Goal: Task Accomplishment & Management: Manage account settings

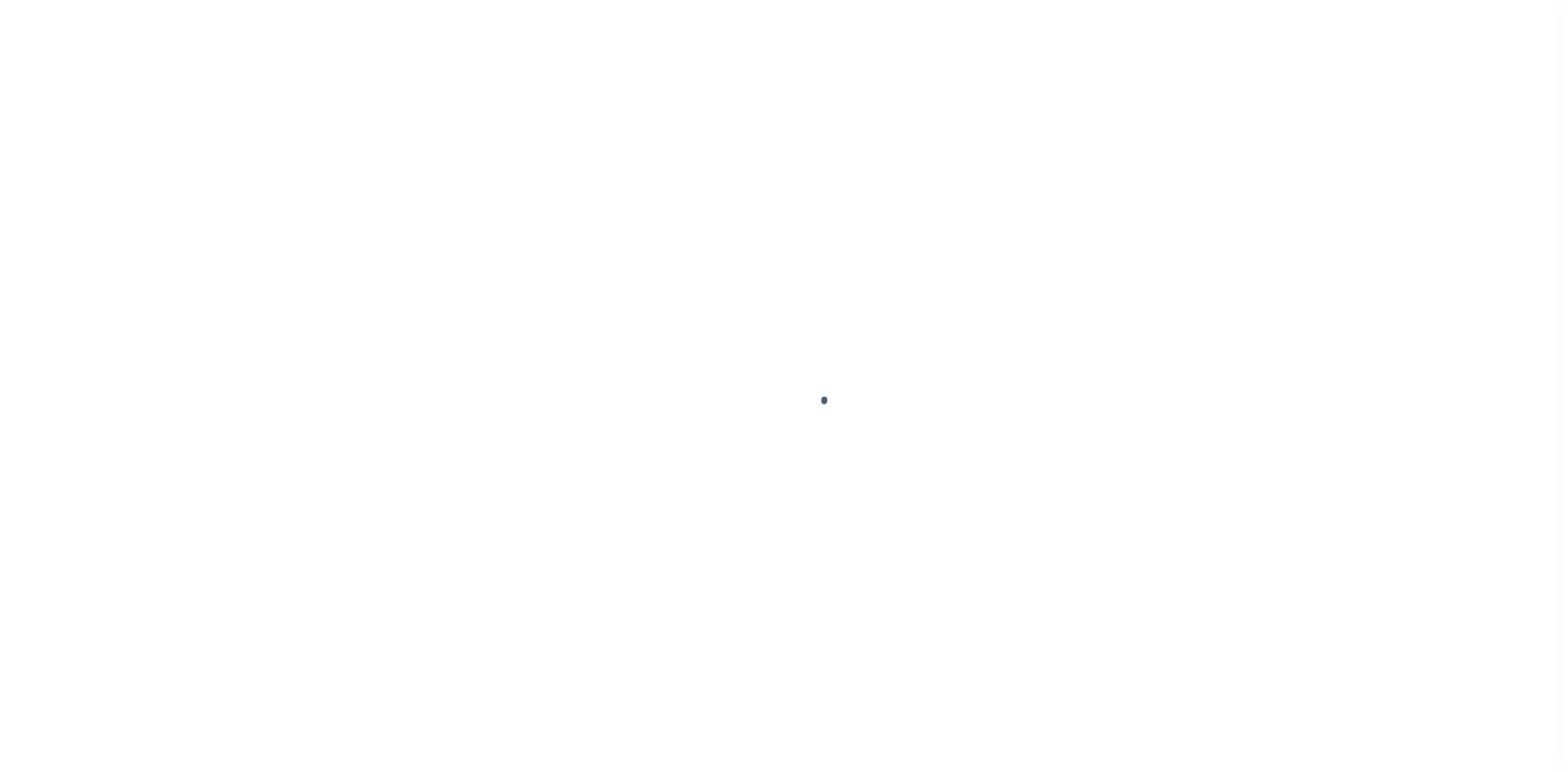
scroll to position [24, 0]
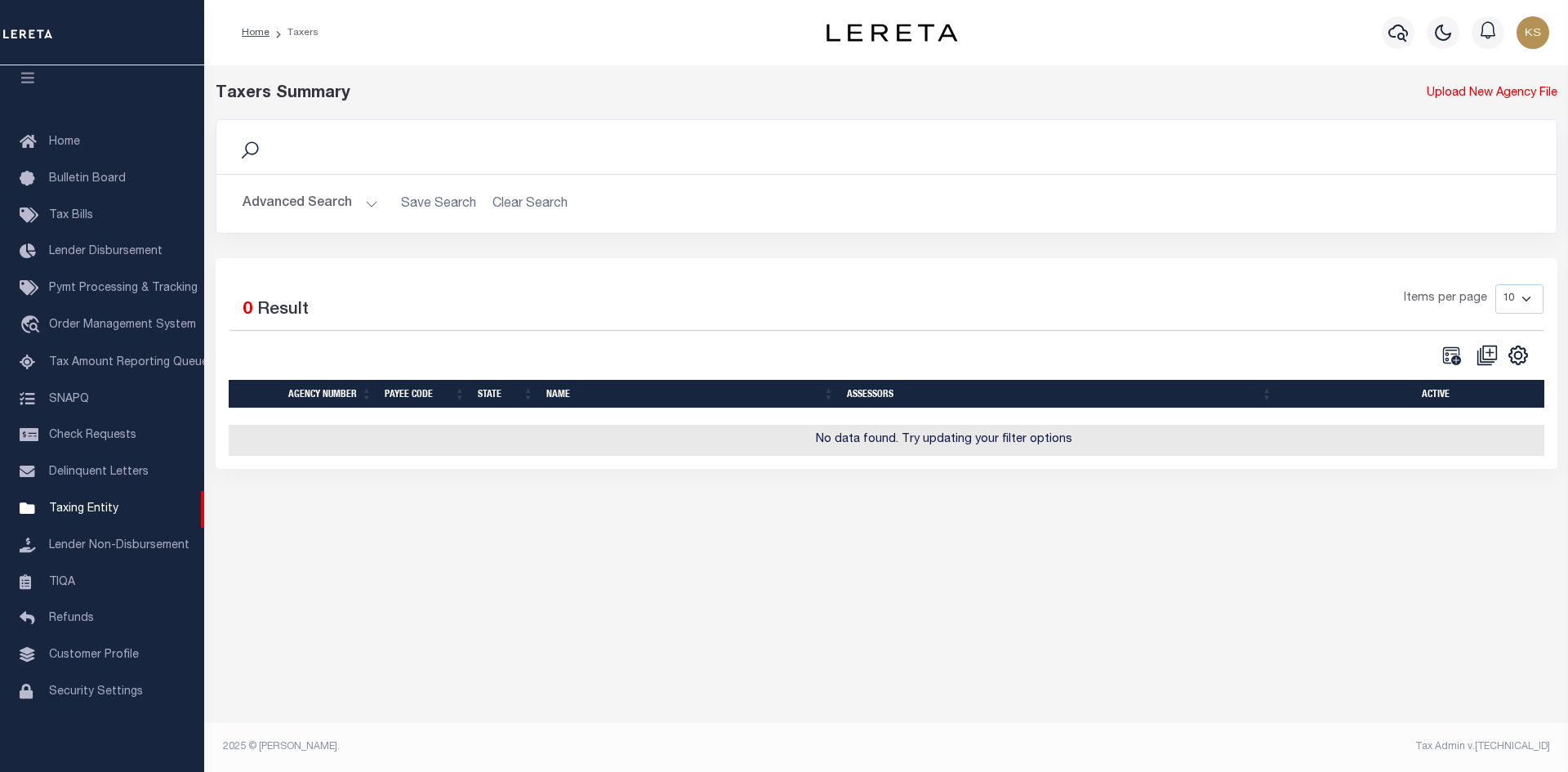
click at [284, 203] on button "Advanced Search" at bounding box center [310, 203] width 135 height 32
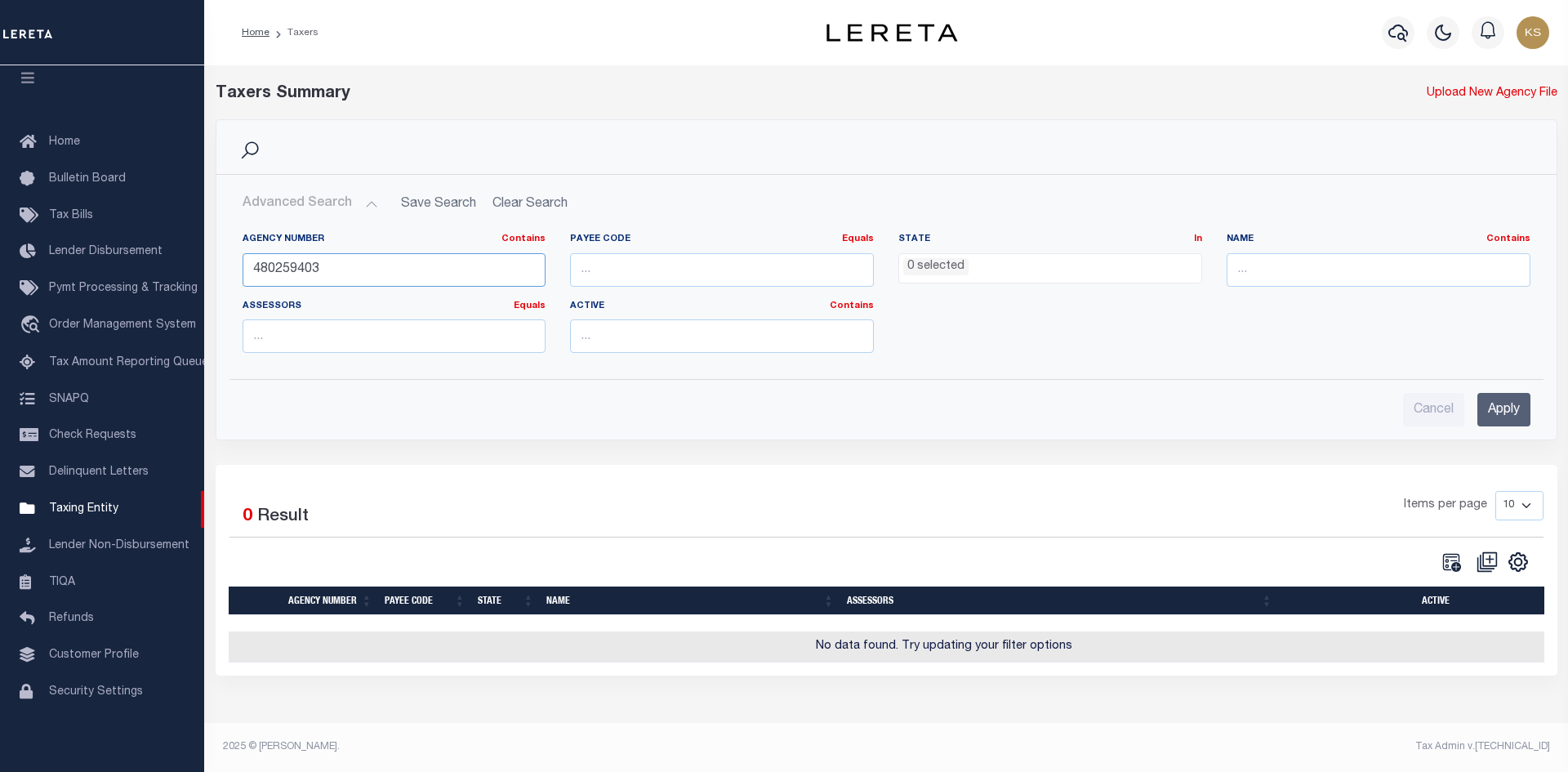
click at [364, 259] on input "480259403" at bounding box center [395, 270] width 304 height 34
type input "480130407"
click at [1503, 396] on input "Apply" at bounding box center [1504, 409] width 53 height 34
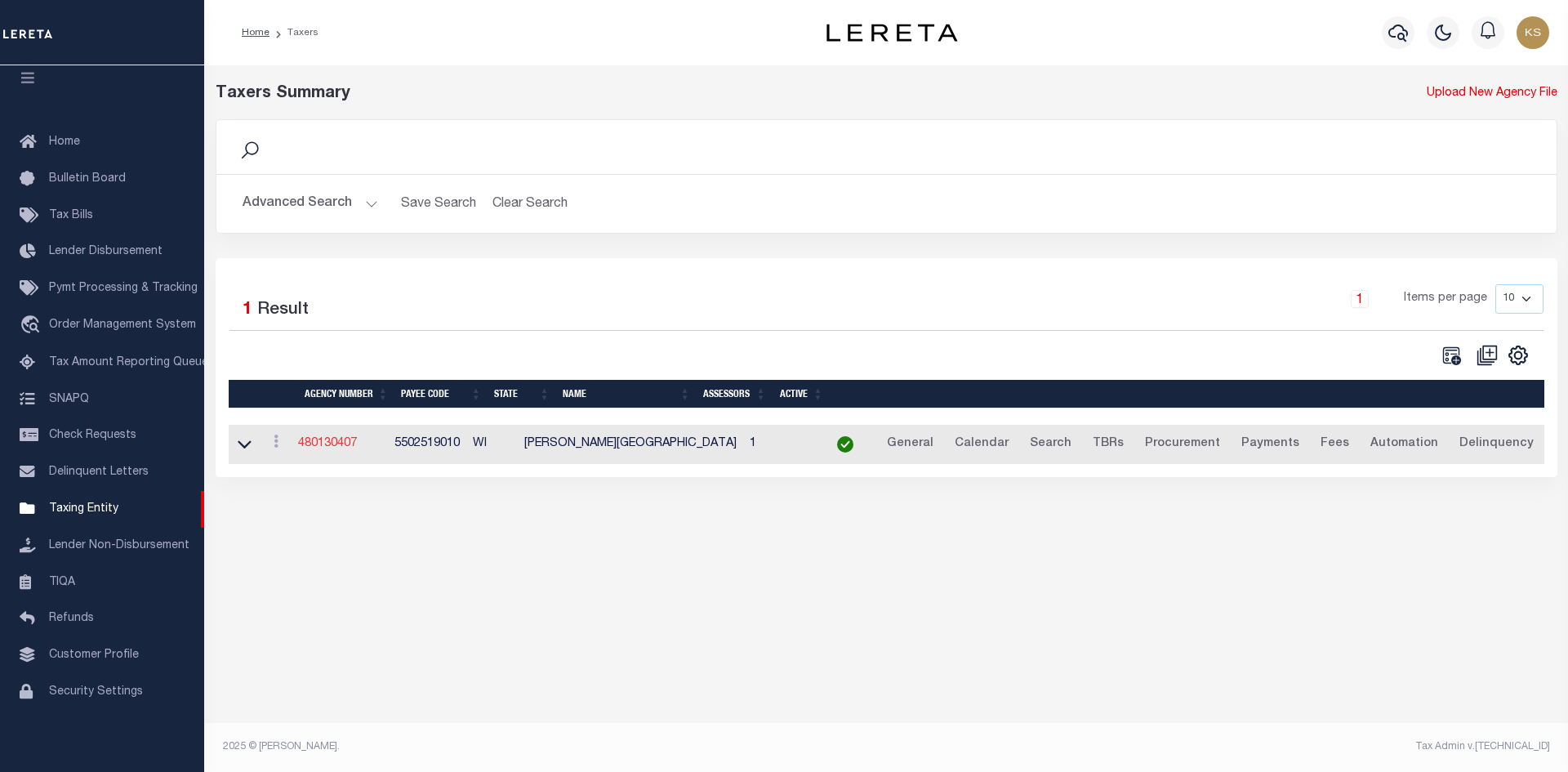
click at [345, 447] on link "480130407" at bounding box center [328, 443] width 59 height 11
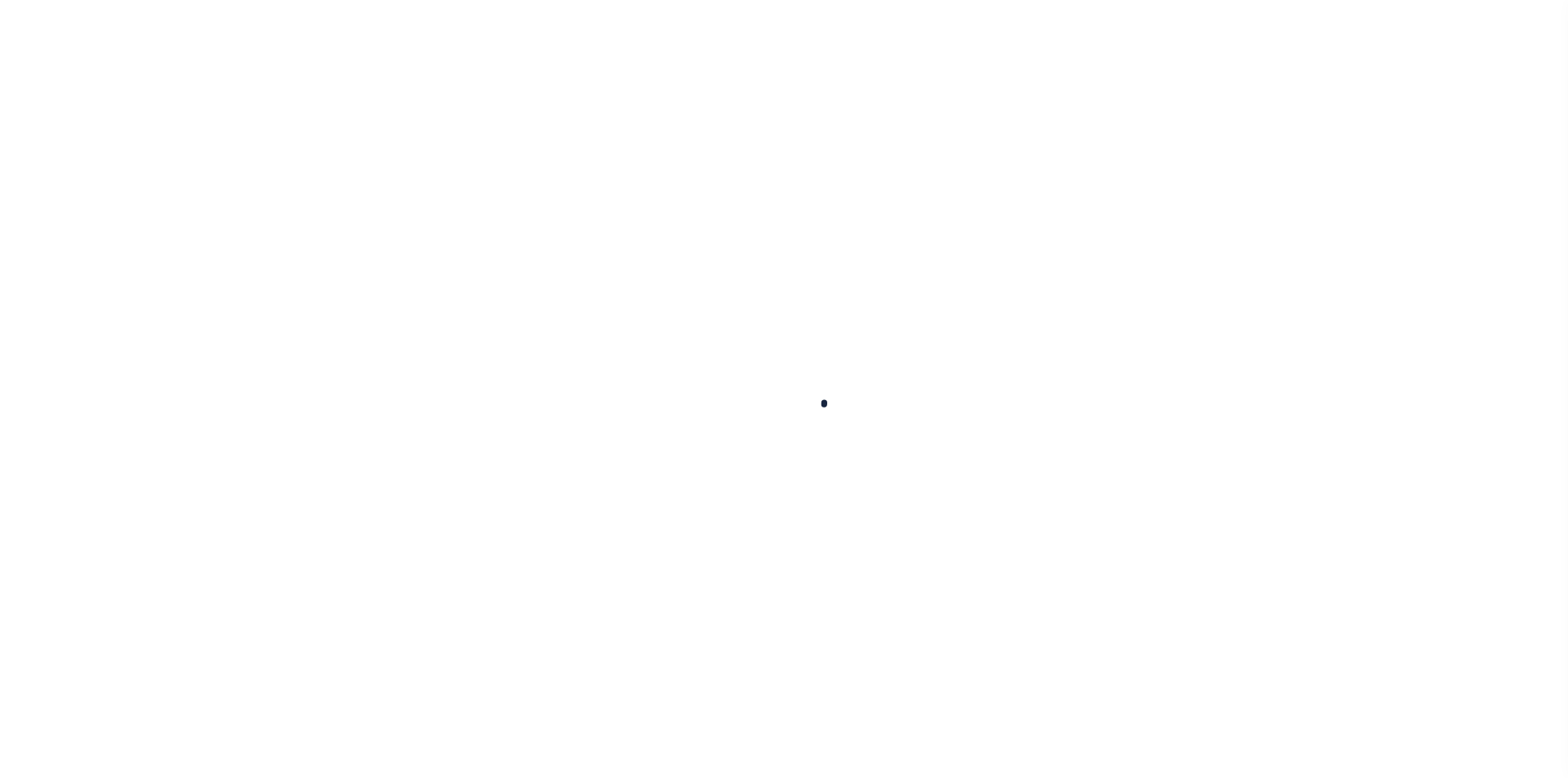
select select
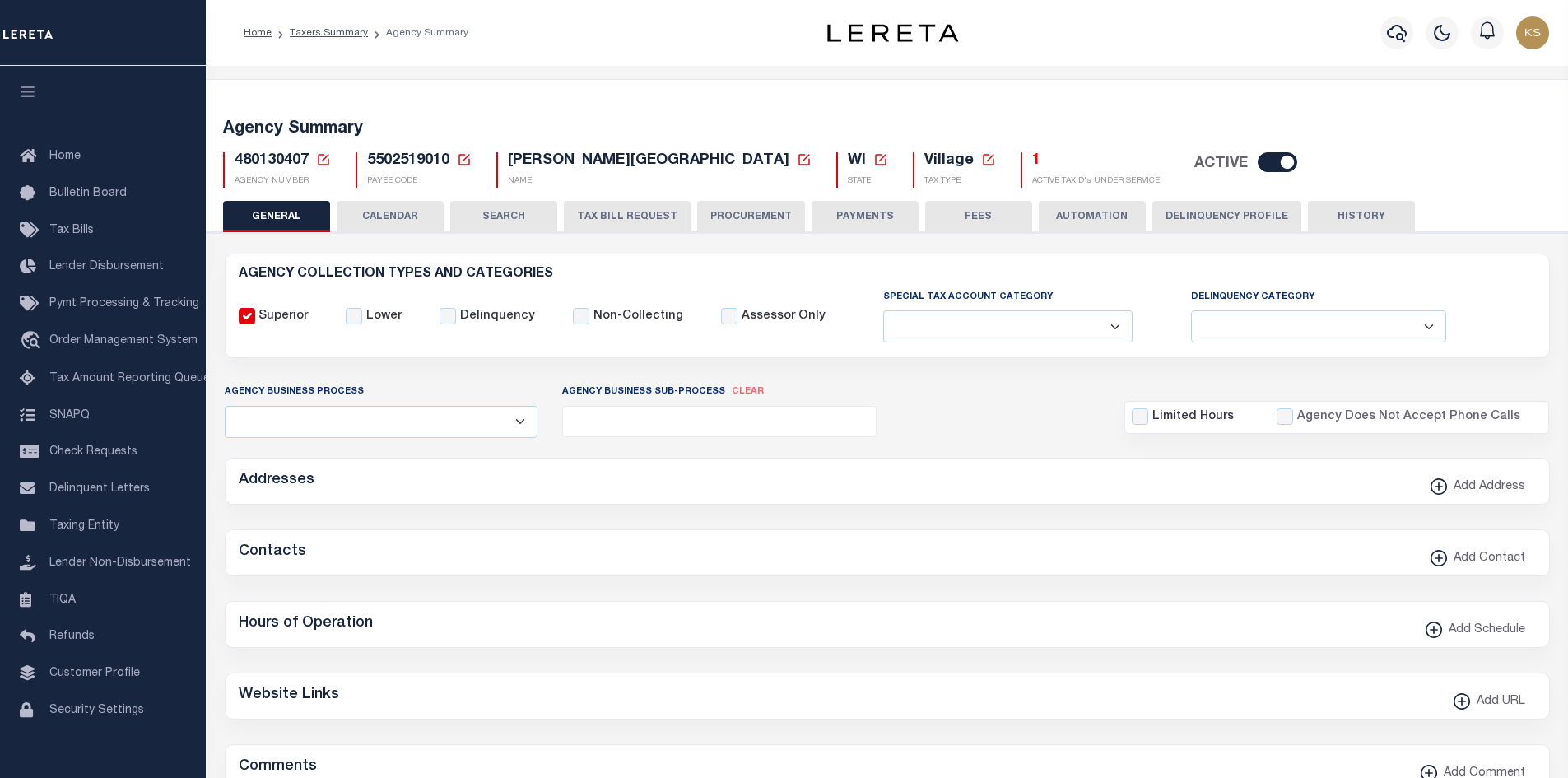
checkbox input "false"
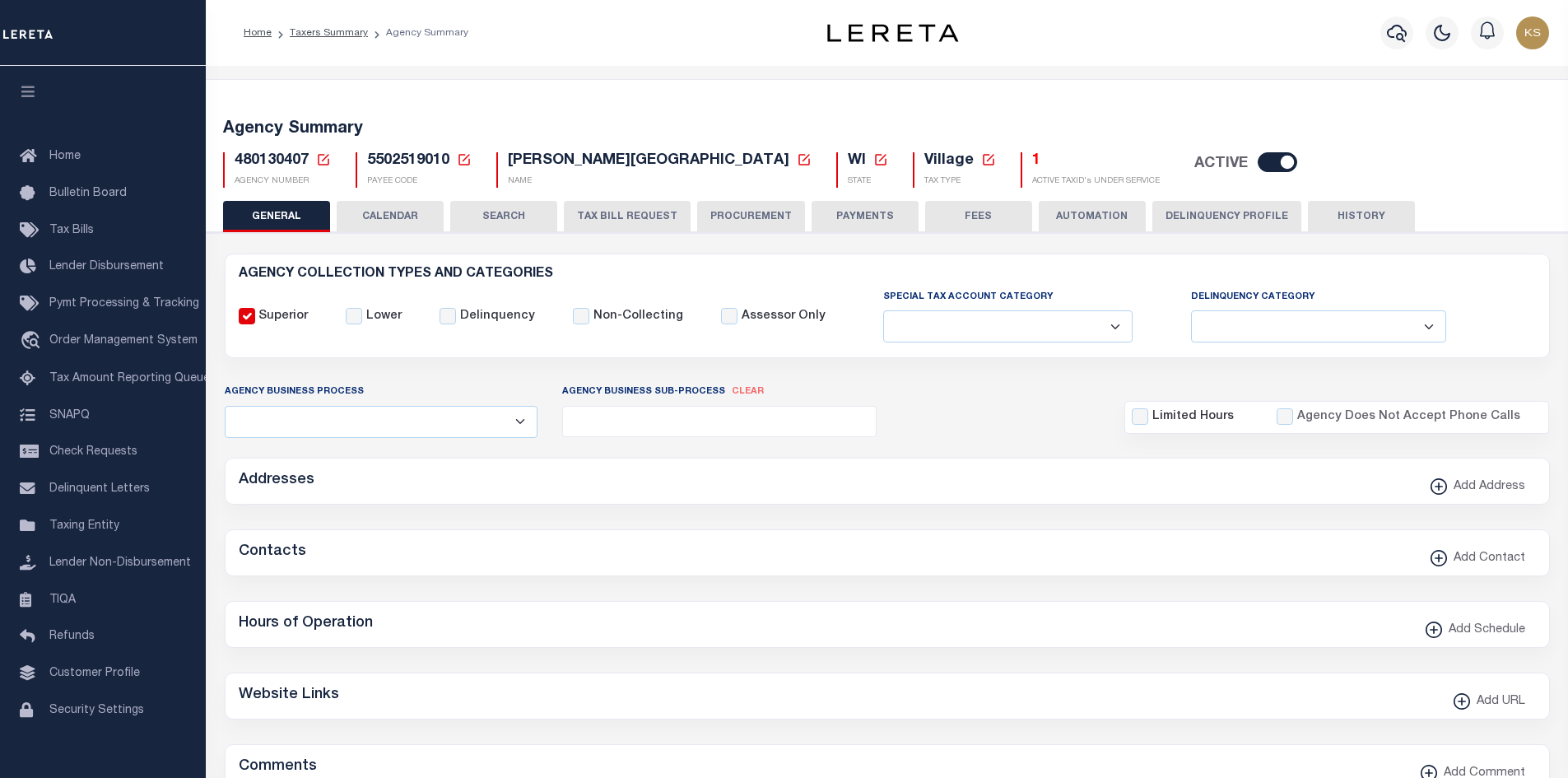
type input "5502519010"
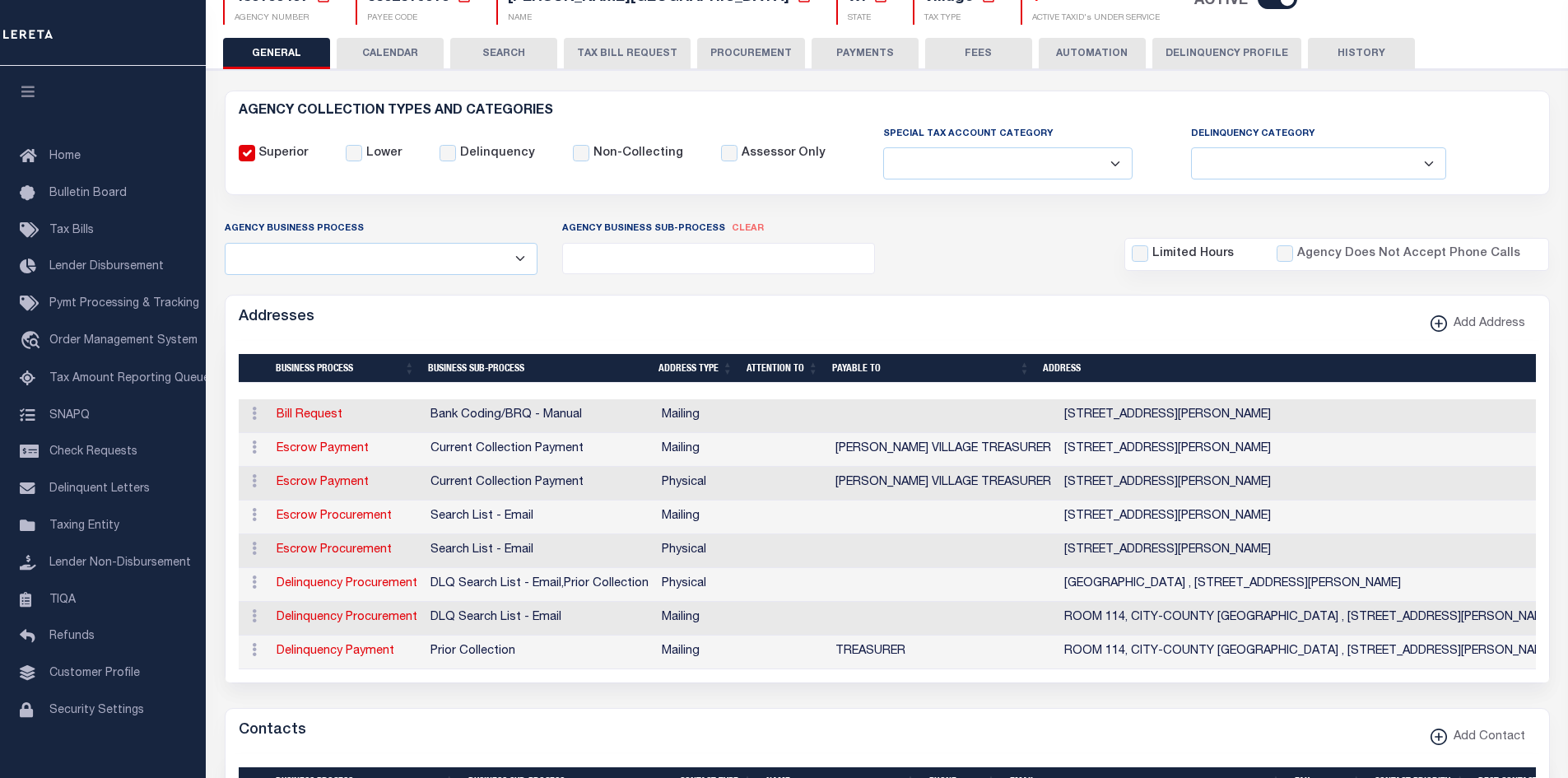
scroll to position [164, 0]
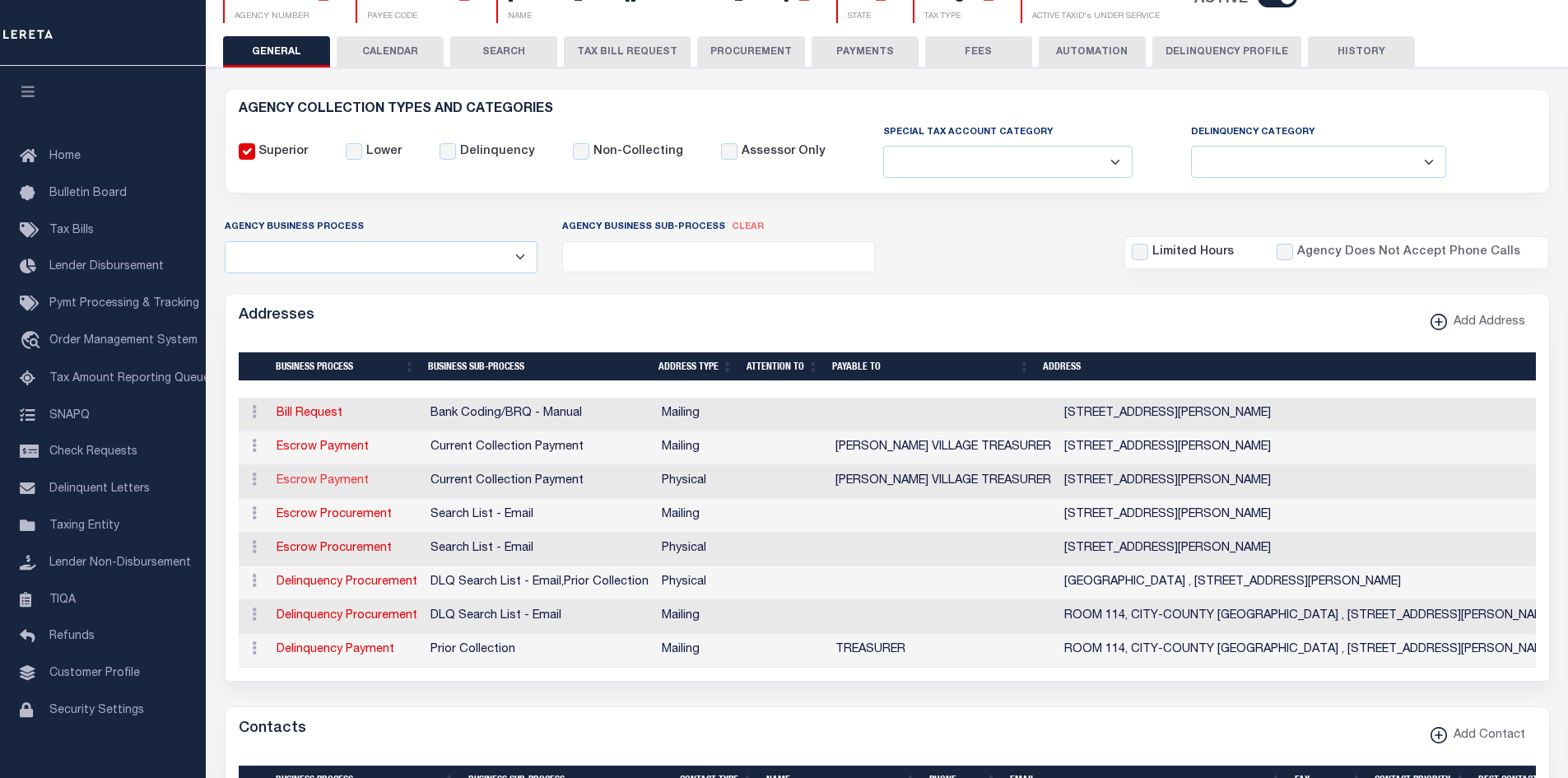
click at [332, 483] on link "Escrow Payment" at bounding box center [323, 481] width 92 height 11
select select "1"
checkbox input "false"
select select
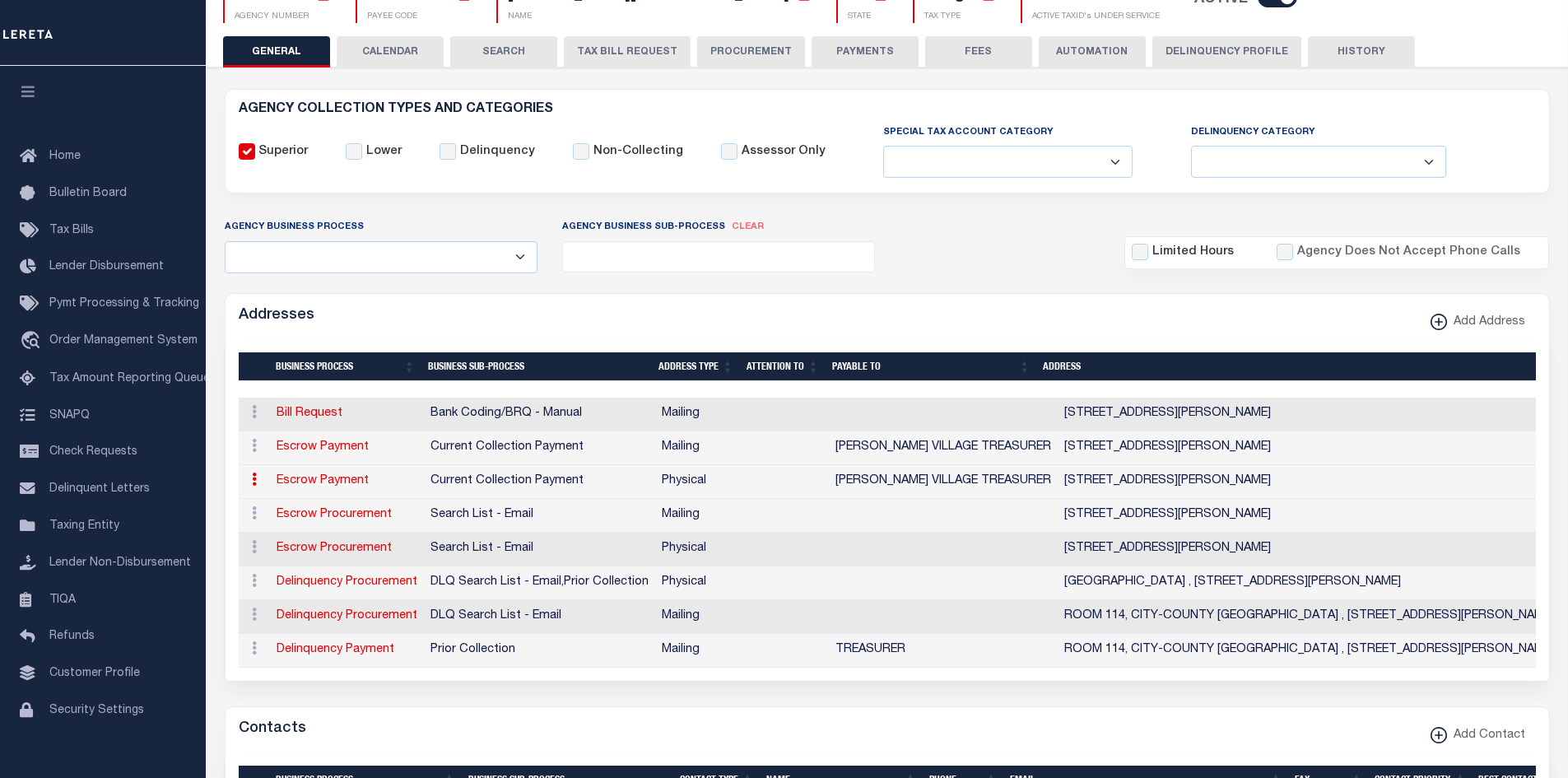
type input "5915 MILWAUKEE ST"
type input "MCFARLAND"
select select "WI"
type input "53558"
select select "2"
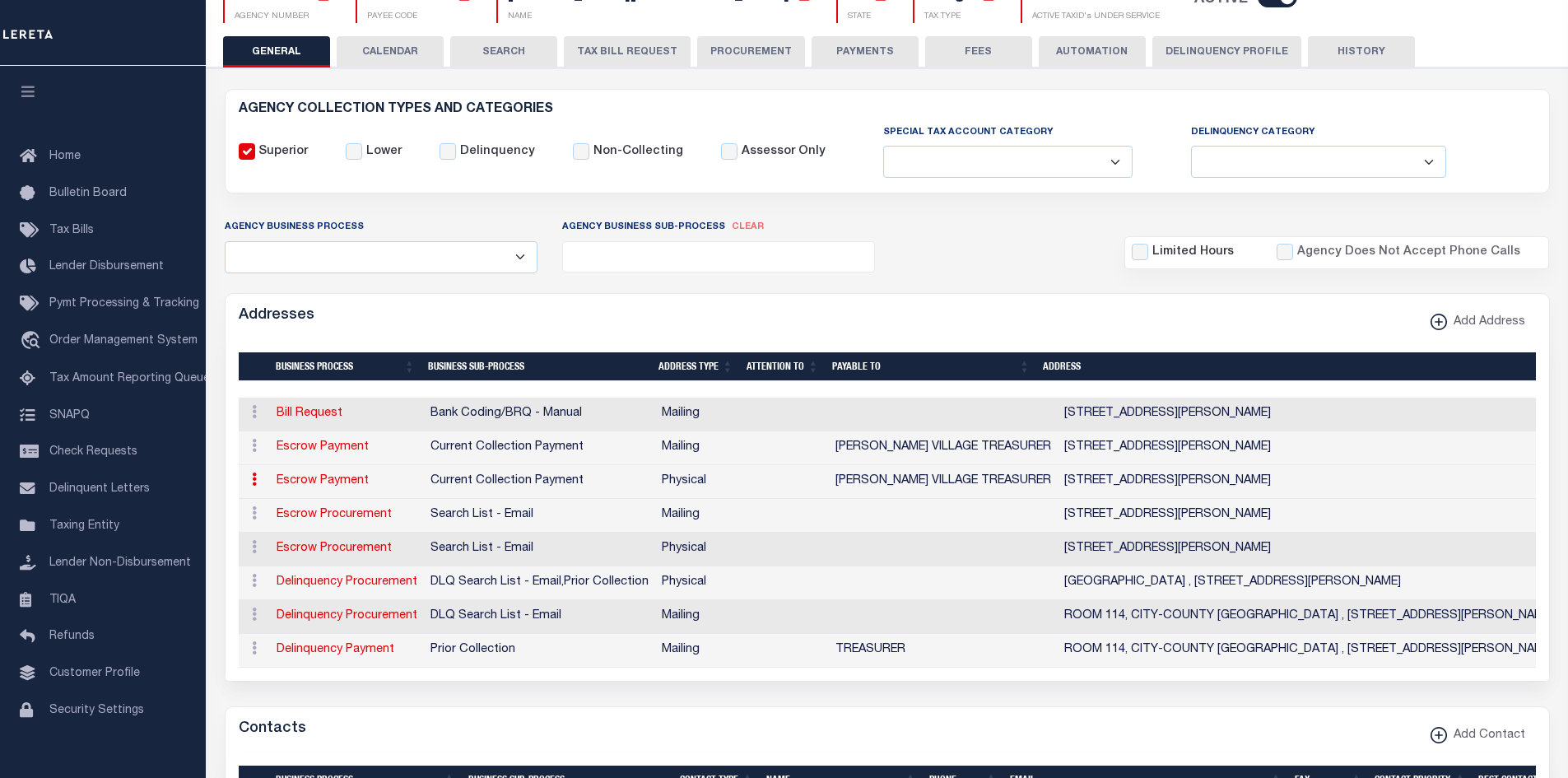
checkbox input "true"
type input "MCFARLAND VILLAGE TREASURER"
select select "3"
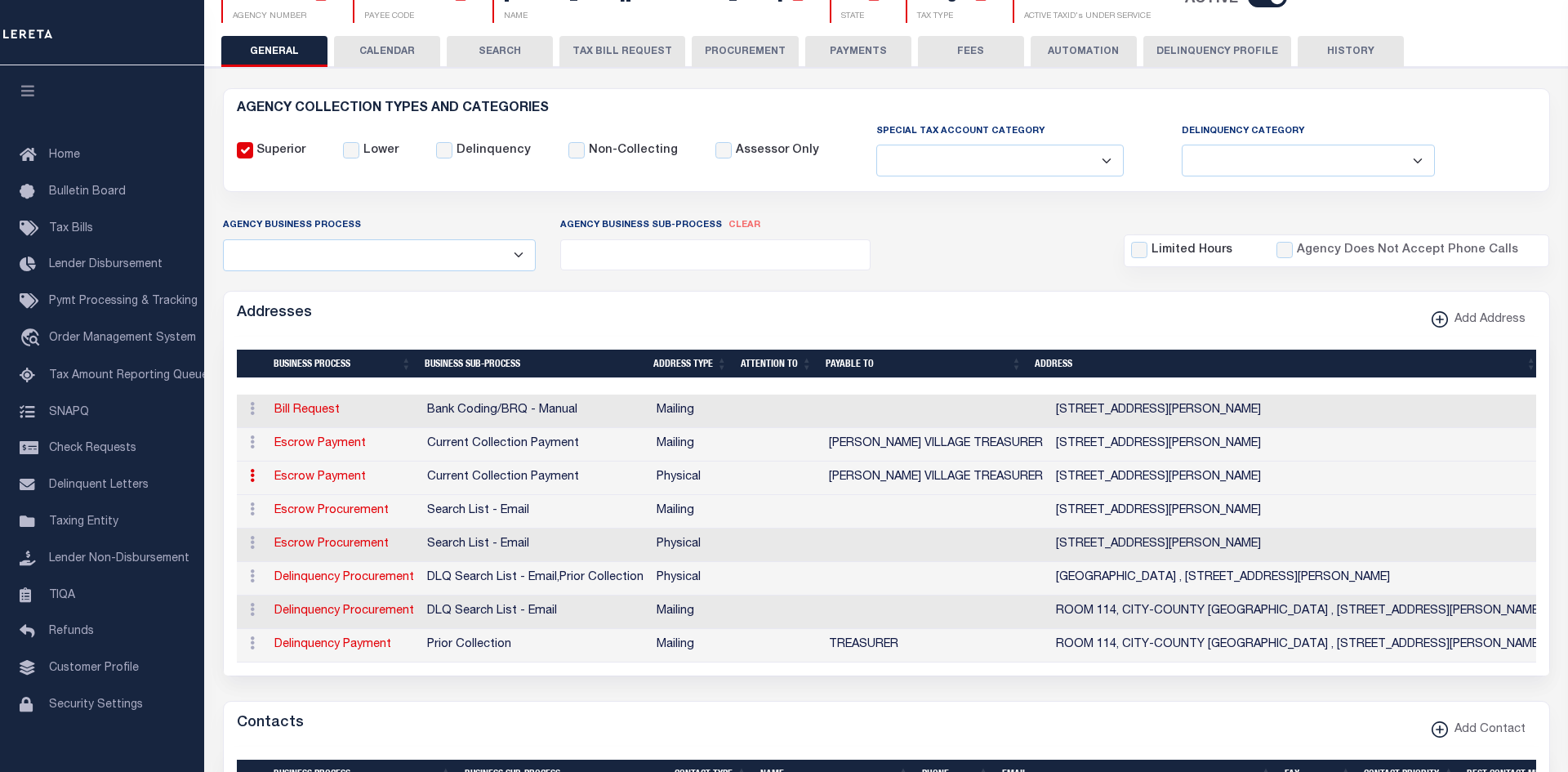
select select "11"
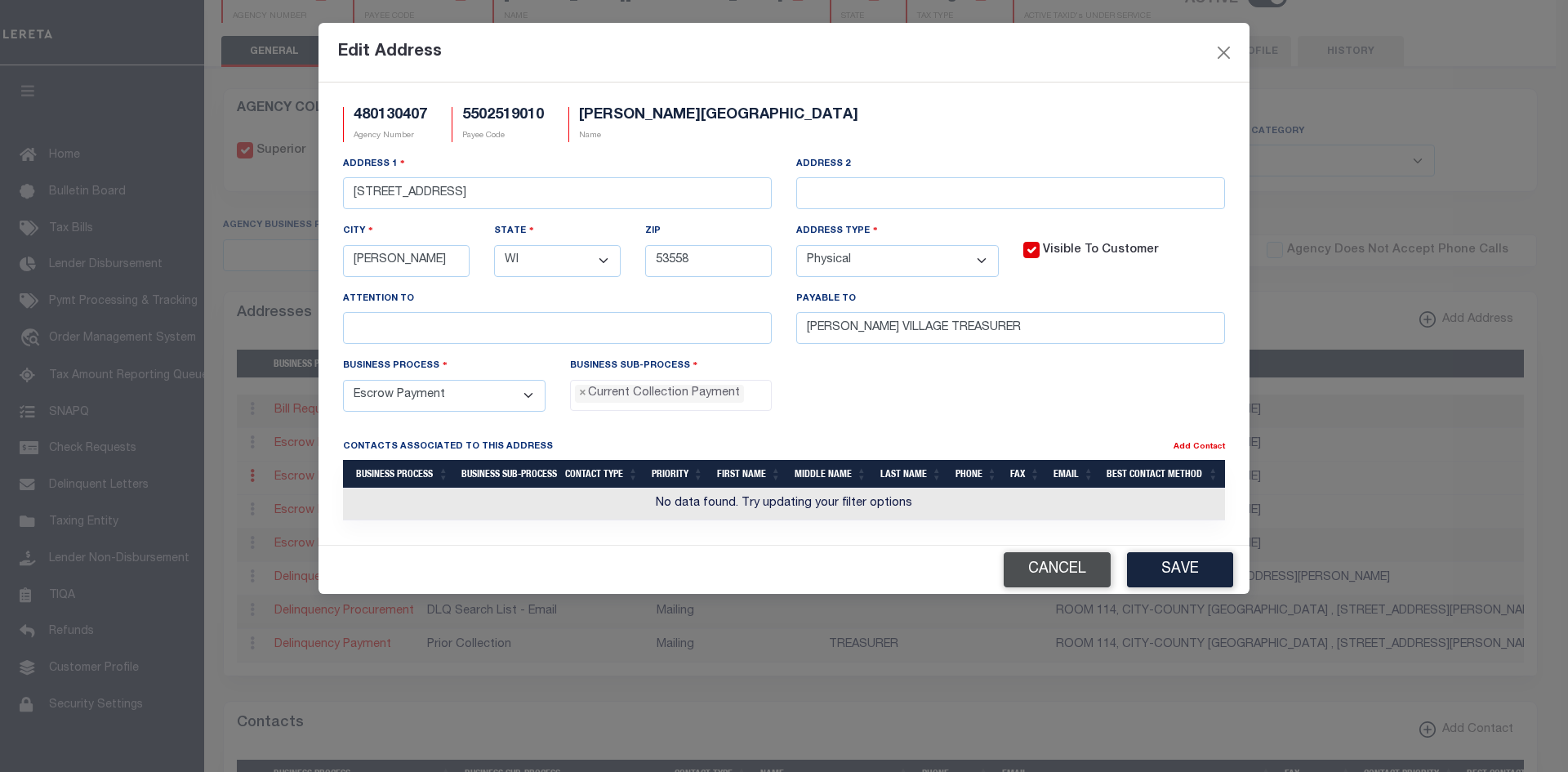
click at [1050, 578] on button "Cancel" at bounding box center [1056, 570] width 107 height 35
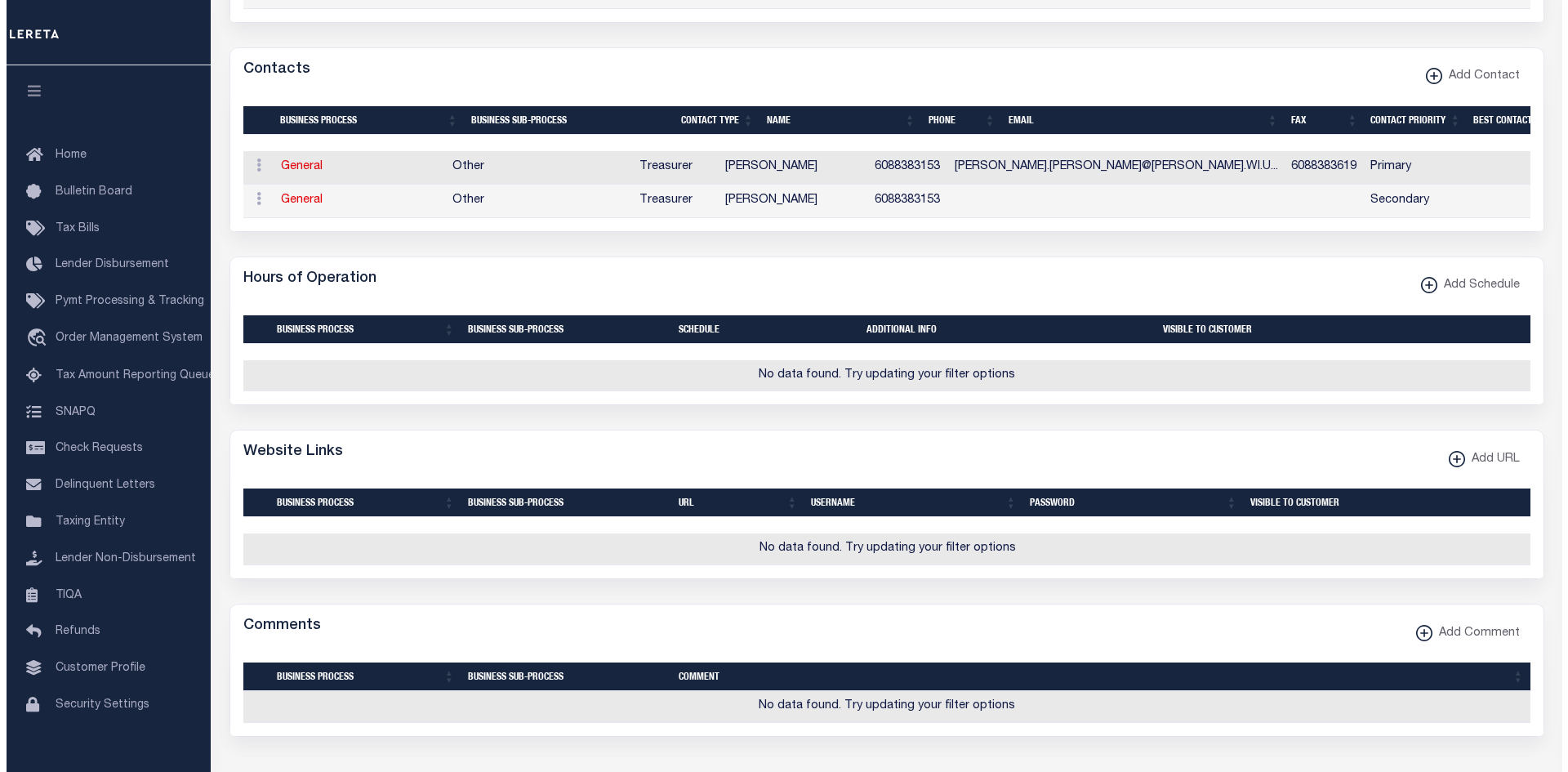
scroll to position [1181, 0]
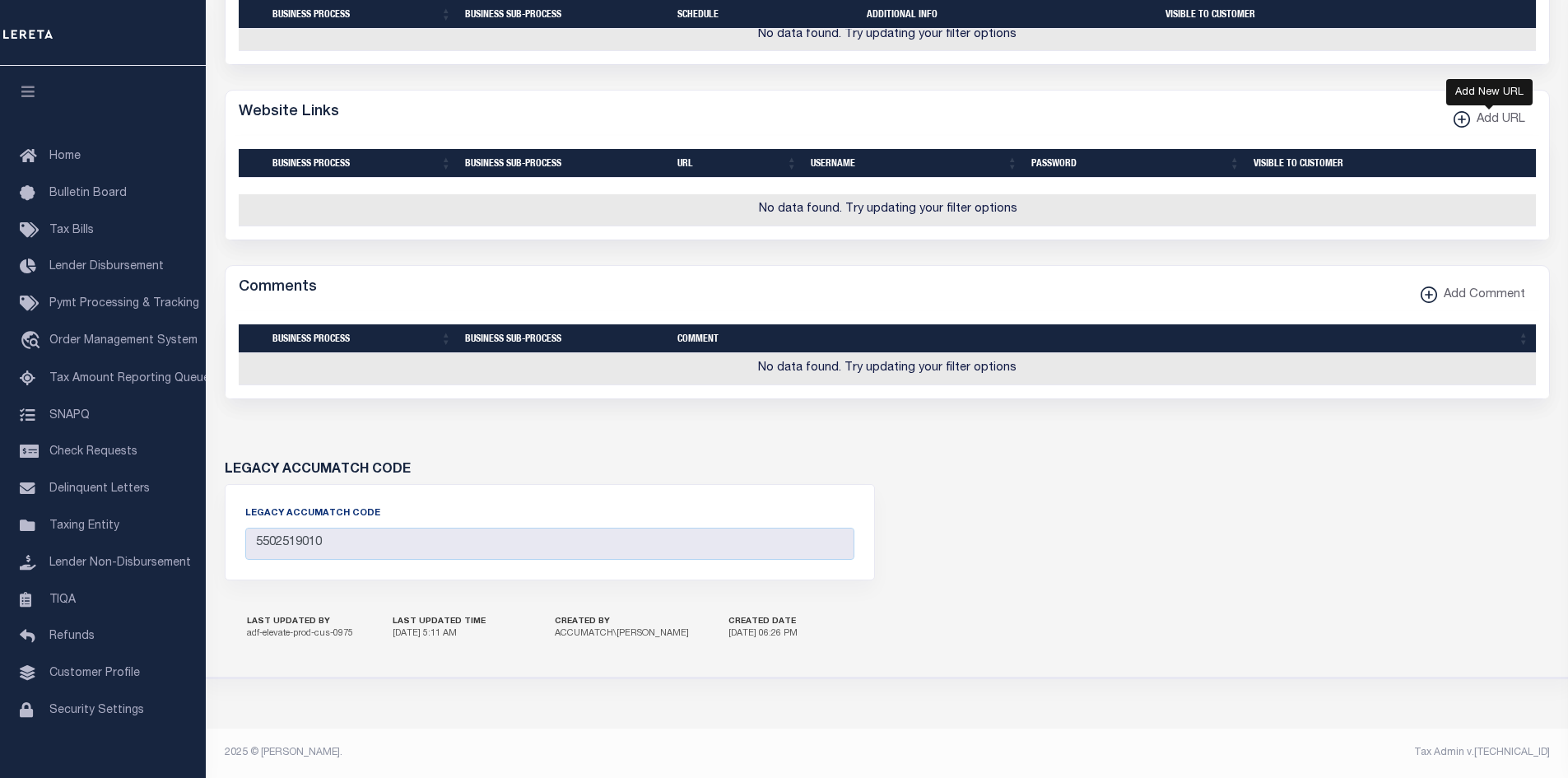
click at [1458, 122] on xmlns\ "button" at bounding box center [1462, 119] width 17 height 17
select select
checkbox input "true"
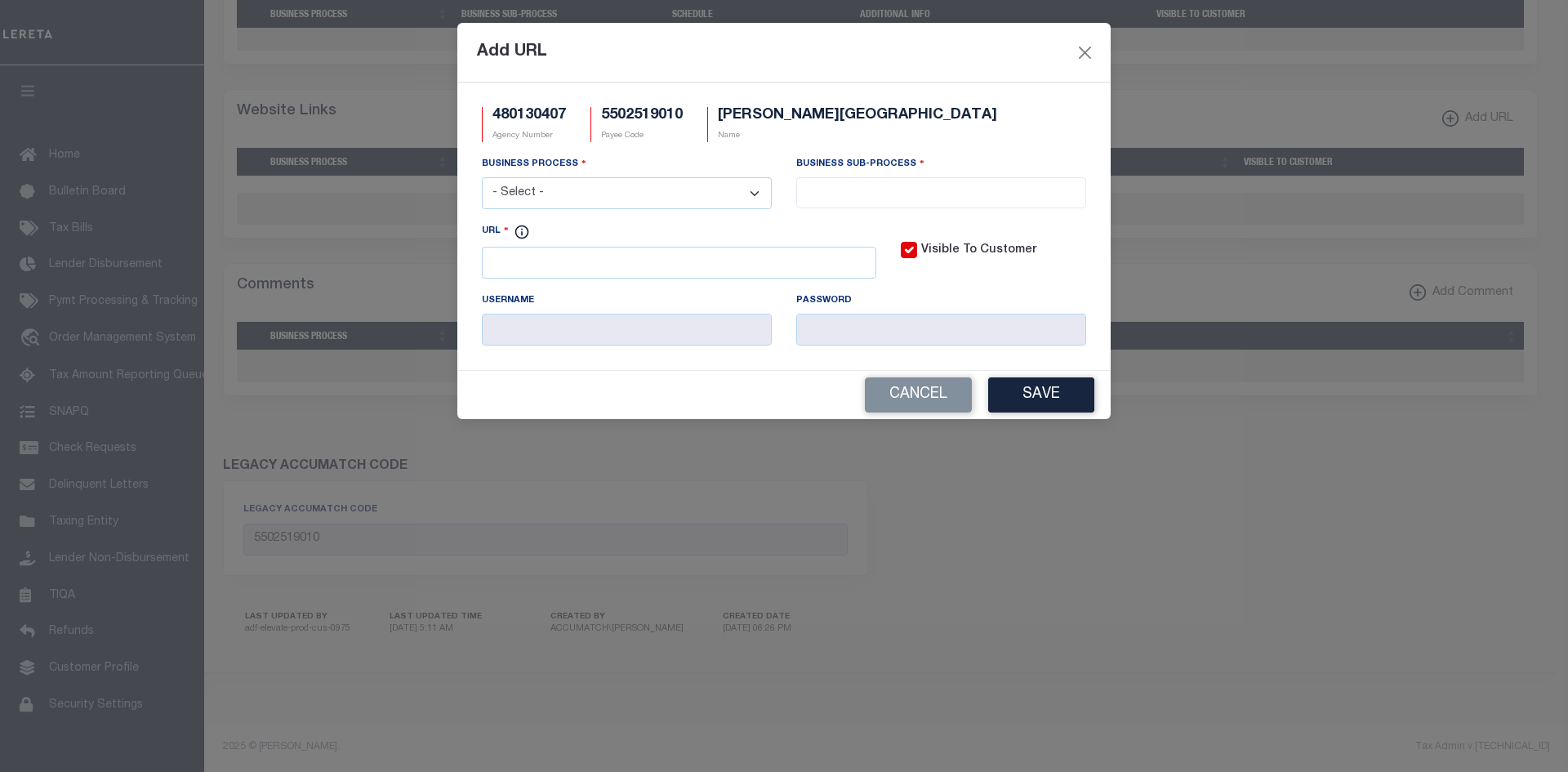
click at [661, 247] on div "URL" at bounding box center [678, 251] width 395 height 57
click at [665, 251] on input "URL" at bounding box center [678, 262] width 395 height 32
paste input "https://accessdane.countyofdane.com/"
type input "https://accessdane.countyofdane.com/"
click at [591, 213] on div "Business Process - Select - All Automation Bill Request Delinquency Payment Del…" at bounding box center [626, 188] width 314 height 67
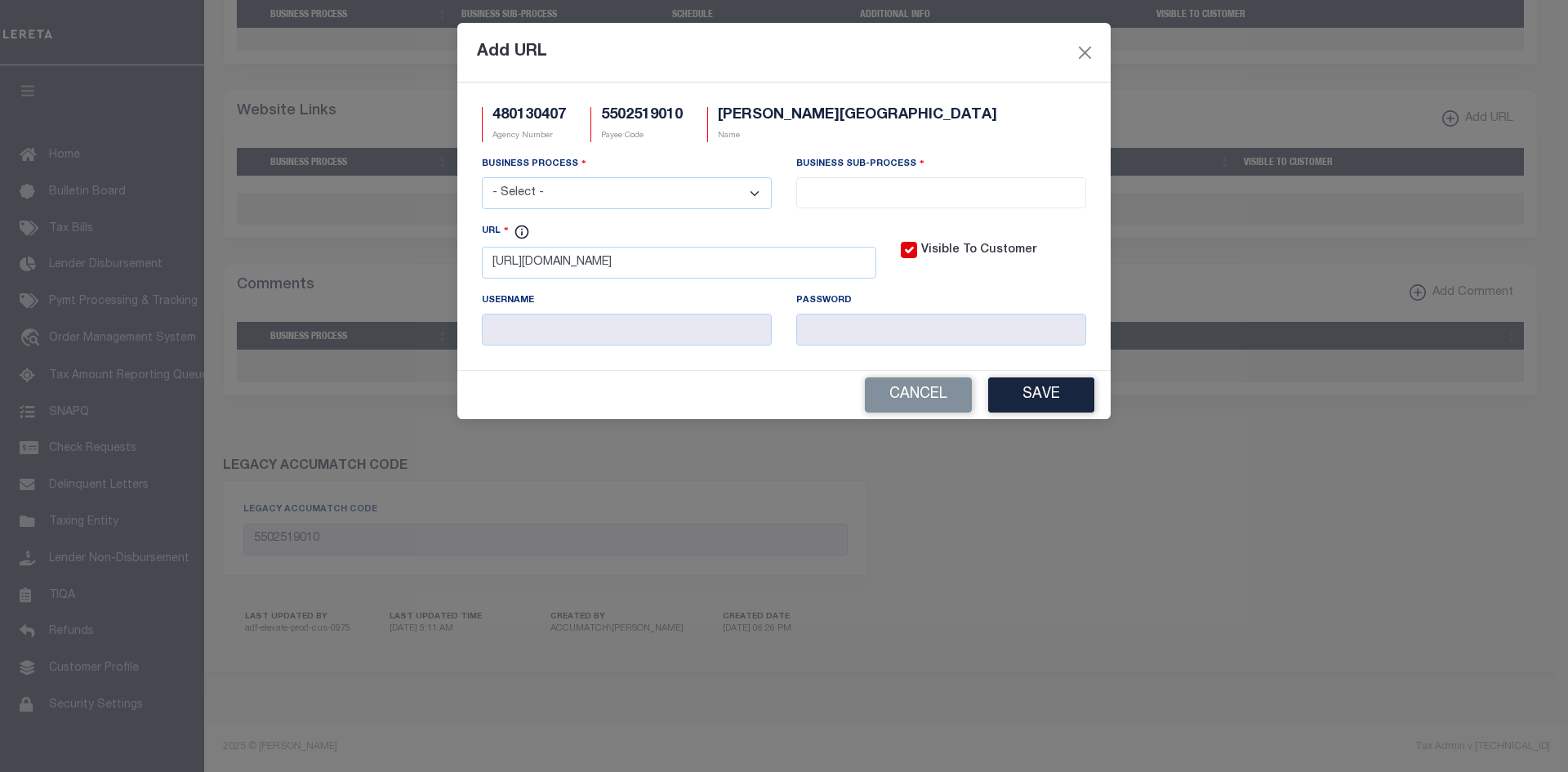
select select "0"
click at [481, 178] on select "- Select - All Automation Bill Request Delinquency Payment Delinquency Procurem…" at bounding box center [626, 193] width 290 height 32
select select "0"
click at [1065, 375] on div "Cancel Save" at bounding box center [784, 395] width 654 height 49
click at [1068, 392] on button "Save" at bounding box center [1041, 395] width 106 height 35
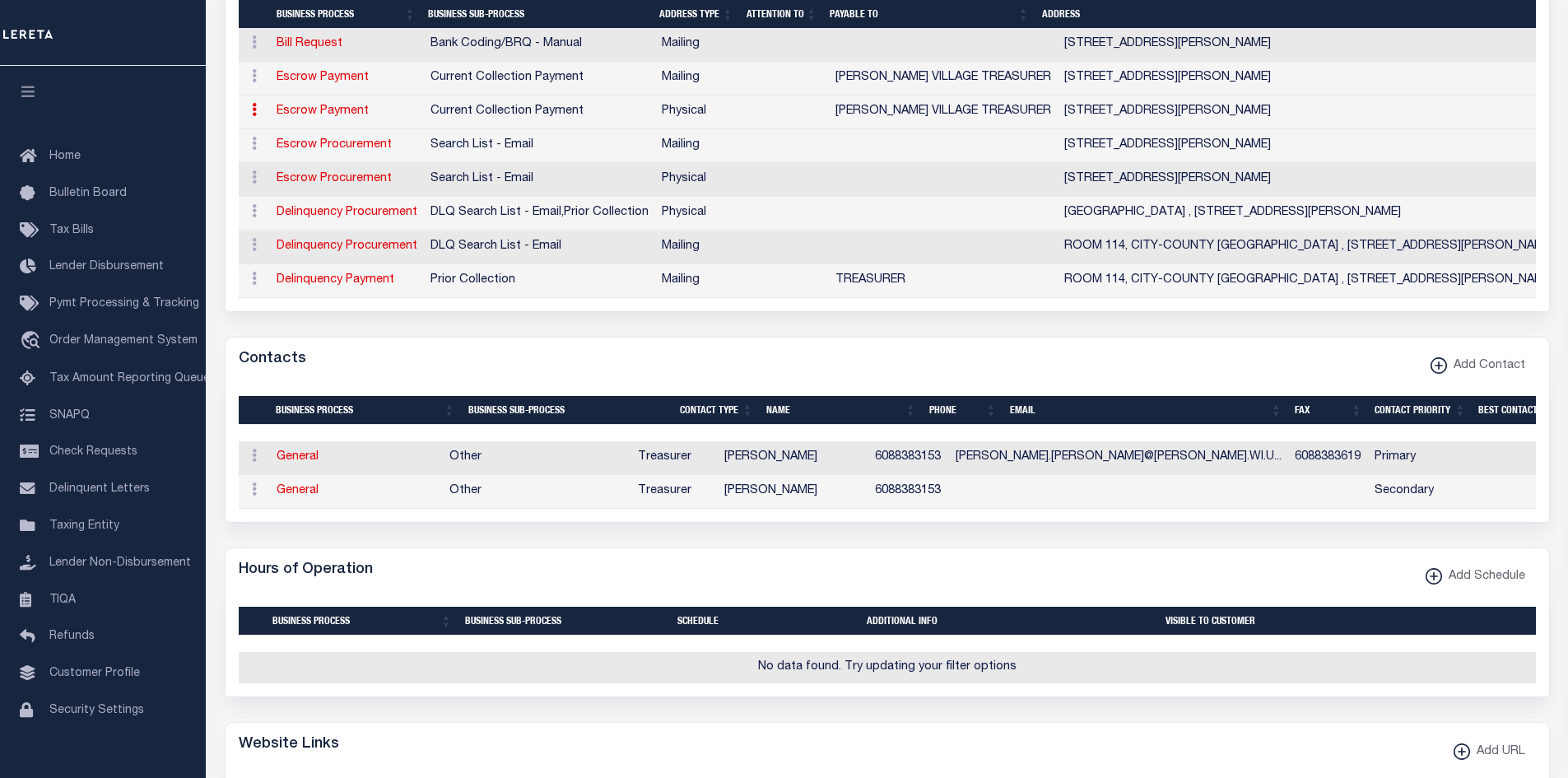
scroll to position [685, 0]
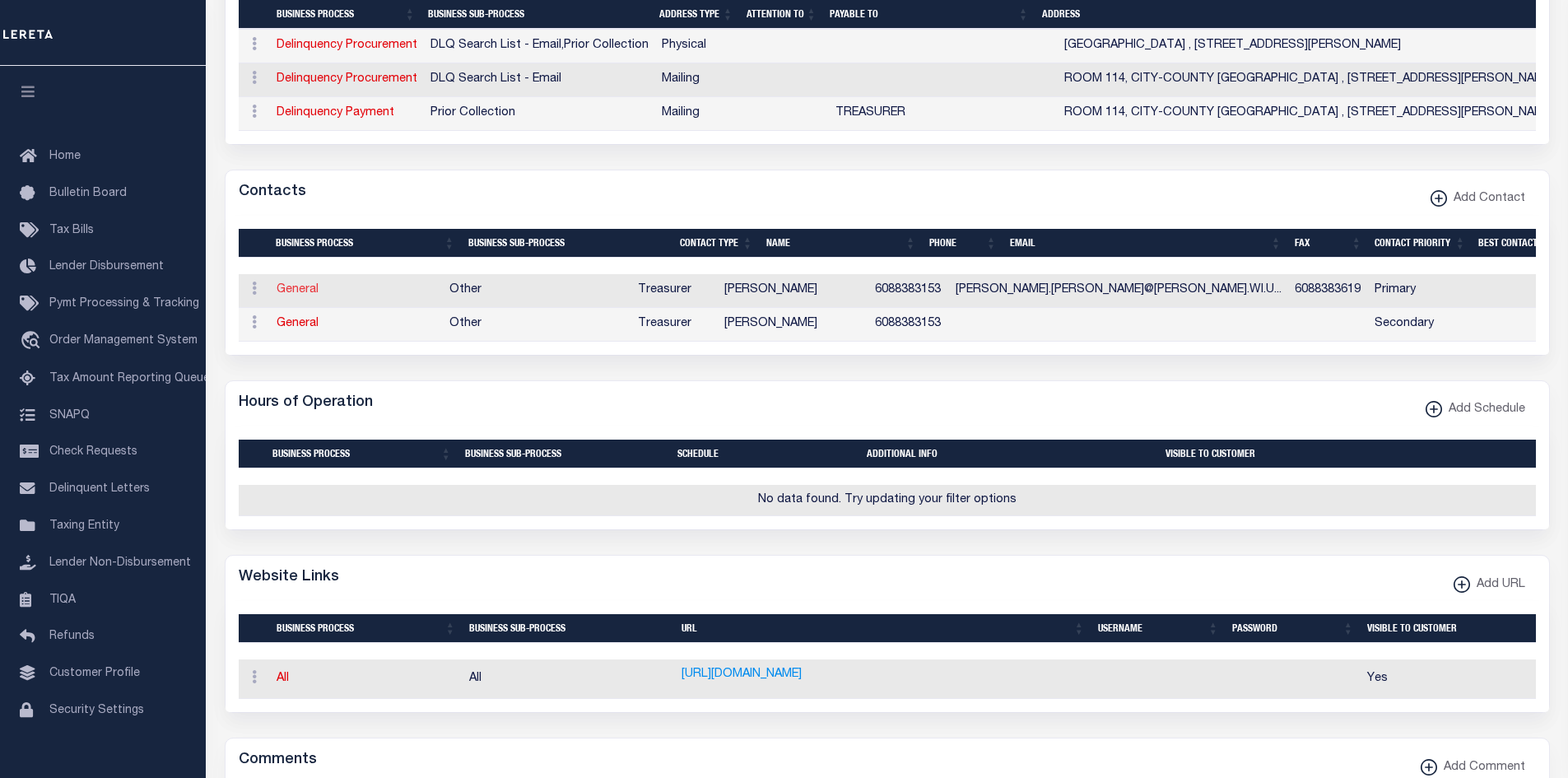
click at [289, 295] on link "General" at bounding box center [297, 290] width 42 height 11
checkbox input "false"
select select
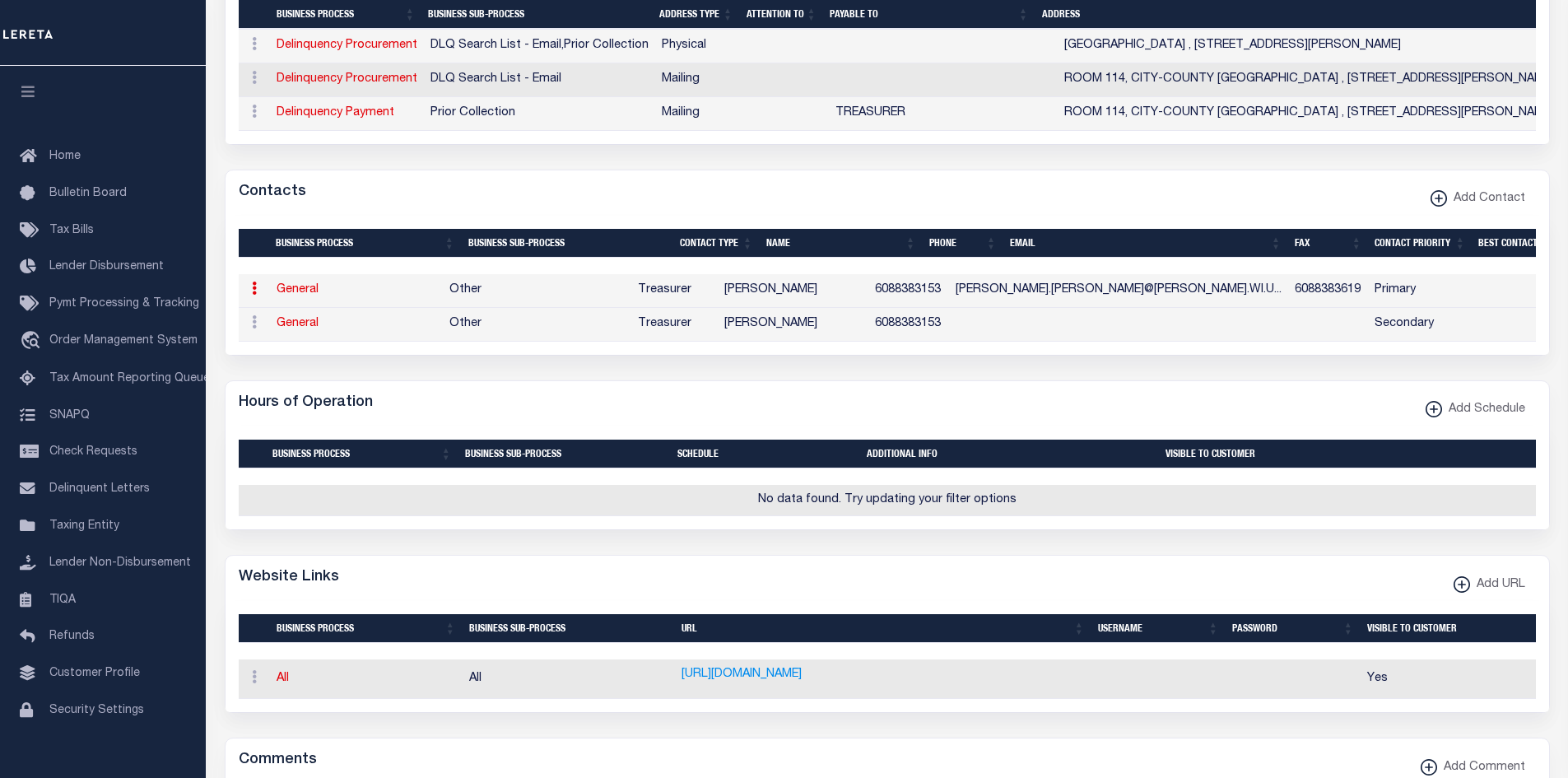
select select "3"
select select "1"
type input "CASSANDRA"
type input "SUETTINGER"
type input "6088383153"
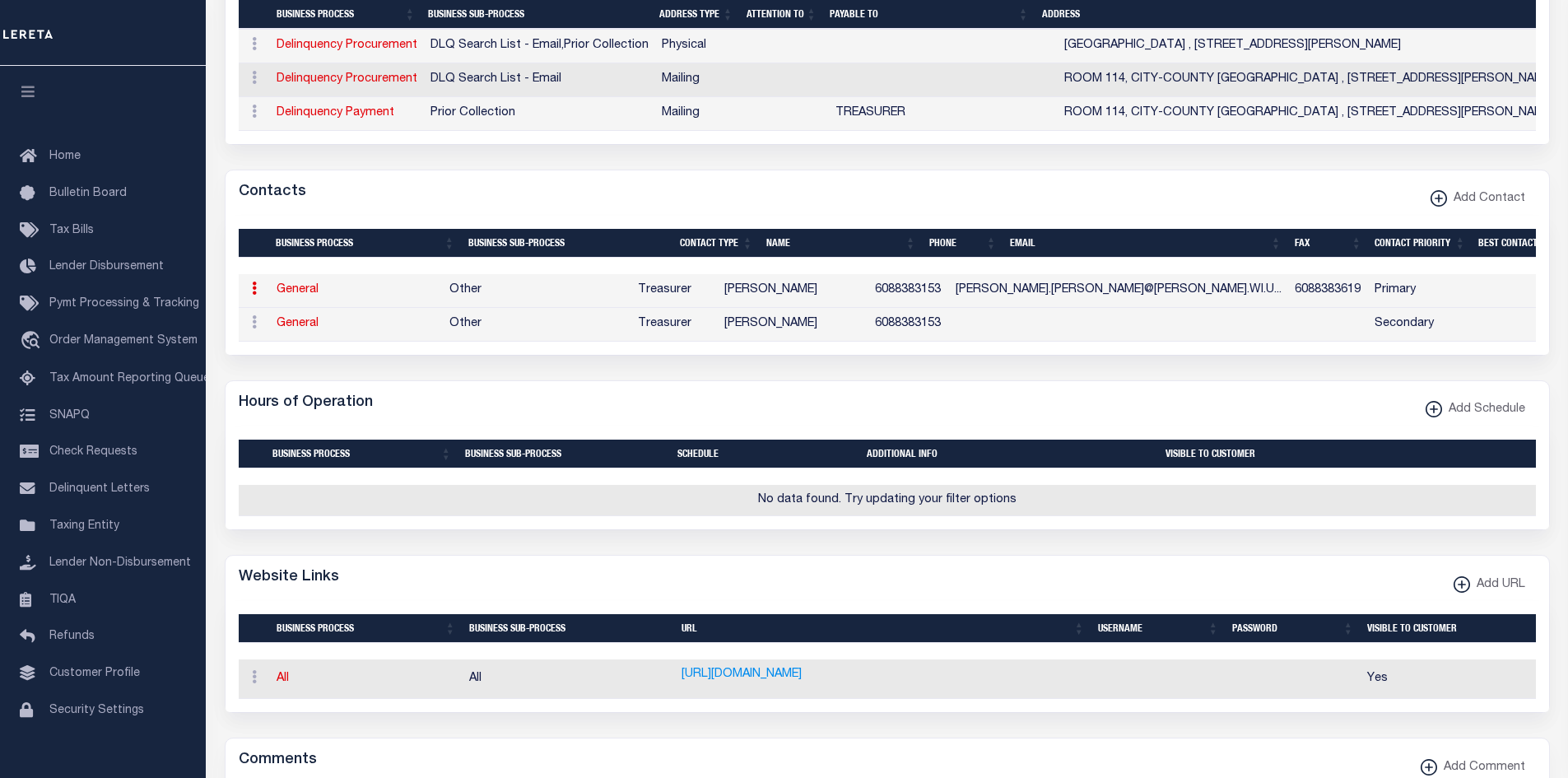
type input "6088383619"
type input "CASSANDRA.SUETTINGER@MCFARLAND.WI.US"
select select "6"
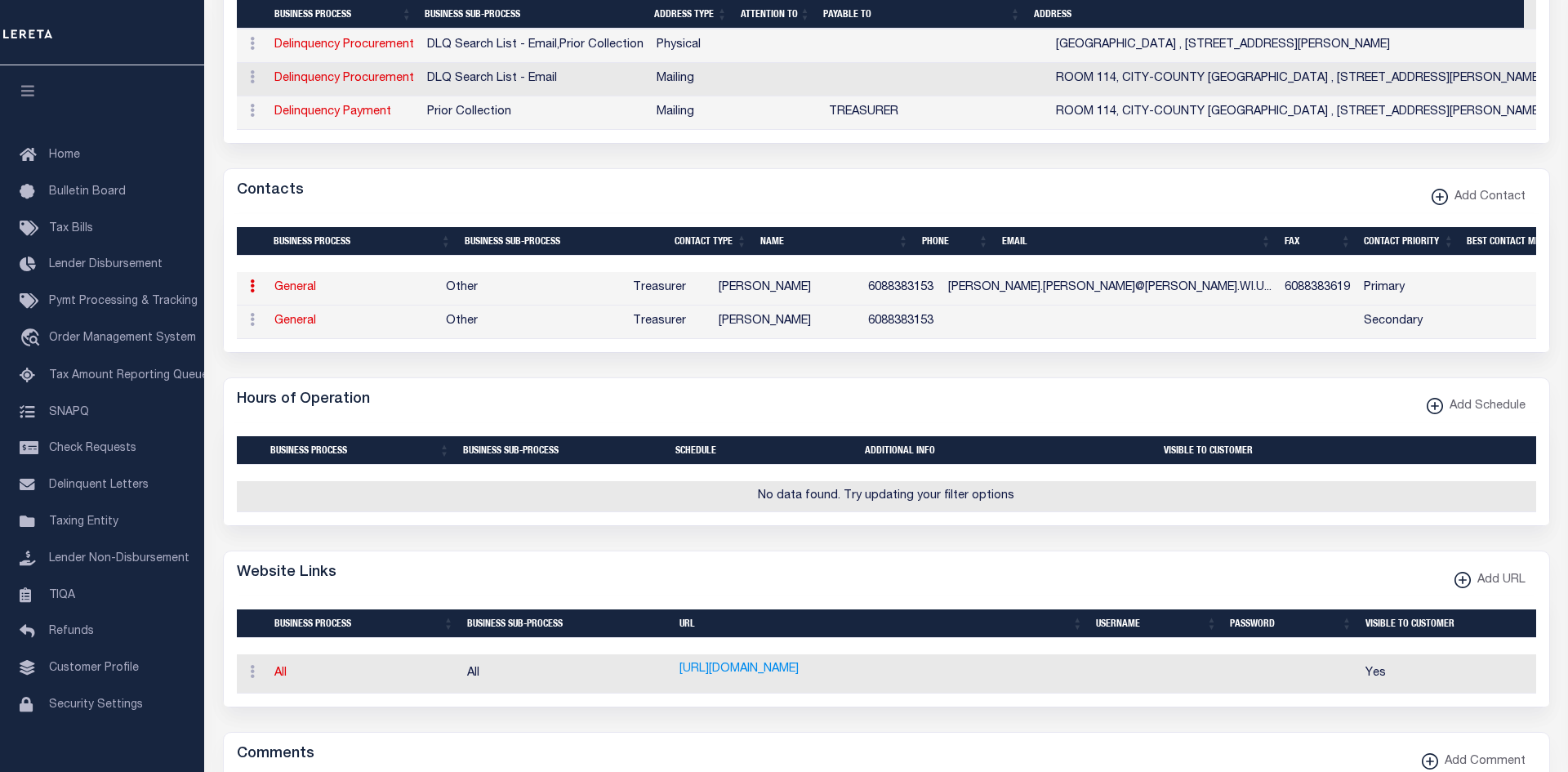
select select "39"
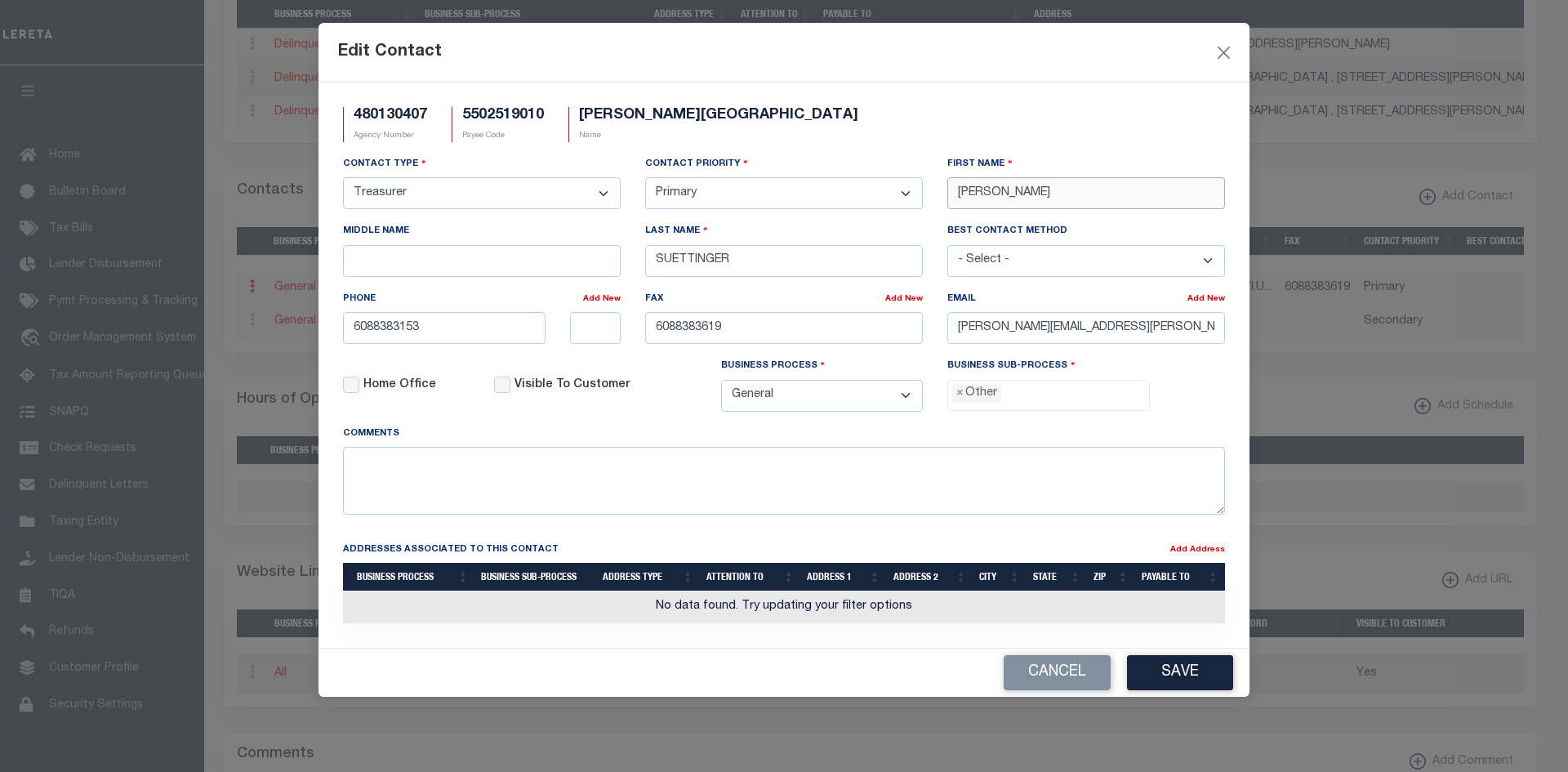
click at [1108, 203] on input "CASSANDRA" at bounding box center [1086, 193] width 277 height 32
paste input "LIS"
type input "LISA"
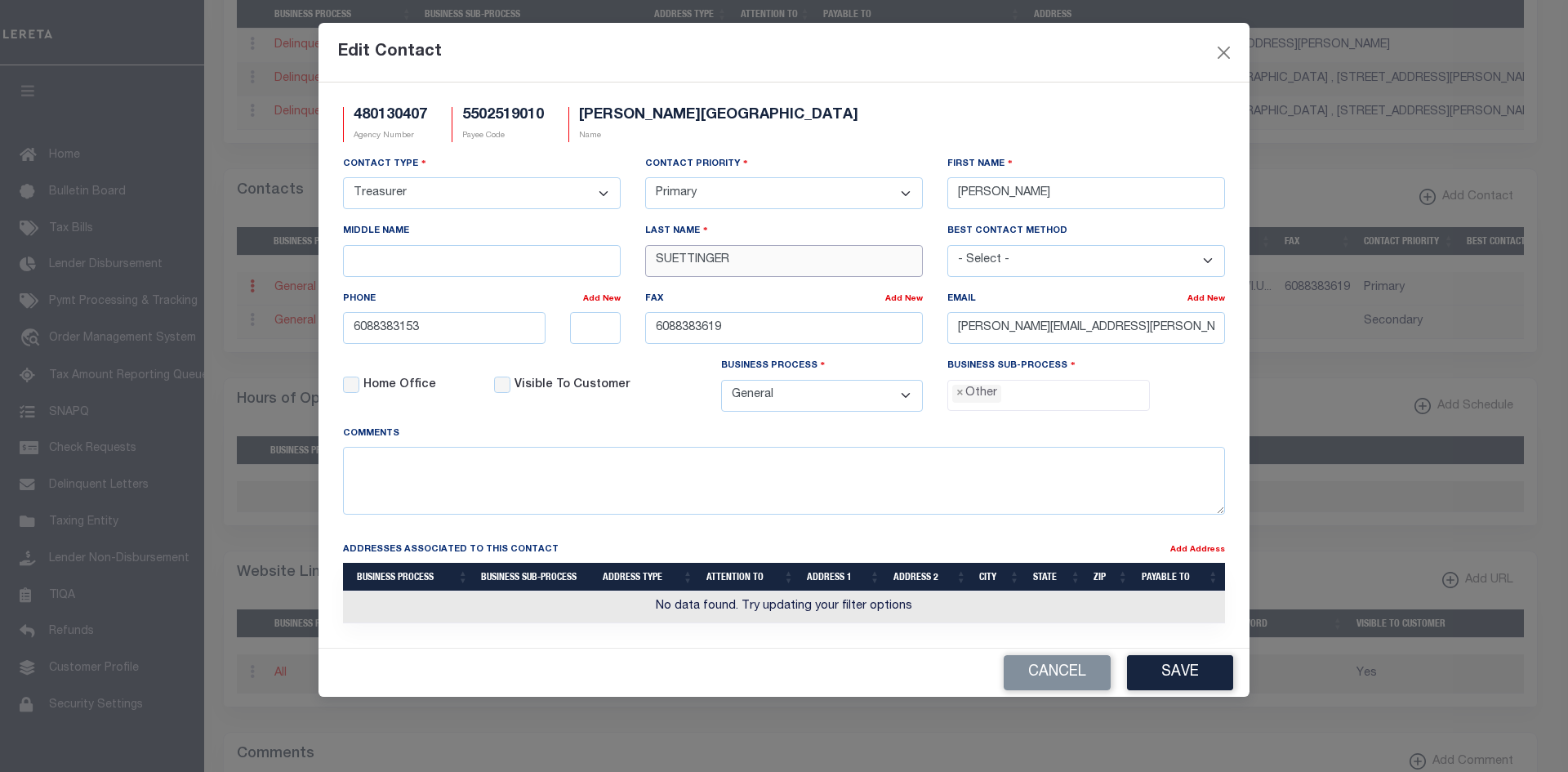
click at [781, 258] on input "SUETTINGER" at bounding box center [784, 261] width 277 height 32
paste input "KA"
type input "SKAR"
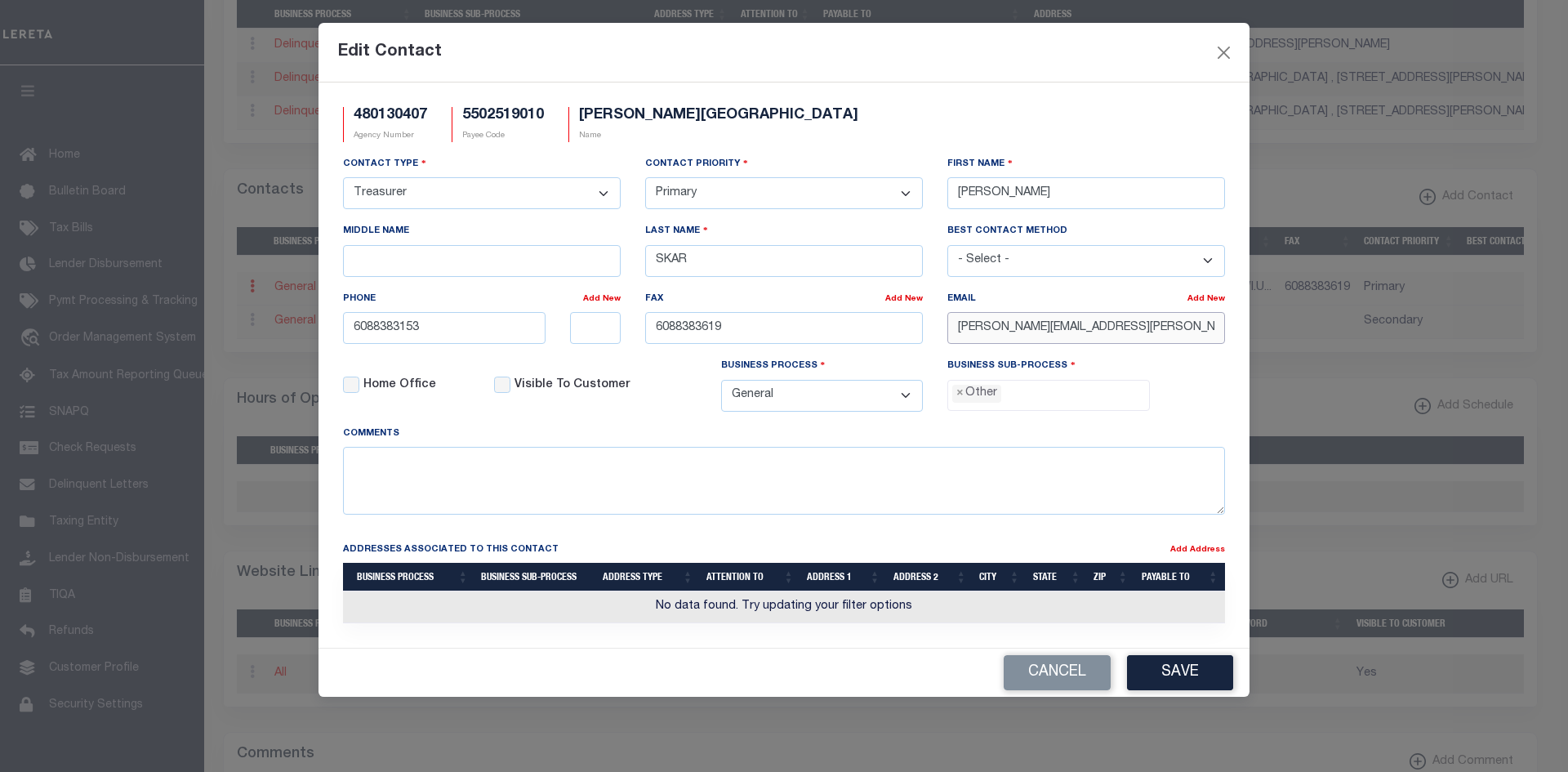
click at [1133, 336] on input "CASSANDRA.SUETTINGER@MCFARLAND.WI.US" at bounding box center [1086, 328] width 277 height 32
paste input "LSKAR@MCFARLAND.WI.GOV"
type input "LSKAR@MCFARLAND.WI.GOV"
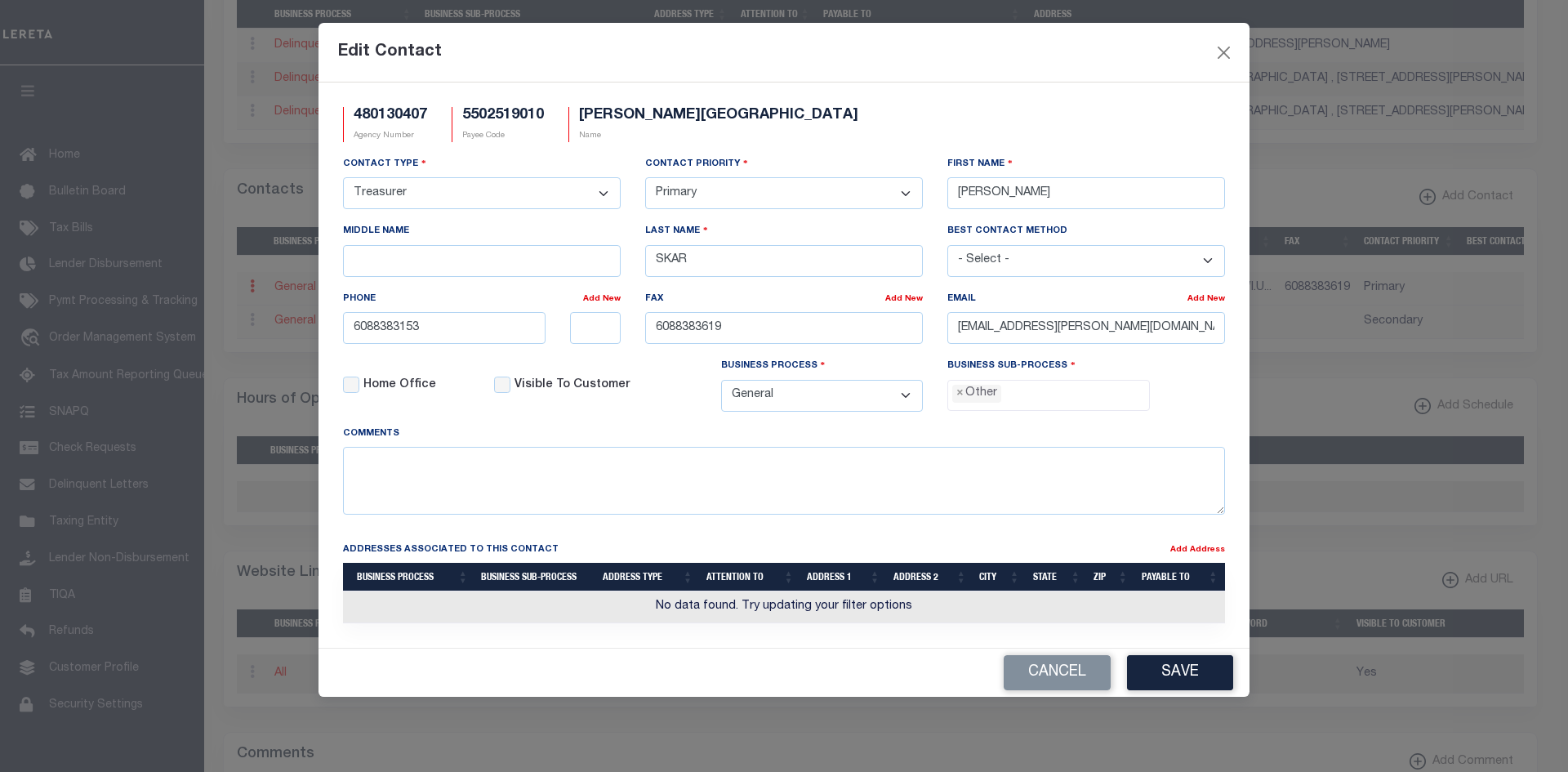
drag, startPoint x: 734, startPoint y: 353, endPoint x: 735, endPoint y: 331, distance: 22.0
click at [734, 353] on div "Fax Add New 6088383619" at bounding box center [784, 323] width 302 height 67
click at [735, 331] on input "6088383619" at bounding box center [784, 328] width 277 height 32
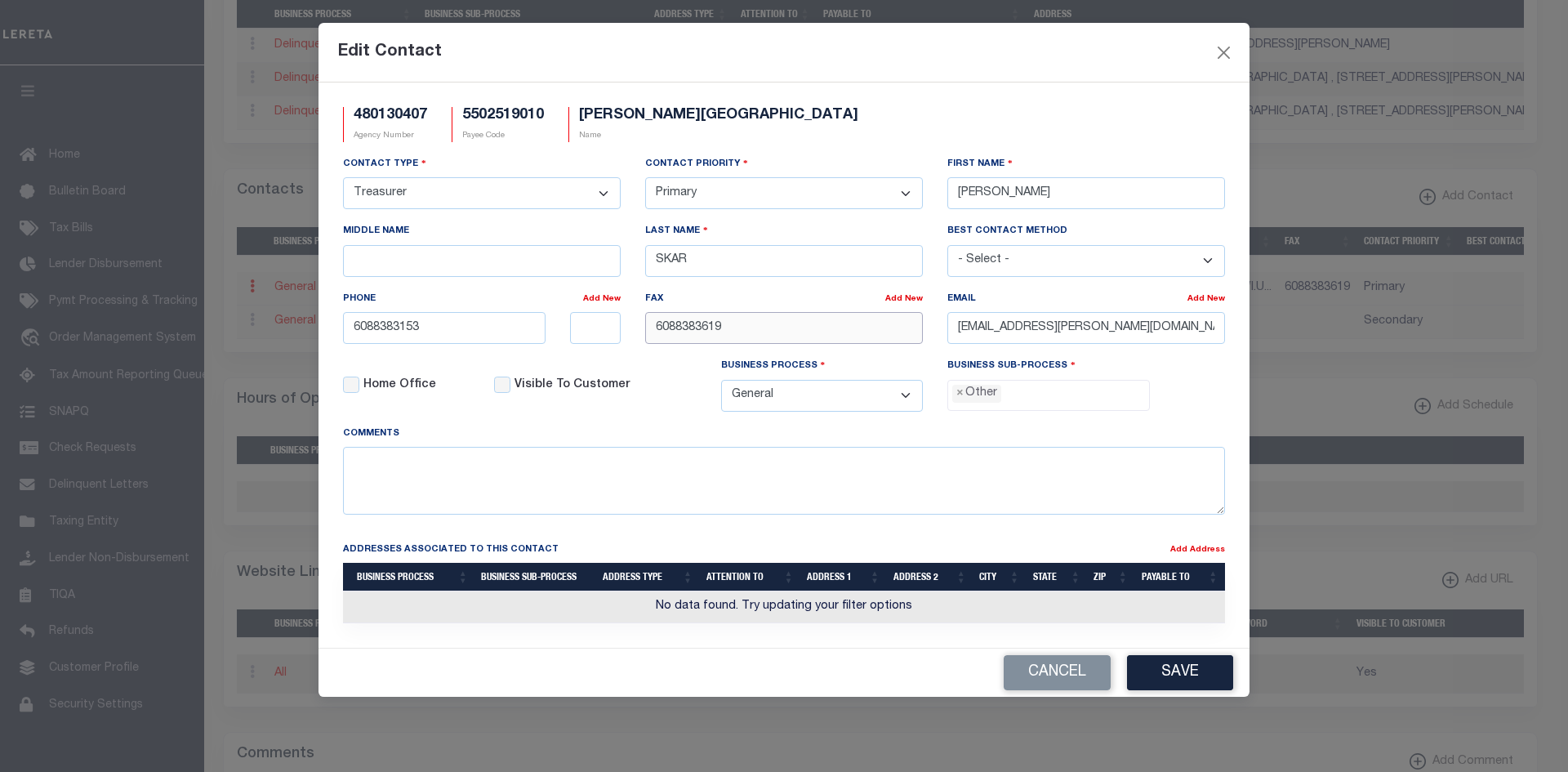
paste input "-838-1118"
type input "608-838-1118"
click at [1199, 685] on button "Save" at bounding box center [1180, 672] width 106 height 35
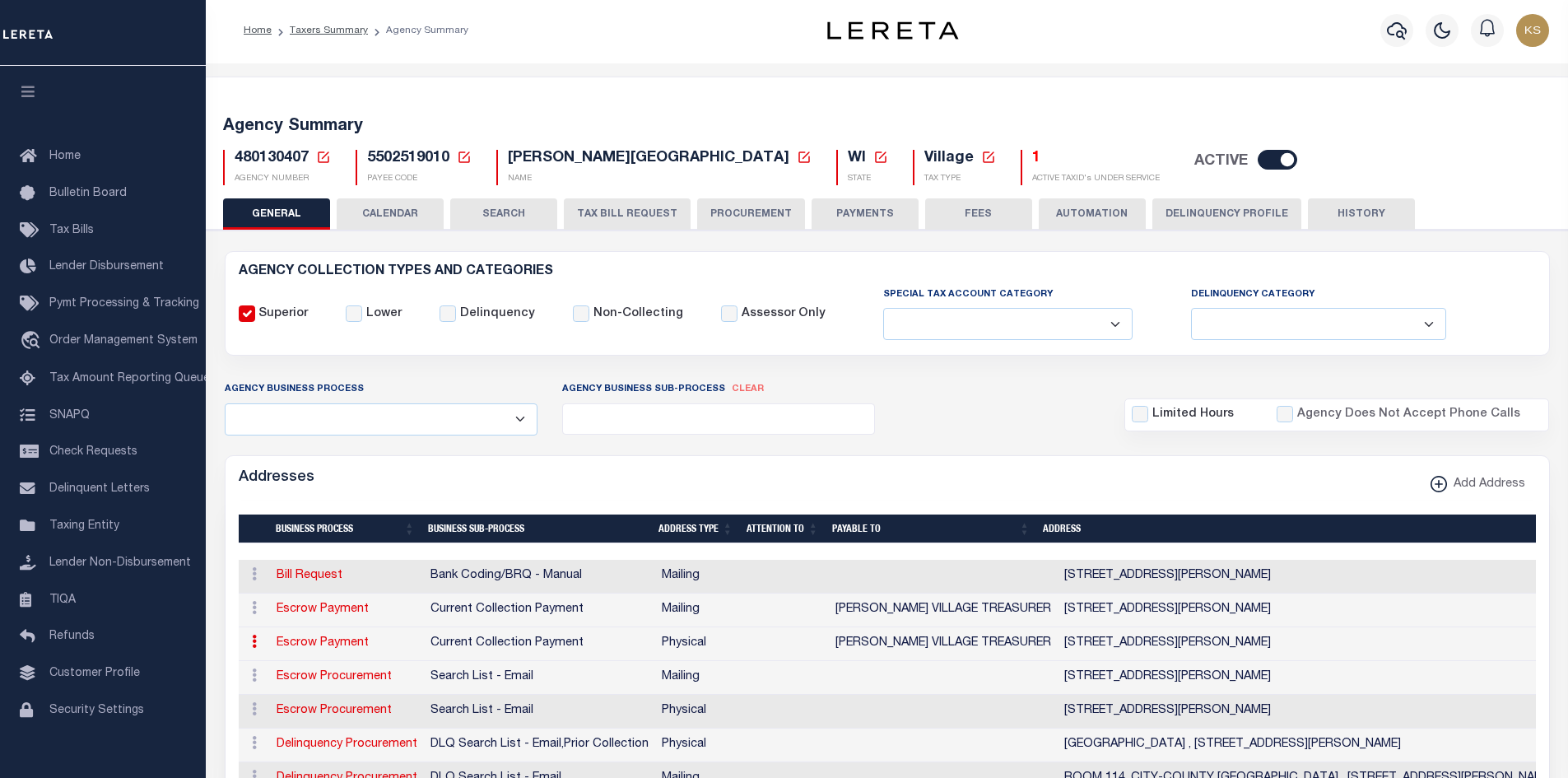
scroll to position [0, 0]
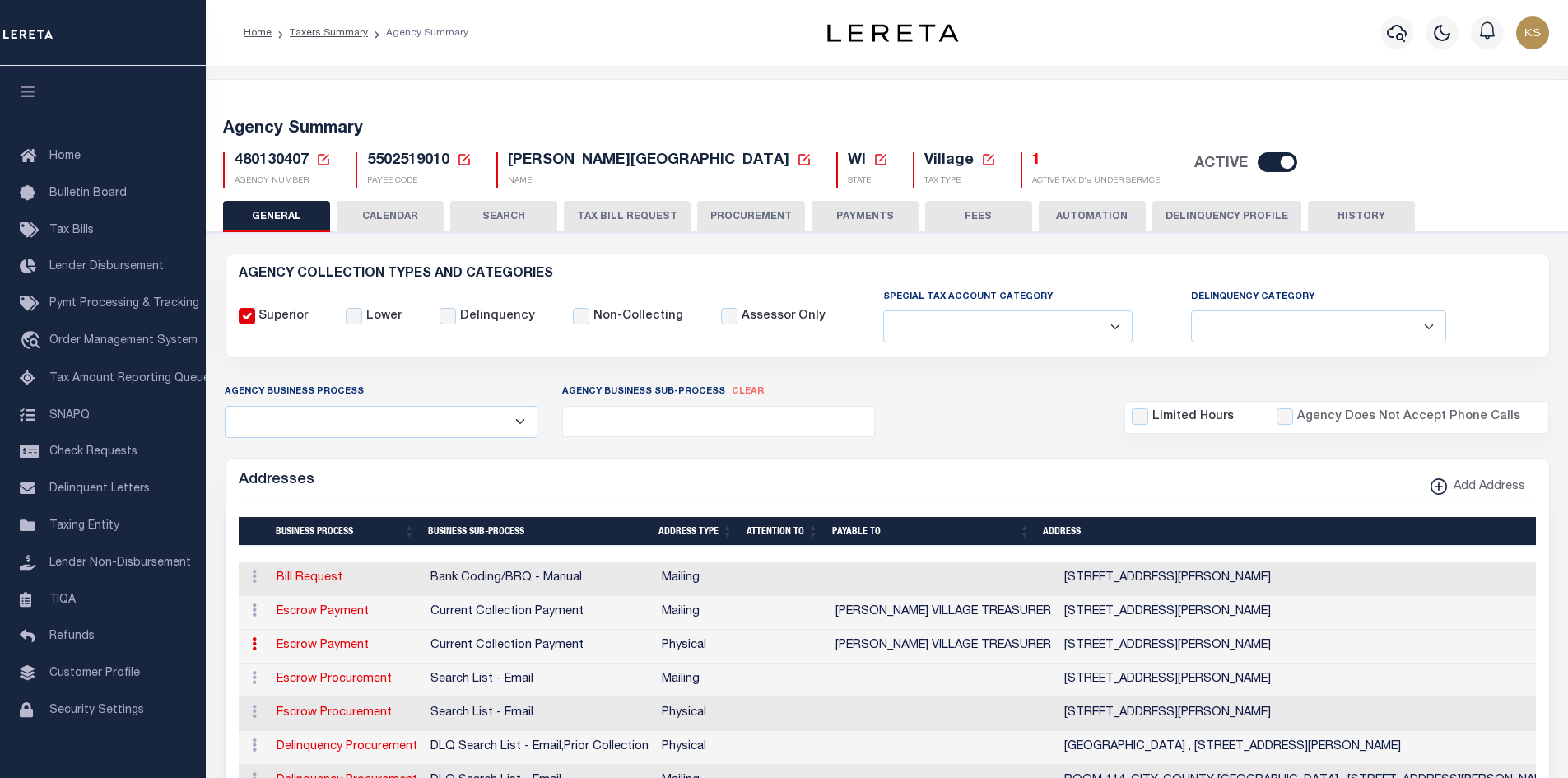
click at [609, 186] on p "NAME" at bounding box center [659, 181] width 304 height 12
click at [611, 226] on button "TAX BILL REQUEST" at bounding box center [627, 217] width 126 height 31
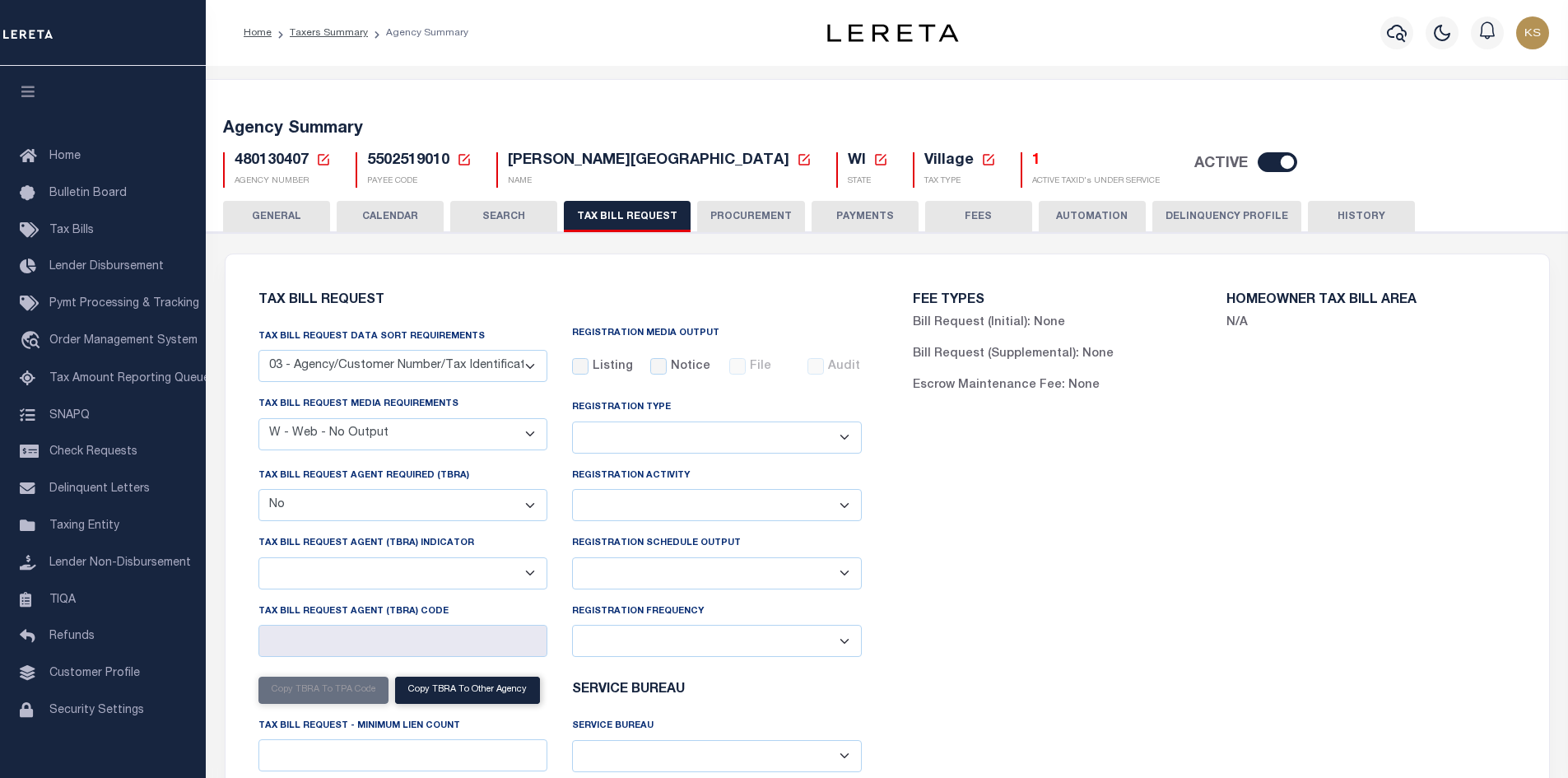
click at [740, 217] on button "PROCUREMENT" at bounding box center [751, 217] width 108 height 31
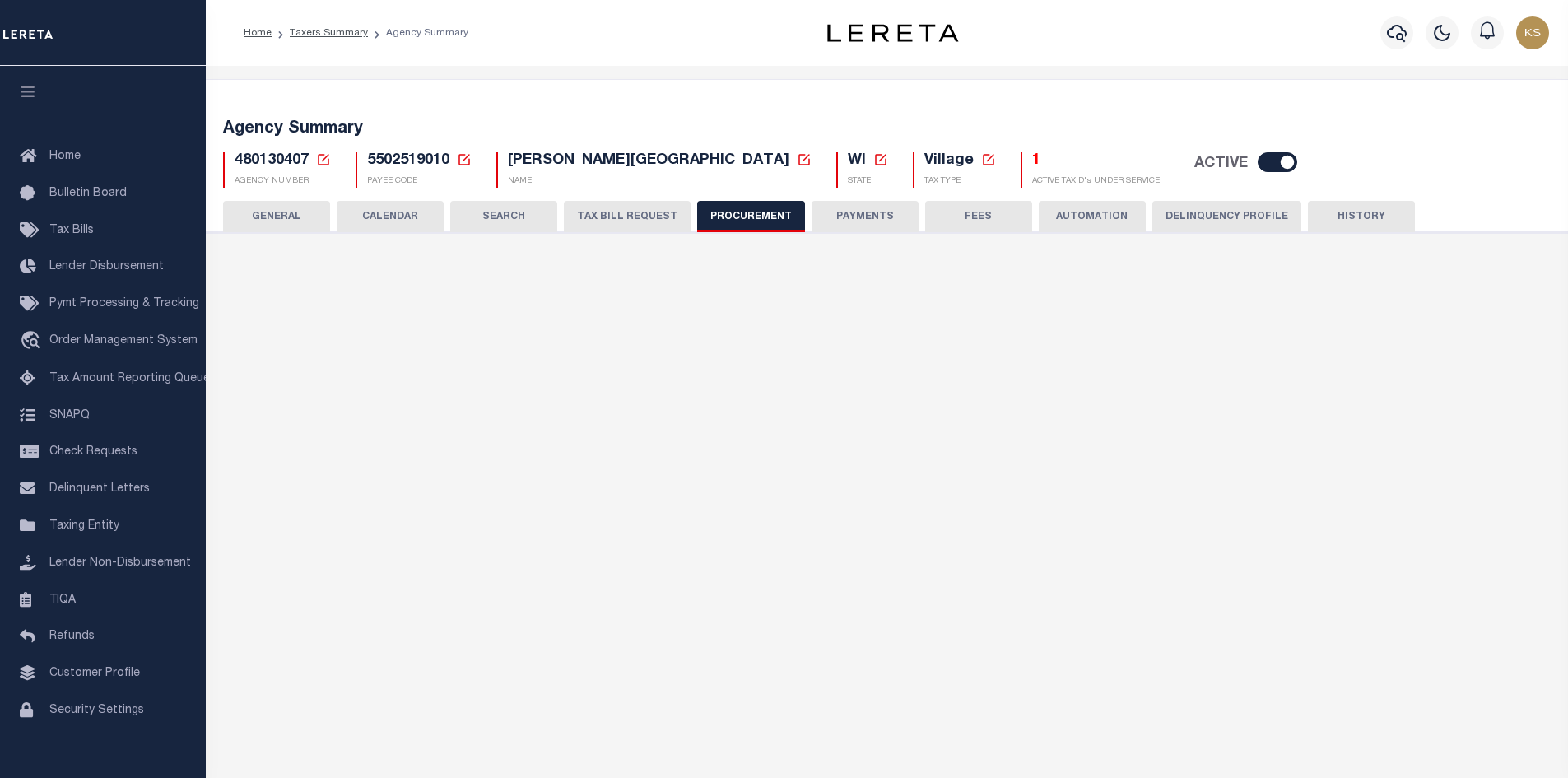
click at [831, 216] on button "PAYMENTS" at bounding box center [866, 217] width 107 height 31
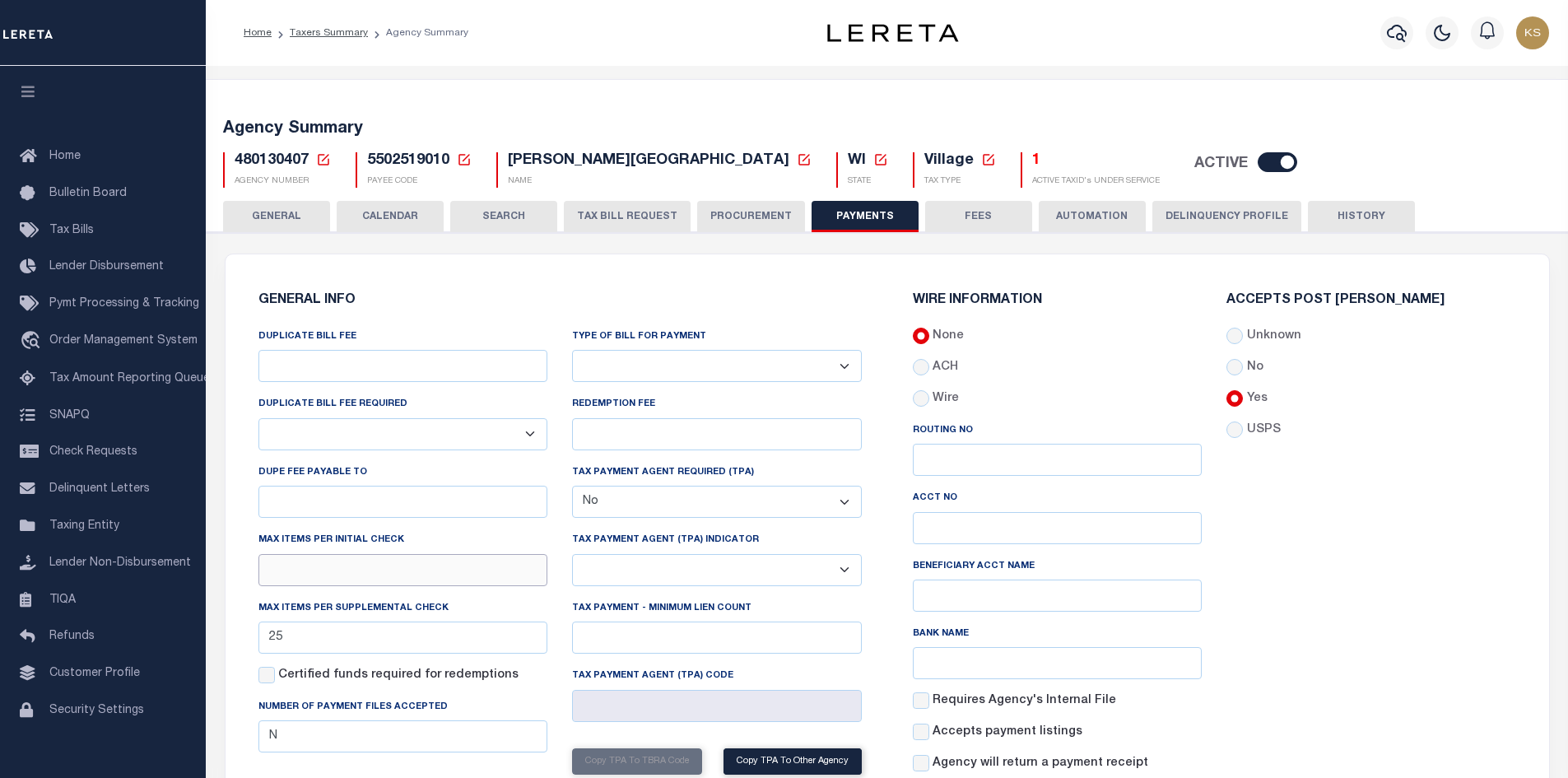
click at [318, 573] on input "text" at bounding box center [403, 569] width 290 height 32
type input "25"
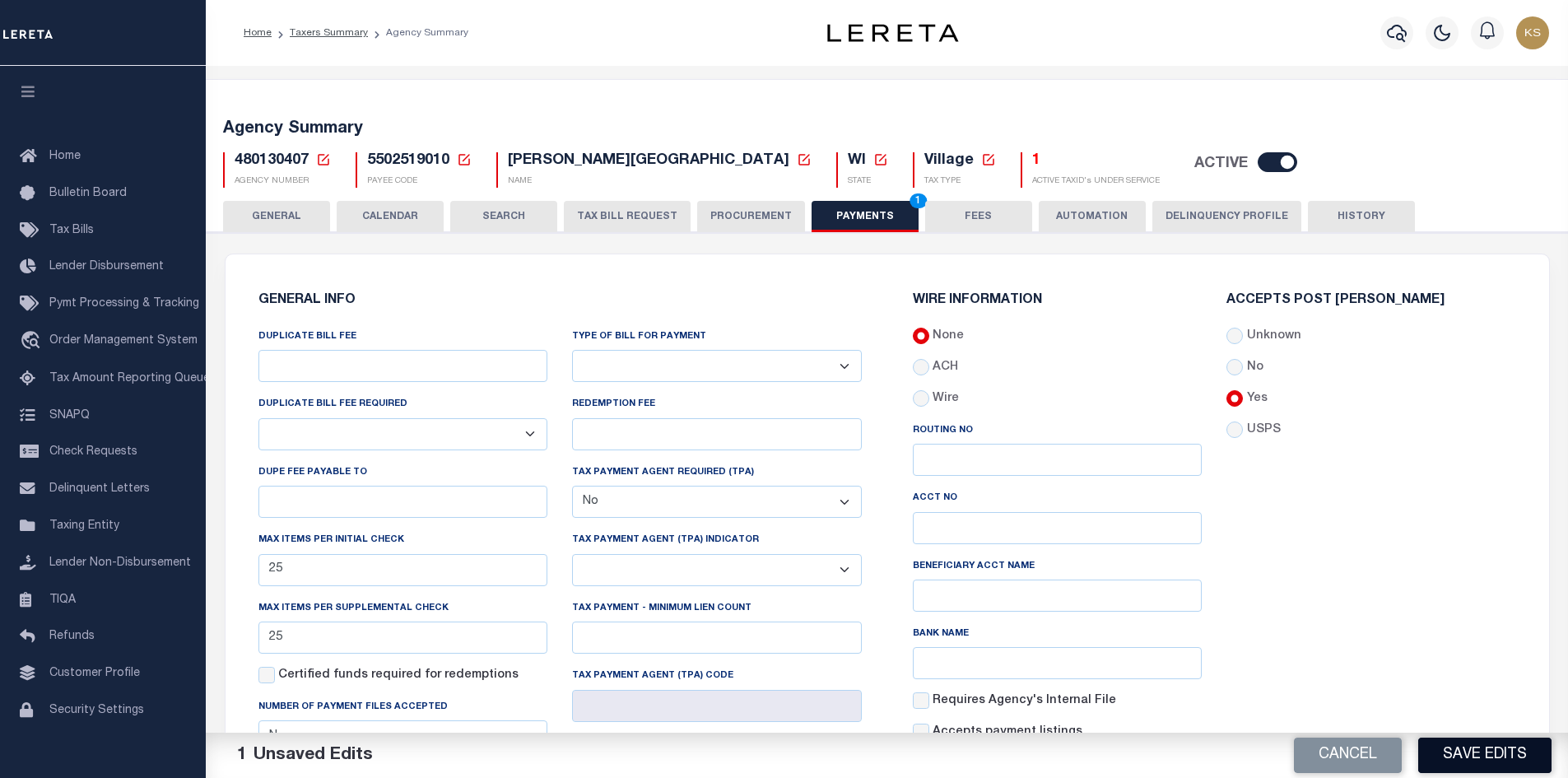
click at [1478, 748] on button "Save Edits" at bounding box center [1485, 755] width 134 height 35
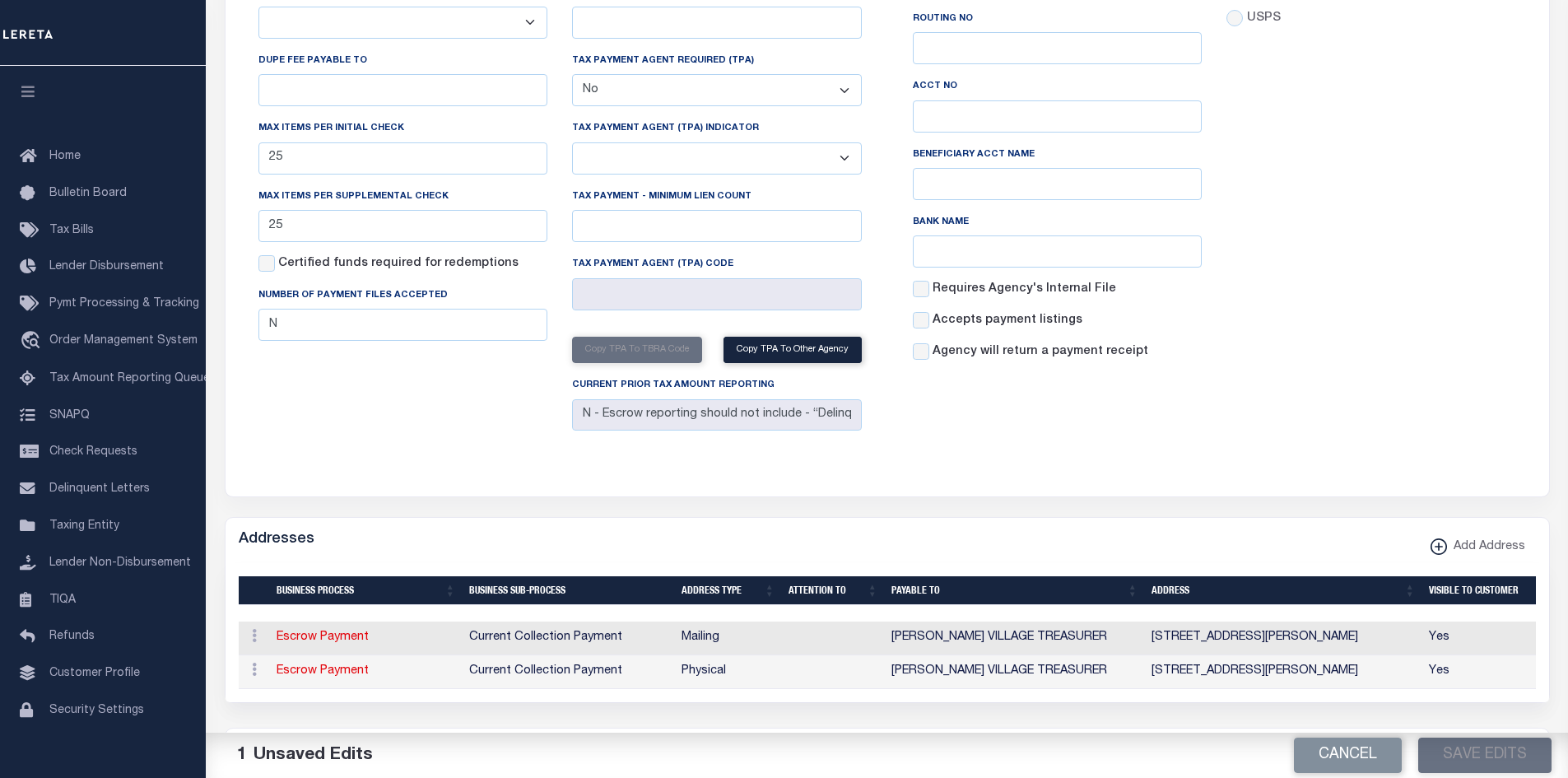
scroll to position [164, 0]
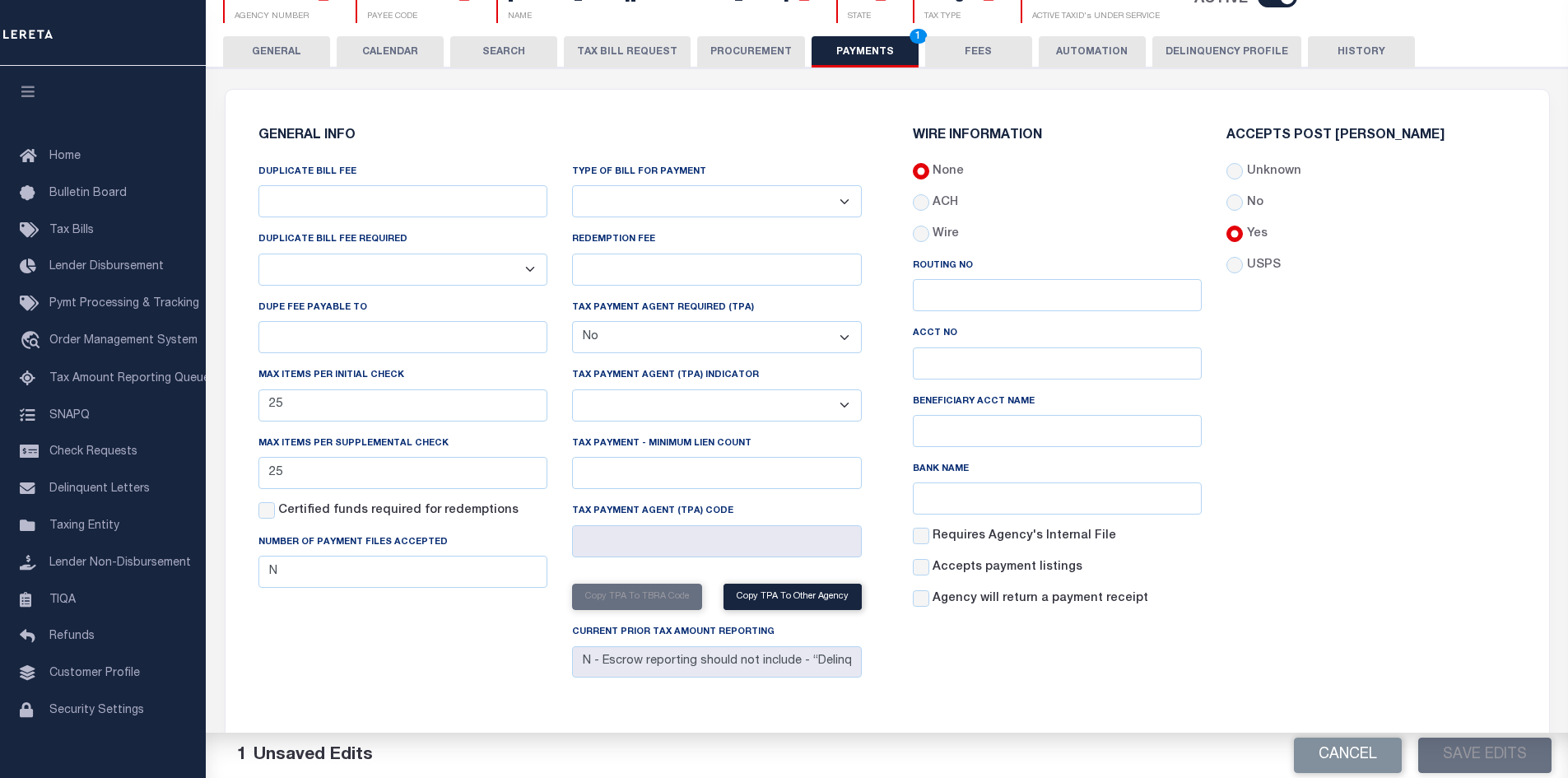
click at [1475, 748] on div "Cancel Save Edits" at bounding box center [1228, 756] width 682 height 46
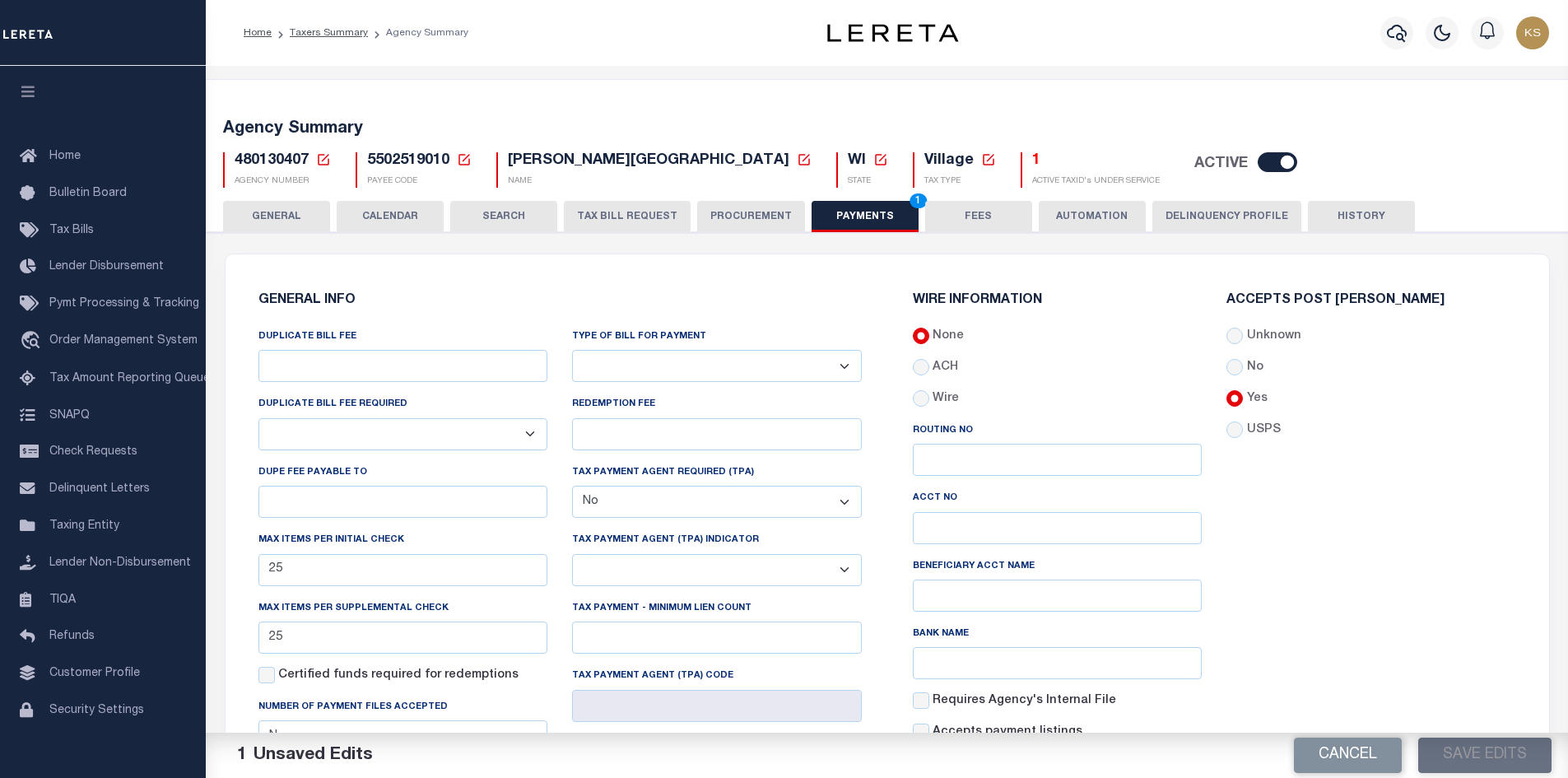
click at [992, 215] on button "FEES" at bounding box center [979, 217] width 107 height 31
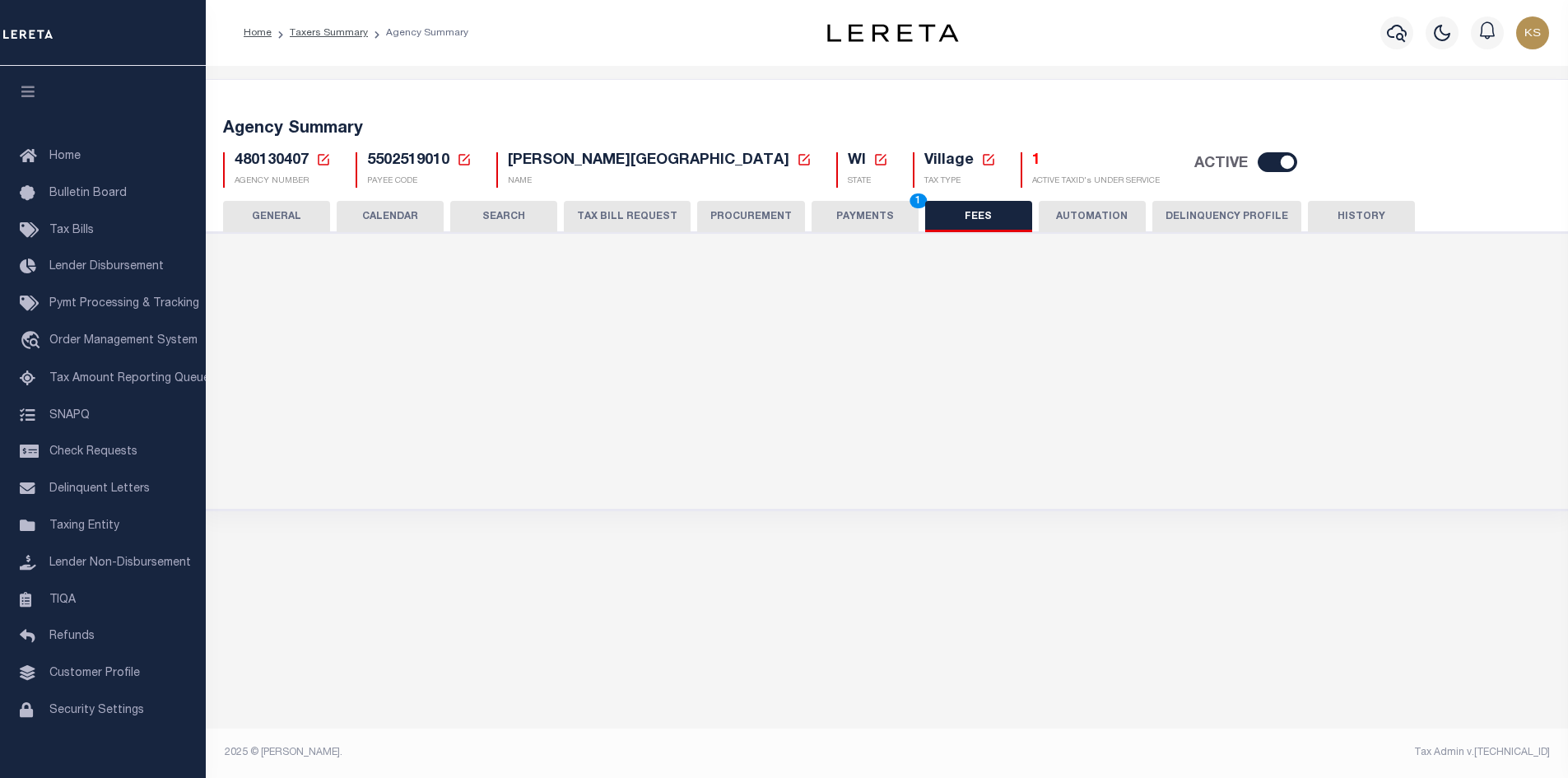
click at [857, 209] on button "PAYMENTS 1" at bounding box center [866, 217] width 107 height 31
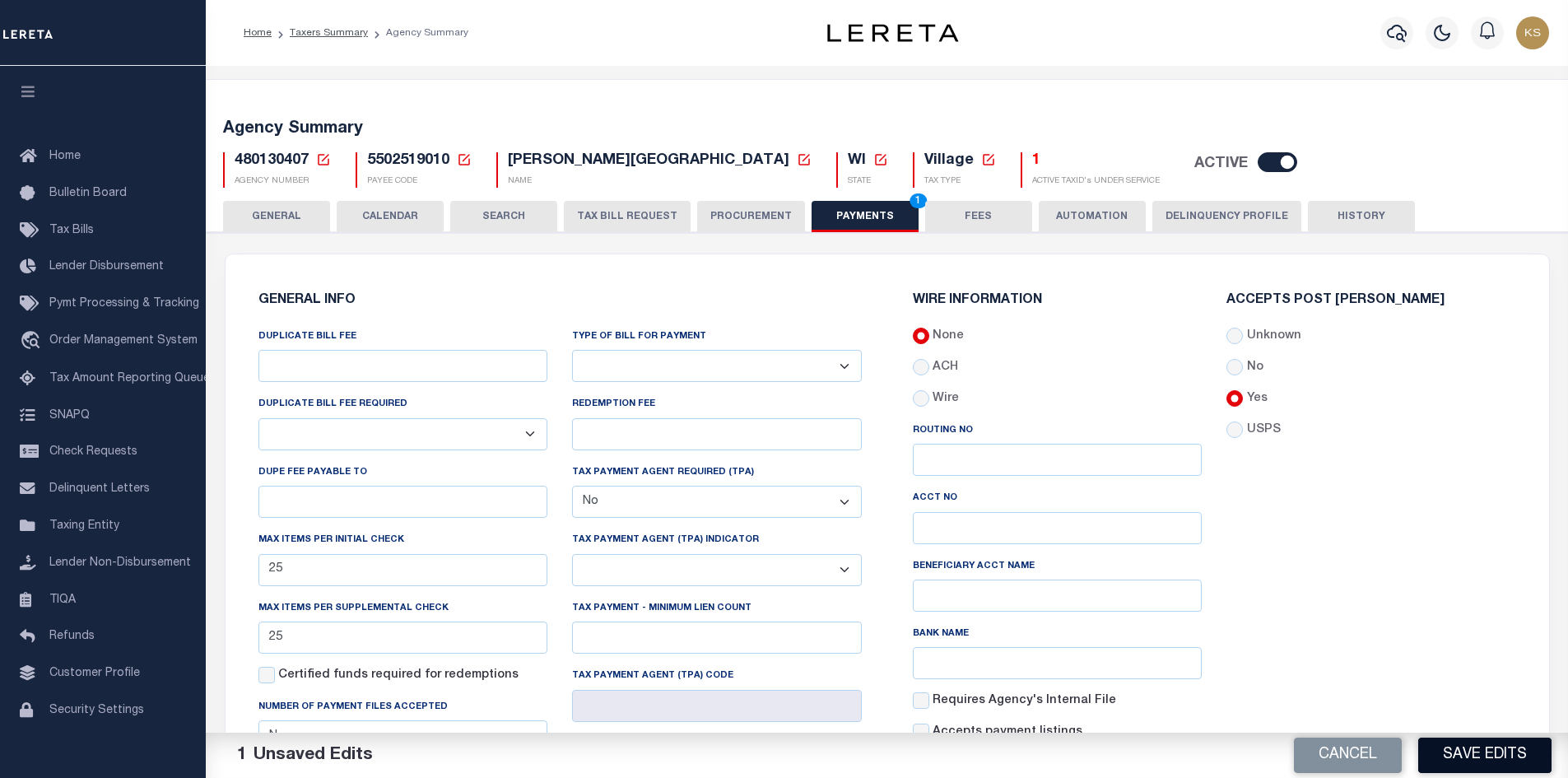
scroll to position [247, 0]
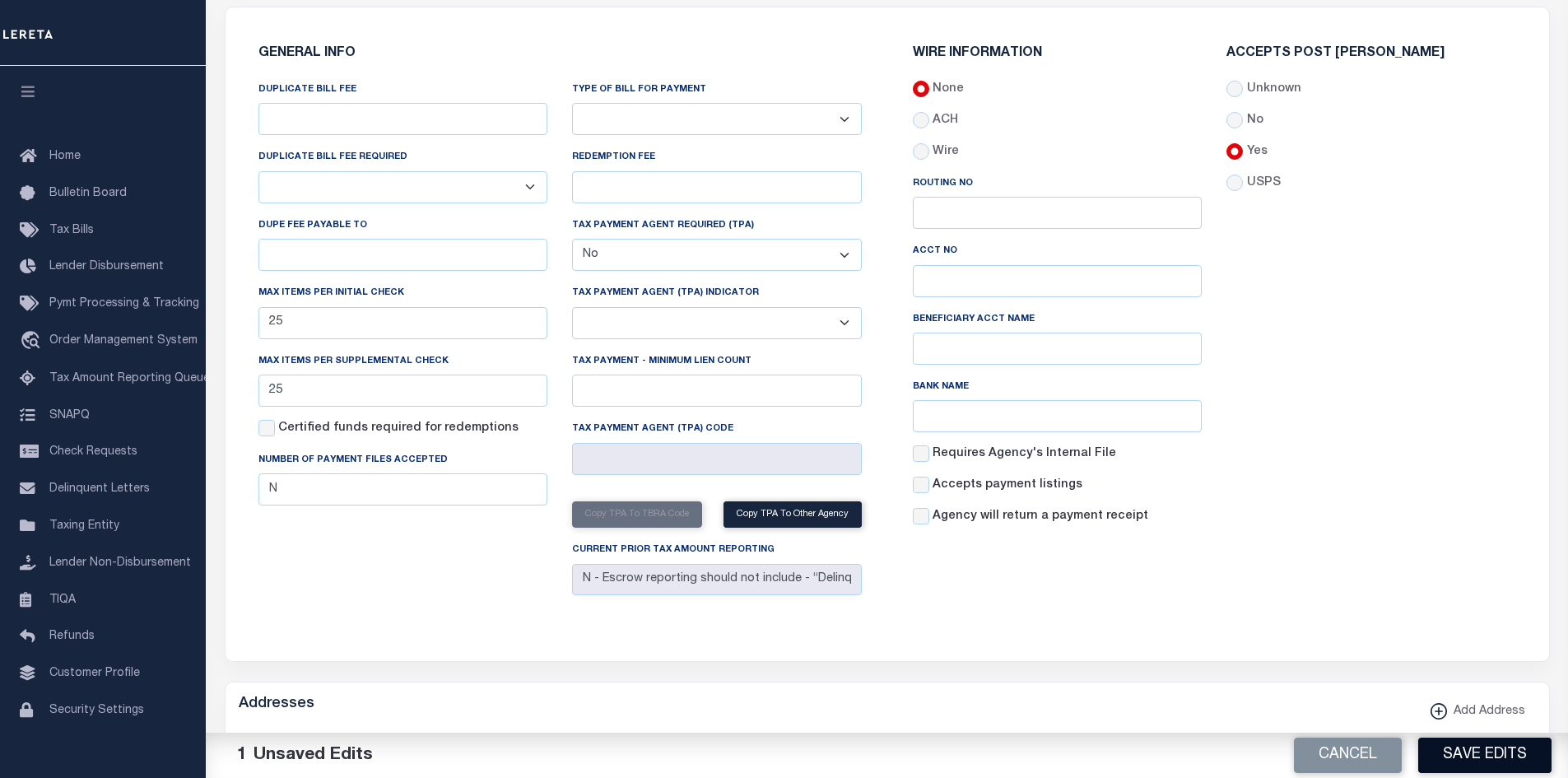
click at [1536, 752] on button "Save Edits" at bounding box center [1485, 755] width 134 height 35
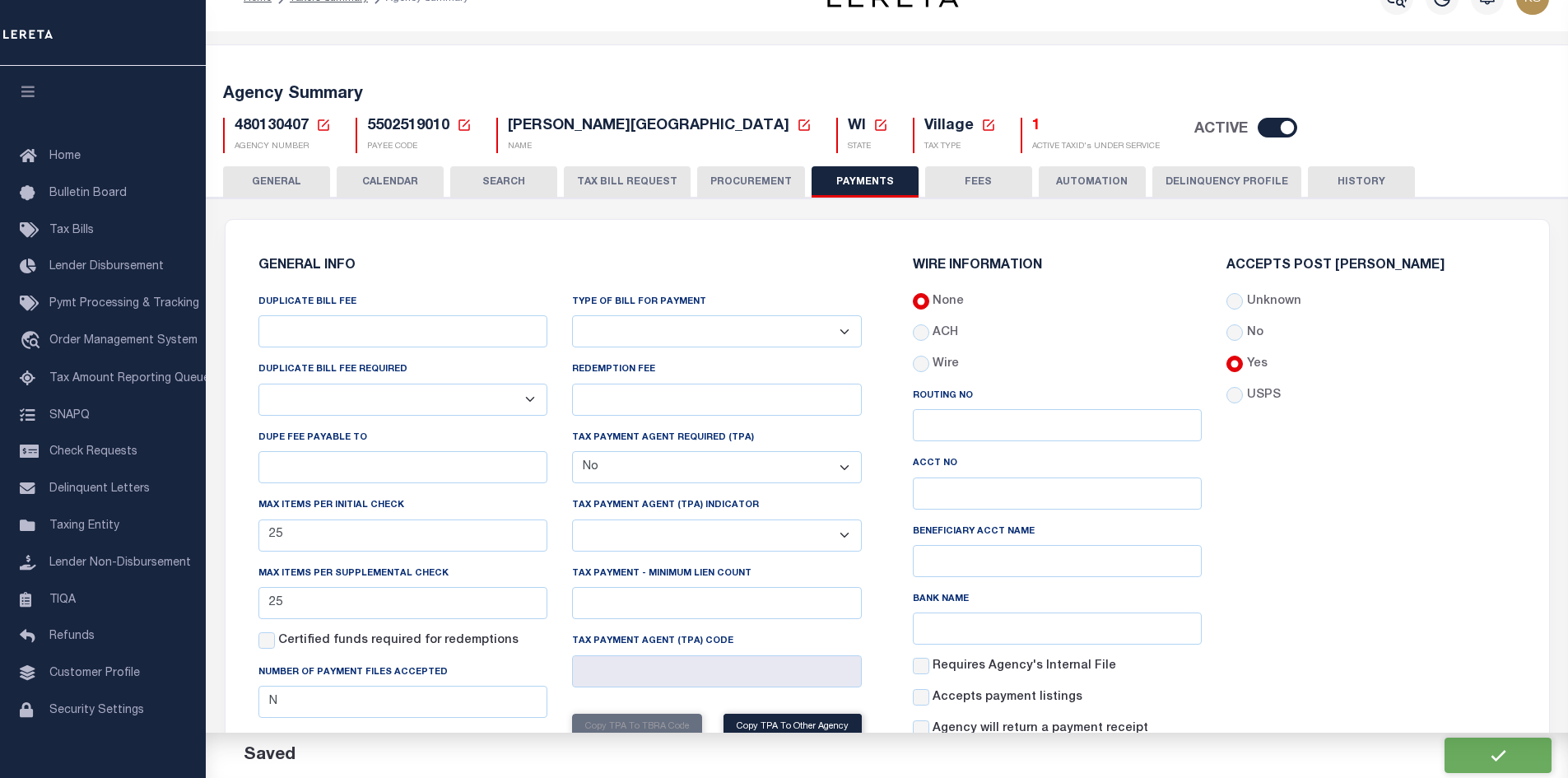
scroll to position [0, 0]
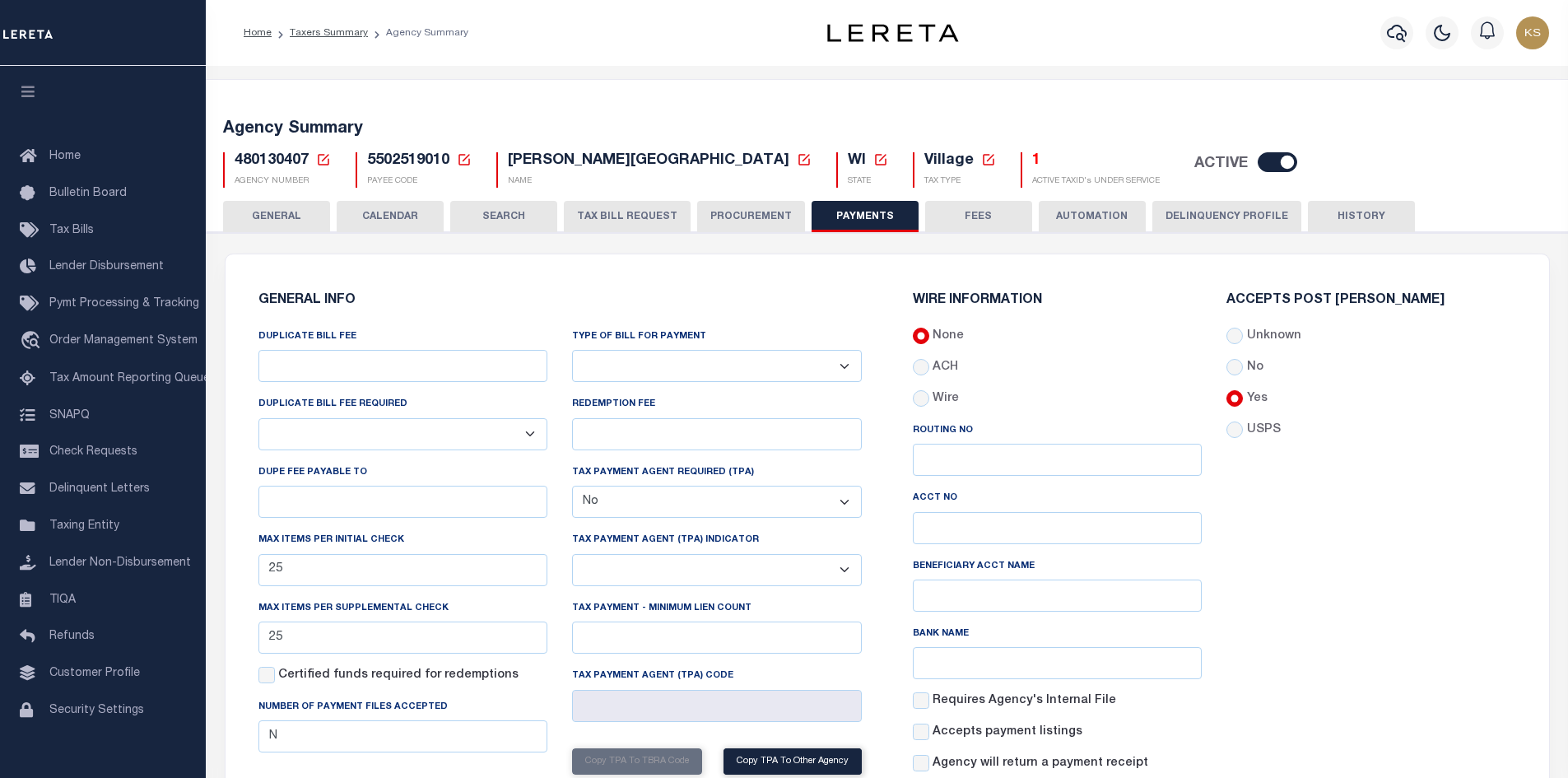
click at [307, 206] on button "GENERAL" at bounding box center [277, 217] width 107 height 31
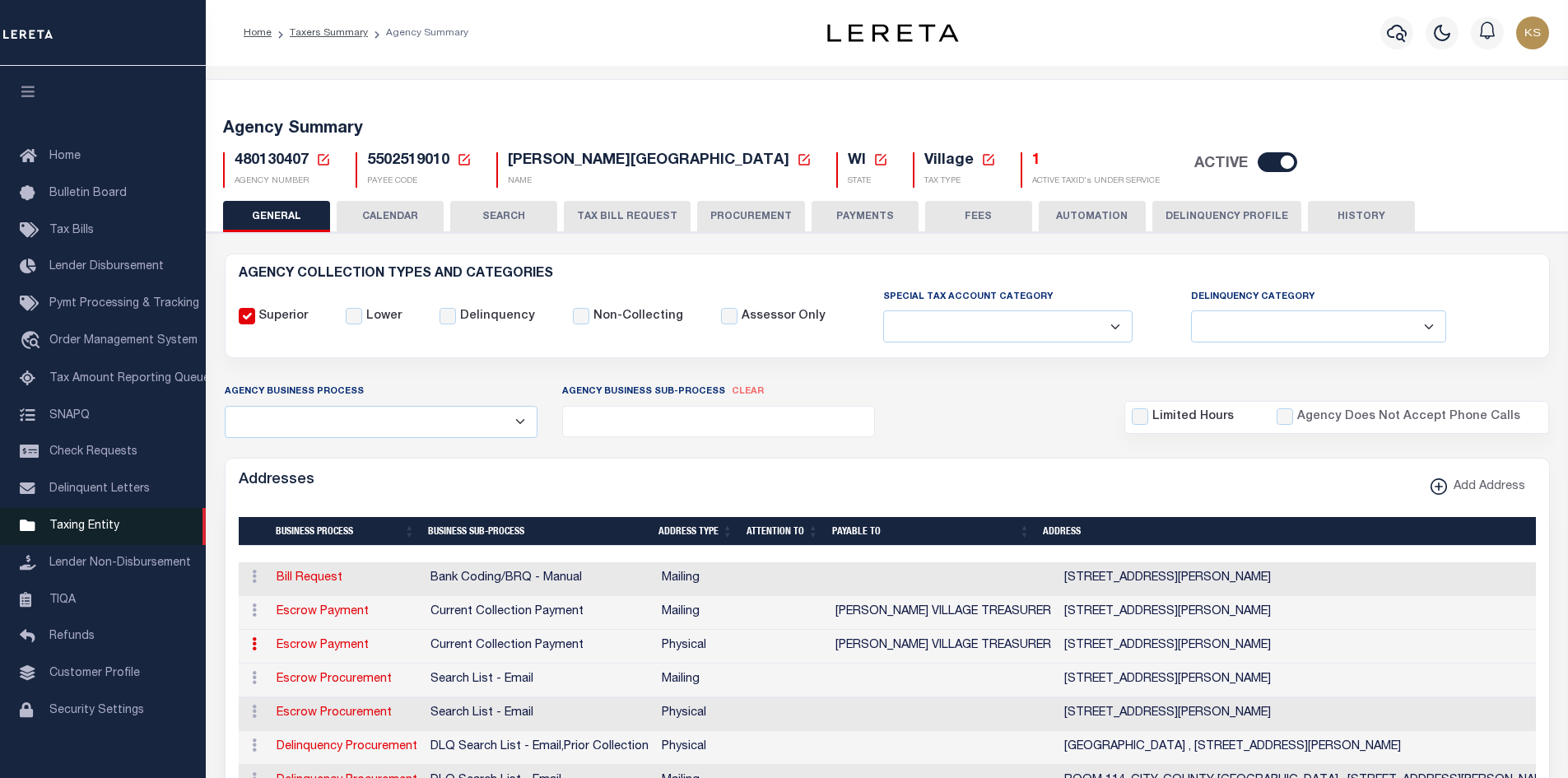
click at [82, 528] on span "Taxing Entity" at bounding box center [85, 526] width 70 height 11
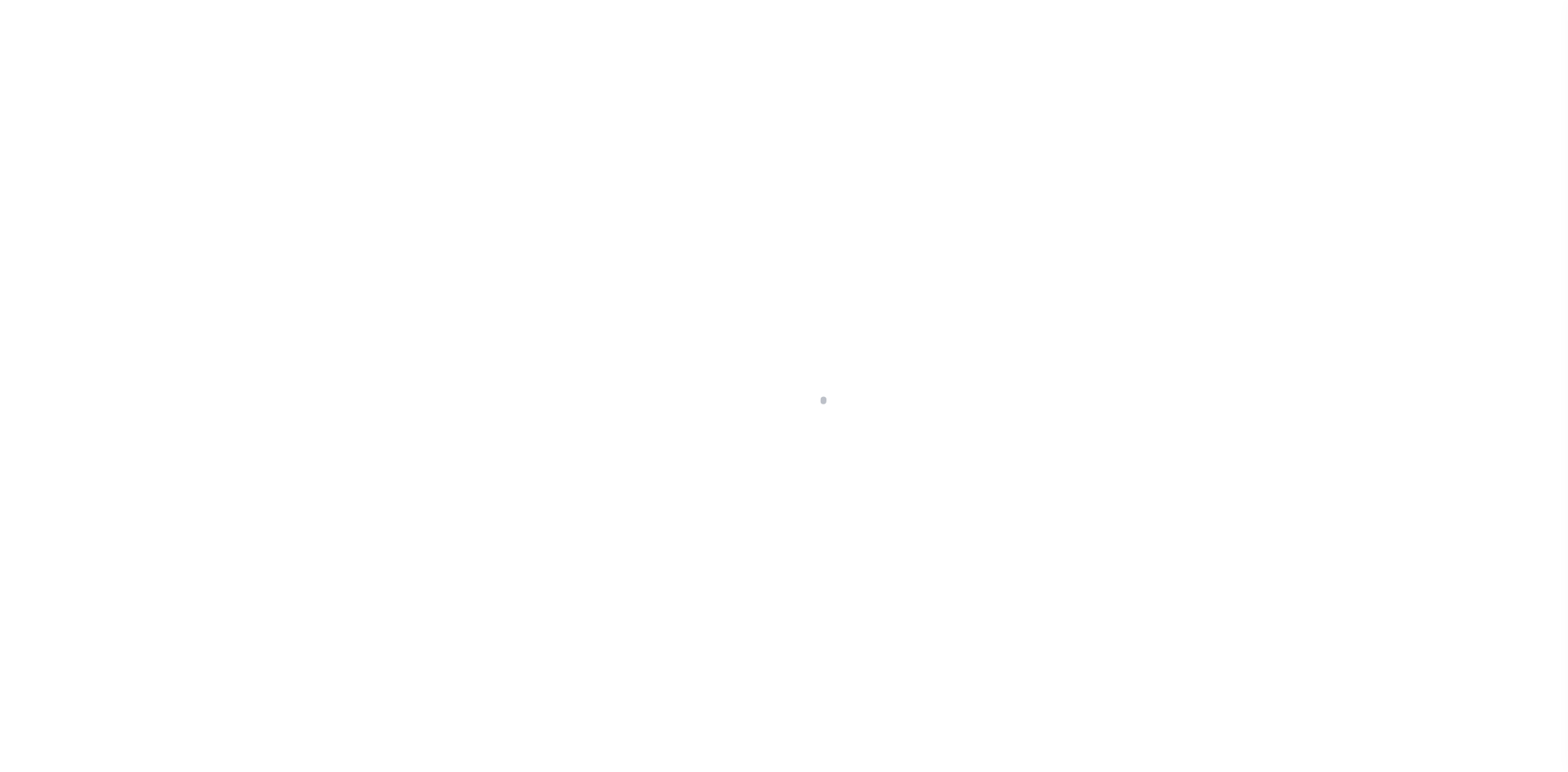
select select
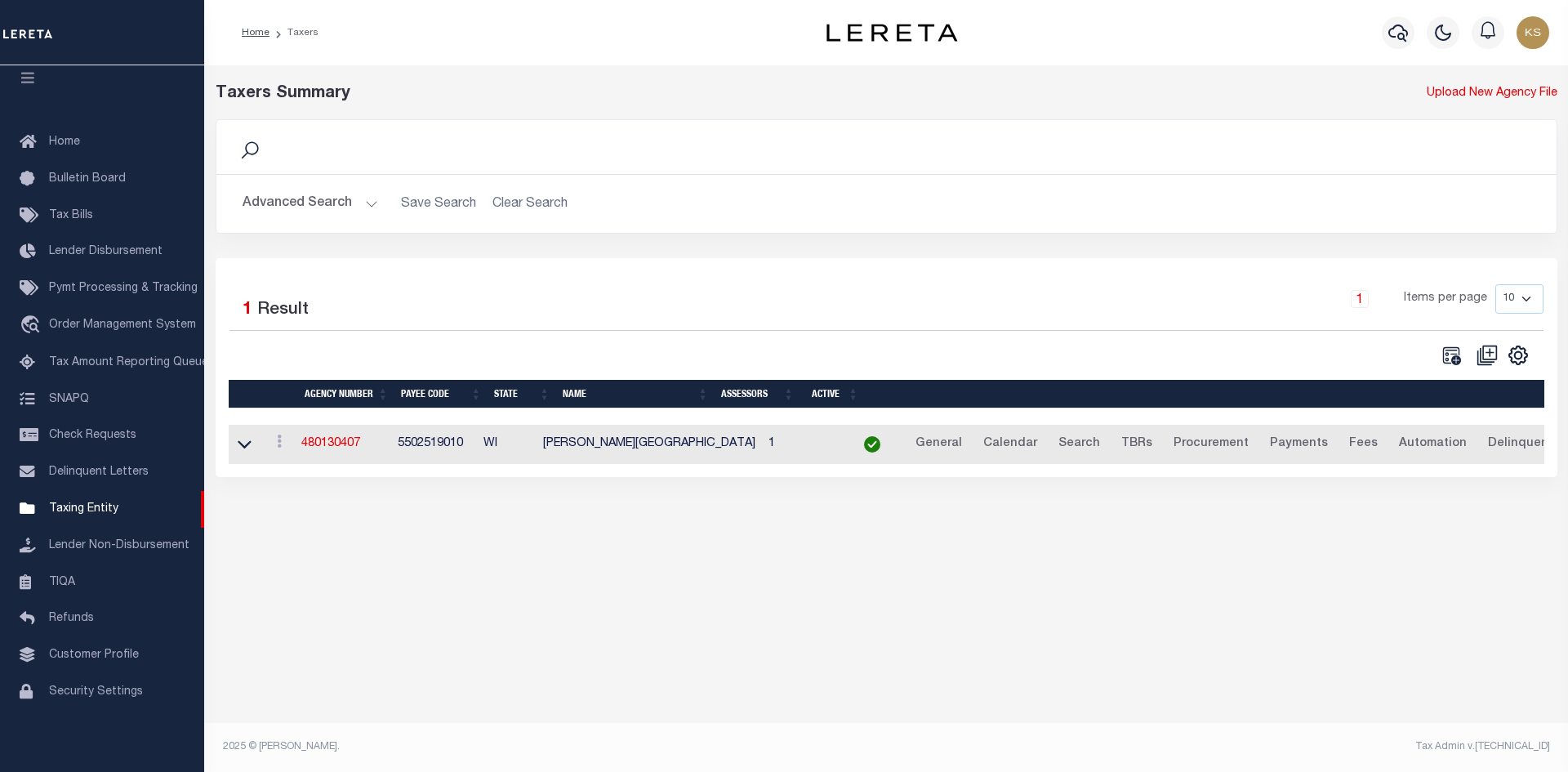
click at [256, 213] on button "Advanced Search" at bounding box center [310, 203] width 135 height 32
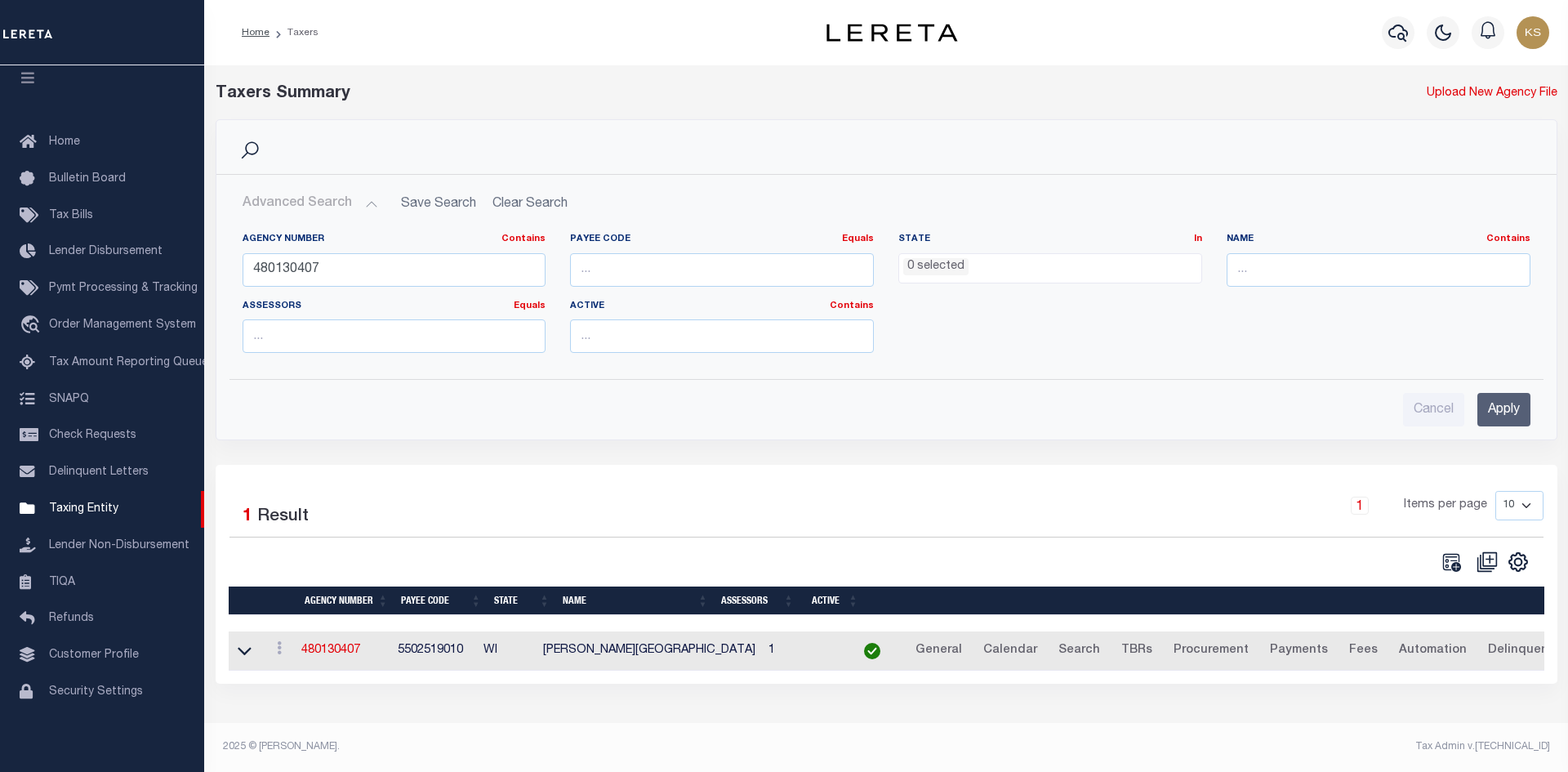
click at [317, 293] on div "Agency Number Contains Contains Is 480130407" at bounding box center [395, 266] width 329 height 67
click at [329, 268] on input "480130407" at bounding box center [395, 270] width 304 height 34
type input "480240101"
click at [1501, 411] on input "Apply" at bounding box center [1504, 409] width 53 height 34
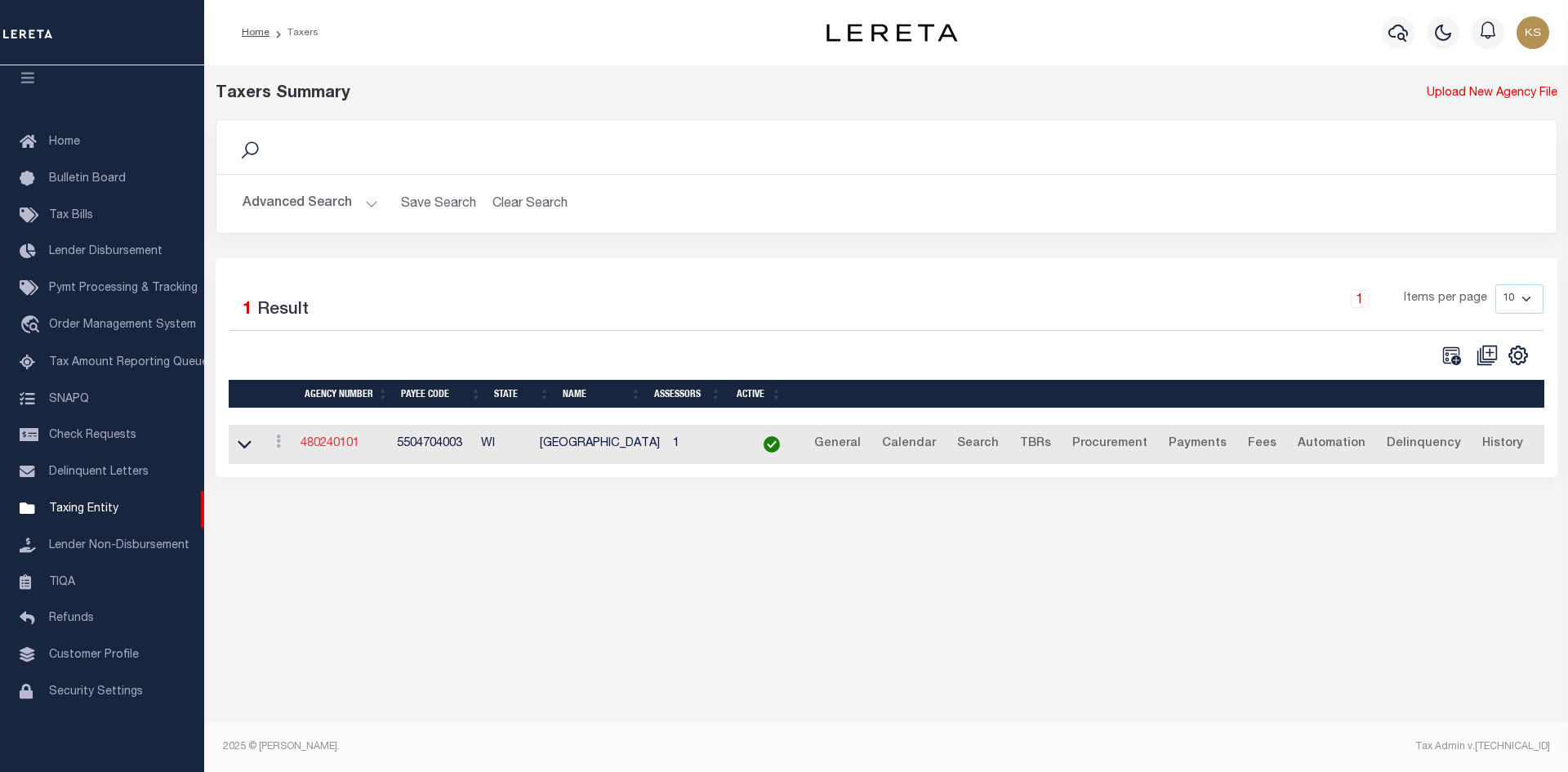
click at [332, 446] on link "480240101" at bounding box center [330, 443] width 59 height 11
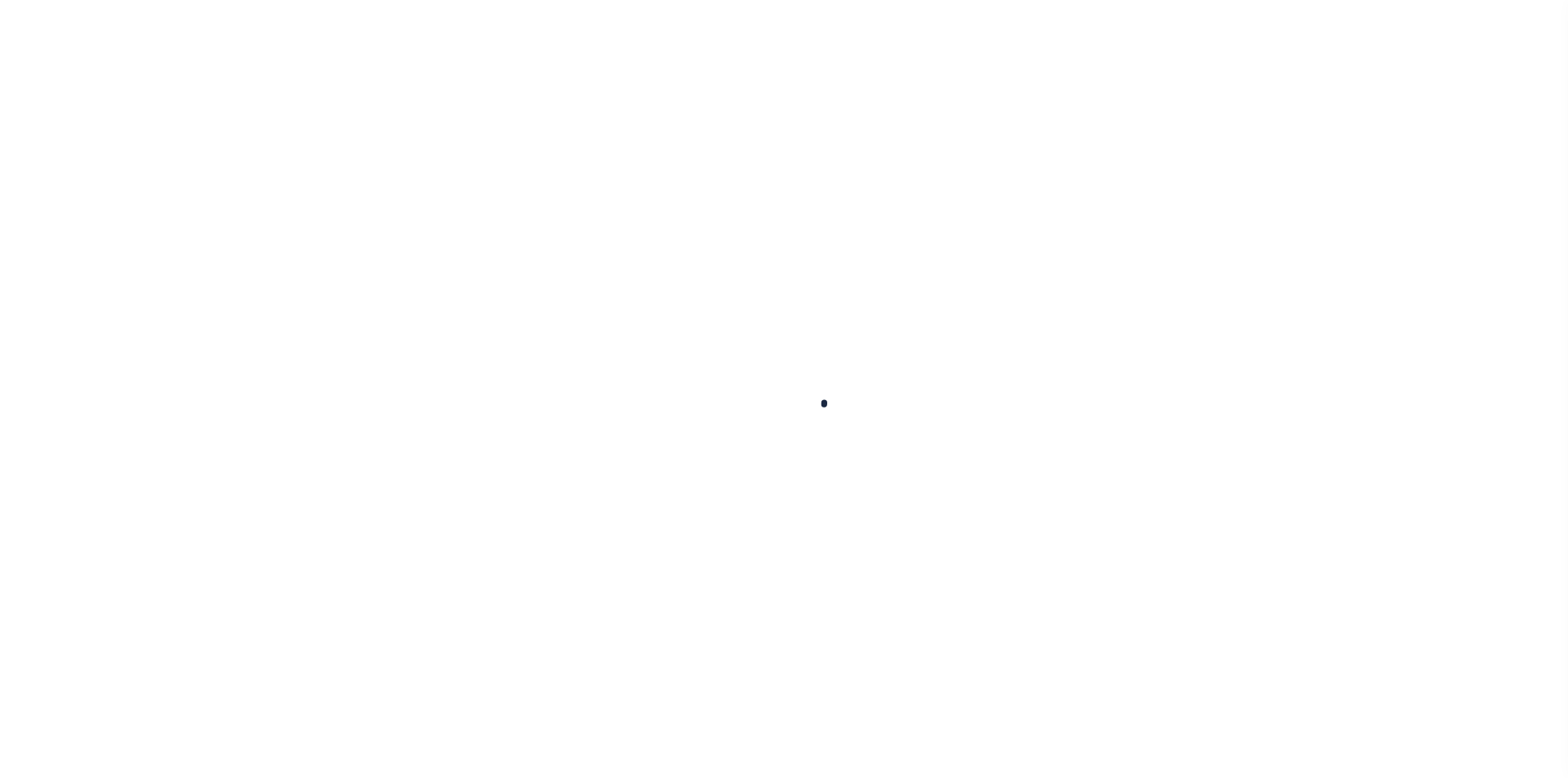
select select
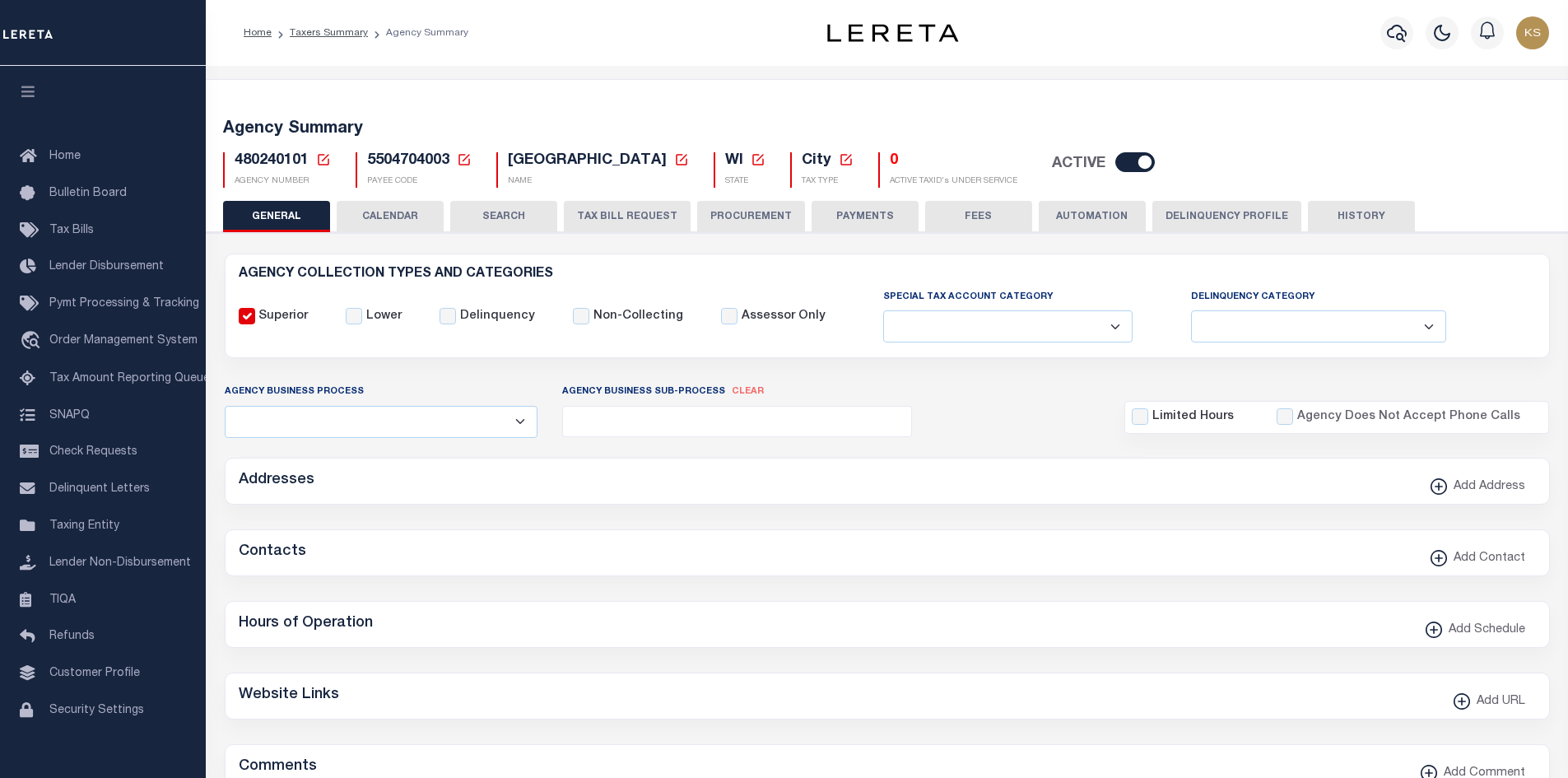
checkbox input "false"
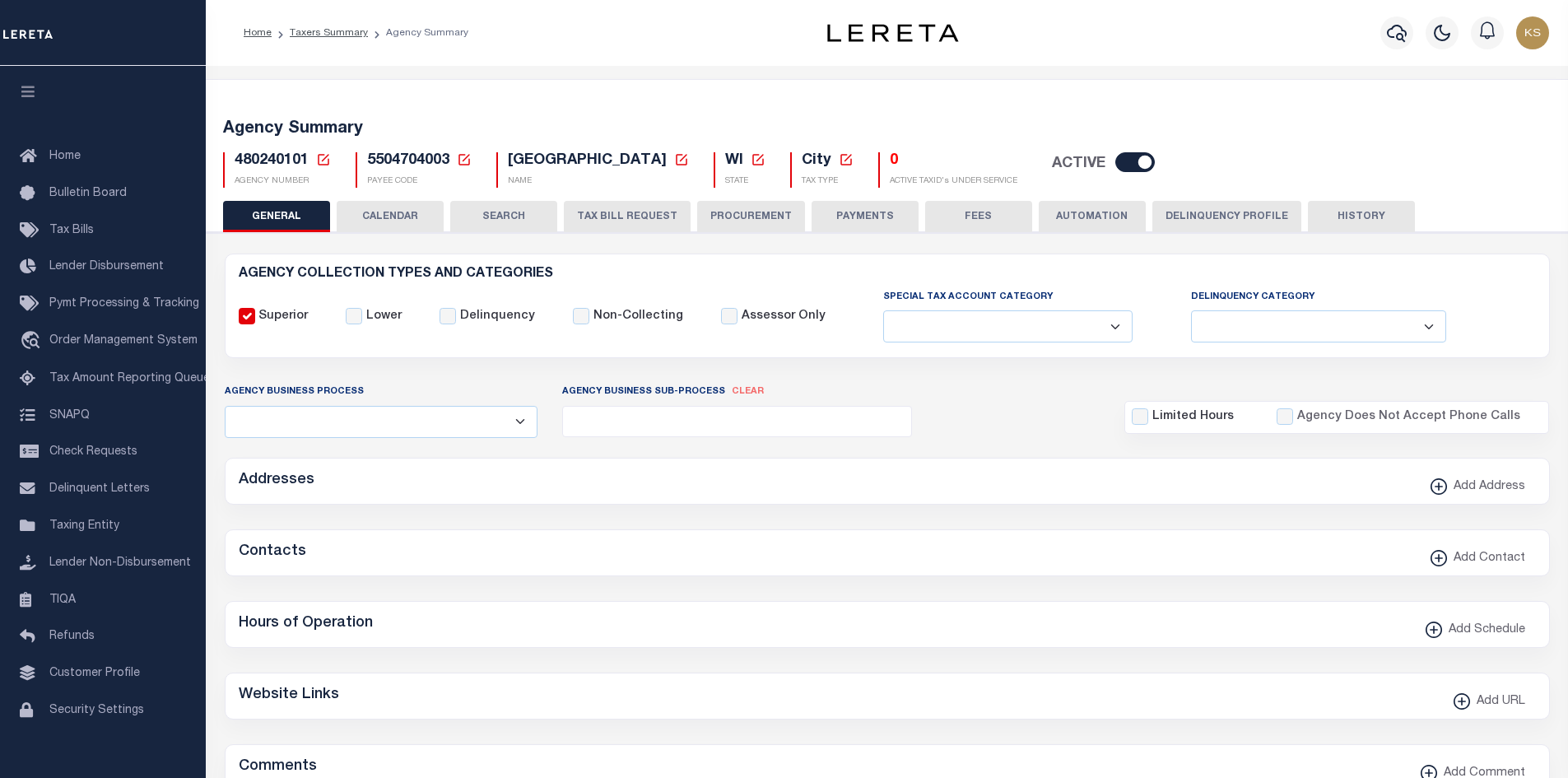
type input "5504704003"
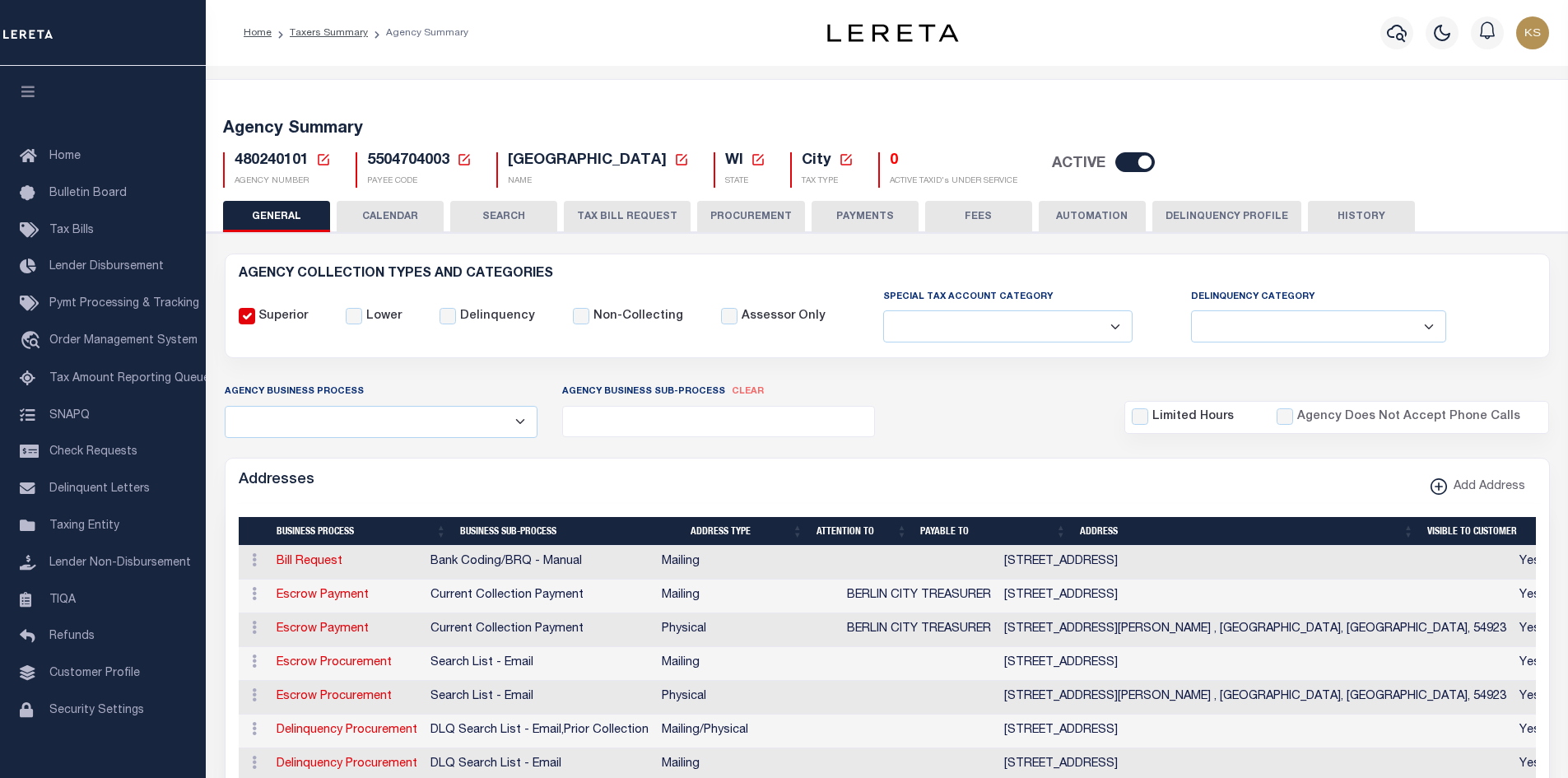
scroll to position [164, 0]
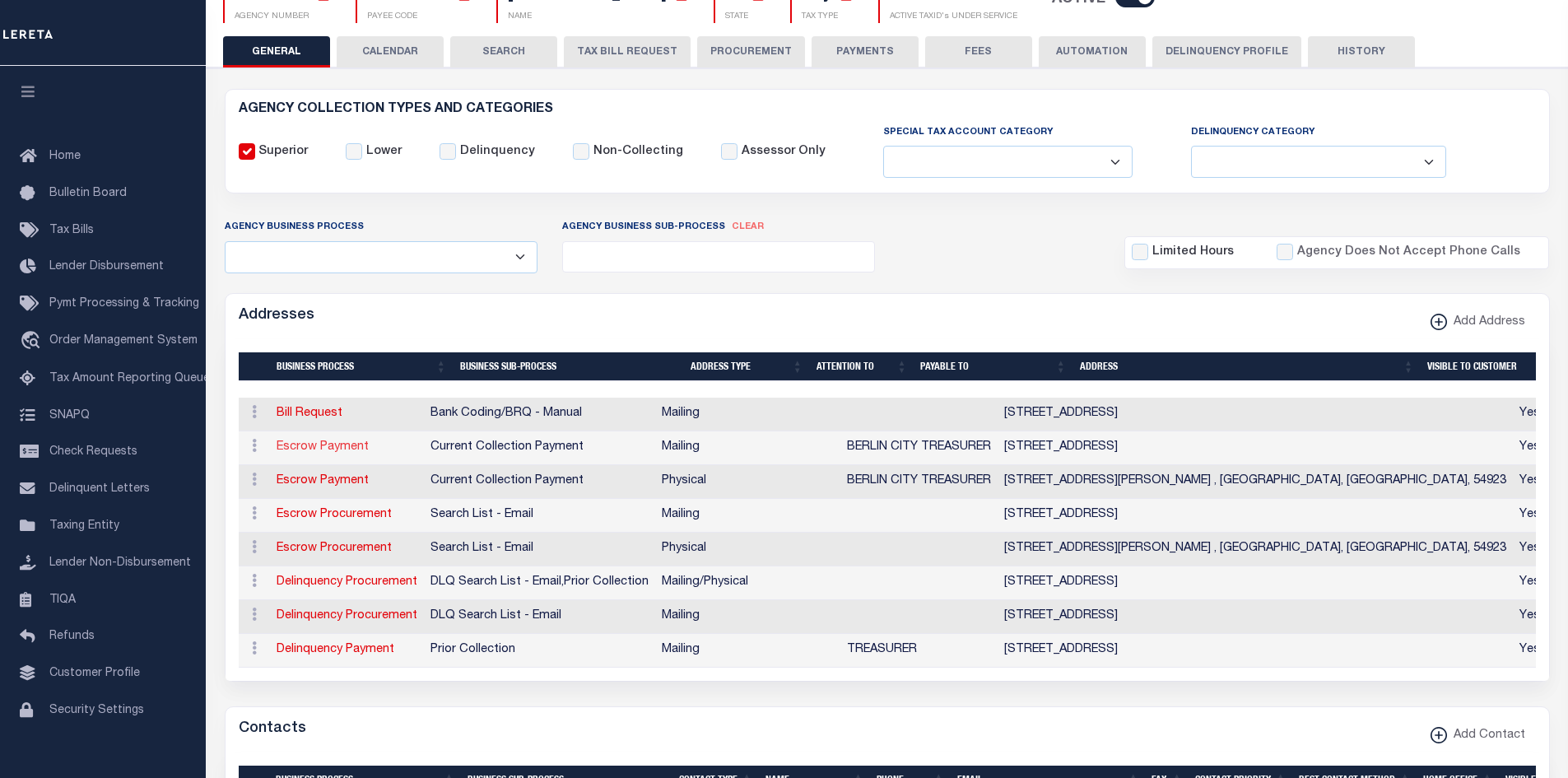
click at [321, 448] on link "Escrow Payment" at bounding box center [323, 447] width 92 height 11
select select "1"
checkbox input "false"
select select
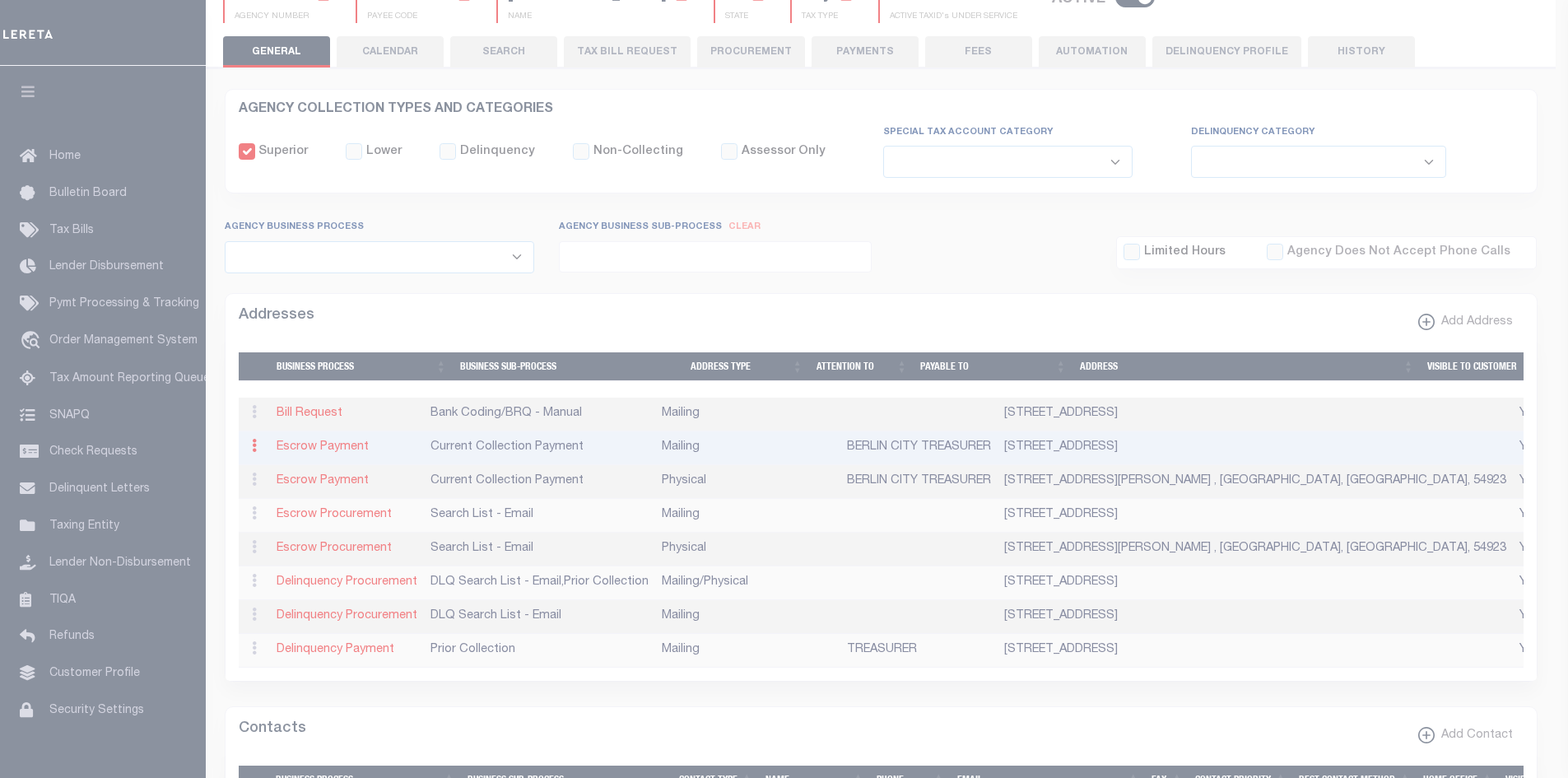
type input "PO BOX 272"
type input "BERLIN"
select select "WI"
type input "54923"
checkbox input "true"
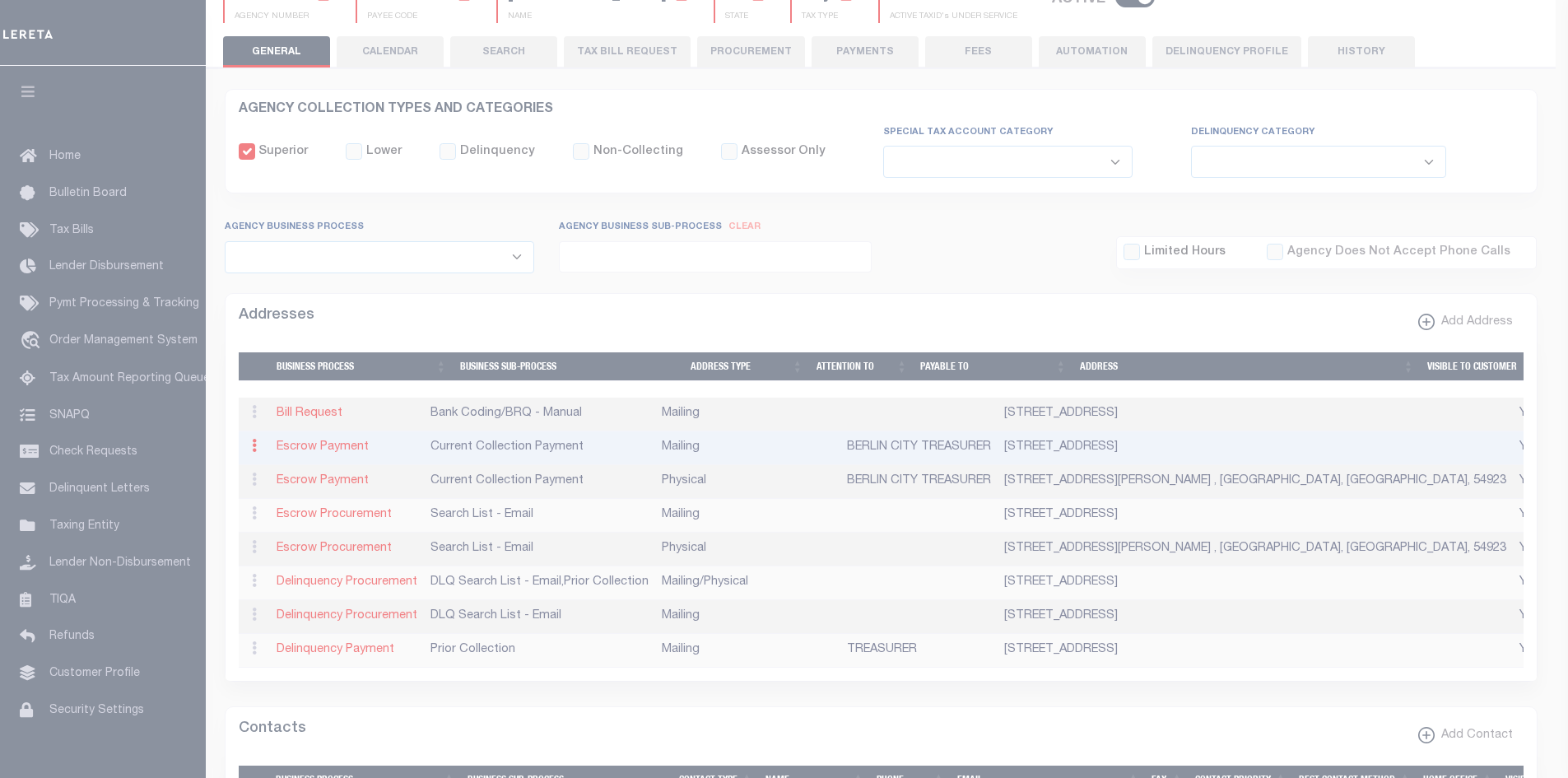
type input "BERLIN CITY TREASURER"
select select "3"
select select "11"
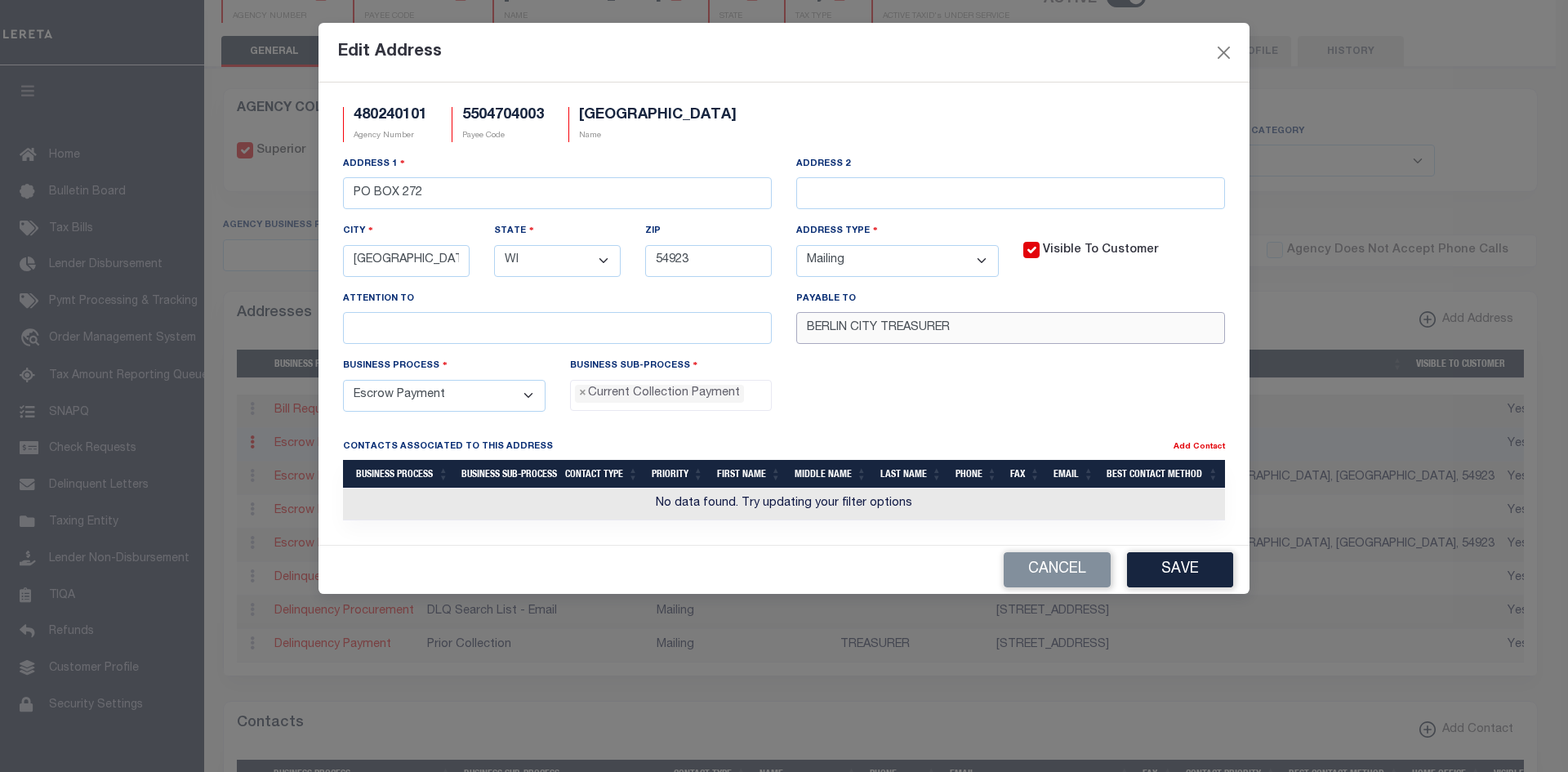
click at [1097, 332] on input "BERLIN CITY TREASURER" at bounding box center [1011, 328] width 428 height 32
paste input "CITY OF BERLIN"
type input "CITY OF BERLIN"
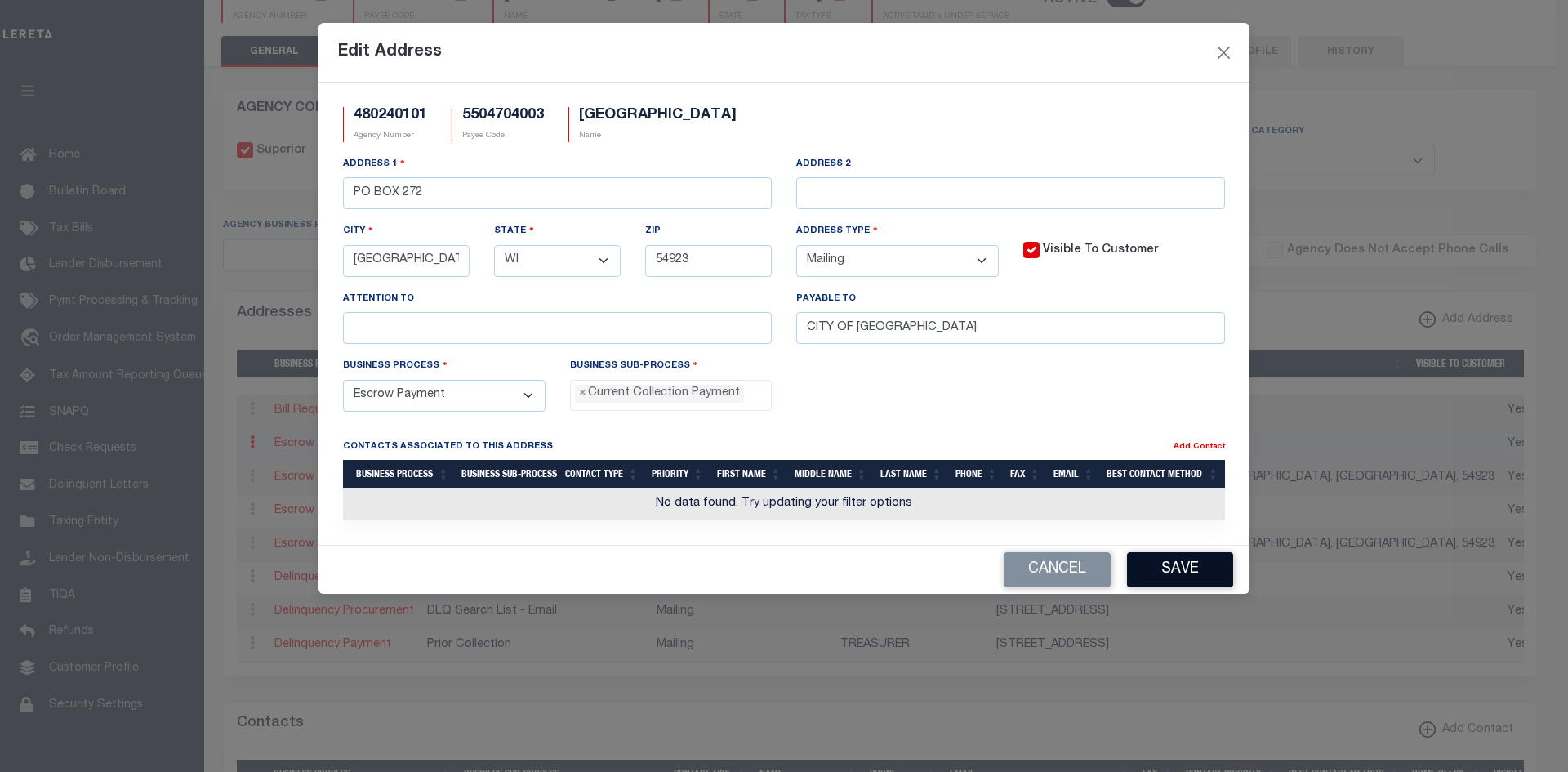
click at [1221, 581] on button "Save" at bounding box center [1180, 570] width 106 height 35
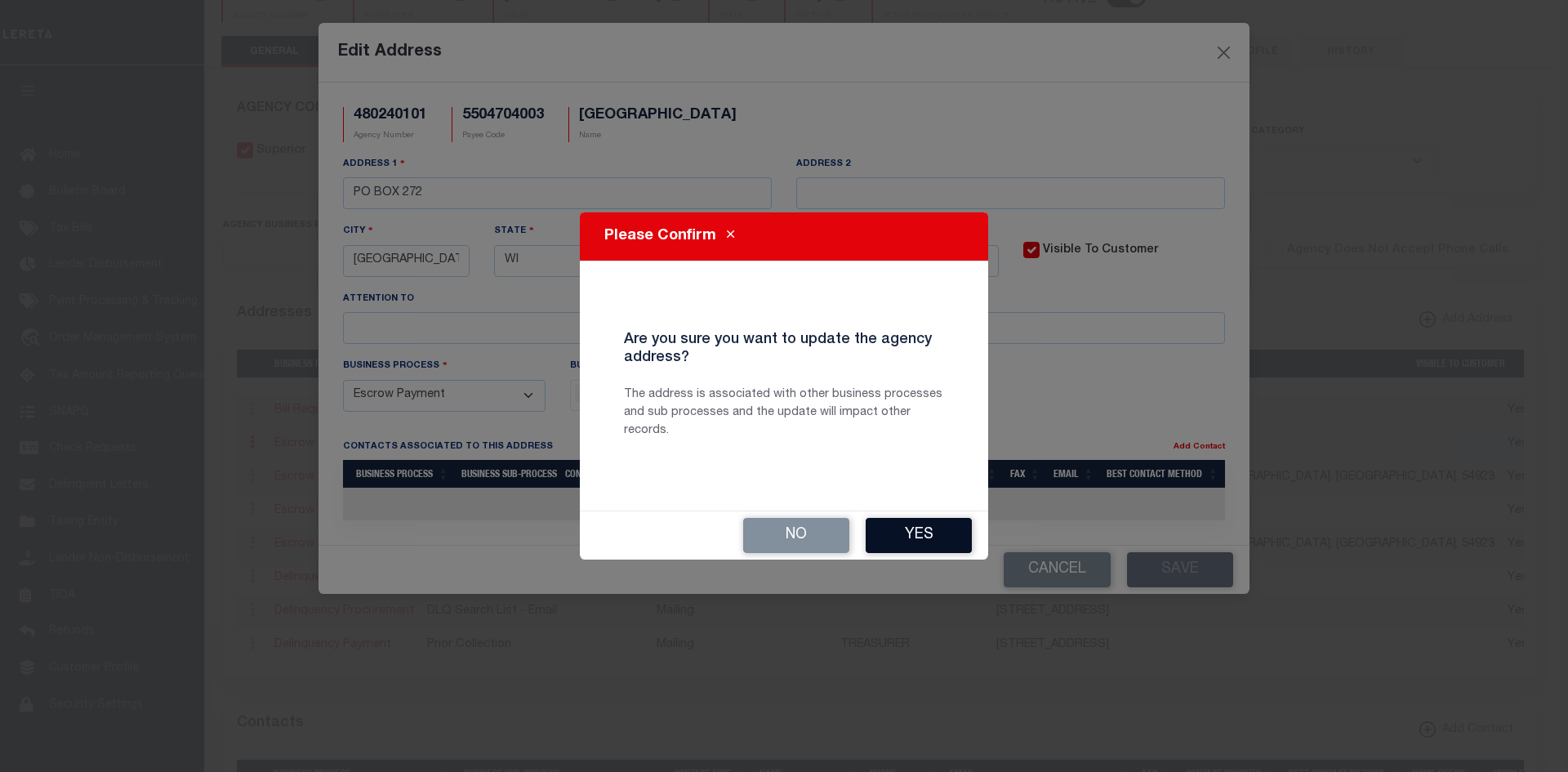
click at [945, 534] on button "Yes" at bounding box center [919, 536] width 106 height 35
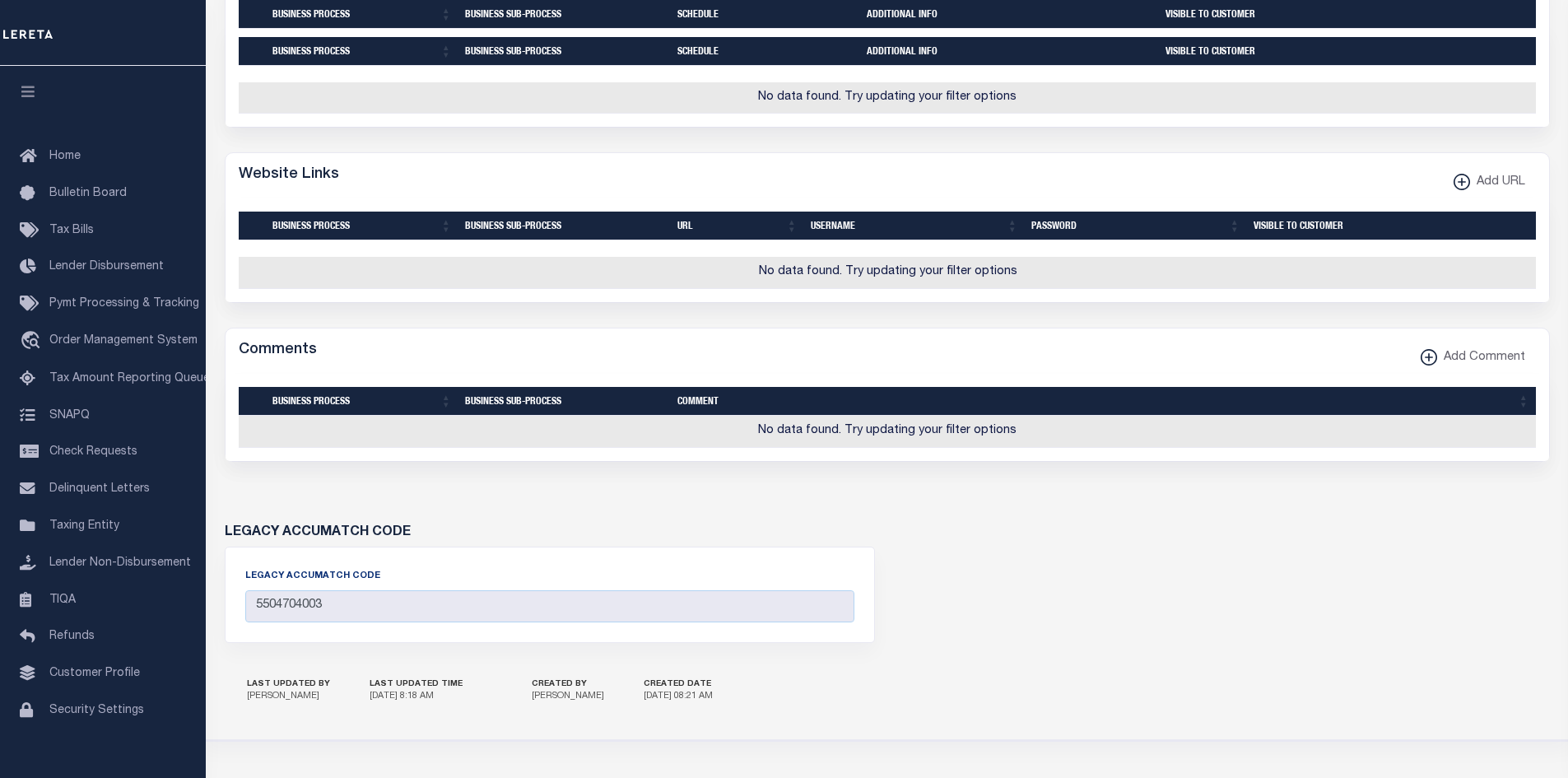
scroll to position [1140, 0]
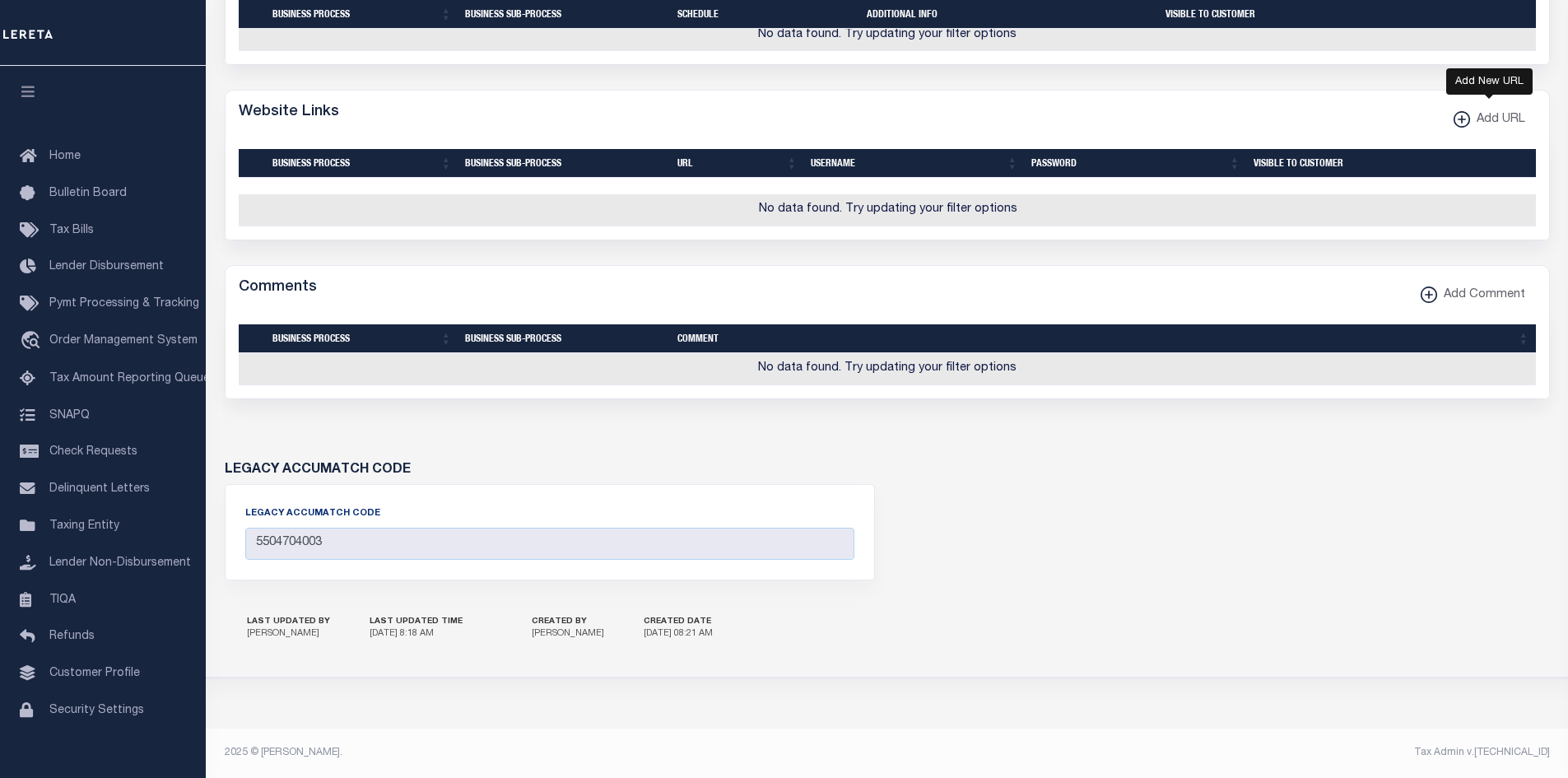
click at [1460, 111] on xmlns\ "button" at bounding box center [1462, 119] width 17 height 17
select select
checkbox input "true"
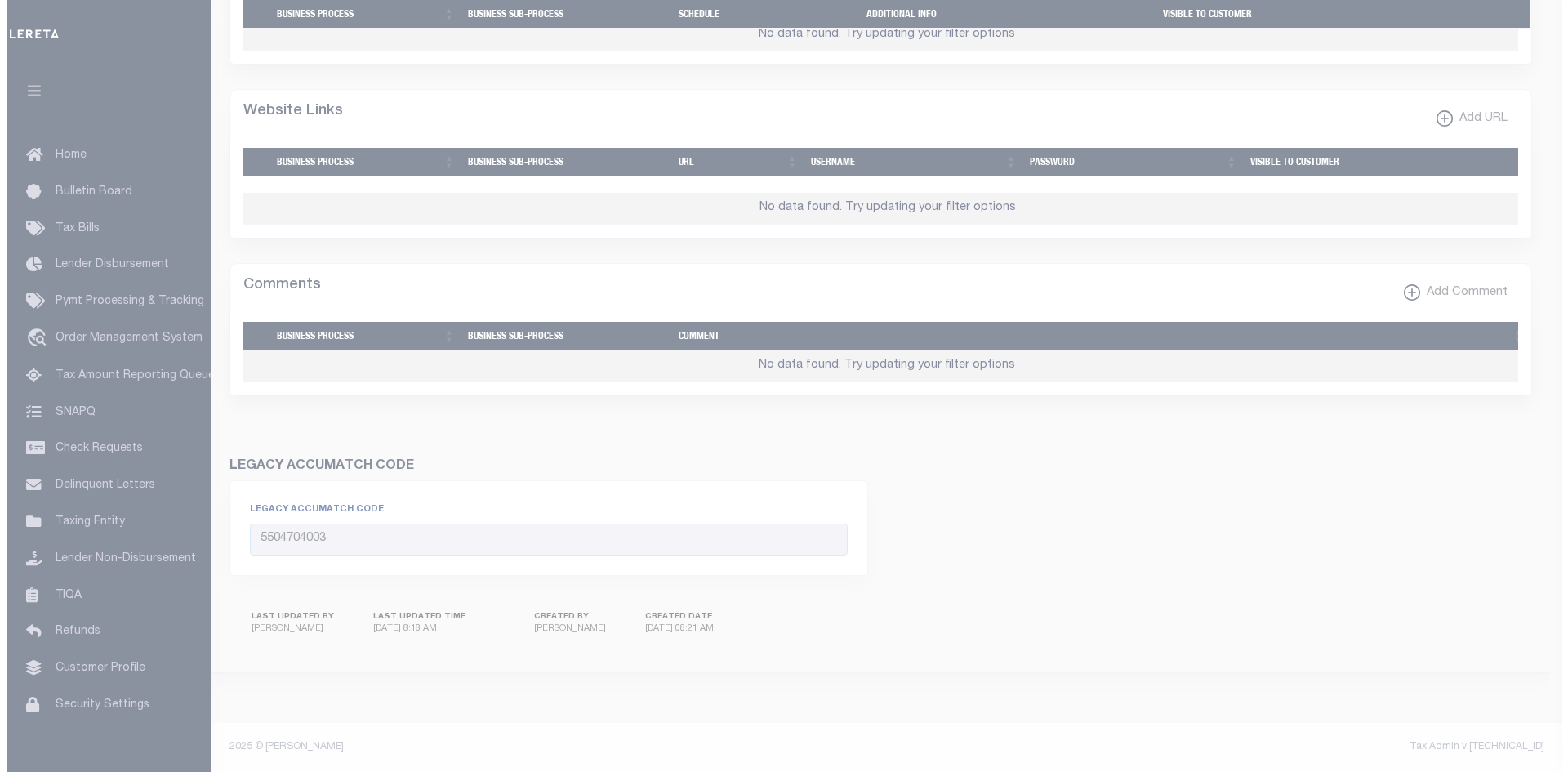
scroll to position [1121, 0]
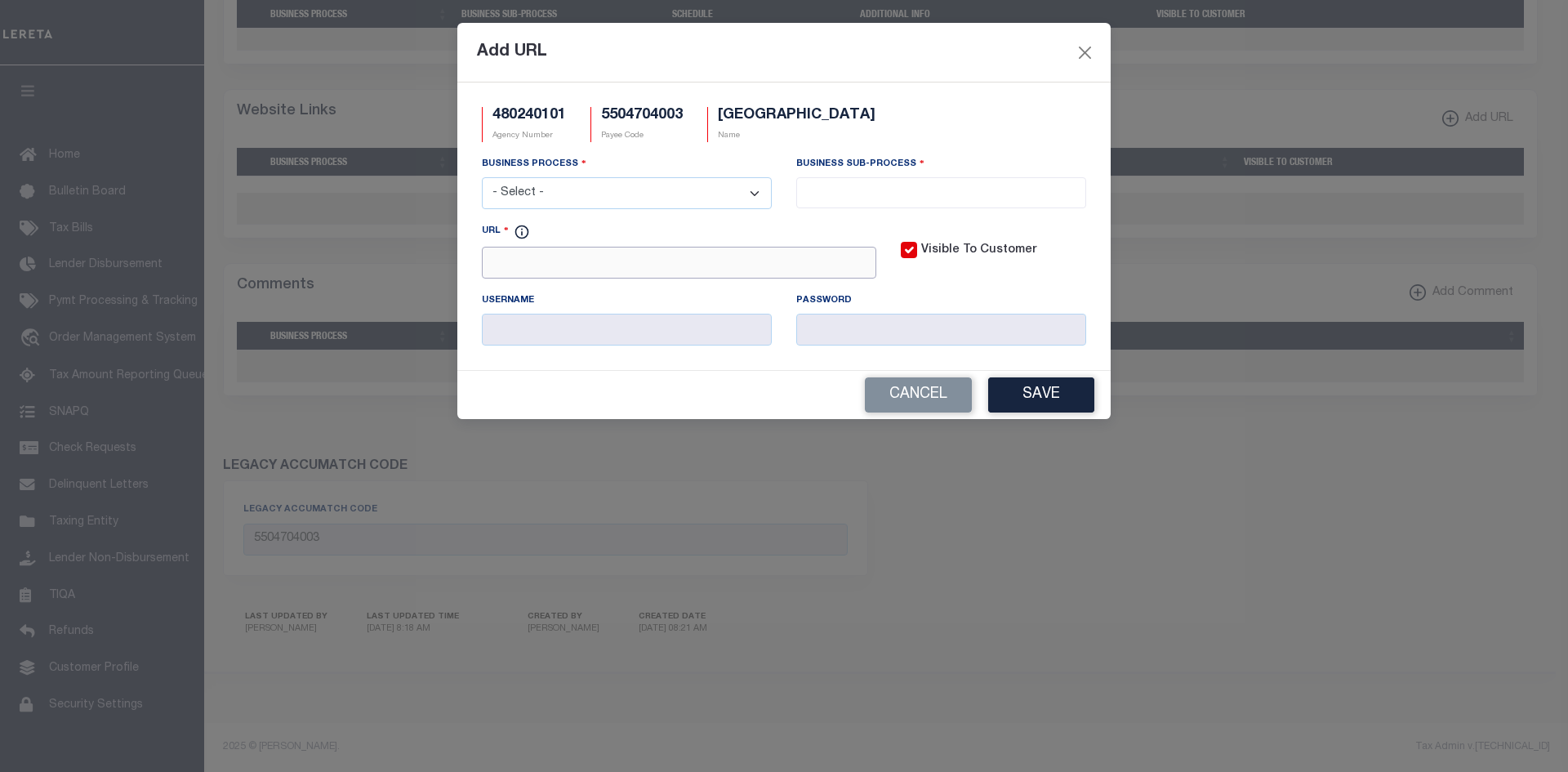
click at [733, 261] on input "URL" at bounding box center [678, 262] width 395 height 32
paste input "https://greenlake.transcendenttech.com/LandRecords/PropertyListing/RealEsta"
click at [862, 267] on input "https://greenlake.transcendenttech.com/LandRecords/PropertyListing/RealEsta" at bounding box center [678, 262] width 395 height 32
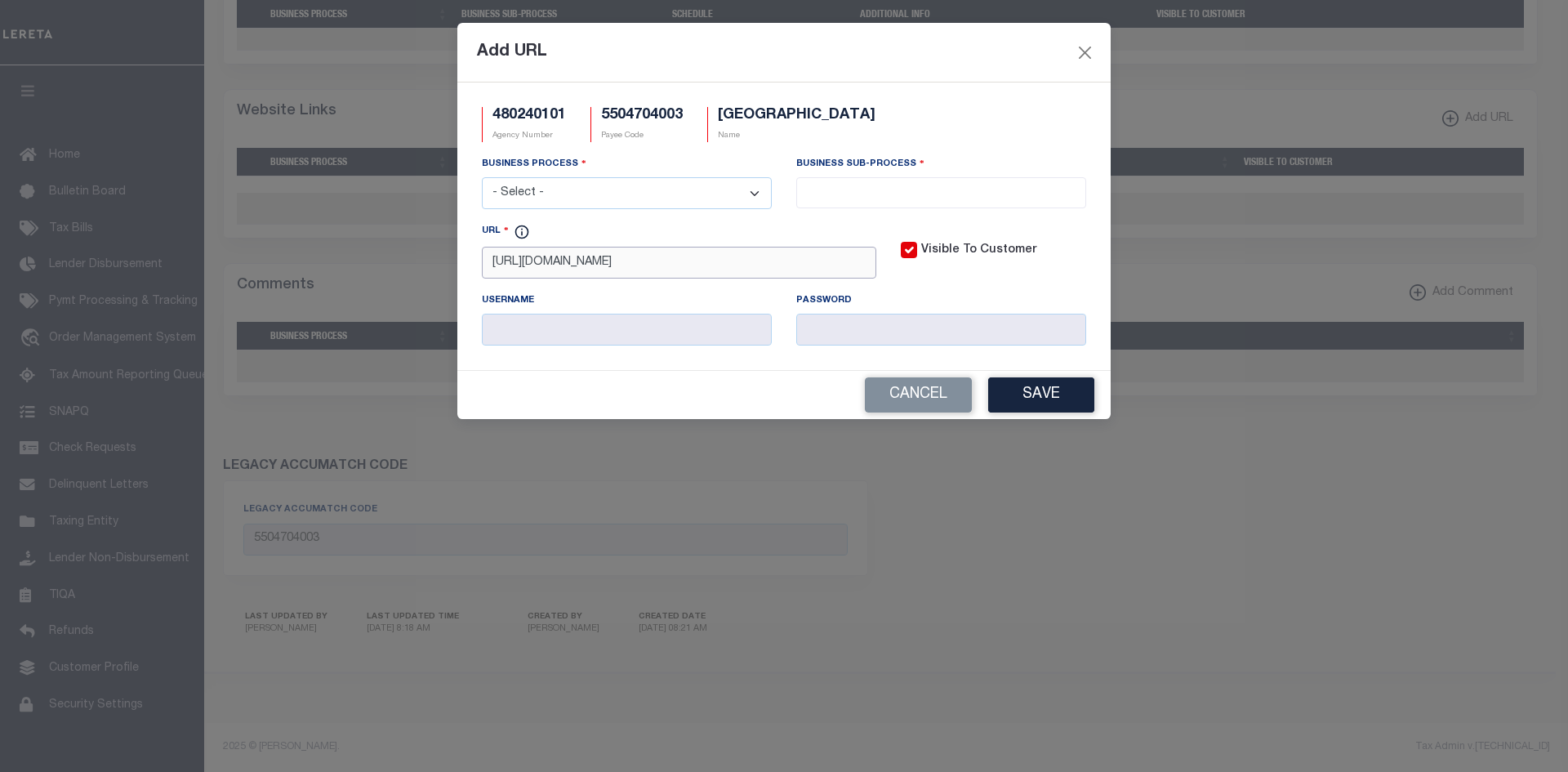
paste input "teTaxParcel#/Search"
type input "https://greenlake.transcendenttech.com/LandRecords/PropertyListing/RealEstateTa…"
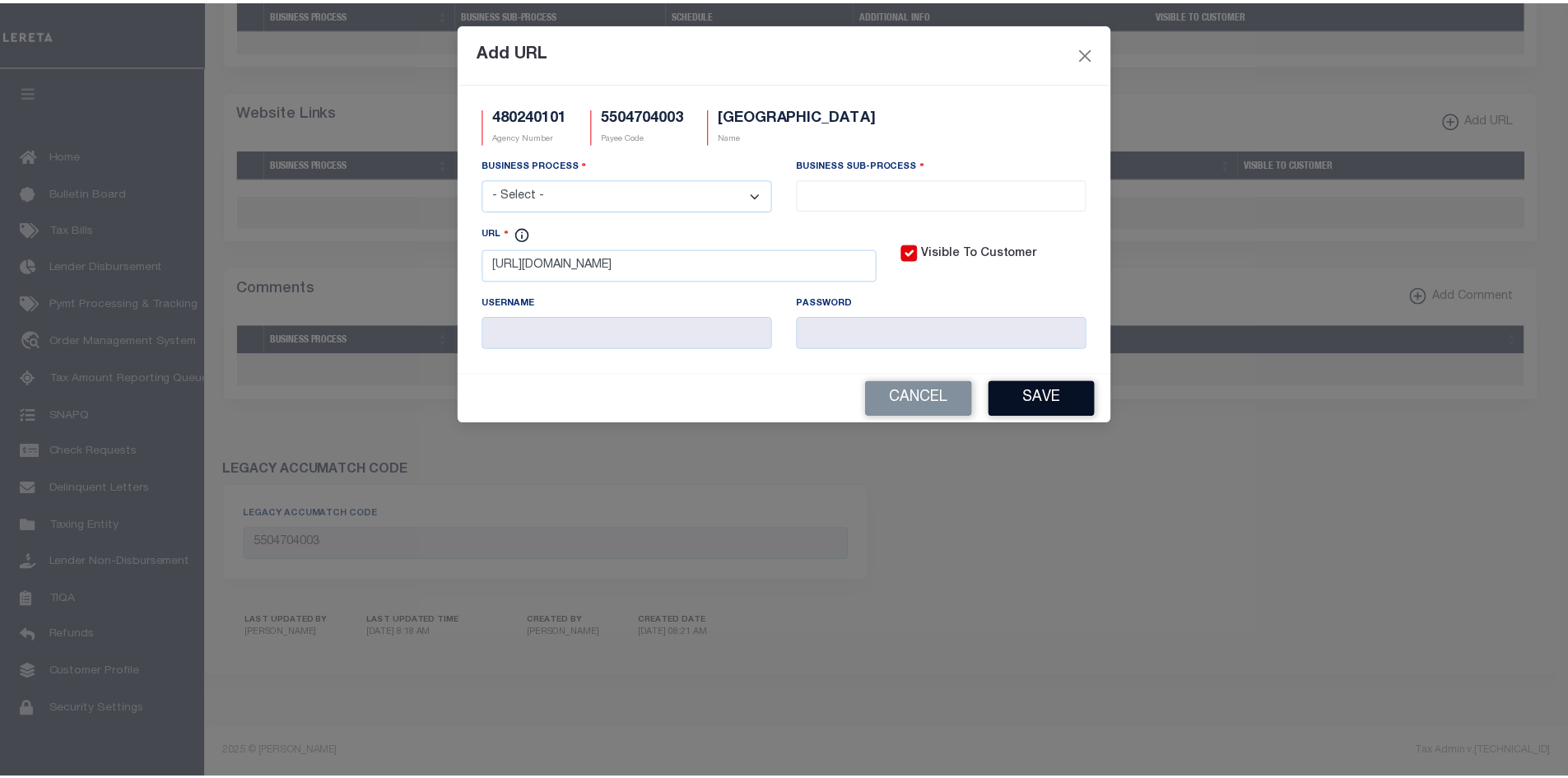
scroll to position [0, 0]
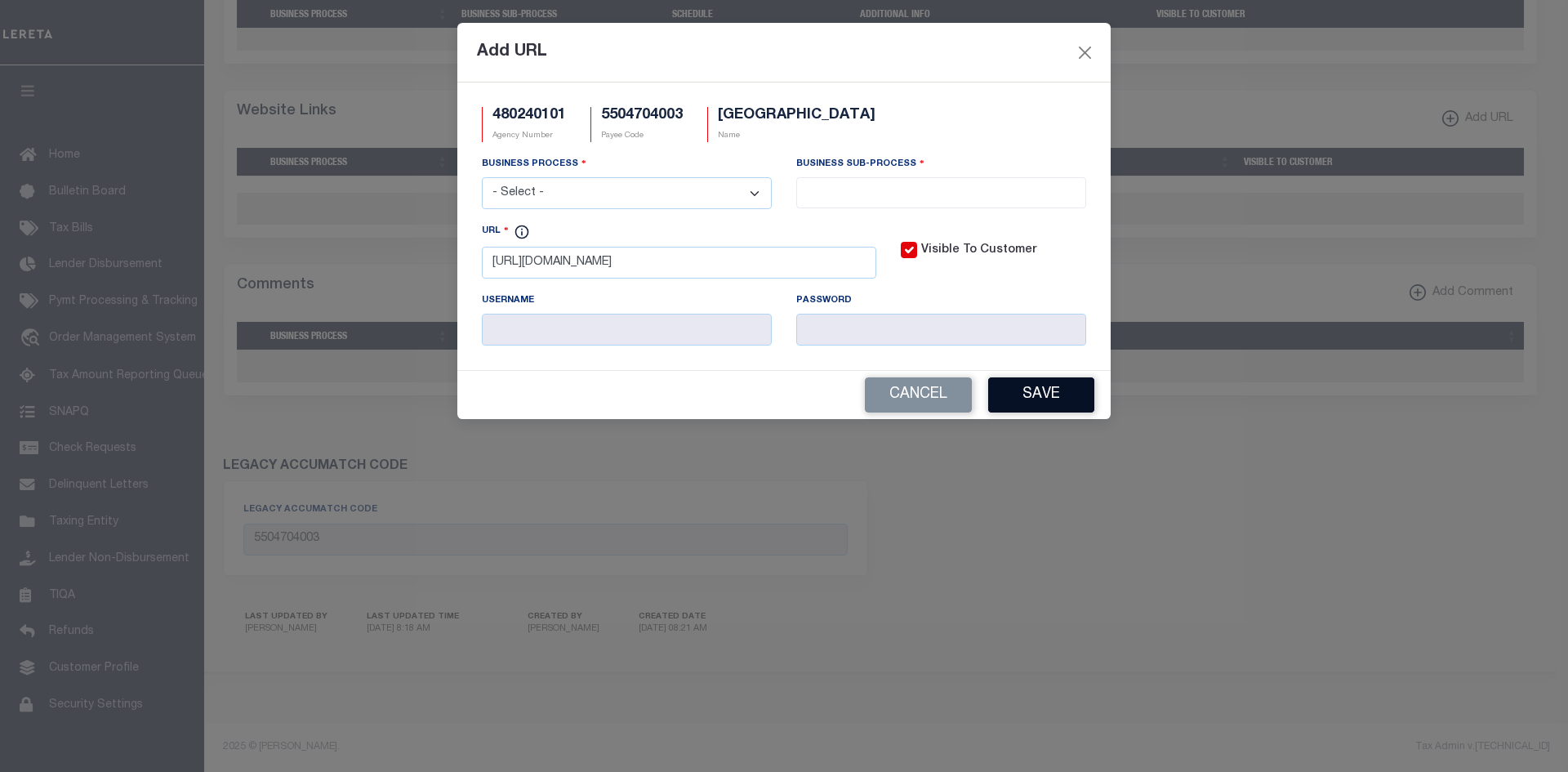
click at [1062, 405] on button "Save" at bounding box center [1041, 395] width 106 height 35
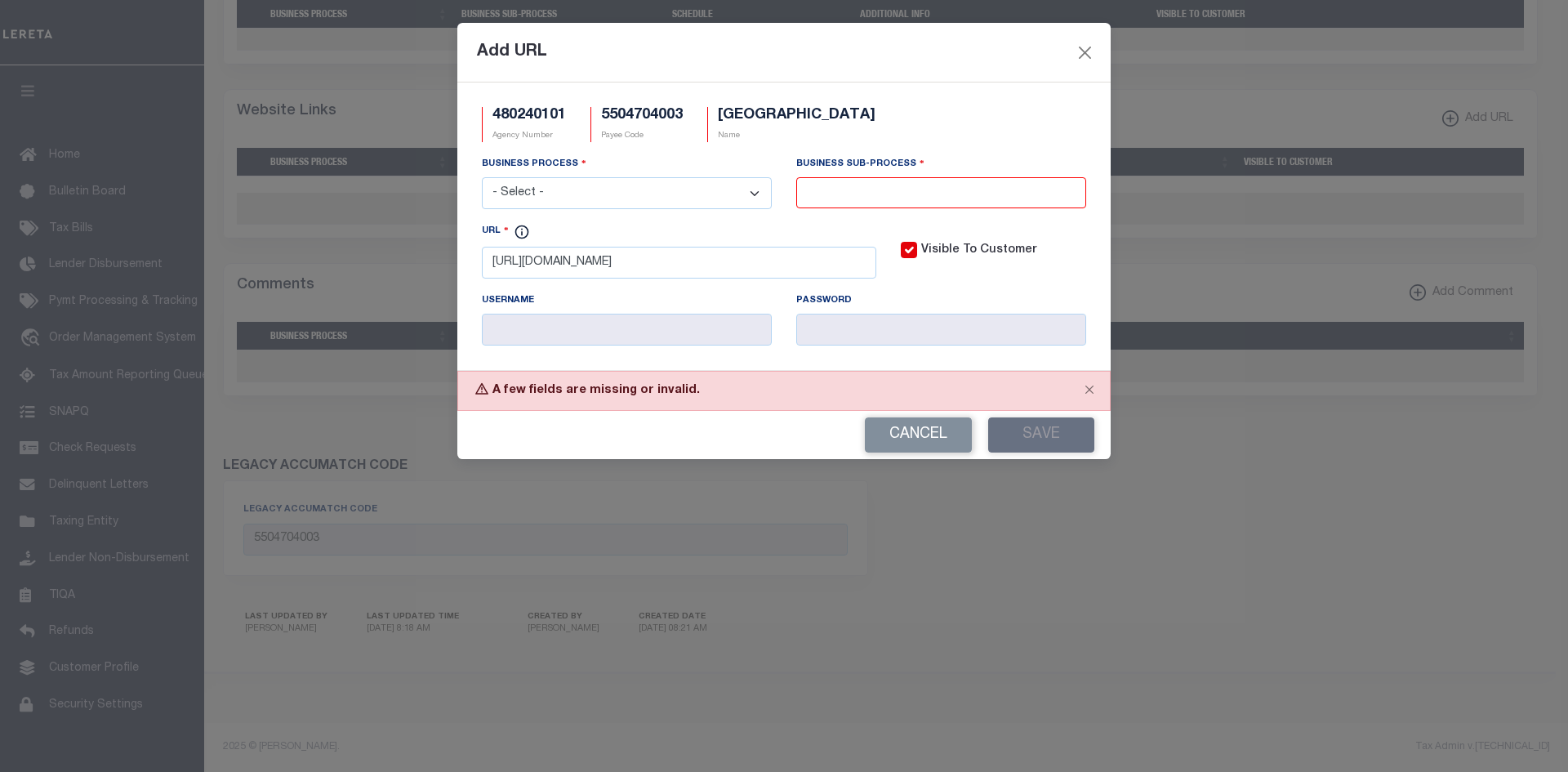
click at [689, 195] on select "- Select - All Automation Bill Request Delinquency Payment Delinquency Procurem…" at bounding box center [626, 193] width 290 height 32
select select "0"
click at [481, 178] on select "- Select - All Automation Bill Request Delinquency Payment Delinquency Procurem…" at bounding box center [626, 193] width 290 height 32
select select "0"
click at [1032, 436] on button "Save" at bounding box center [1041, 435] width 106 height 35
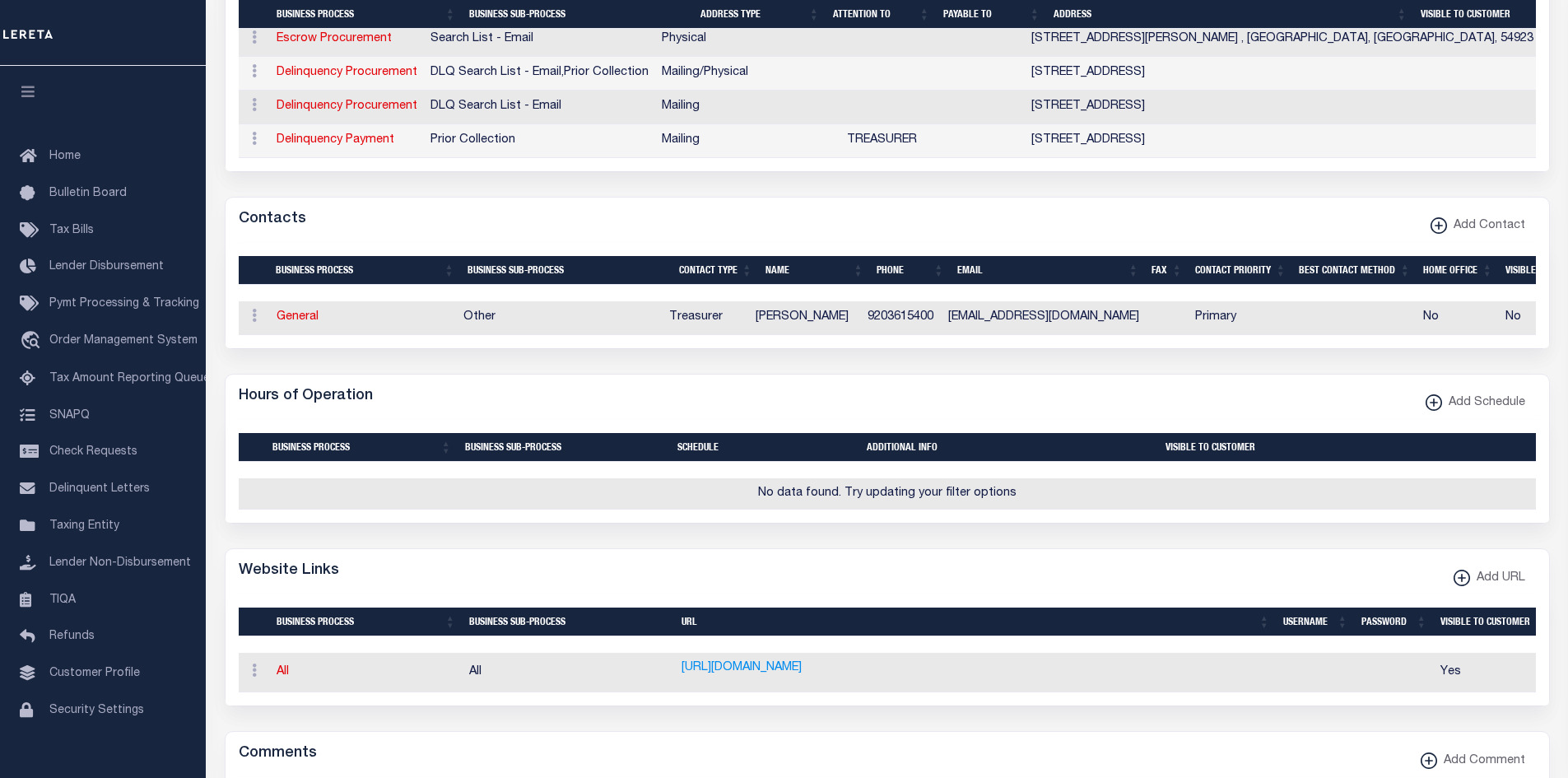
scroll to position [659, 0]
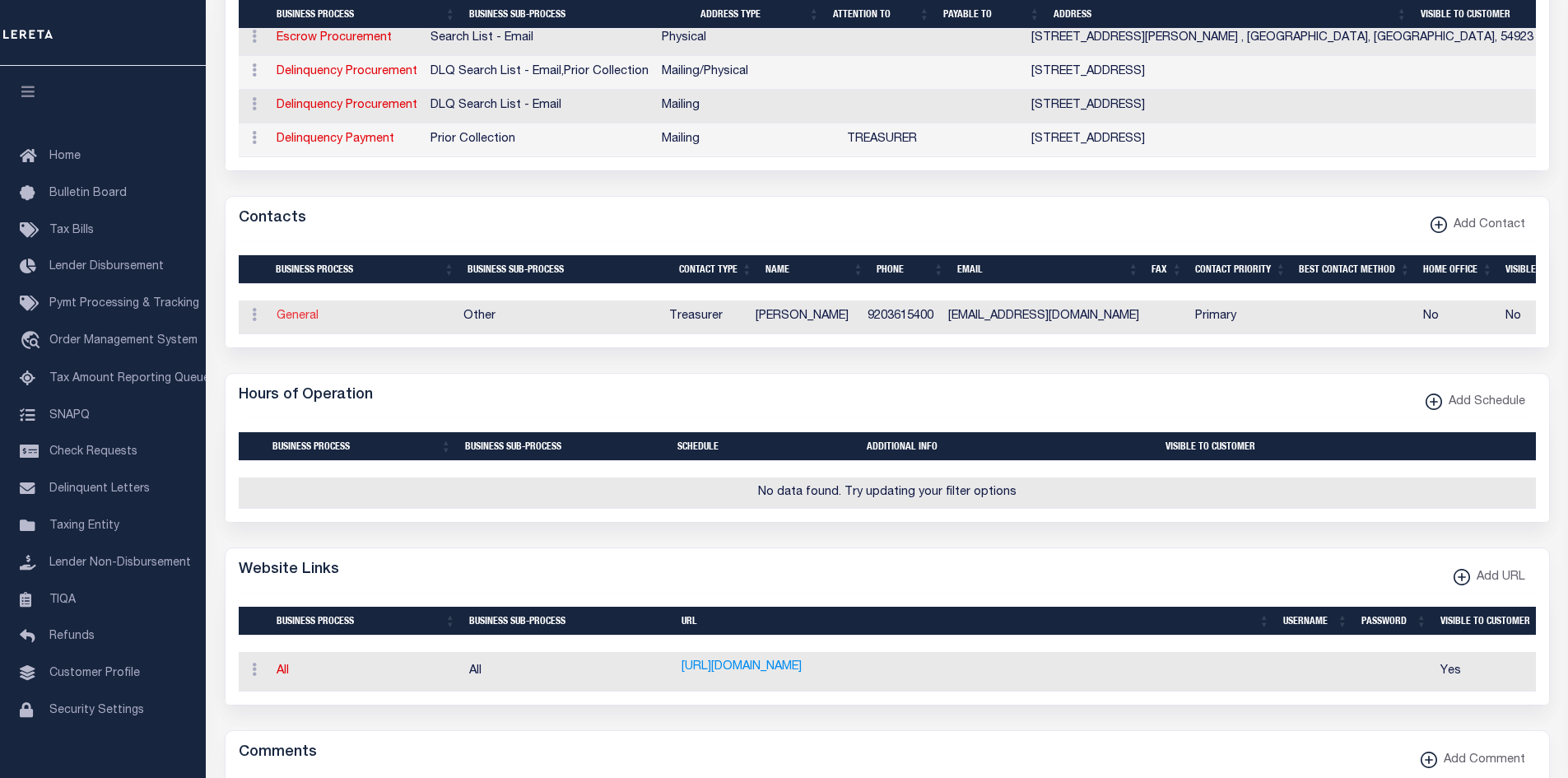
click at [289, 320] on link "General" at bounding box center [297, 316] width 42 height 11
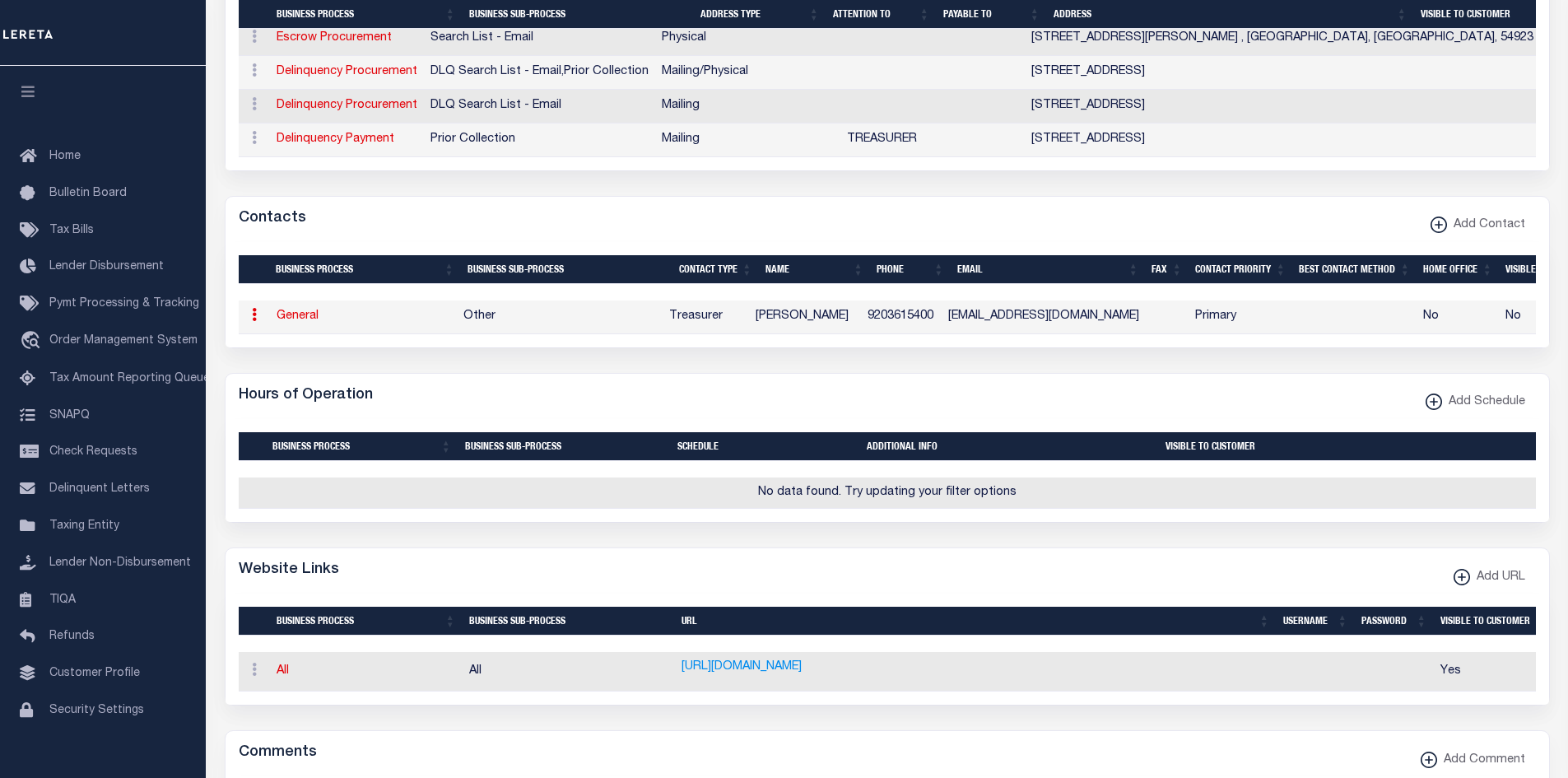
select select "3"
select select "1"
type input "CAITLIN"
type input "HILGART"
type input "9203615400"
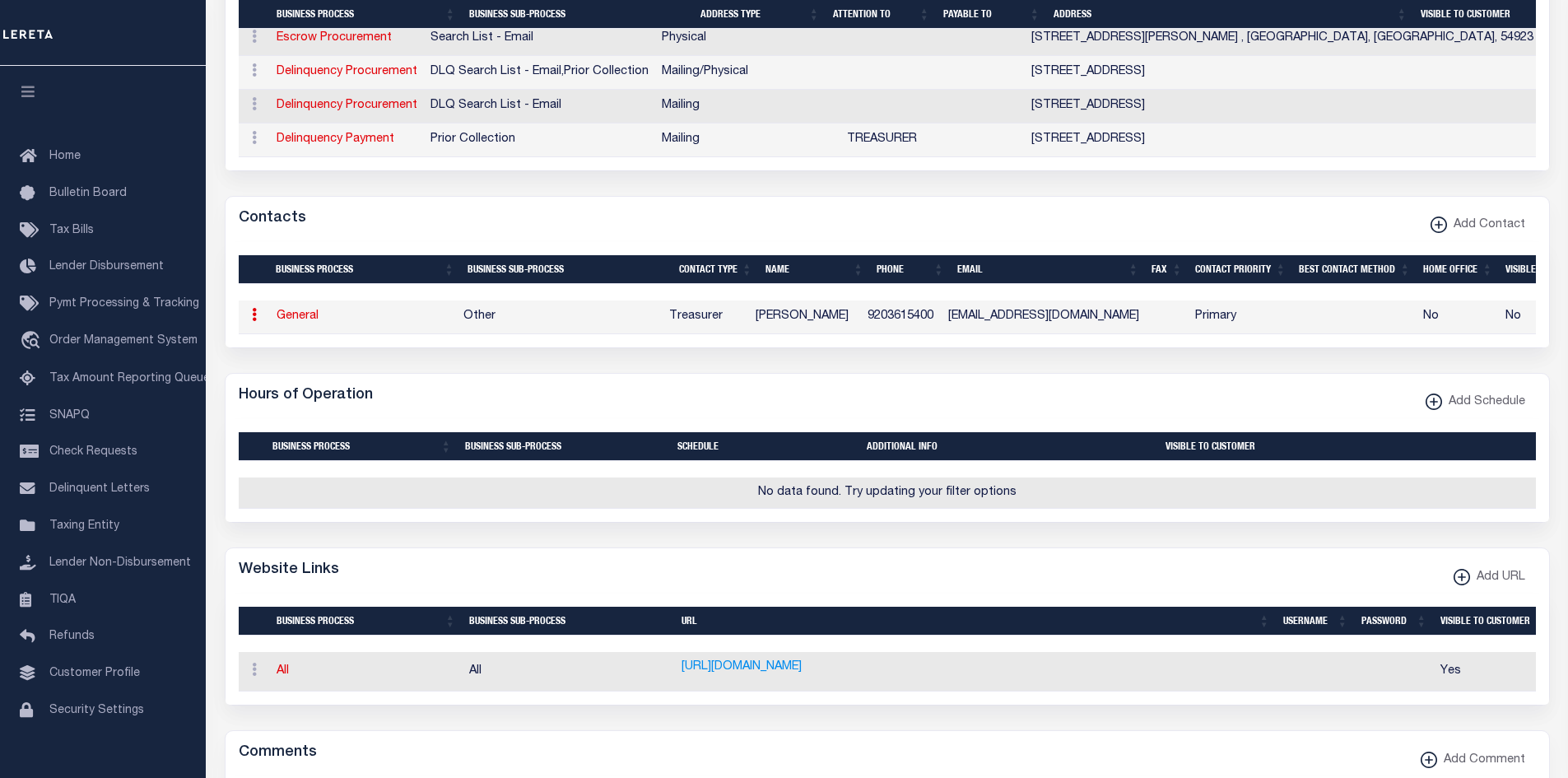
type input "DTHIEL@CITYOFBERLIN.WI.GOV"
select select "6"
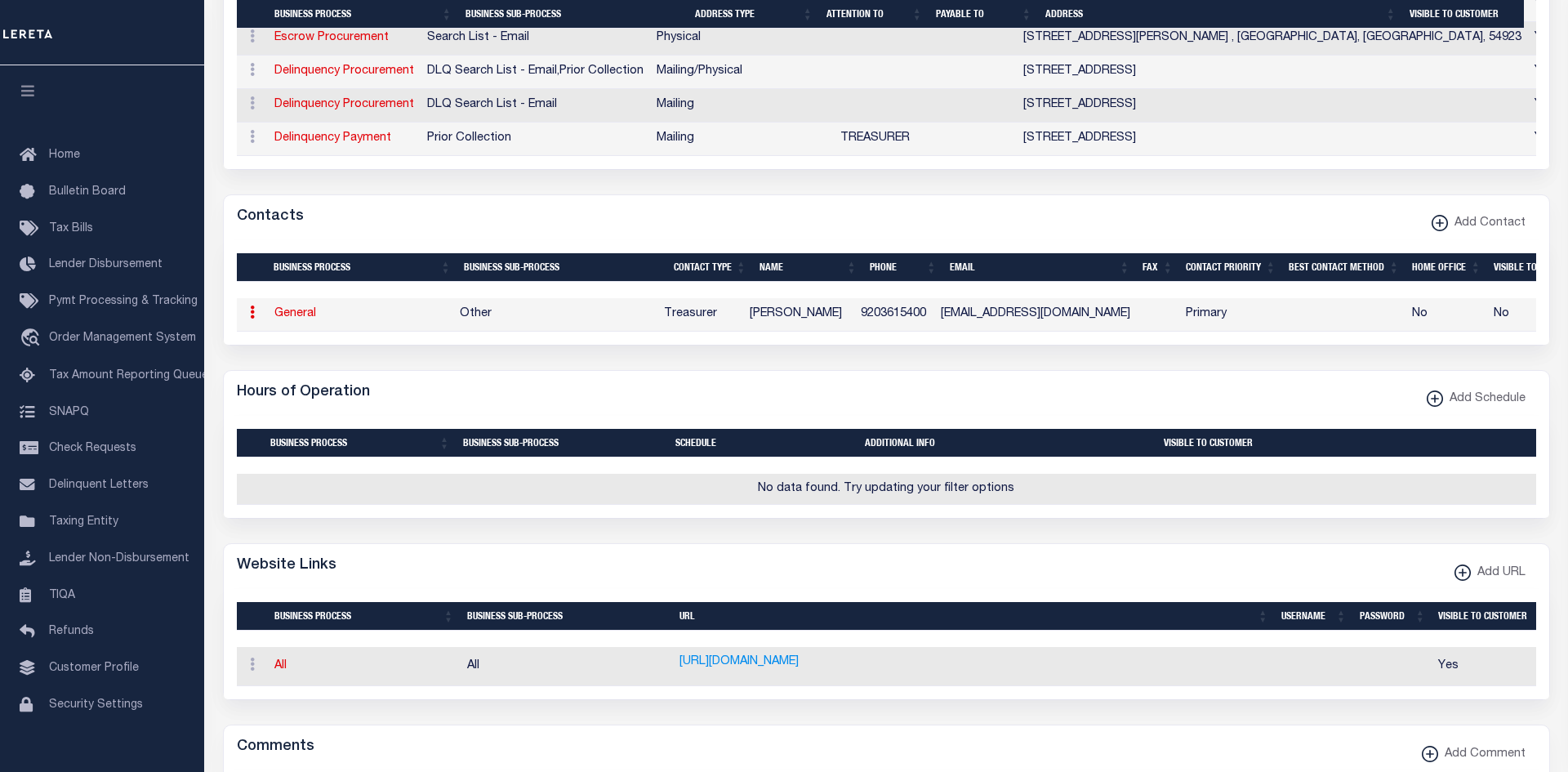
select select "39"
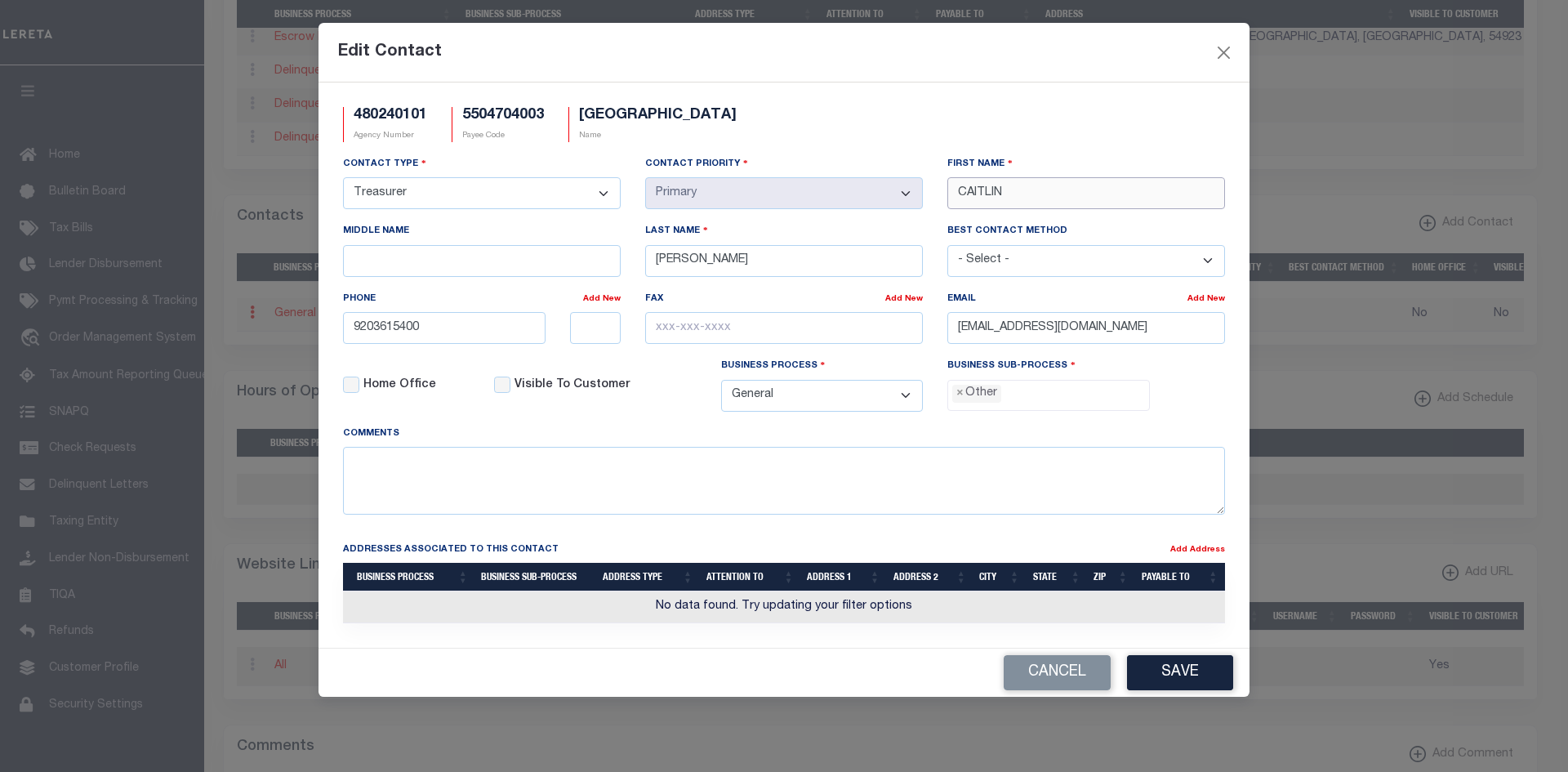
click at [1142, 200] on input "CAITLIN" at bounding box center [1086, 193] width 277 height 32
paste input "DEBRA"
type input "DEBRA"
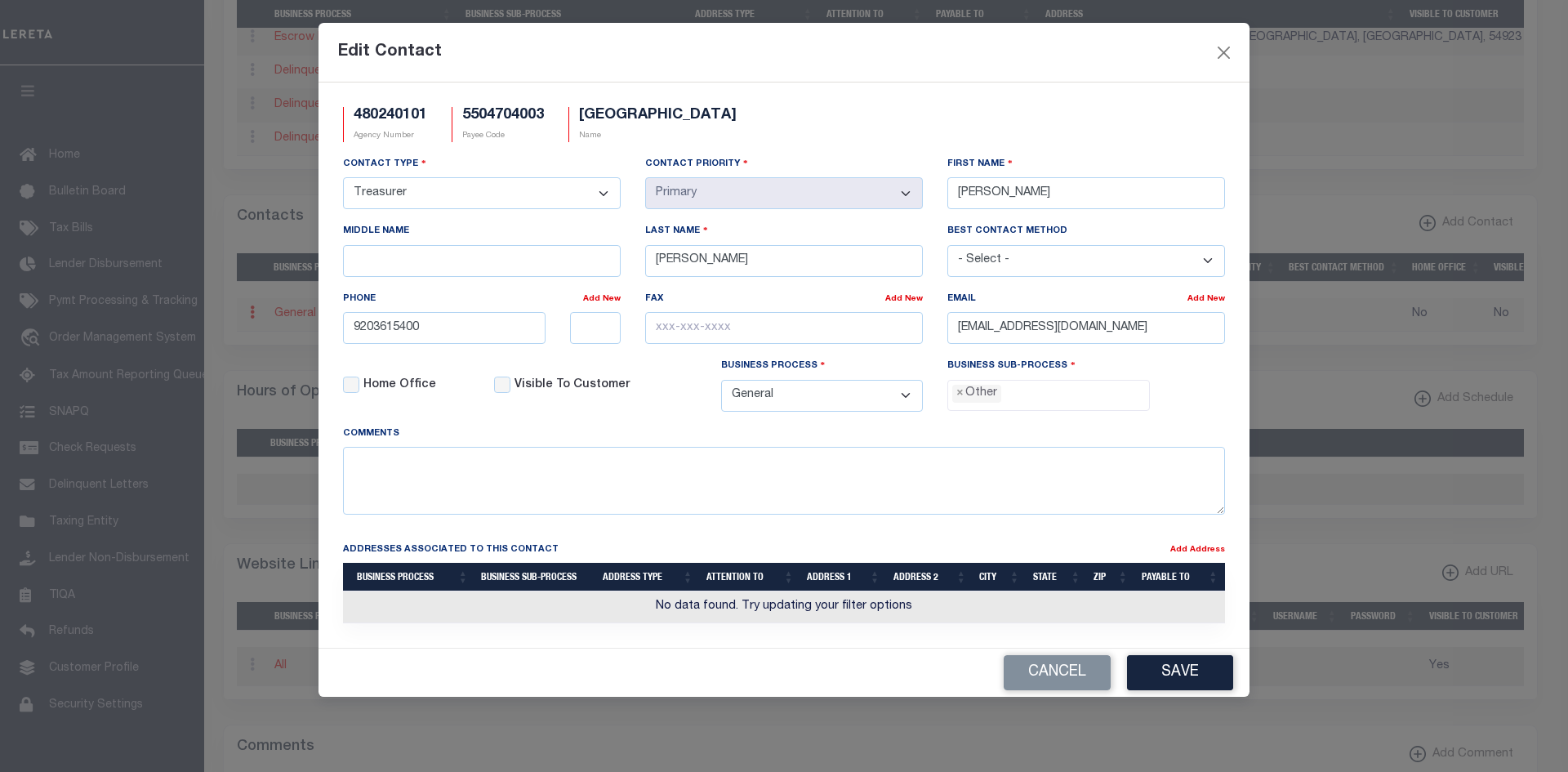
click at [827, 288] on div "Last Name HILGART" at bounding box center [784, 256] width 302 height 67
click at [830, 266] on input "HILGART" at bounding box center [784, 261] width 277 height 32
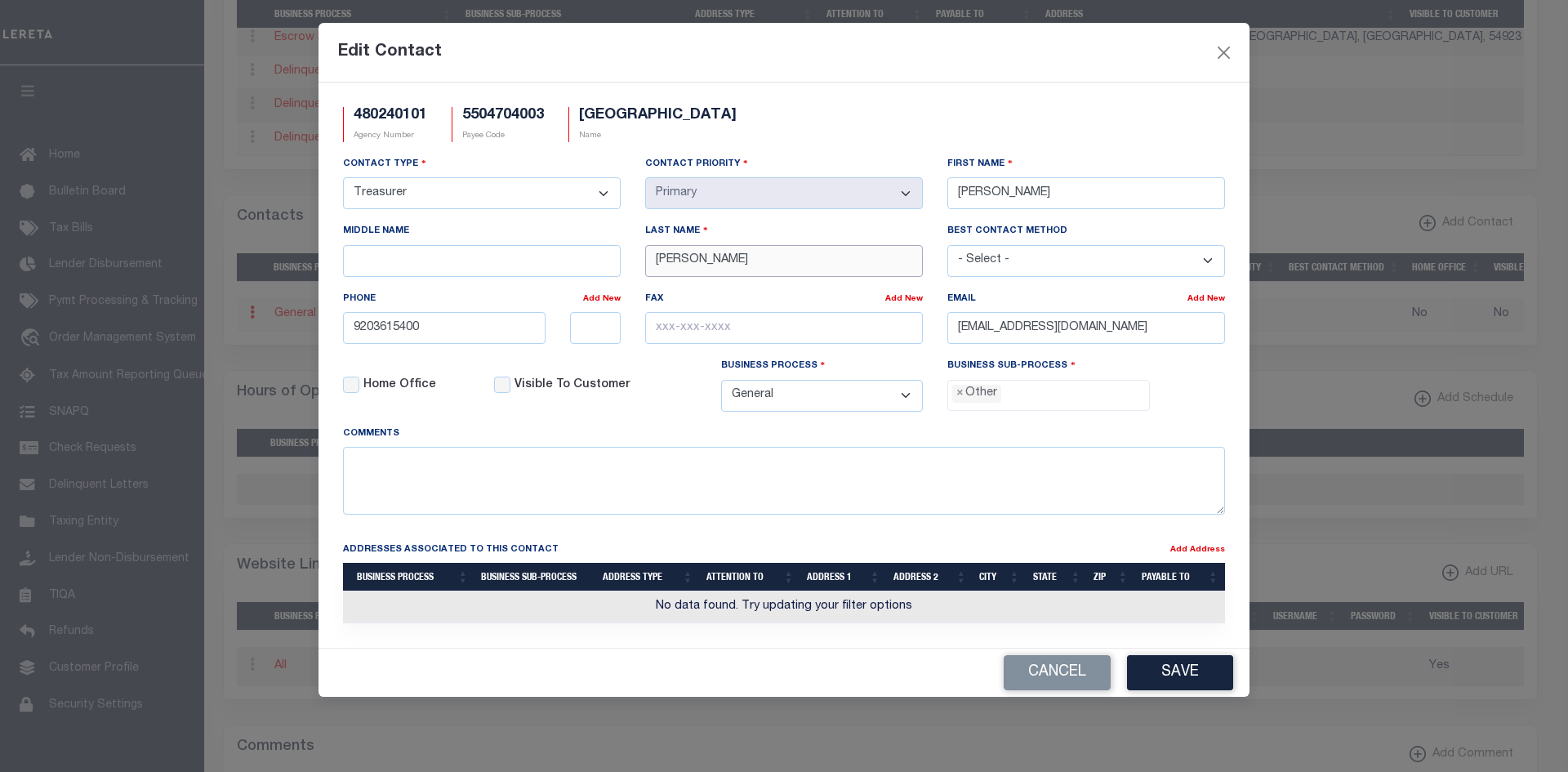
paste input "THIEL"
type input "THIEL"
click at [1187, 337] on input "DTHIEL@CITYOFBERLIN.WI.GOV" at bounding box center [1086, 328] width 277 height 32
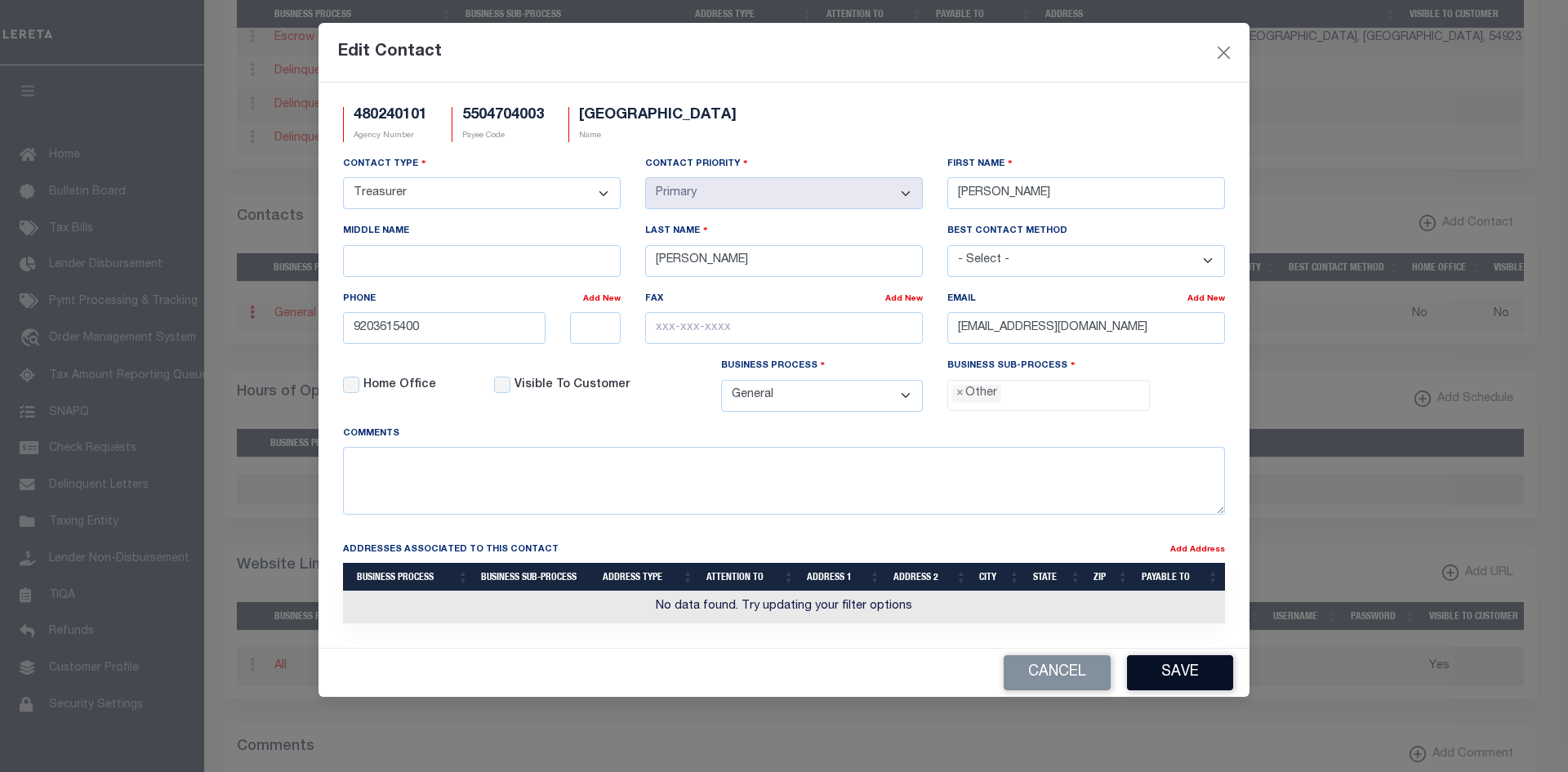
click at [1205, 675] on button "Save" at bounding box center [1180, 672] width 106 height 35
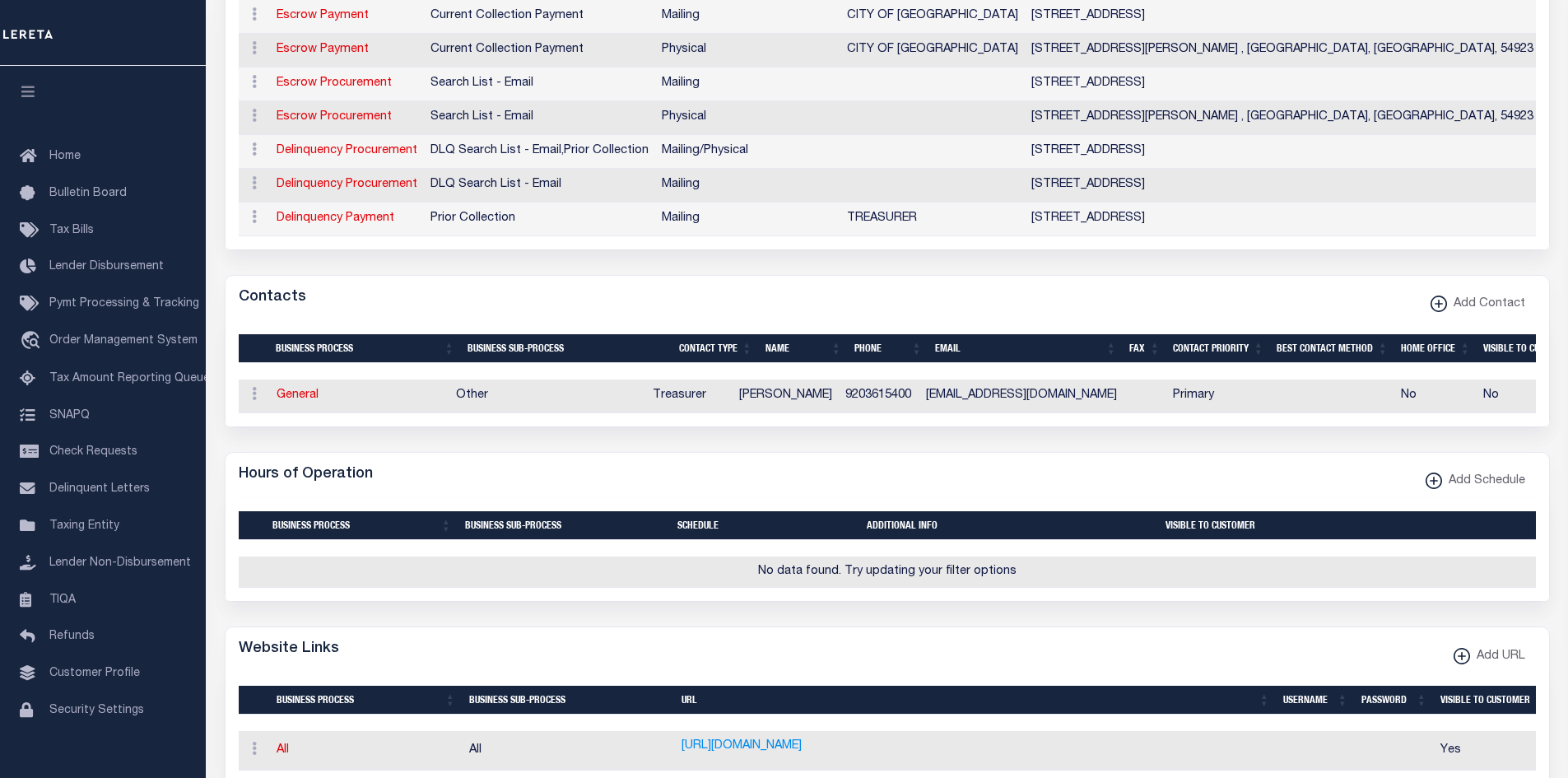
scroll to position [82, 0]
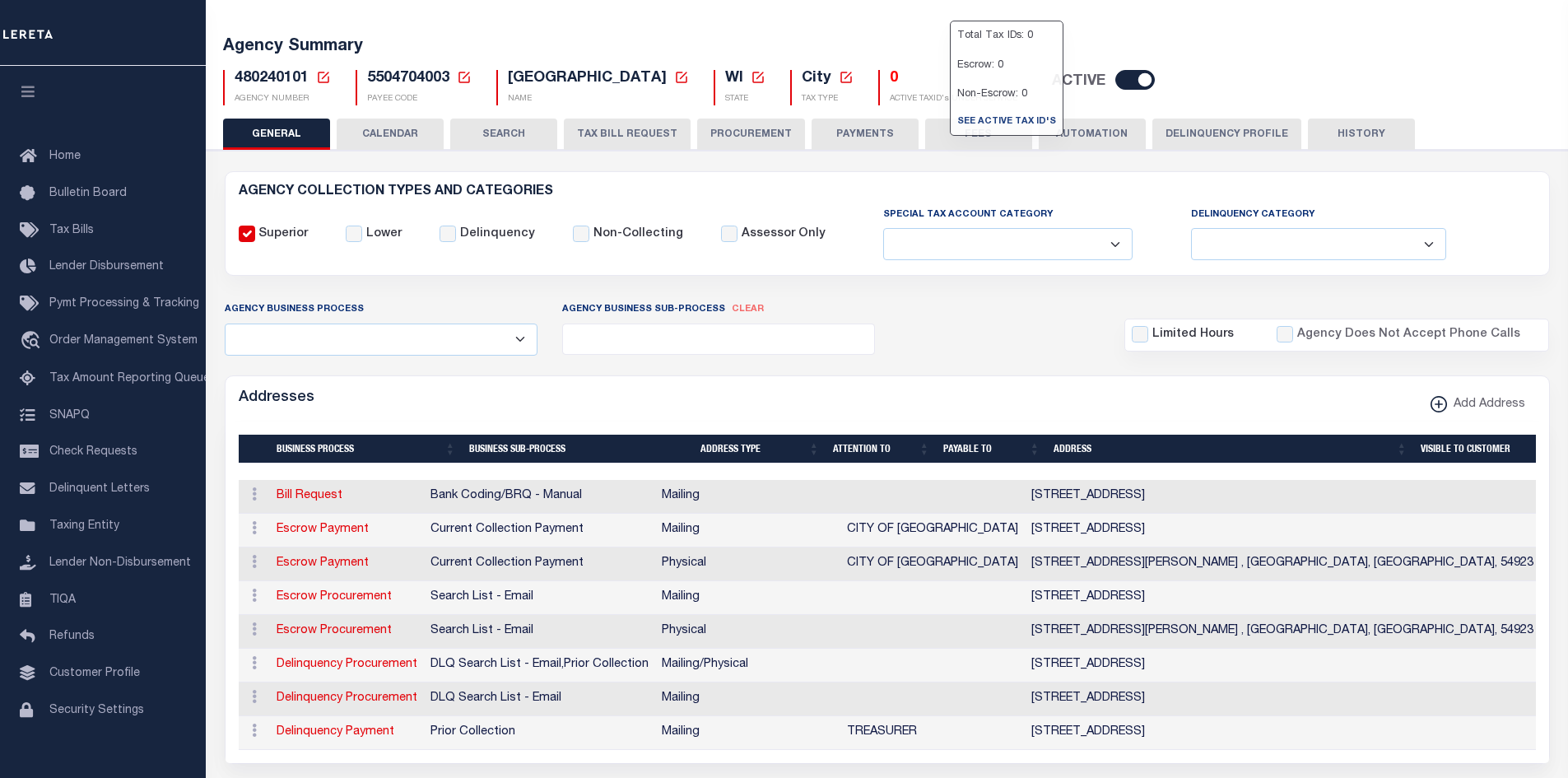
click at [854, 148] on button "PAYMENTS" at bounding box center [866, 134] width 107 height 31
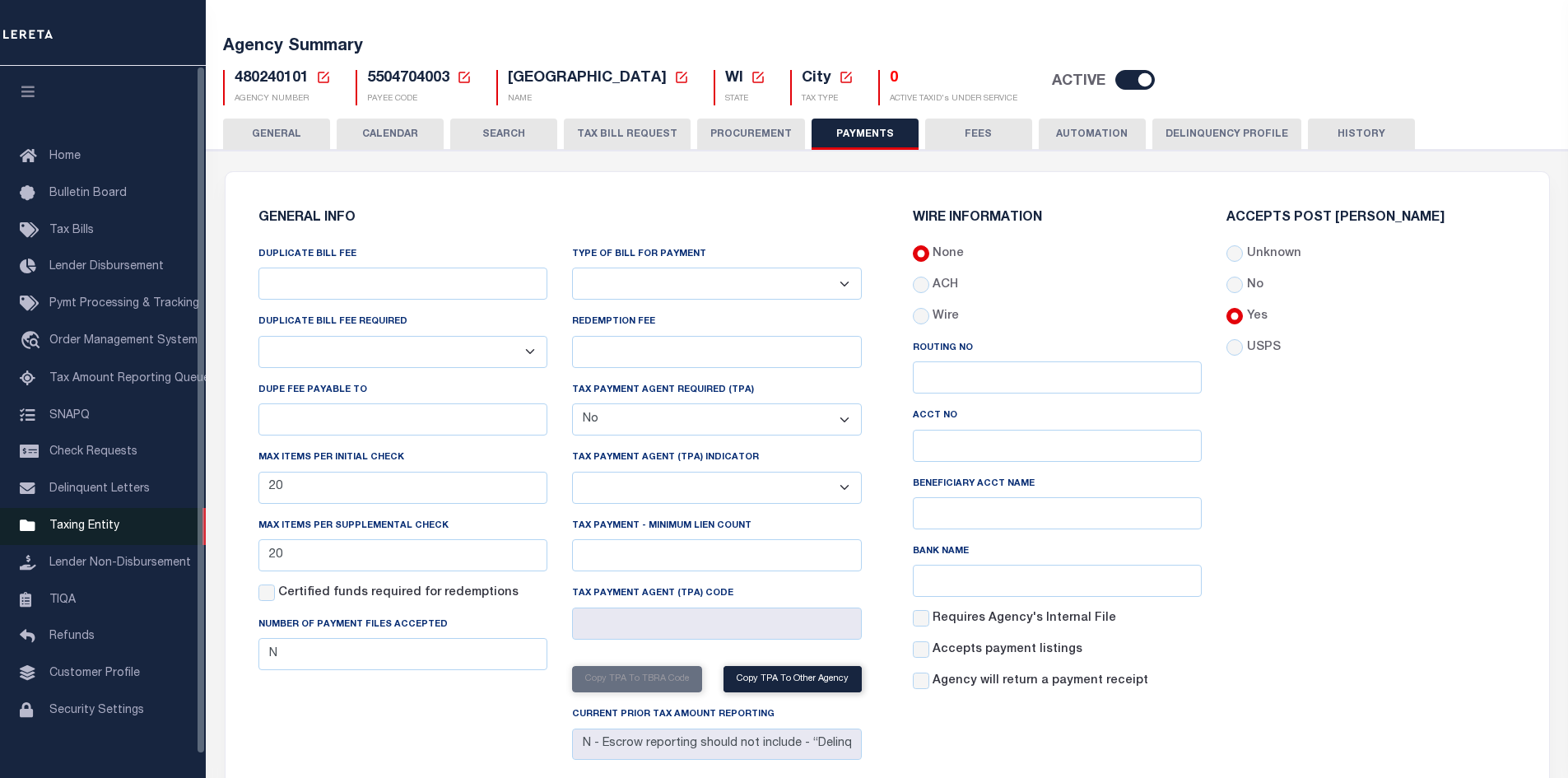
click at [102, 530] on span "Taxing Entity" at bounding box center [85, 526] width 70 height 11
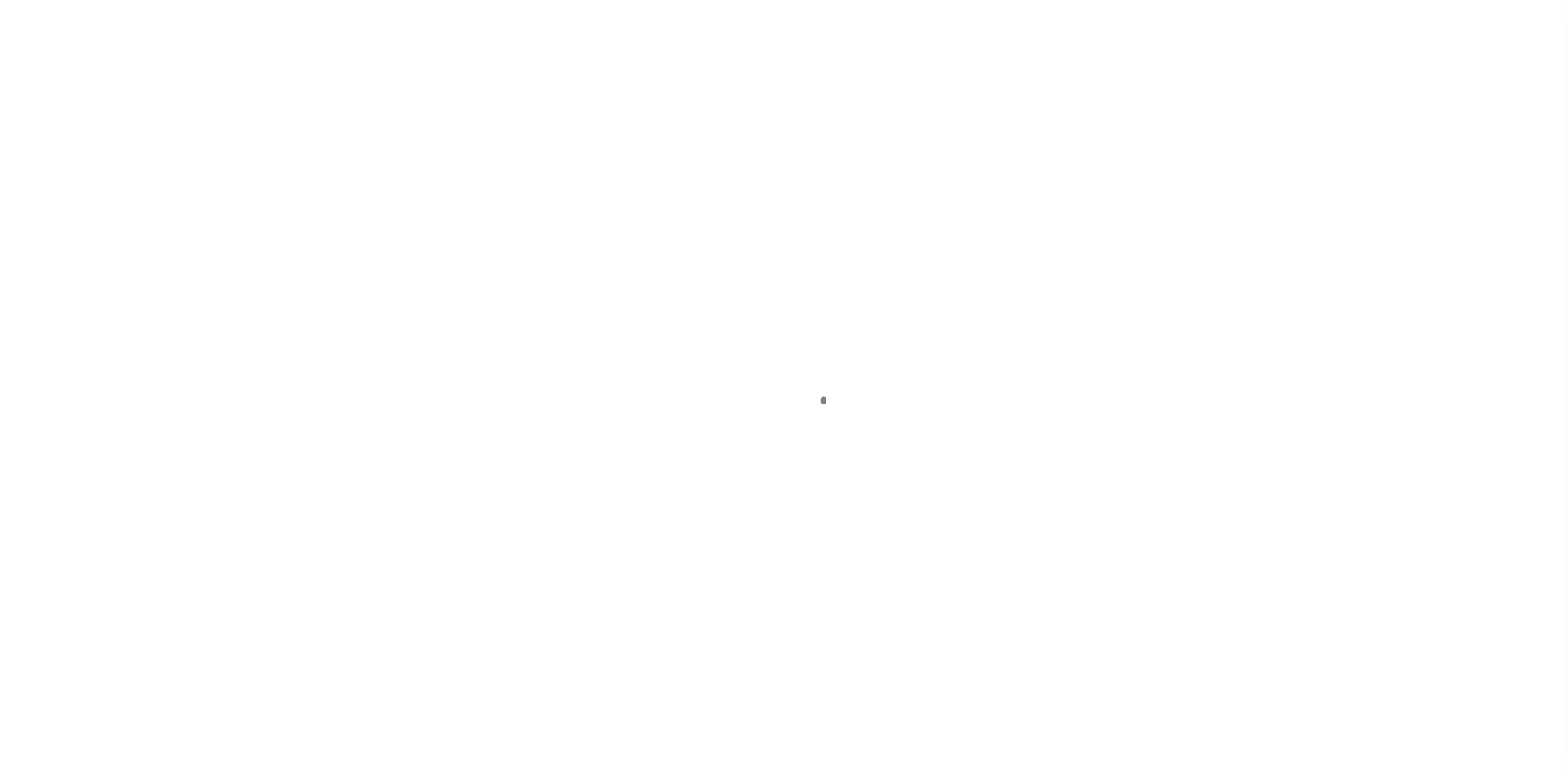
select select
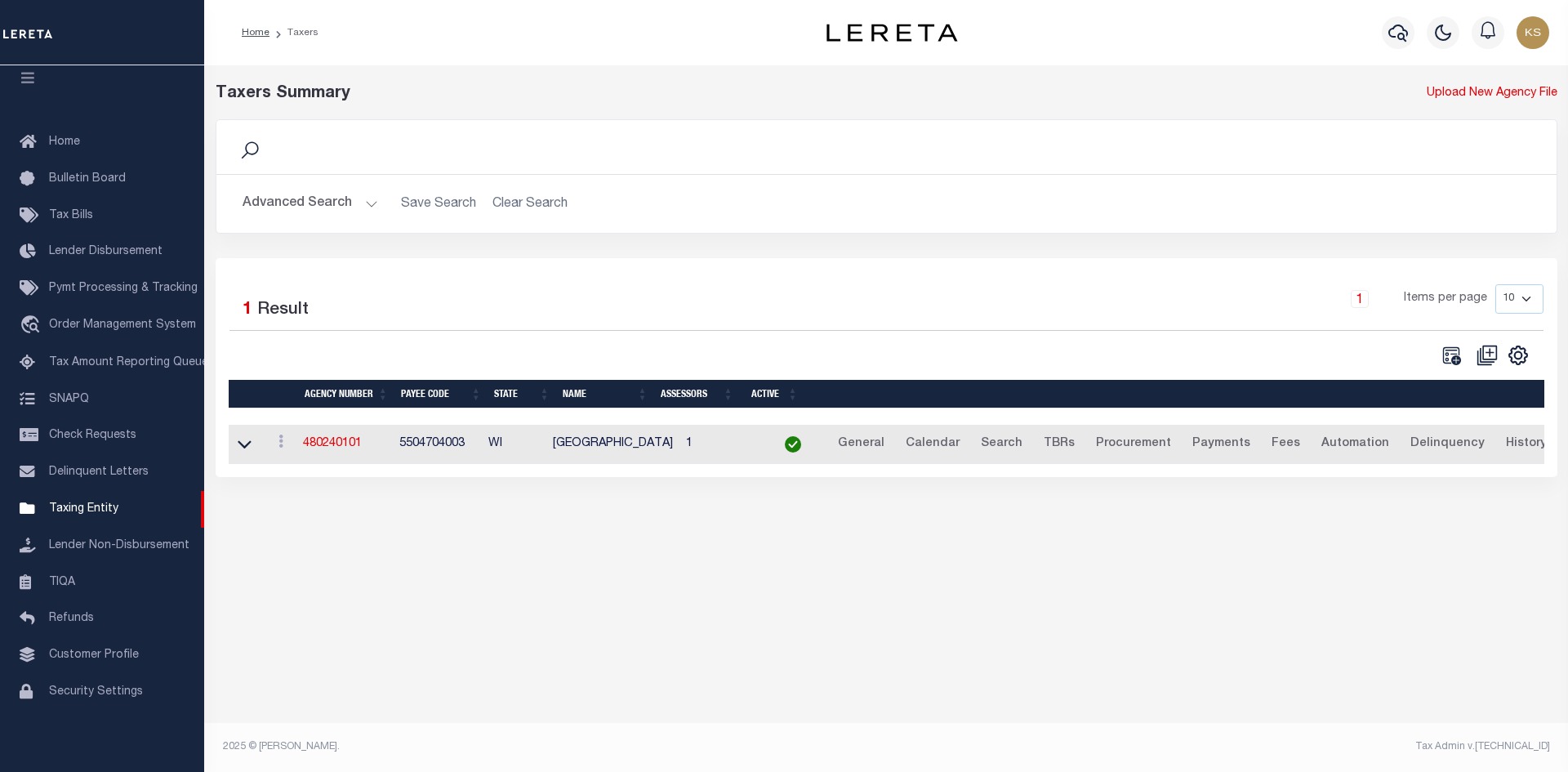
click at [341, 206] on button "Advanced Search" at bounding box center [310, 203] width 135 height 32
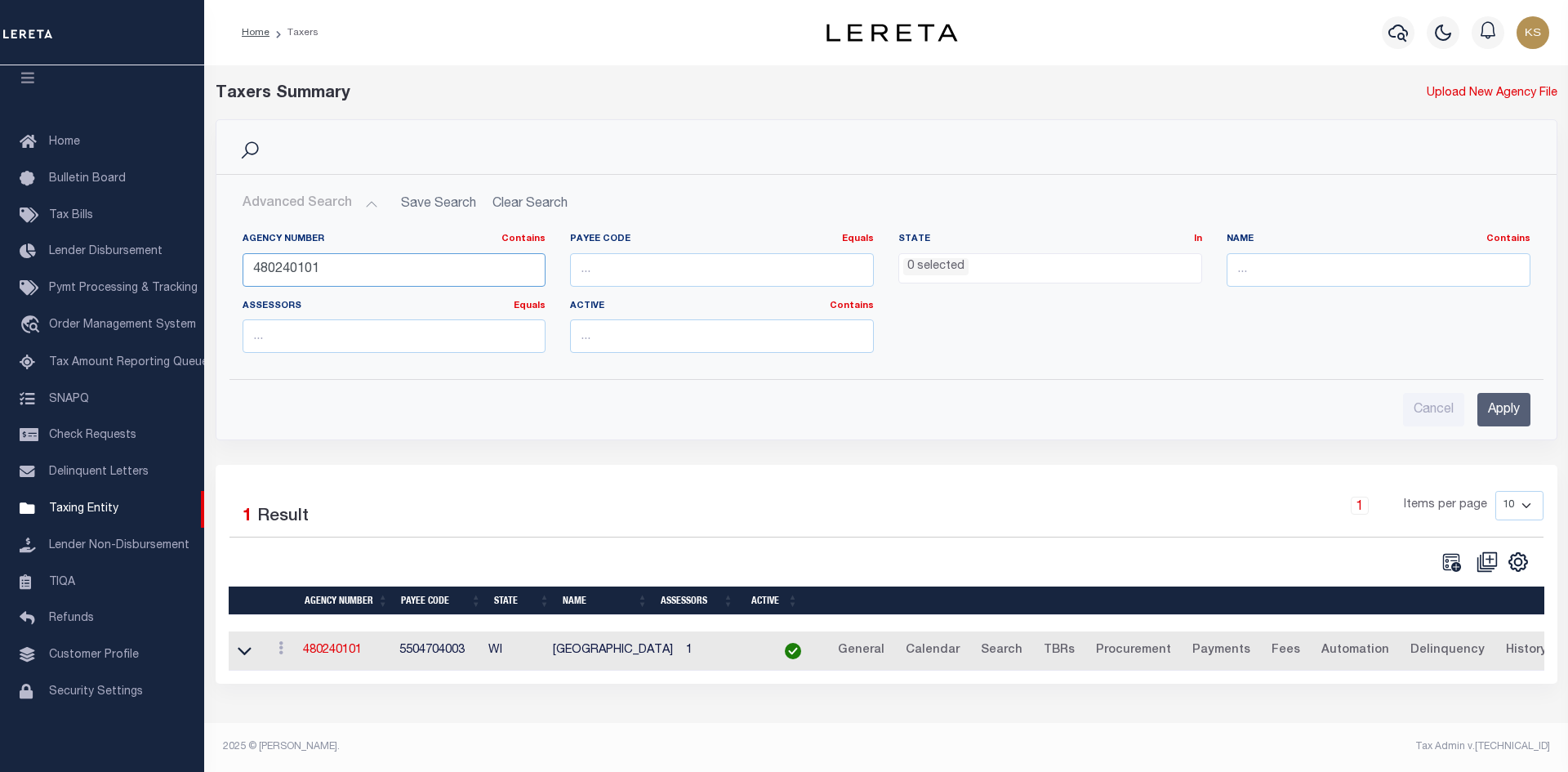
click at [331, 280] on input "480240101" at bounding box center [395, 270] width 304 height 34
click at [333, 276] on input "480240101" at bounding box center [395, 270] width 304 height 34
type input "480650406"
click at [1523, 416] on input "Apply" at bounding box center [1504, 409] width 53 height 34
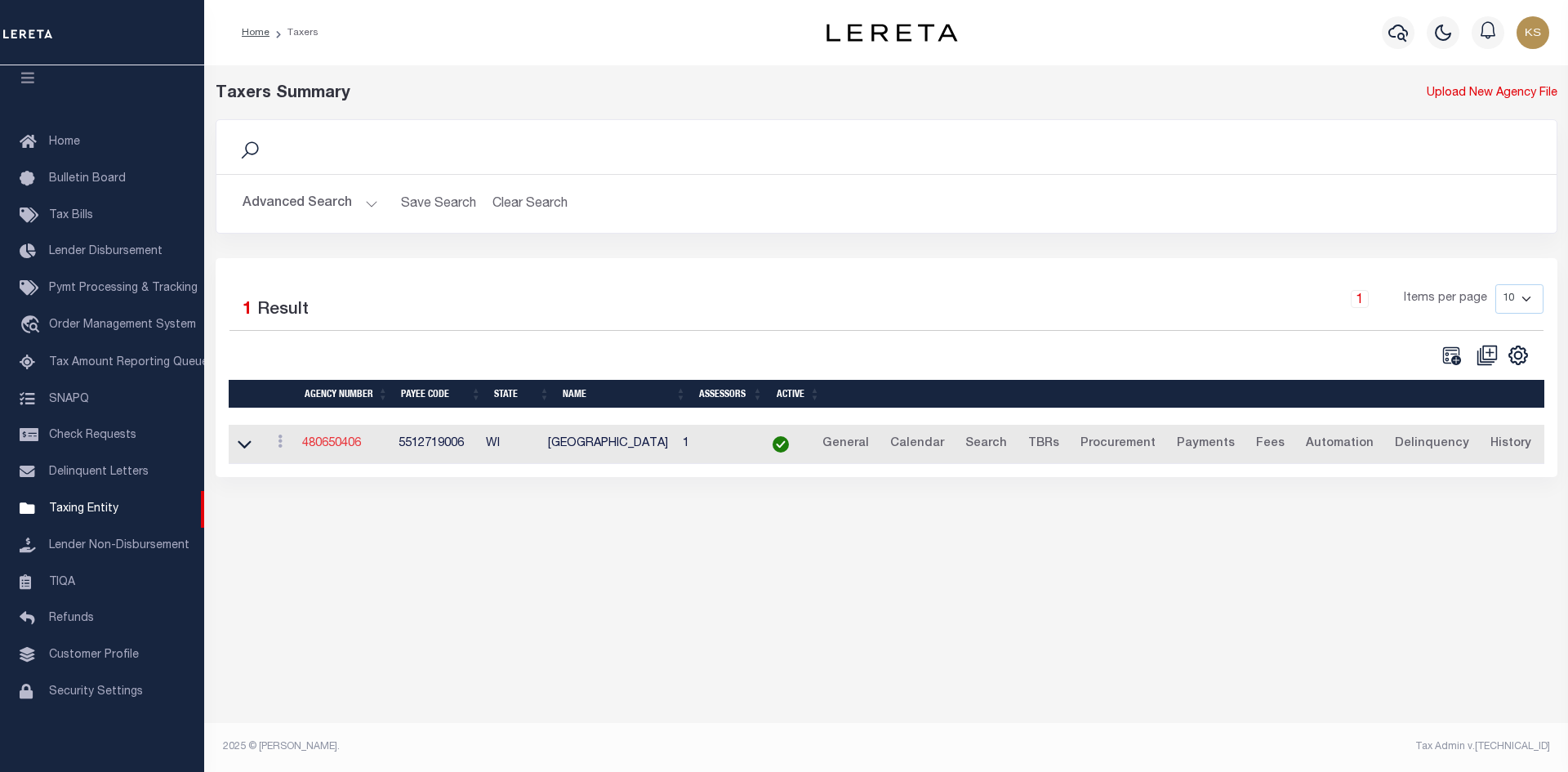
click at [319, 443] on link "480650406" at bounding box center [331, 443] width 59 height 11
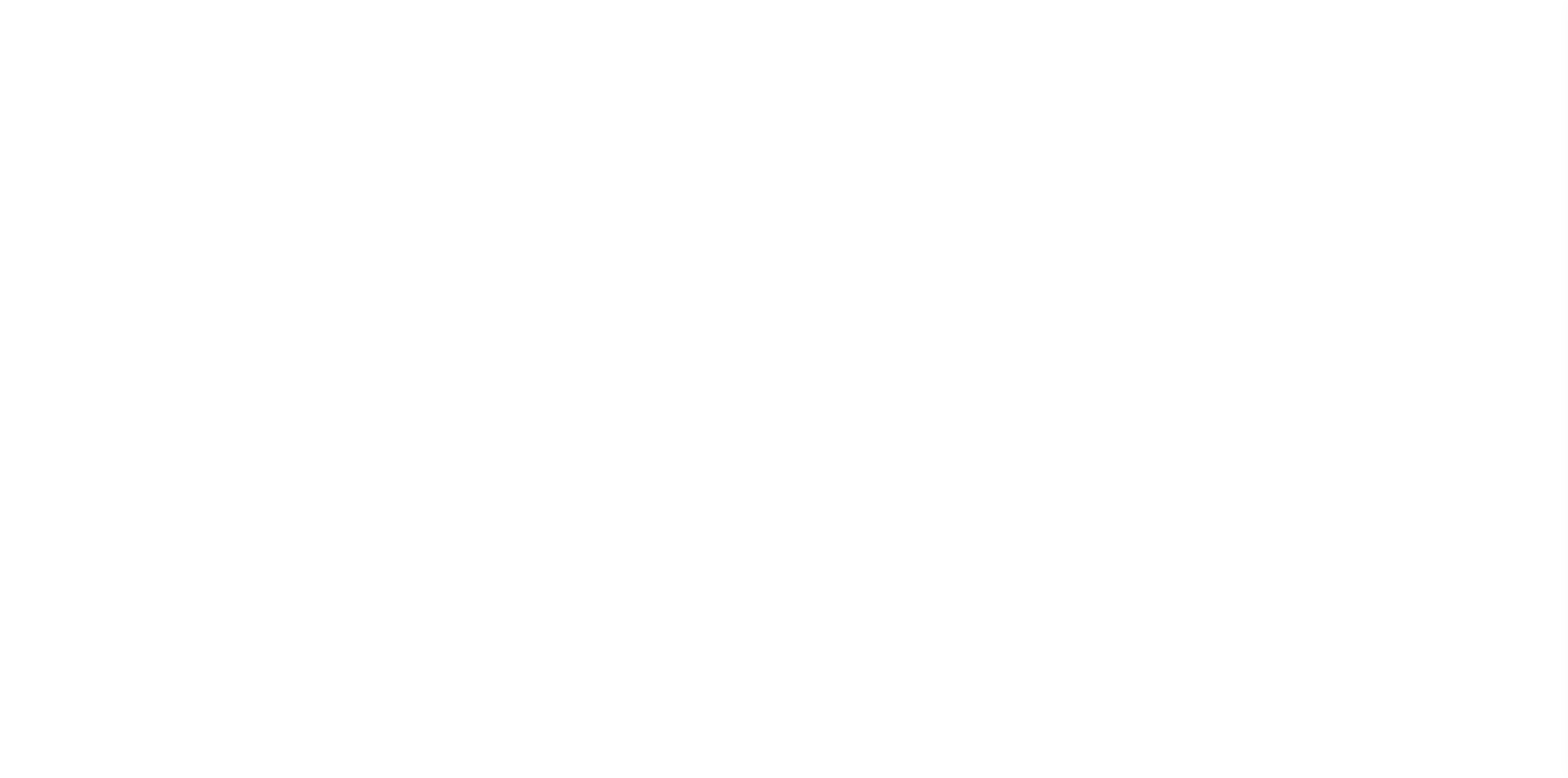
select select
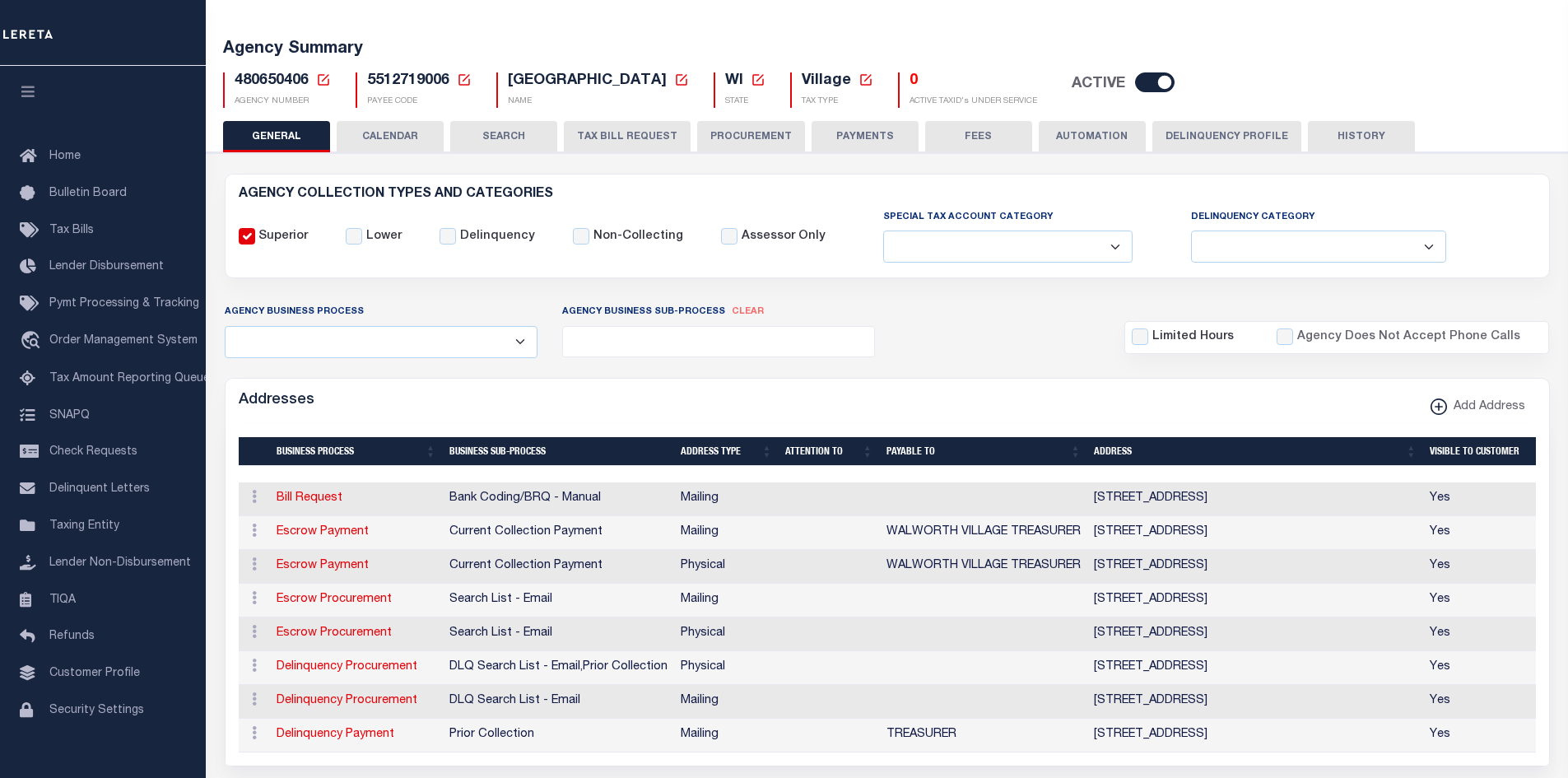
scroll to position [82, 0]
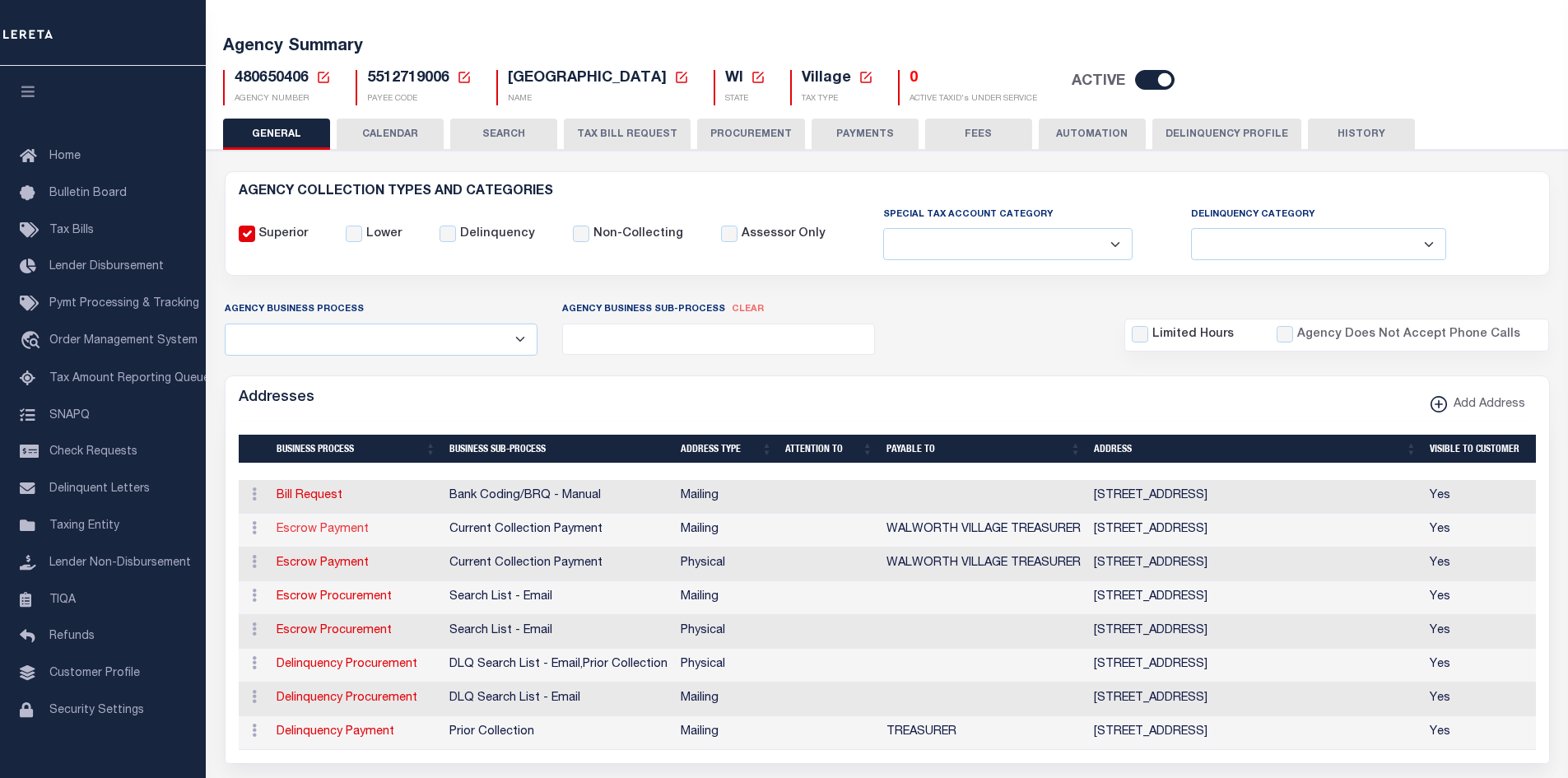
click at [323, 534] on link "Escrow Payment" at bounding box center [323, 529] width 92 height 11
select select "1"
checkbox input "false"
select select
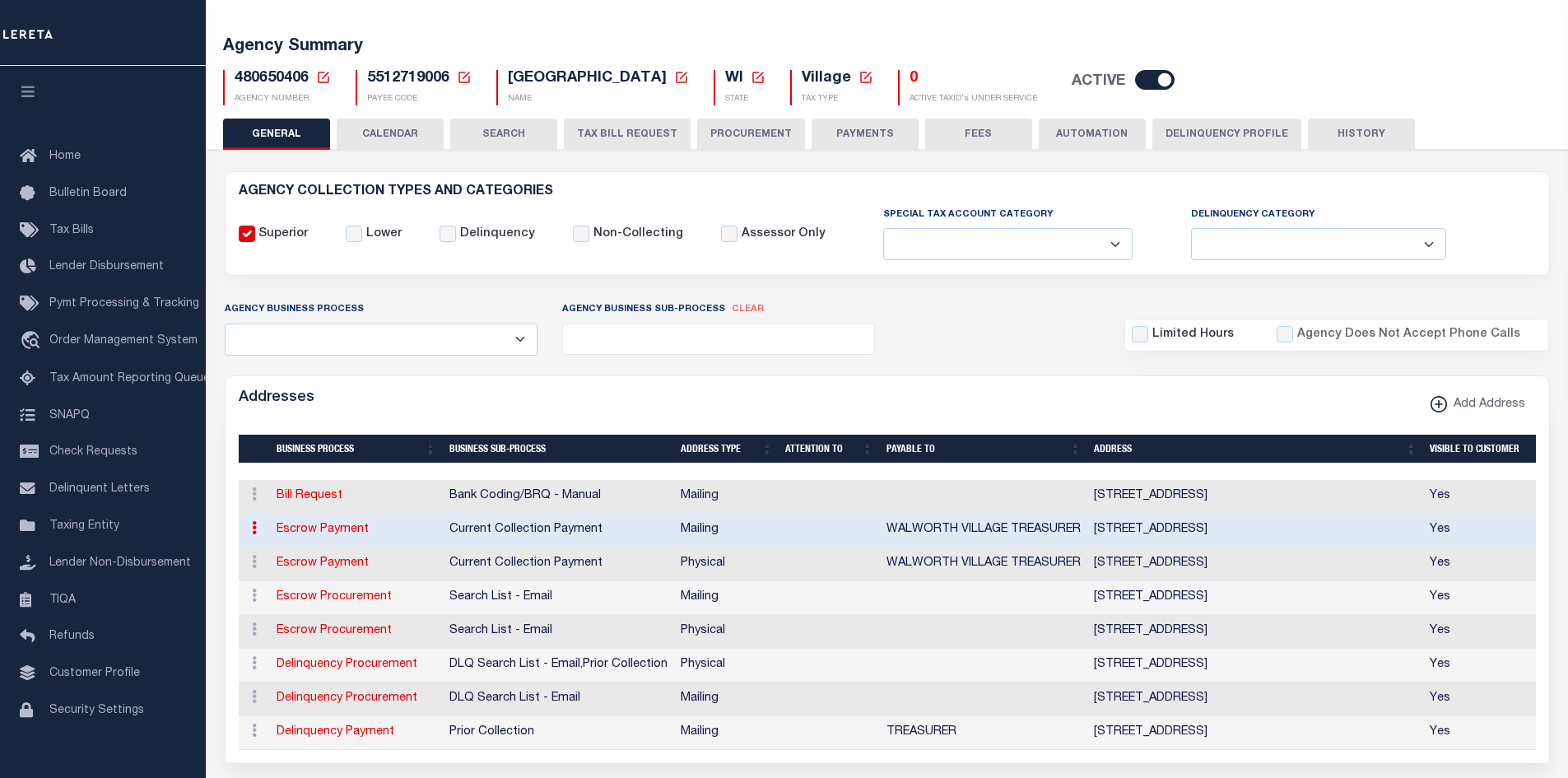
type input "PO BOX 400"
type input "WALWORTH"
select select "WI"
type input "53184-0400"
checkbox input "true"
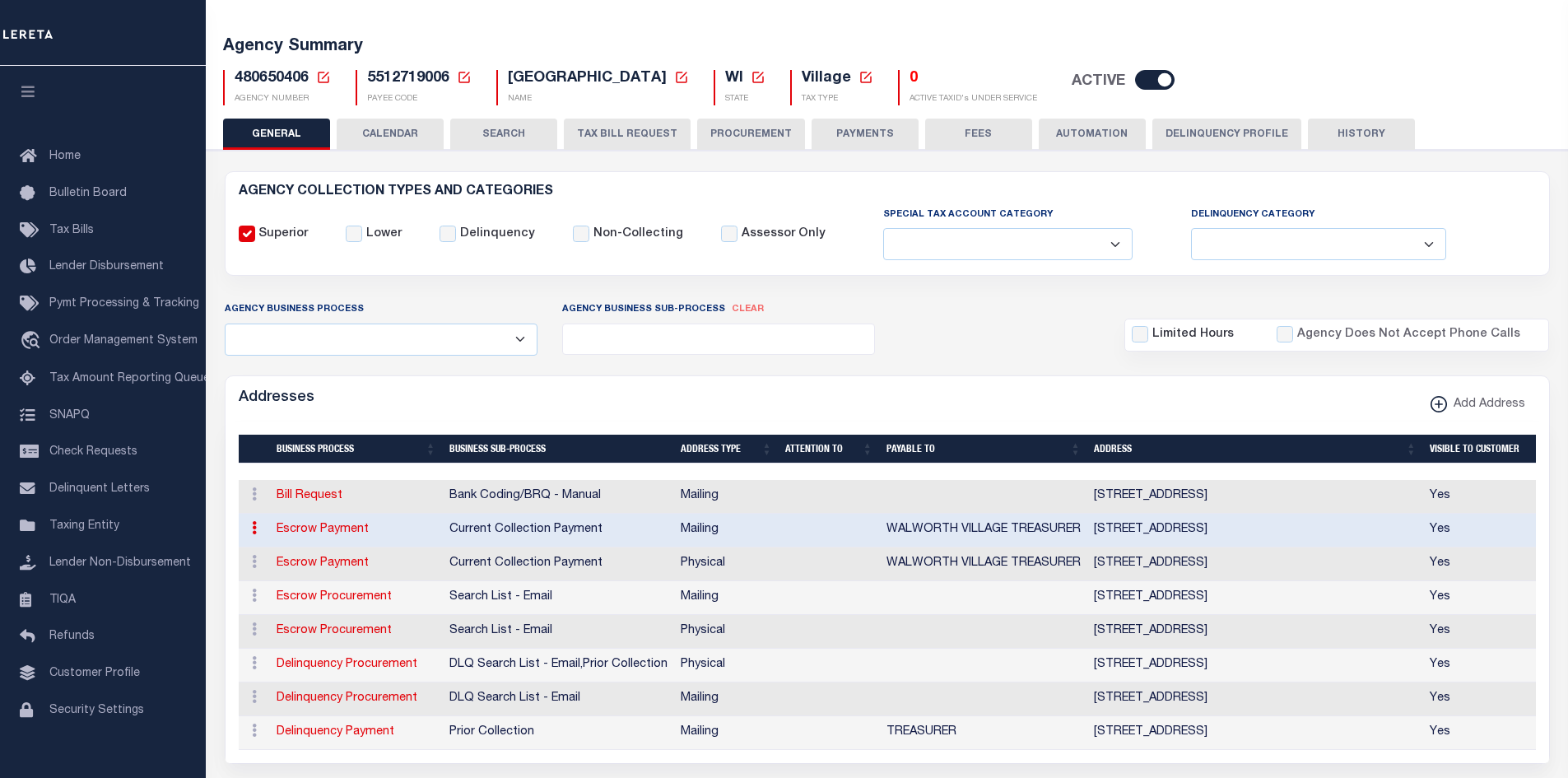
type input "WALWORTH VILLAGE TREASURER"
select select "3"
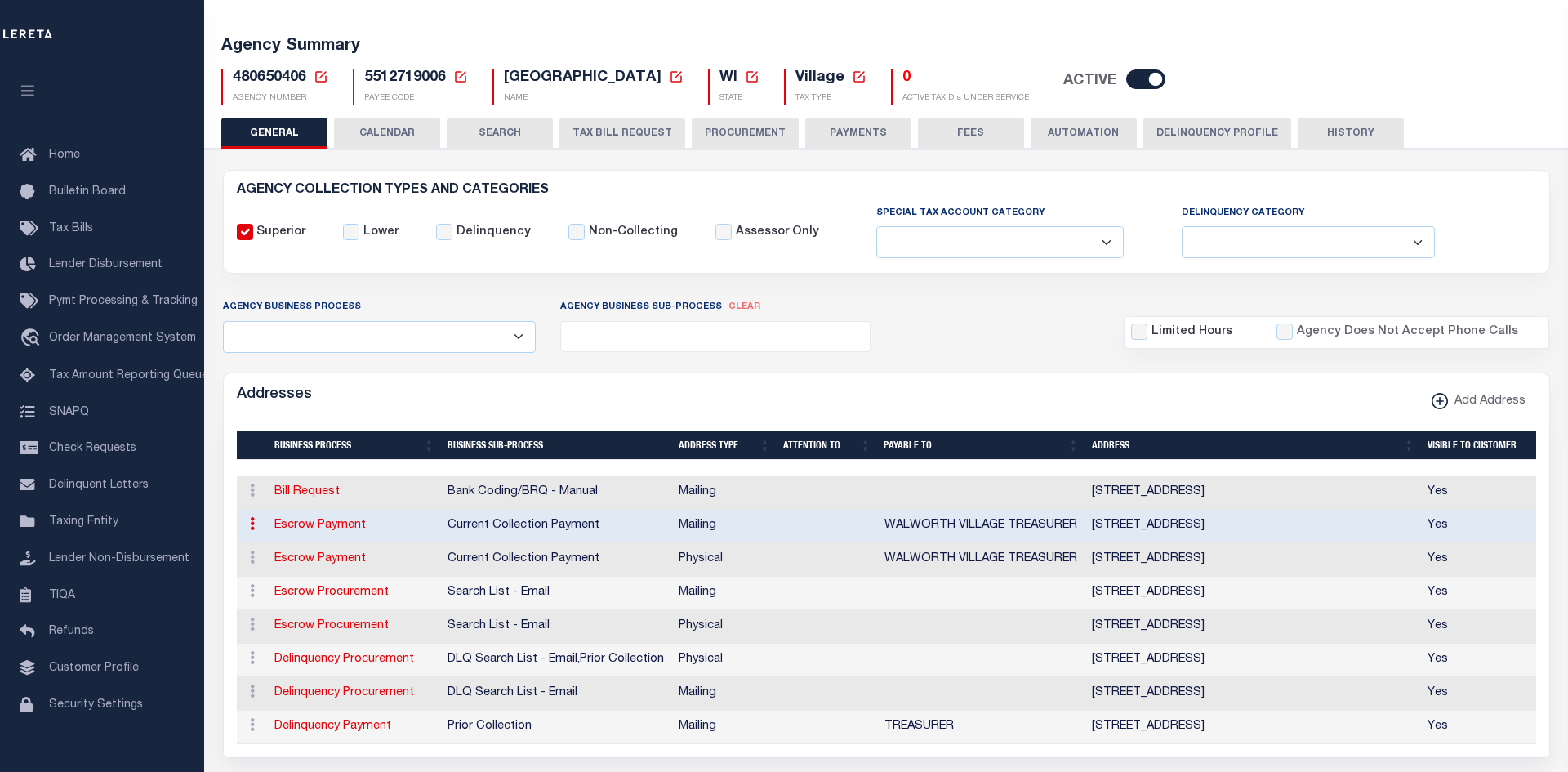
select select "11"
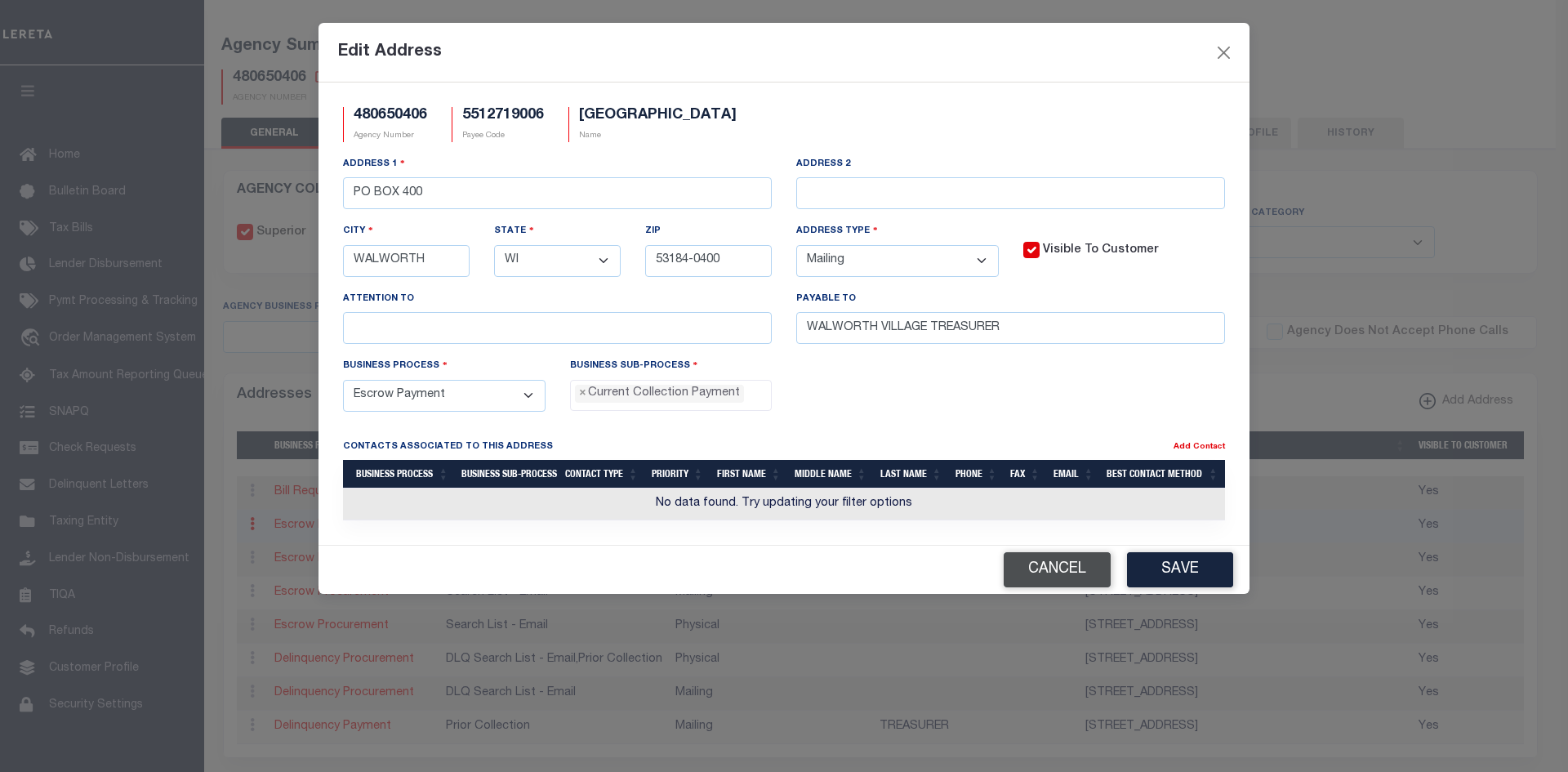
click at [1075, 567] on button "Cancel" at bounding box center [1056, 570] width 107 height 35
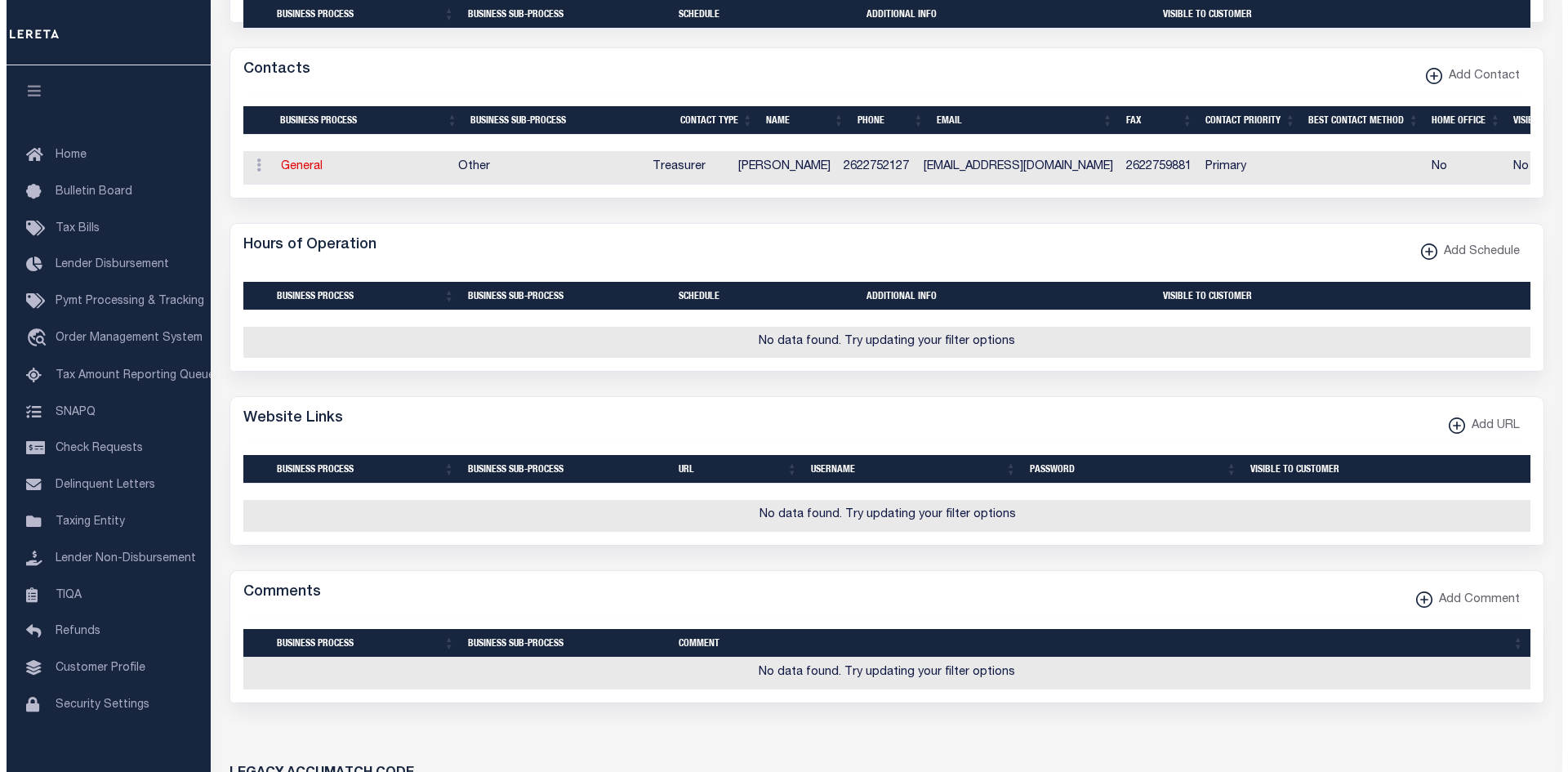
scroll to position [1137, 0]
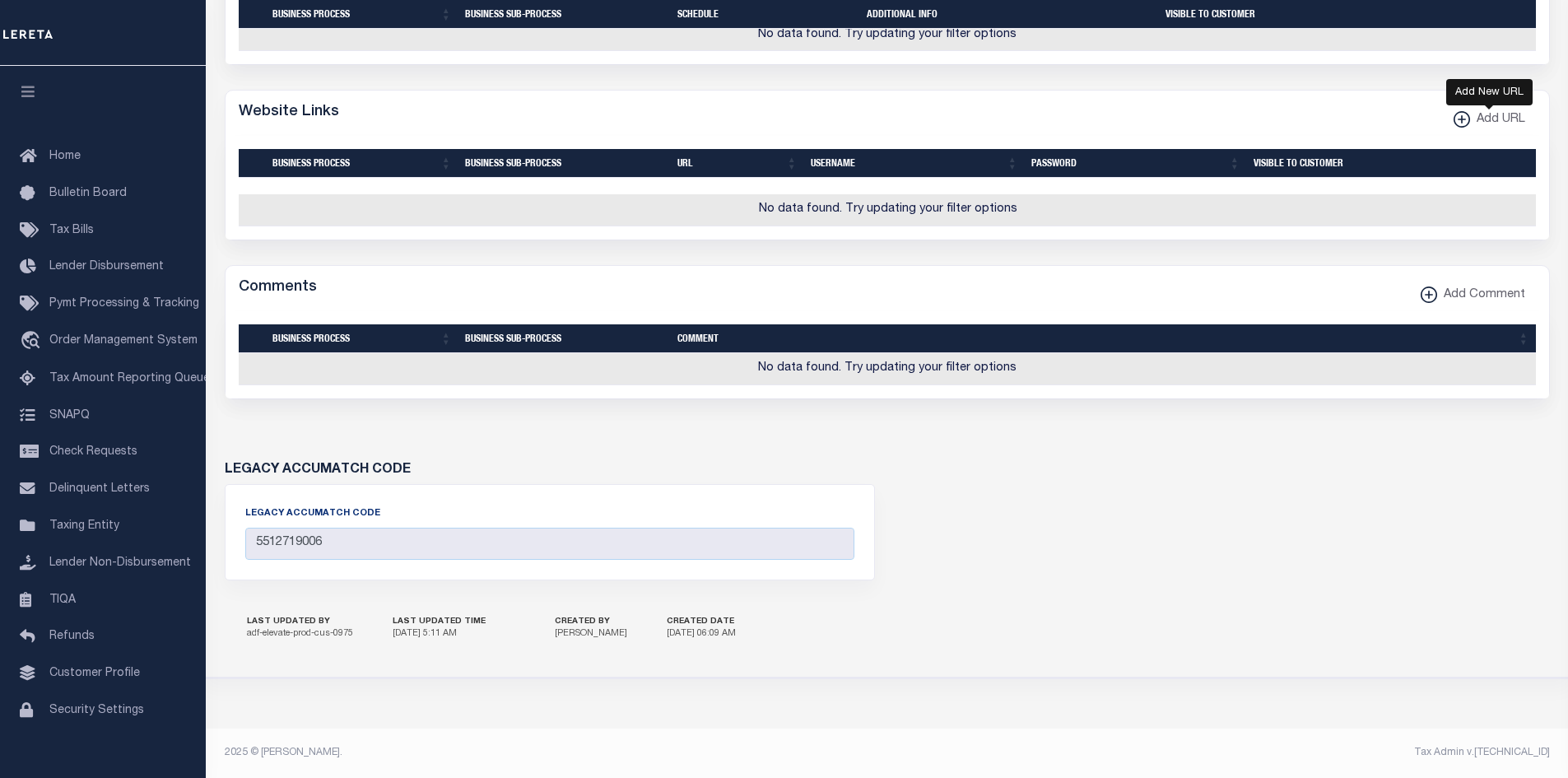
click at [1457, 115] on xmlns\ "button" at bounding box center [1462, 119] width 17 height 17
select select
checkbox input "true"
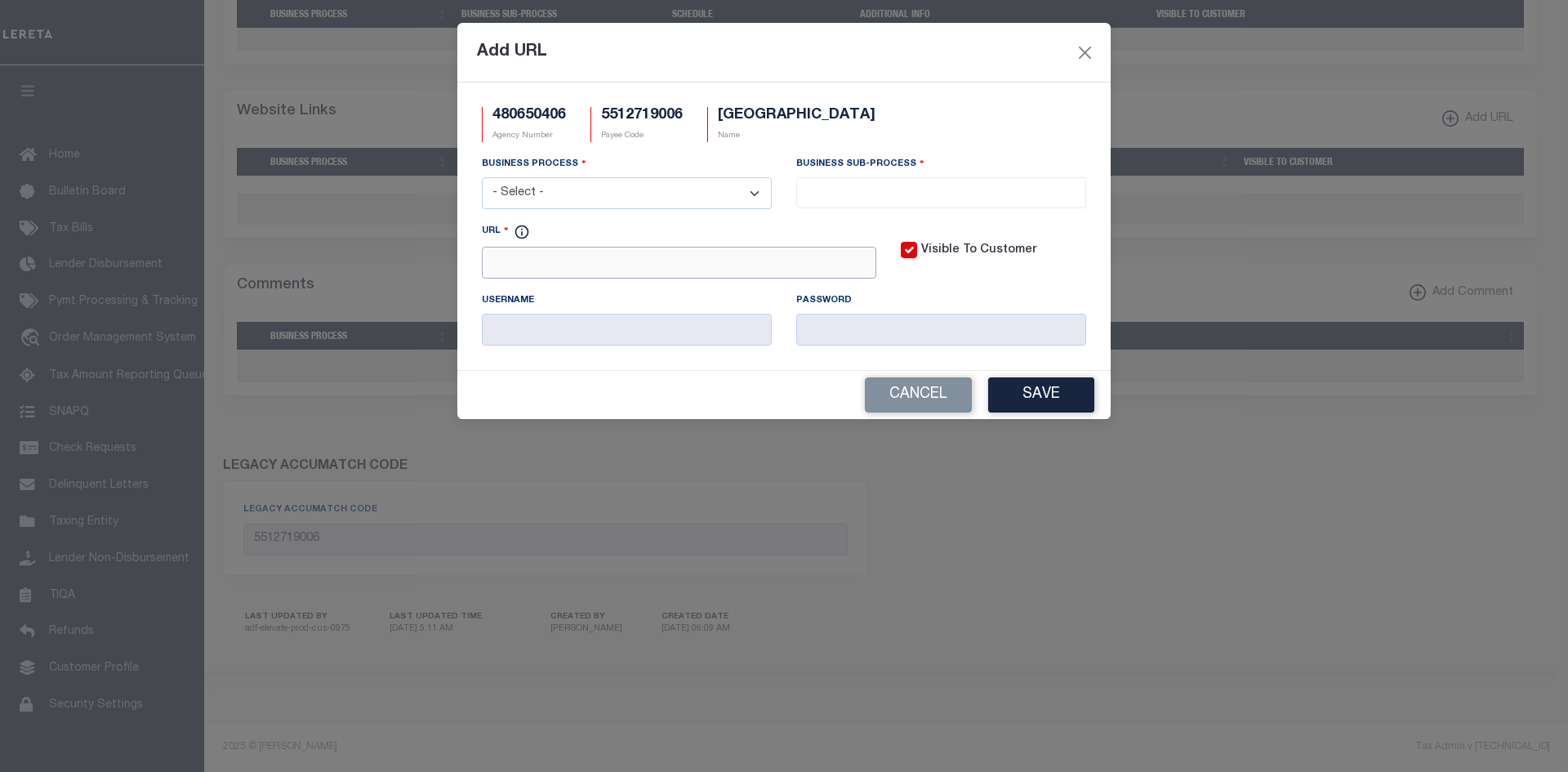
click at [603, 270] on input "URL" at bounding box center [678, 262] width 395 height 32
paste input "https://ascent.co.walworth.wi.us/LandRecords/AccessManagement/Account/Login"
type input "https://ascent.co.walworth.wi.us/LandRecords/AccessManagement/Account/Login"
drag, startPoint x: 559, startPoint y: 184, endPoint x: 562, endPoint y: 175, distance: 9.5
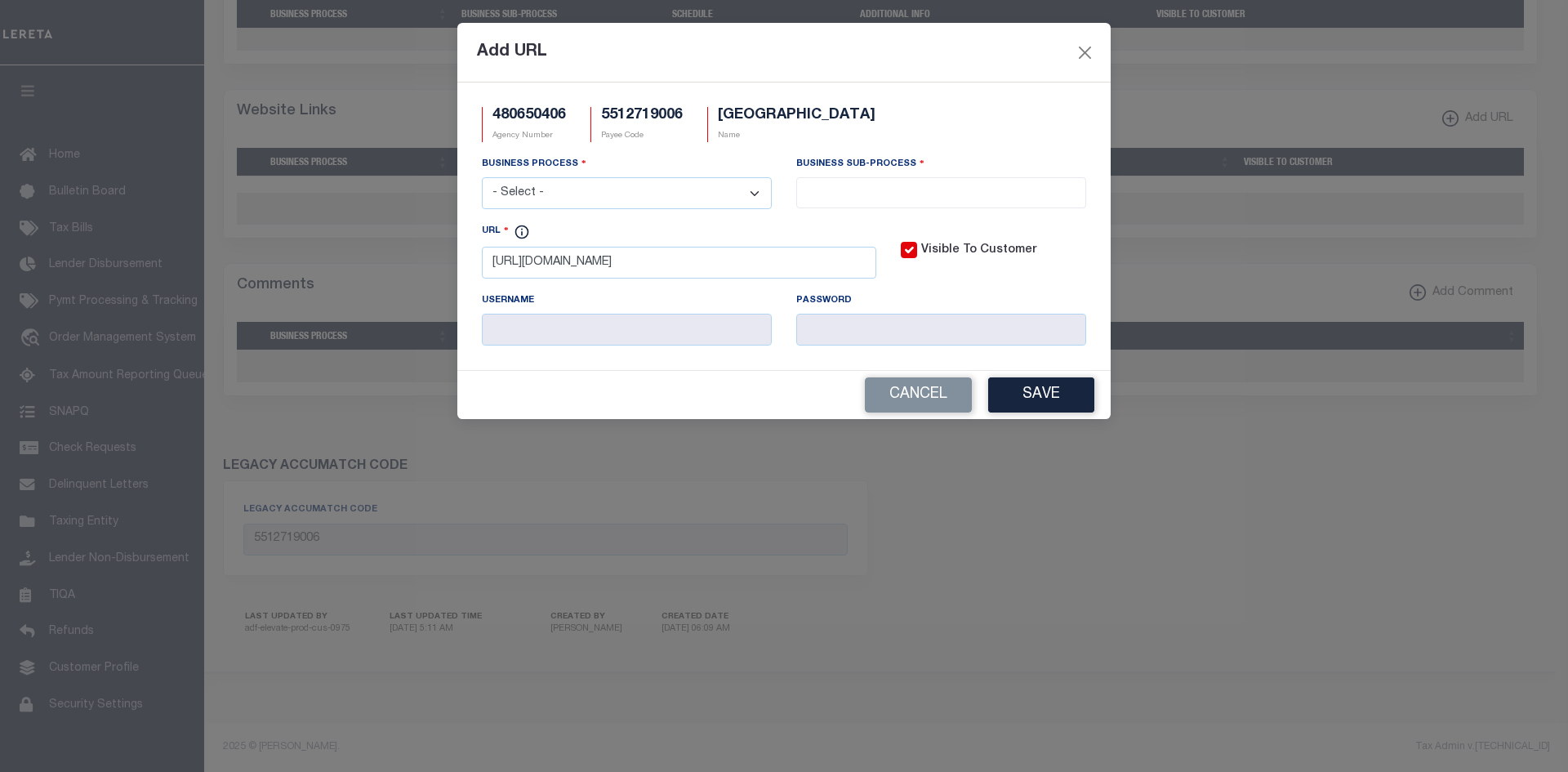
click at [559, 184] on select "- Select - All Automation Bill Request Delinquency Payment Delinquency Procurem…" at bounding box center [626, 193] width 290 height 32
select select "0"
click at [481, 178] on select "- Select - All Automation Bill Request Delinquency Payment Delinquency Procurem…" at bounding box center [626, 193] width 290 height 32
select select "0"
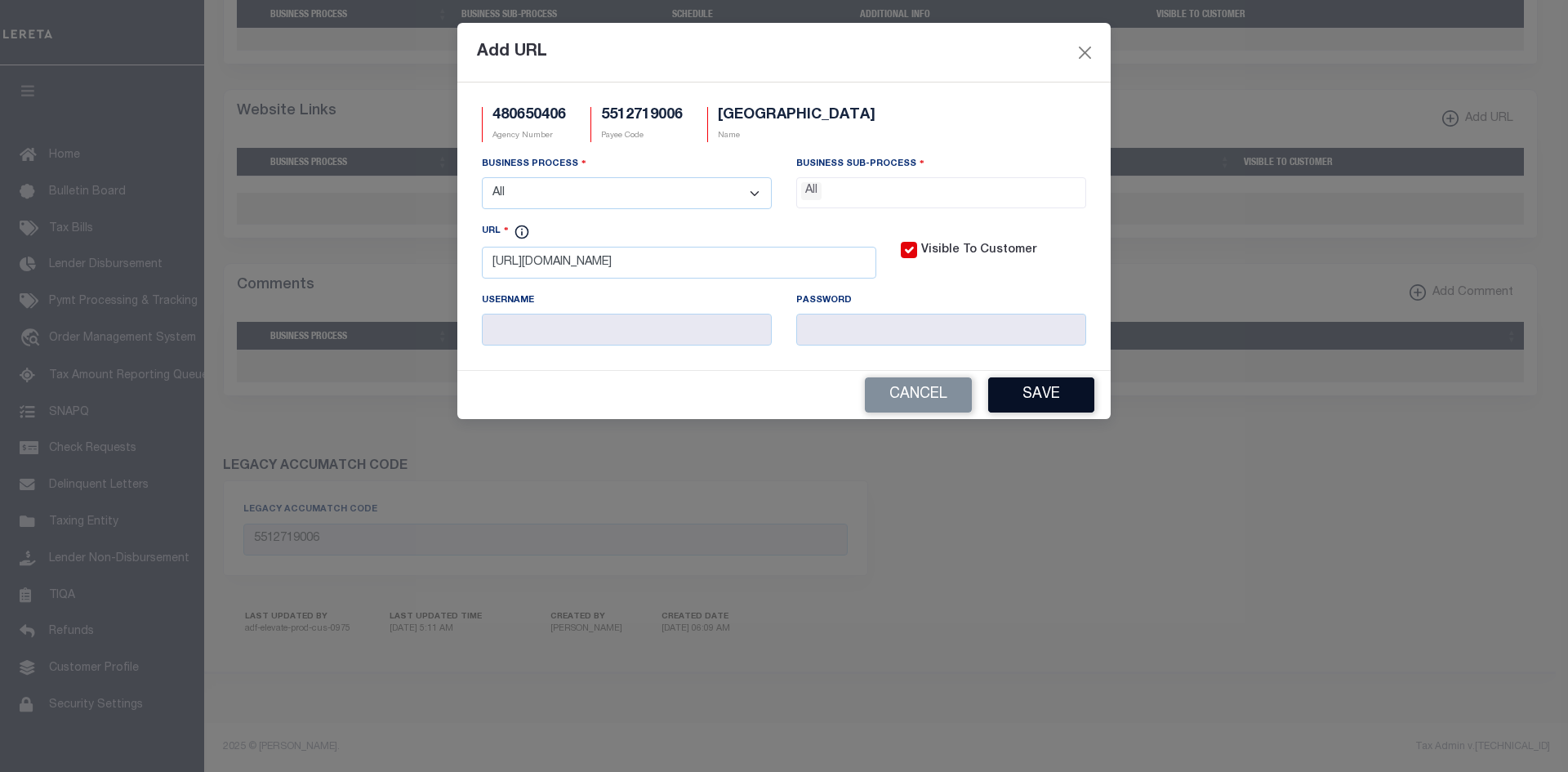
click at [1064, 411] on button "Save" at bounding box center [1041, 395] width 106 height 35
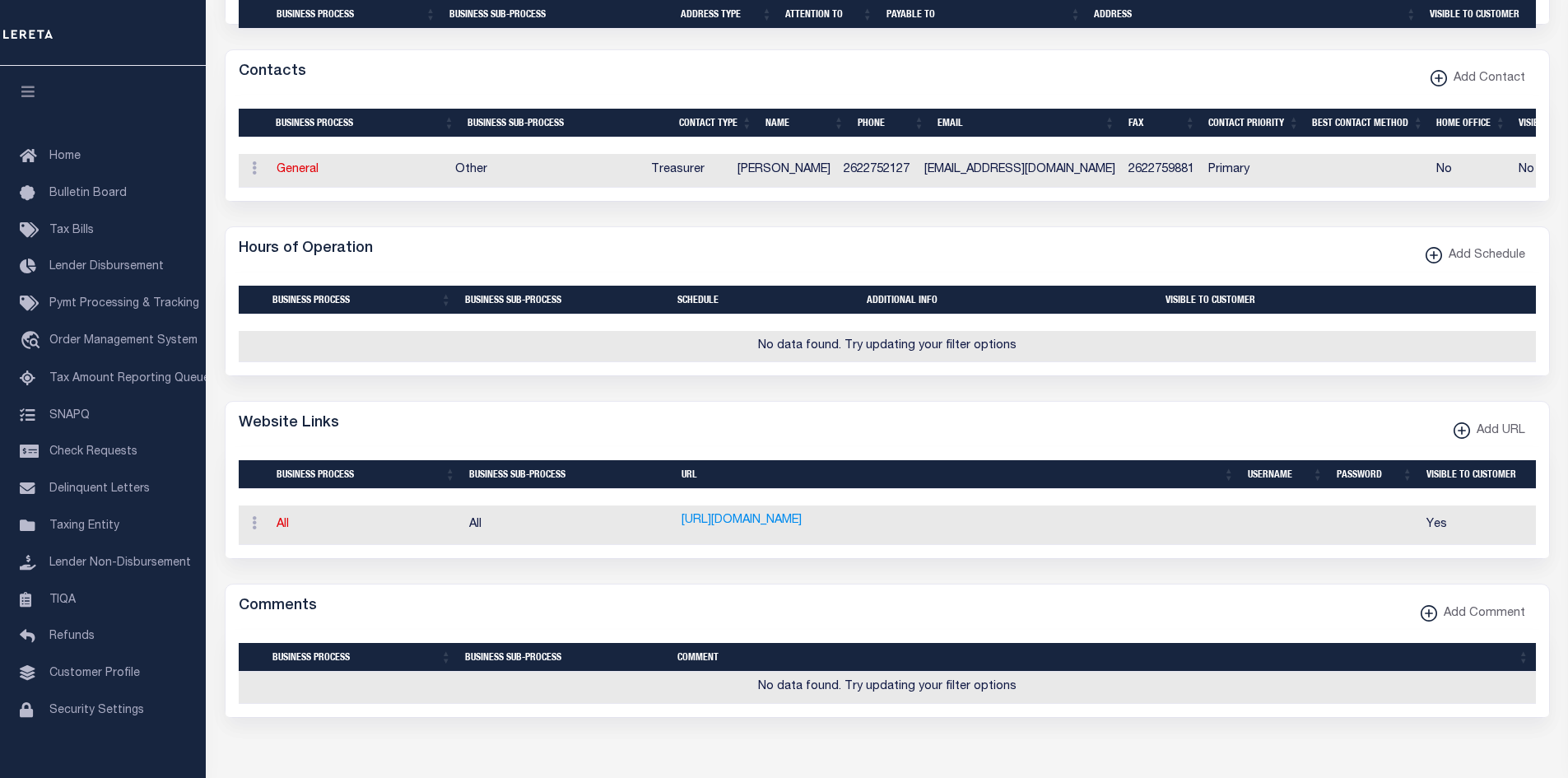
scroll to position [723, 0]
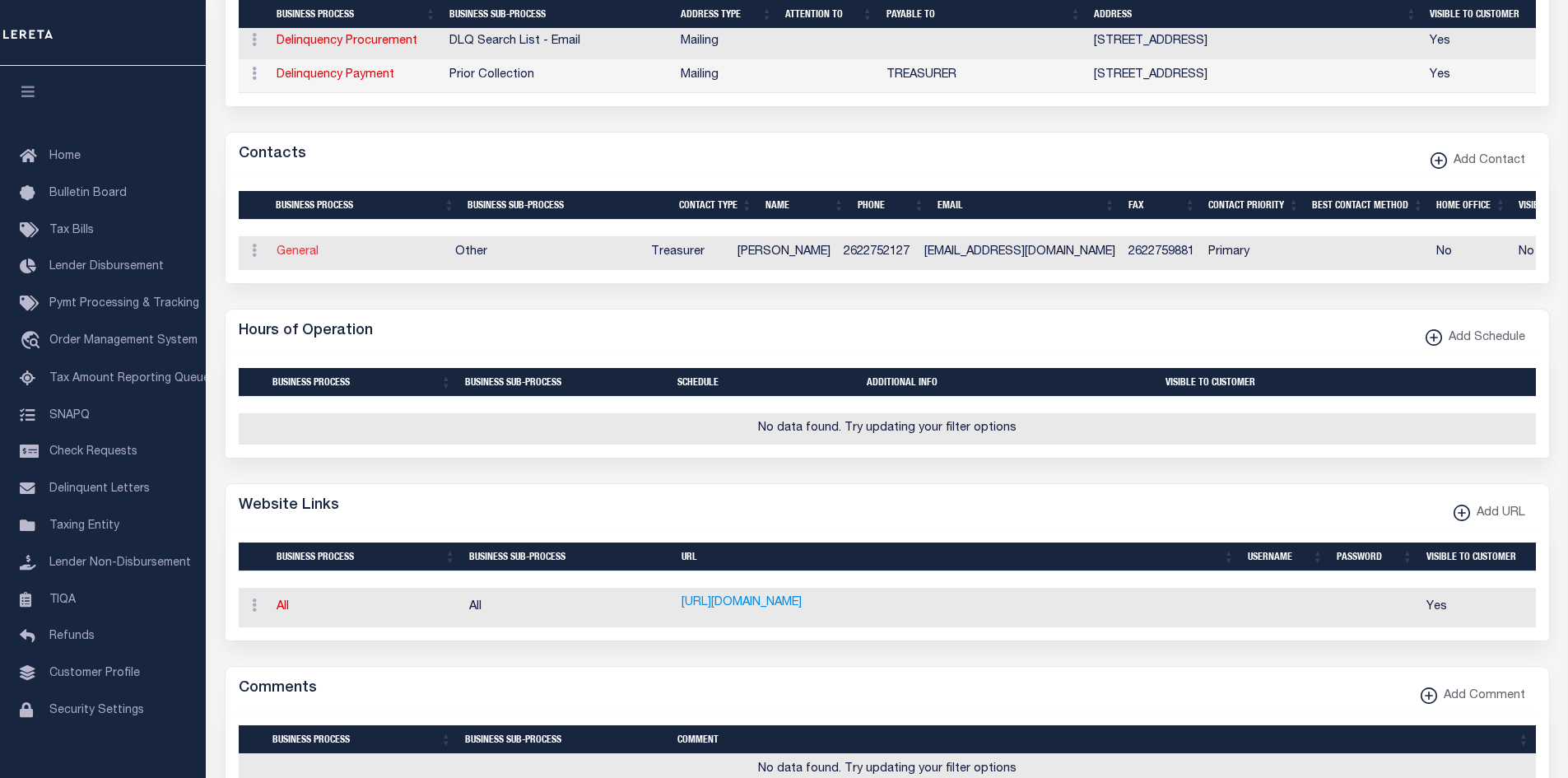
click at [299, 257] on link "General" at bounding box center [297, 252] width 42 height 11
checkbox input "false"
select select
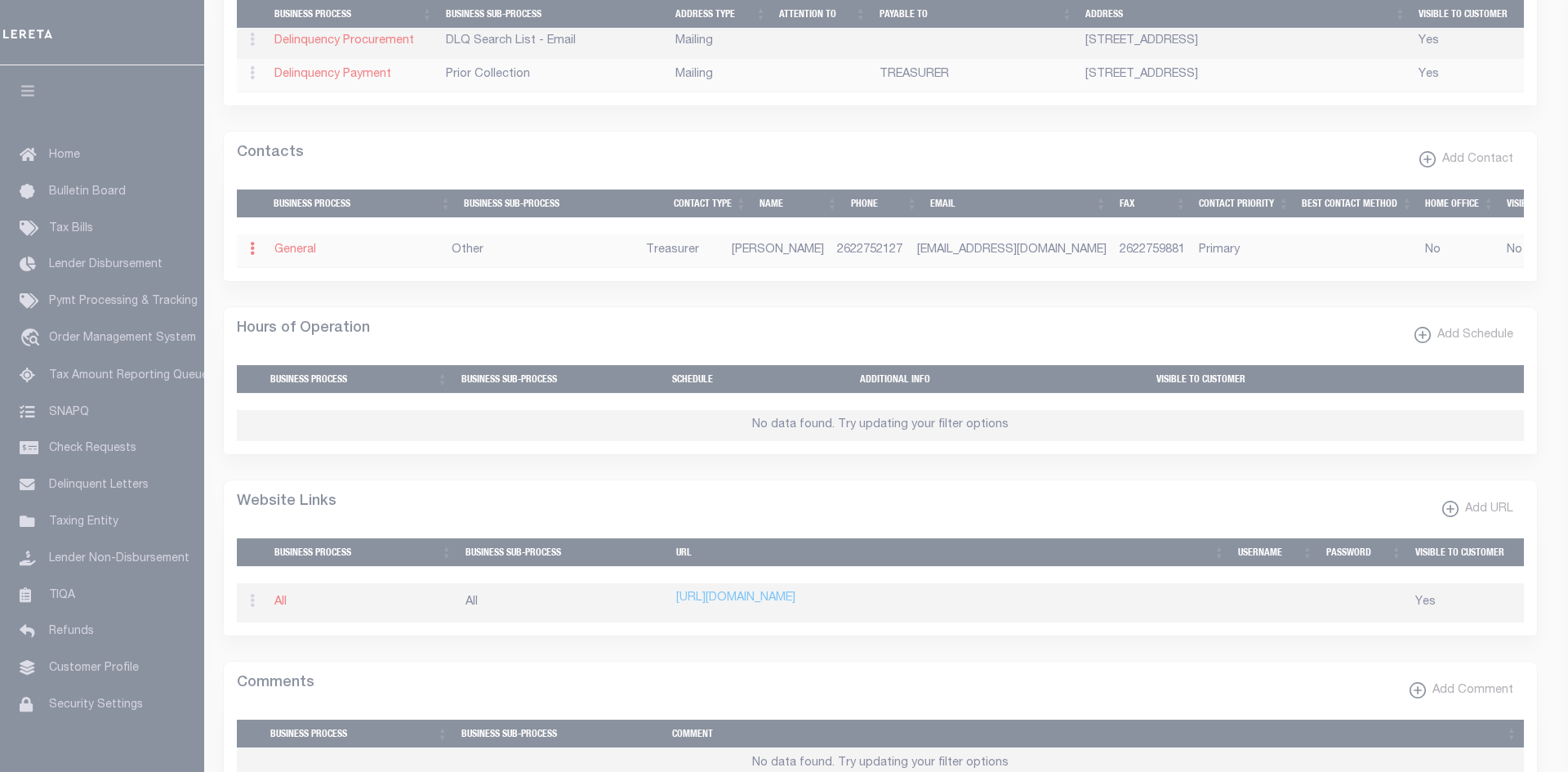
select select "3"
select select "1"
type input "LISA"
type input "ROGERS"
type input "2622752127"
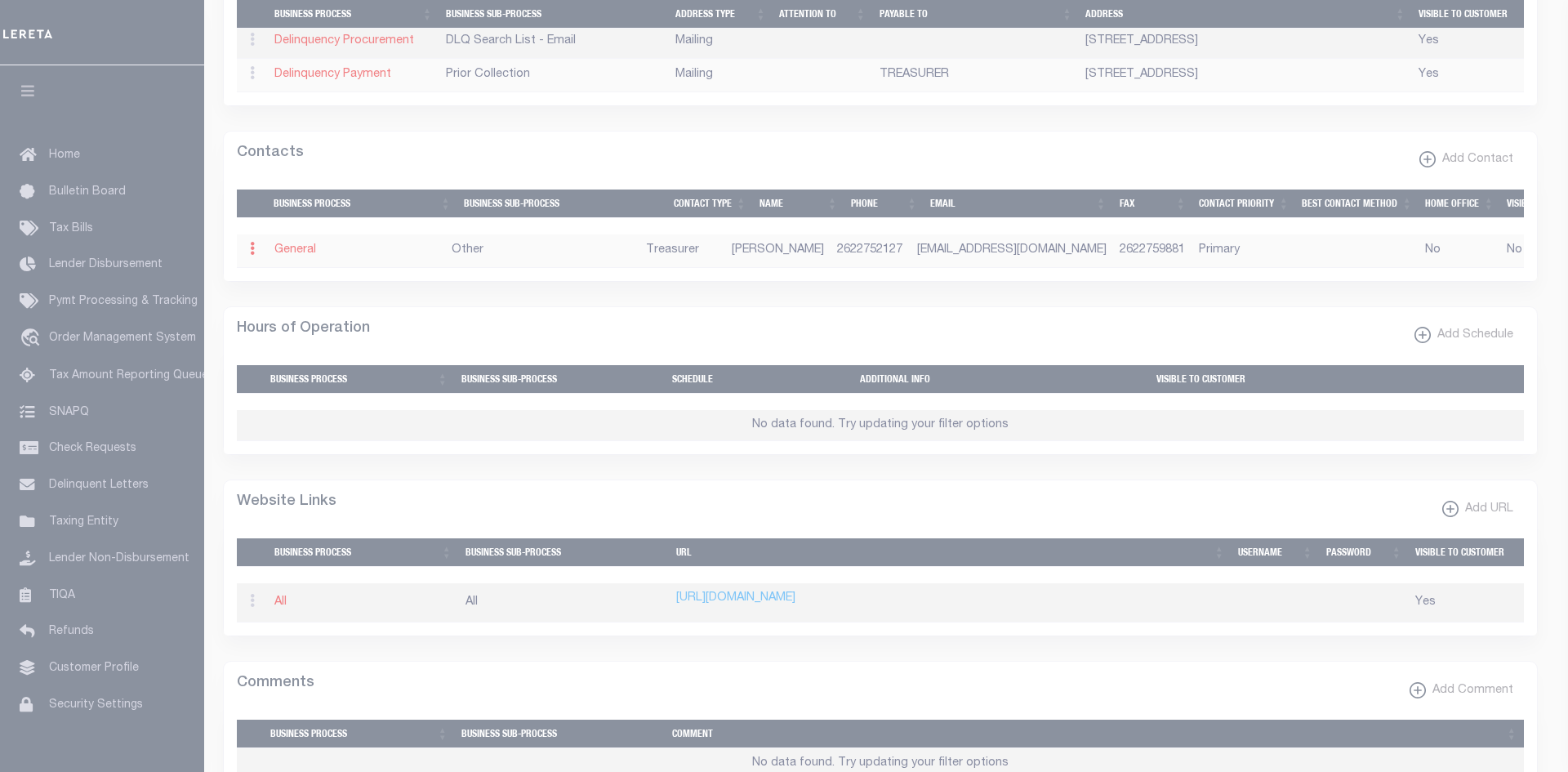
type input "2622759881"
type input "CLERK@VI.WALWORTH.WI.GOV"
select select "6"
select select "39"
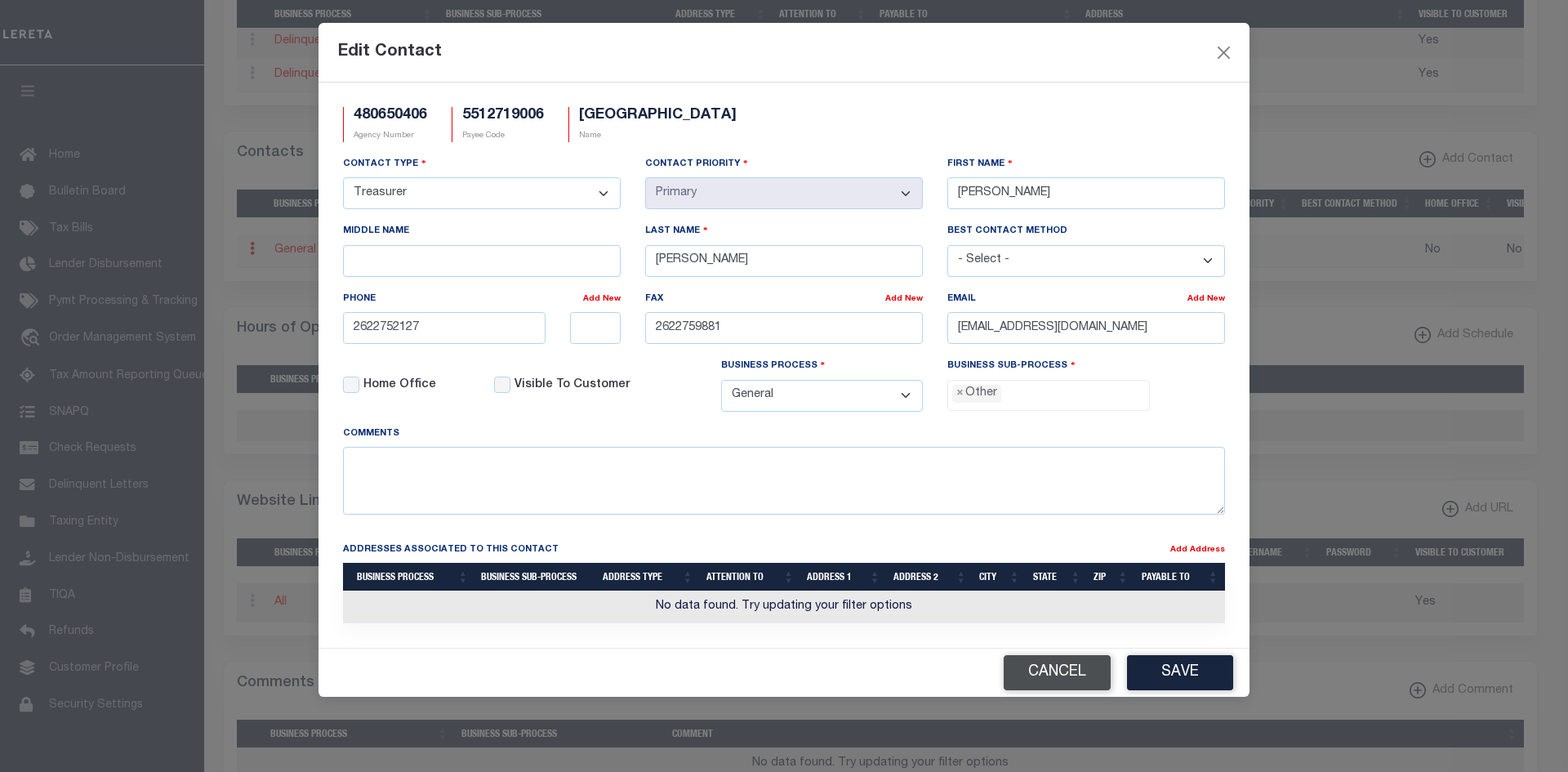
click at [1079, 670] on button "Cancel" at bounding box center [1056, 672] width 107 height 35
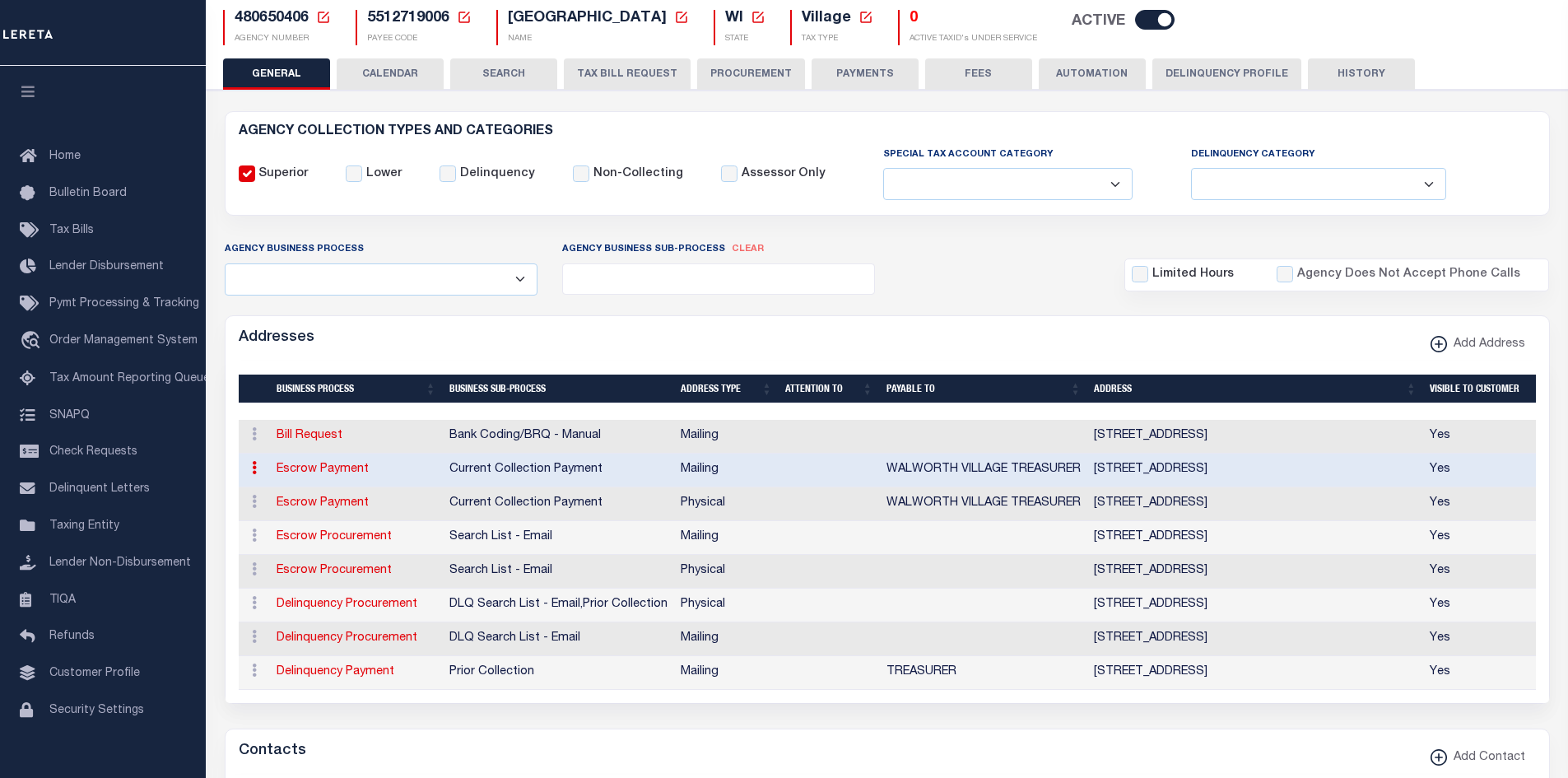
scroll to position [0, 0]
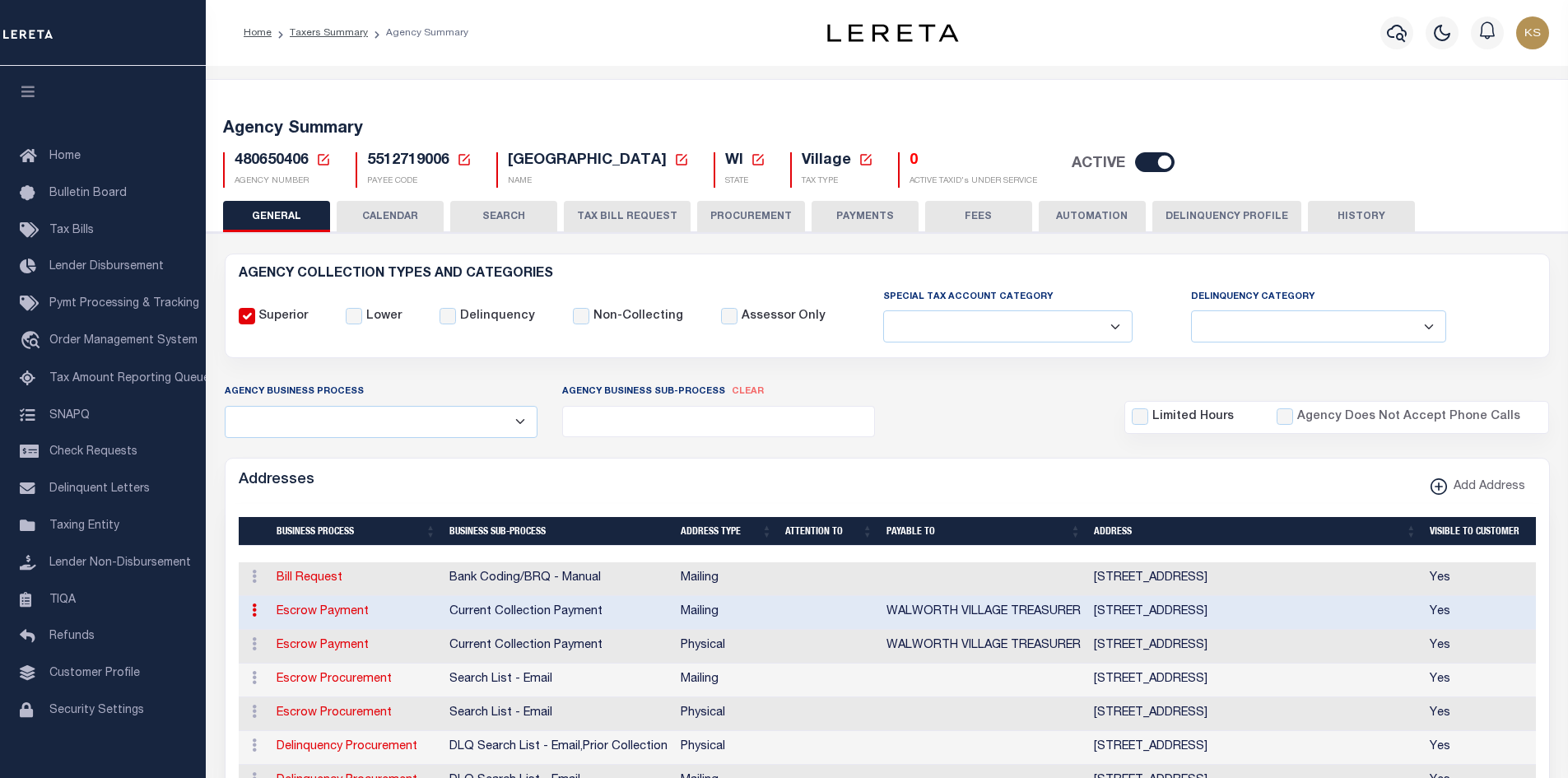
click at [860, 220] on button "PAYMENTS" at bounding box center [866, 217] width 107 height 31
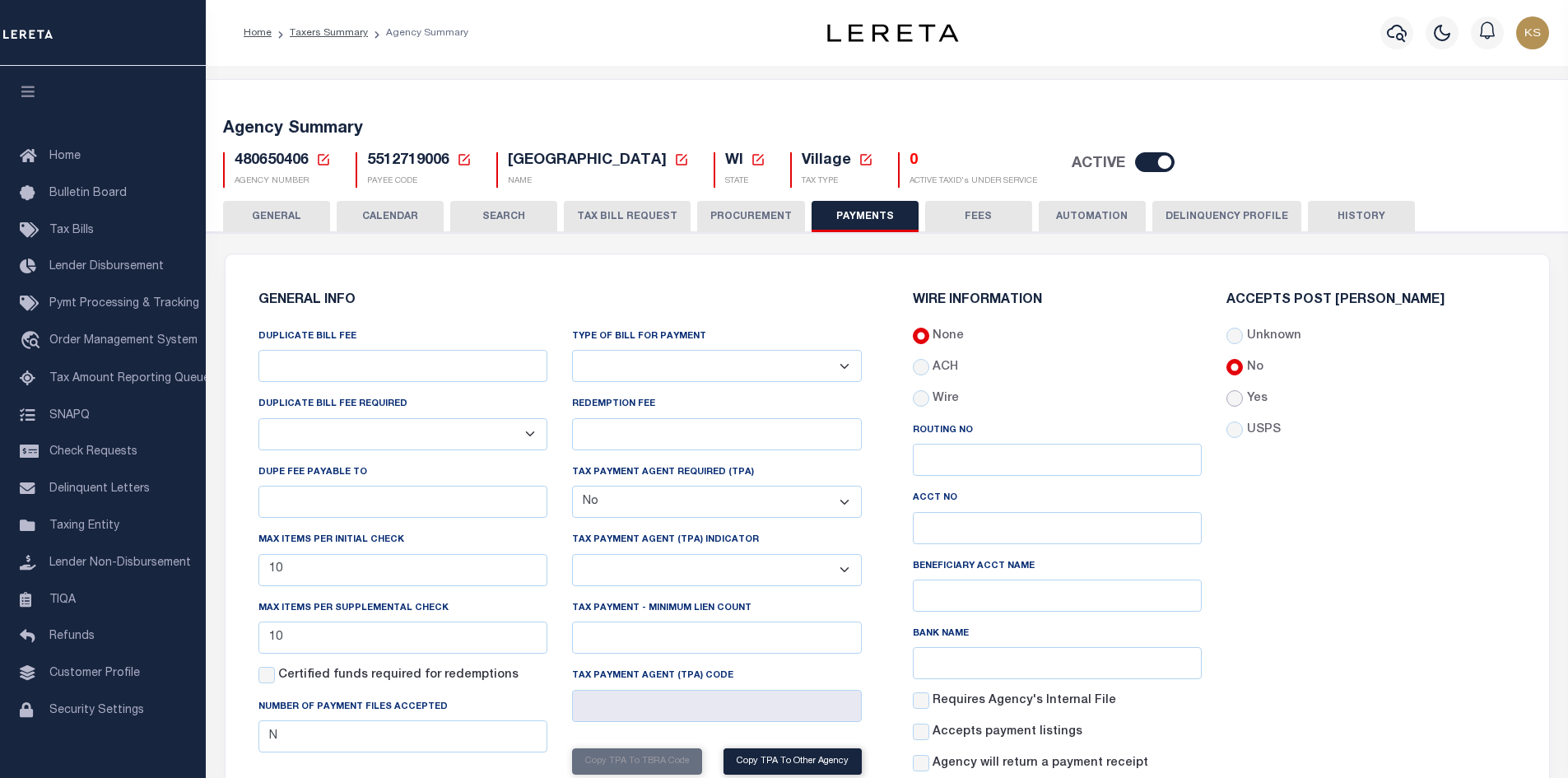
click at [1241, 397] on input "Yes" at bounding box center [1235, 399] width 17 height 17
radio input "true"
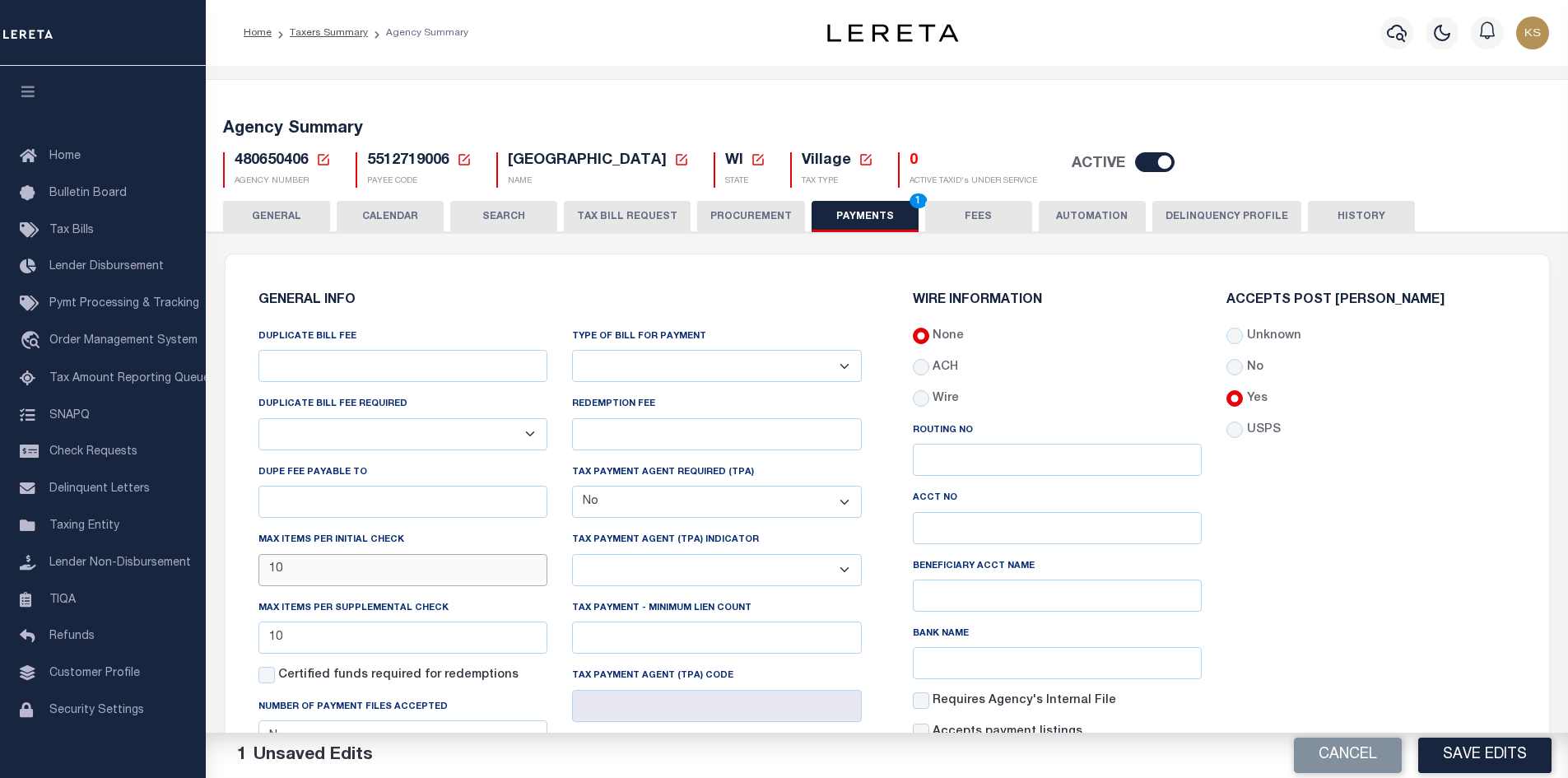
click at [316, 573] on input "10" at bounding box center [403, 569] width 290 height 32
type input "15"
click at [310, 641] on input "10" at bounding box center [403, 637] width 290 height 32
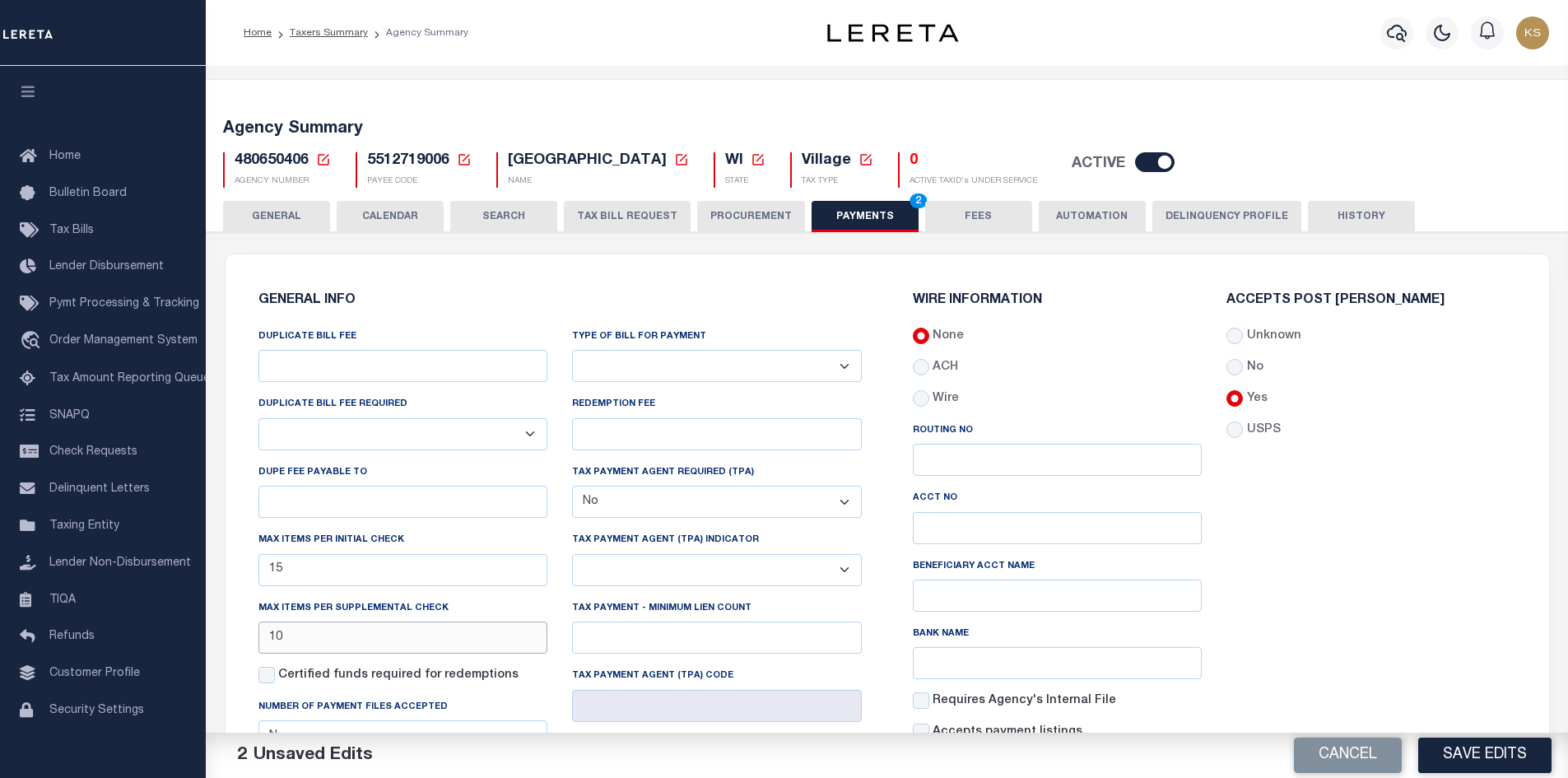
click at [310, 641] on input "10" at bounding box center [403, 637] width 290 height 32
type input "15"
click at [1517, 755] on button "Save Edits" at bounding box center [1485, 755] width 134 height 35
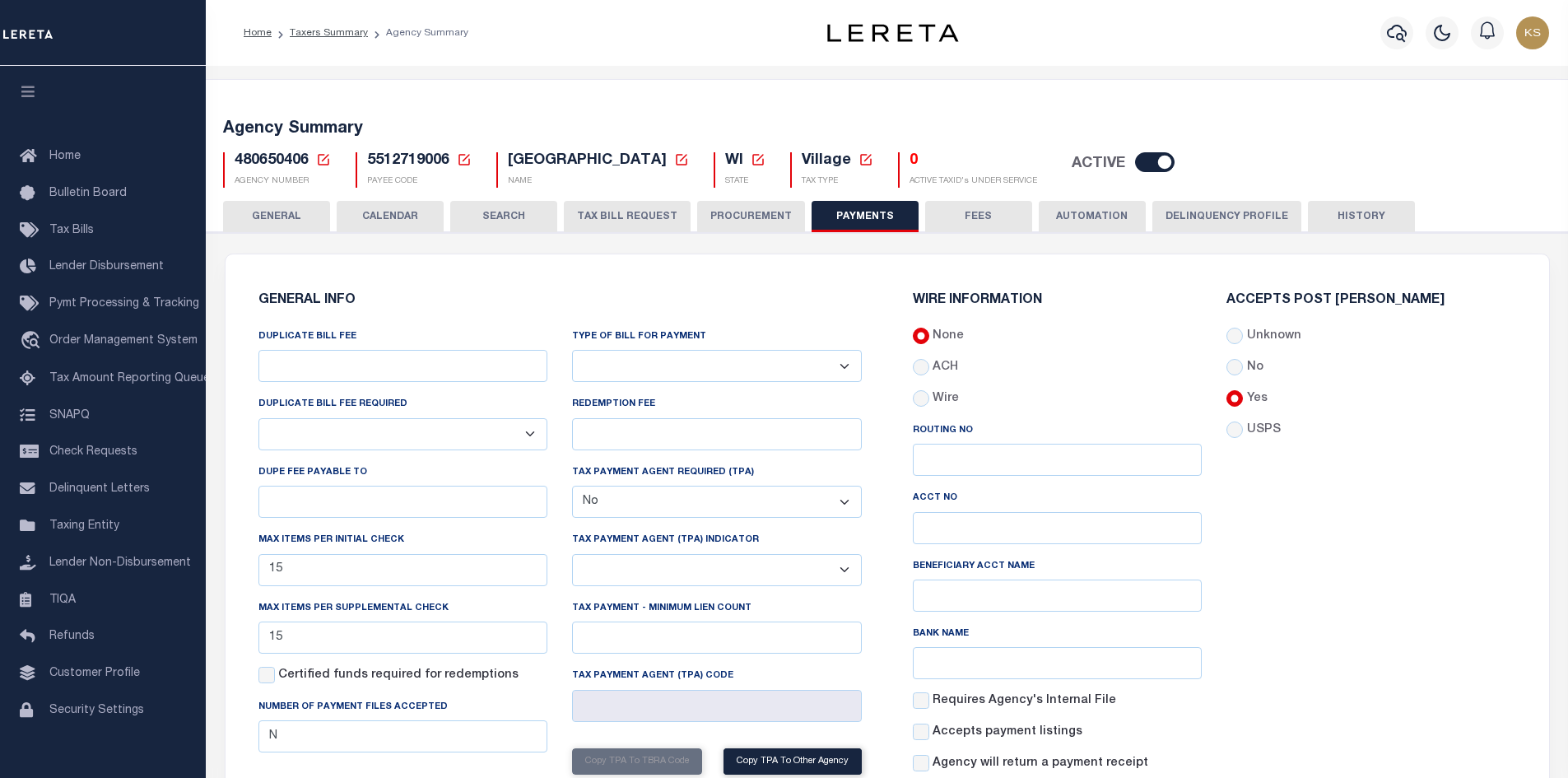
click at [1367, 207] on button "HISTORY" at bounding box center [1361, 217] width 107 height 31
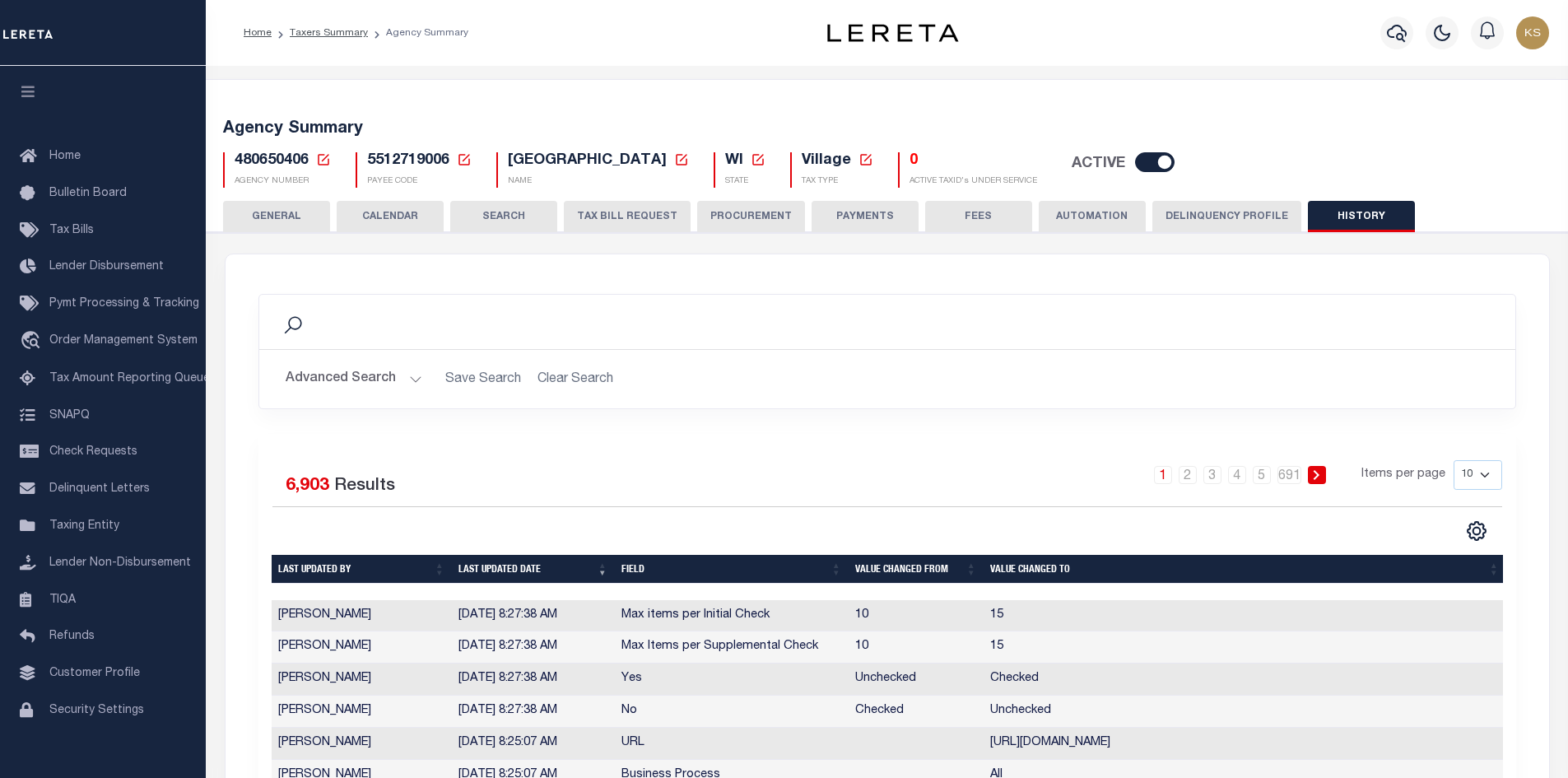
click at [263, 212] on button "GENERAL" at bounding box center [277, 217] width 107 height 31
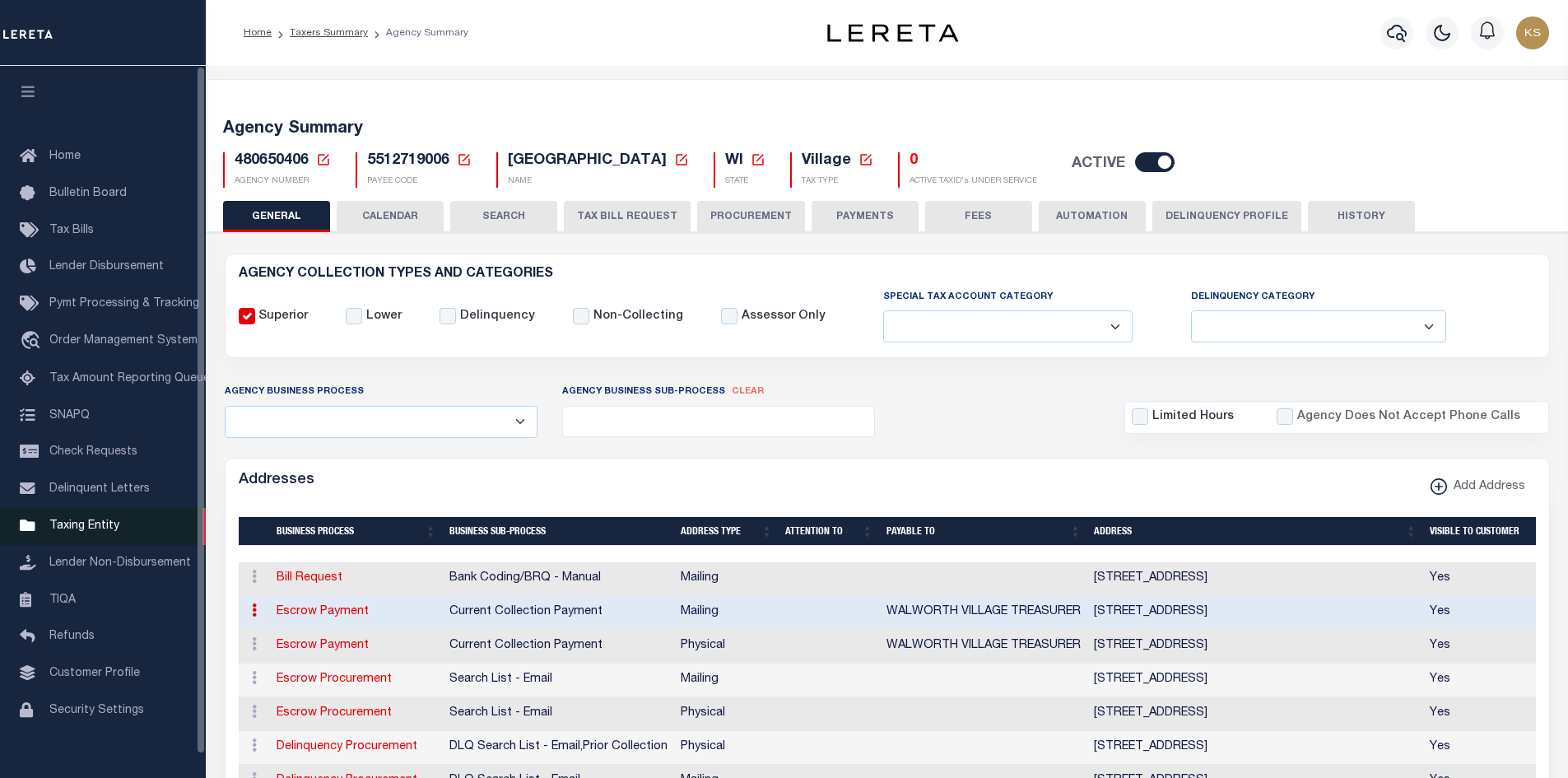
click at [78, 545] on link "Taxing Entity" at bounding box center [102, 526] width 206 height 37
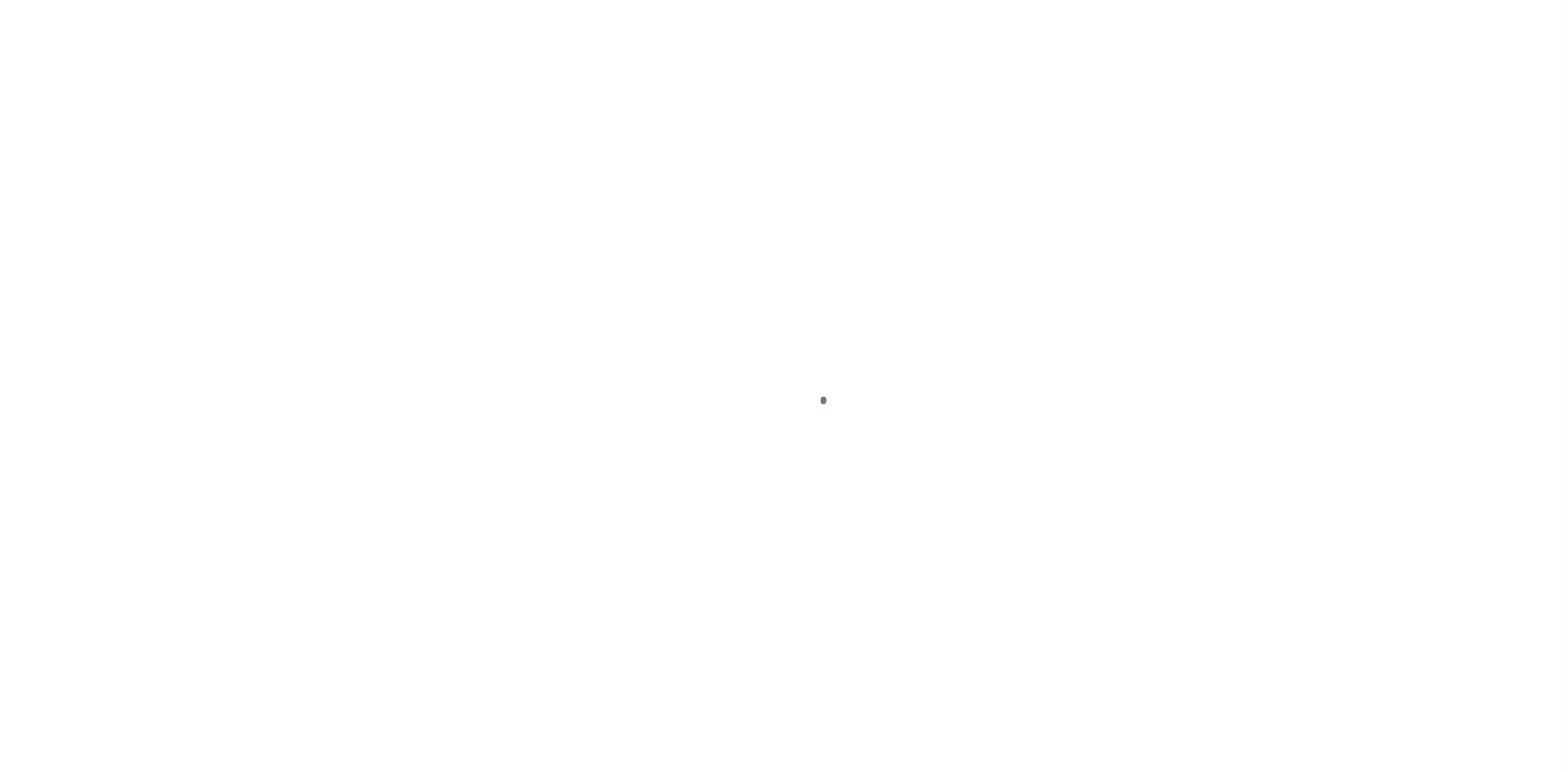
select select
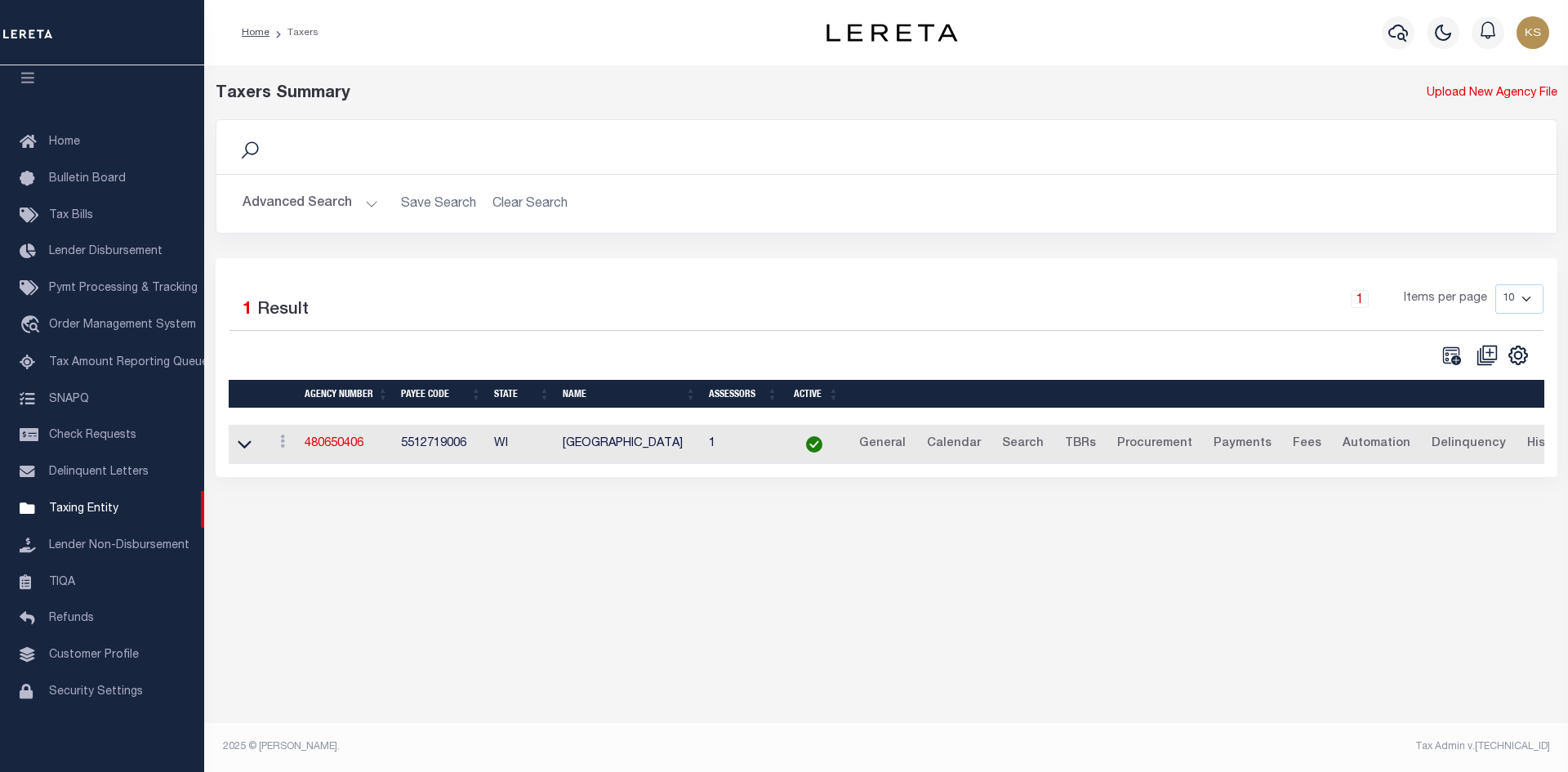
click at [314, 200] on button "Advanced Search" at bounding box center [310, 203] width 135 height 32
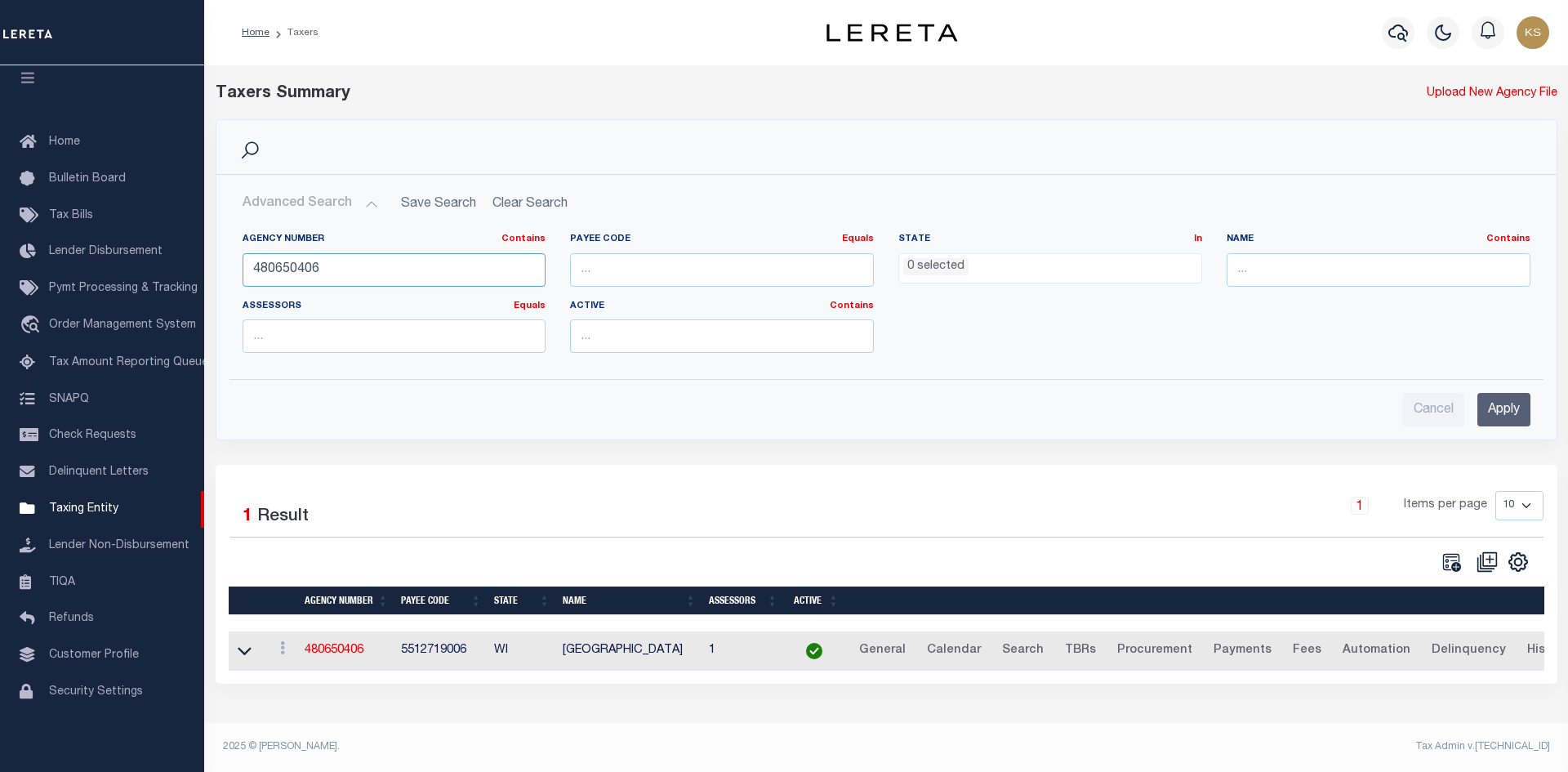
click at [351, 268] on input "480650406" at bounding box center [395, 270] width 304 height 34
paste input "480130457"
click at [1506, 409] on input "Apply" at bounding box center [1504, 409] width 53 height 34
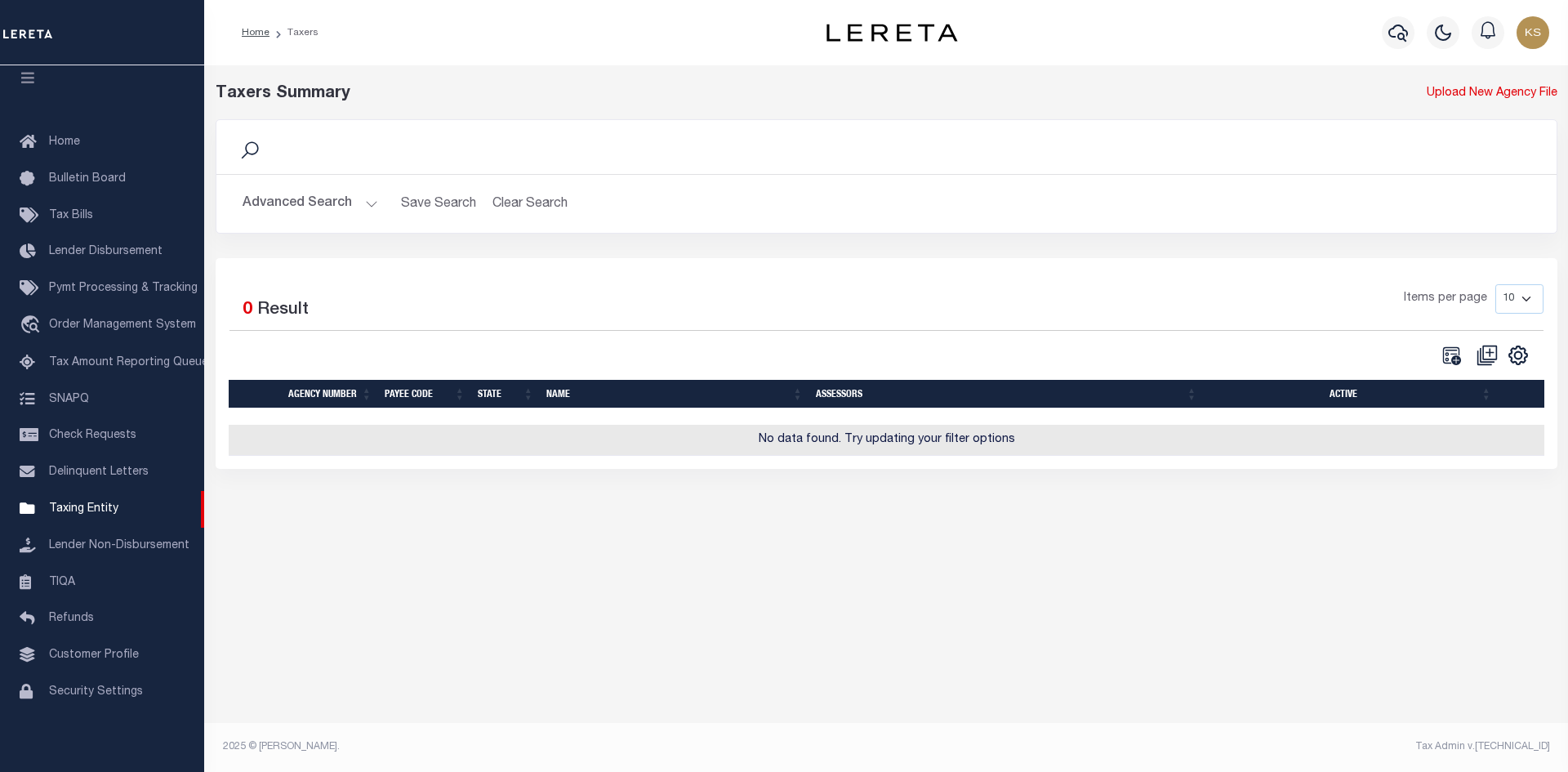
click at [305, 191] on button "Advanced Search" at bounding box center [310, 203] width 135 height 32
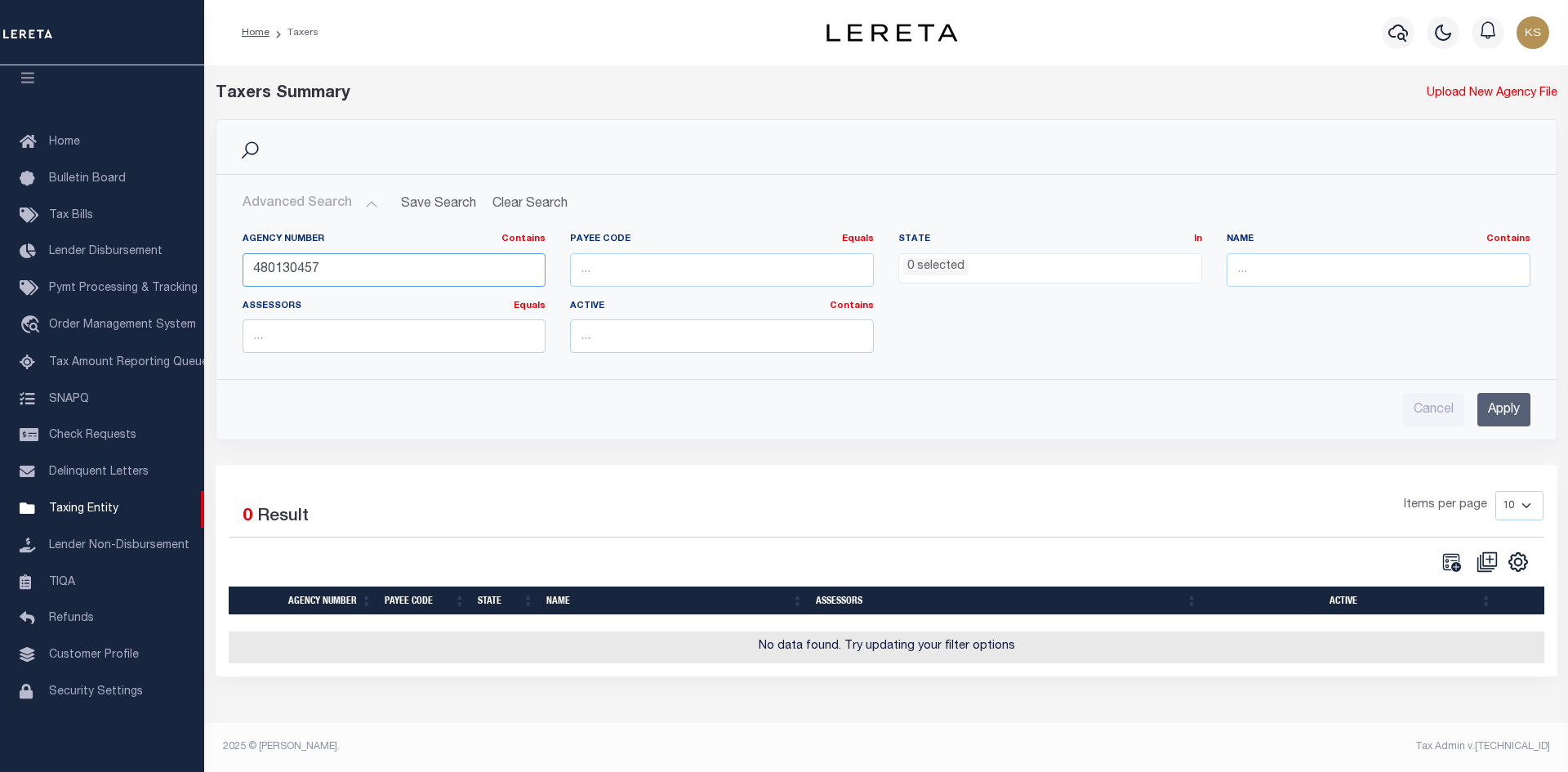
click at [378, 270] on input "480130457" at bounding box center [395, 270] width 304 height 34
paste input "940"
type input "480139407"
click at [1498, 411] on input "Apply" at bounding box center [1504, 409] width 53 height 34
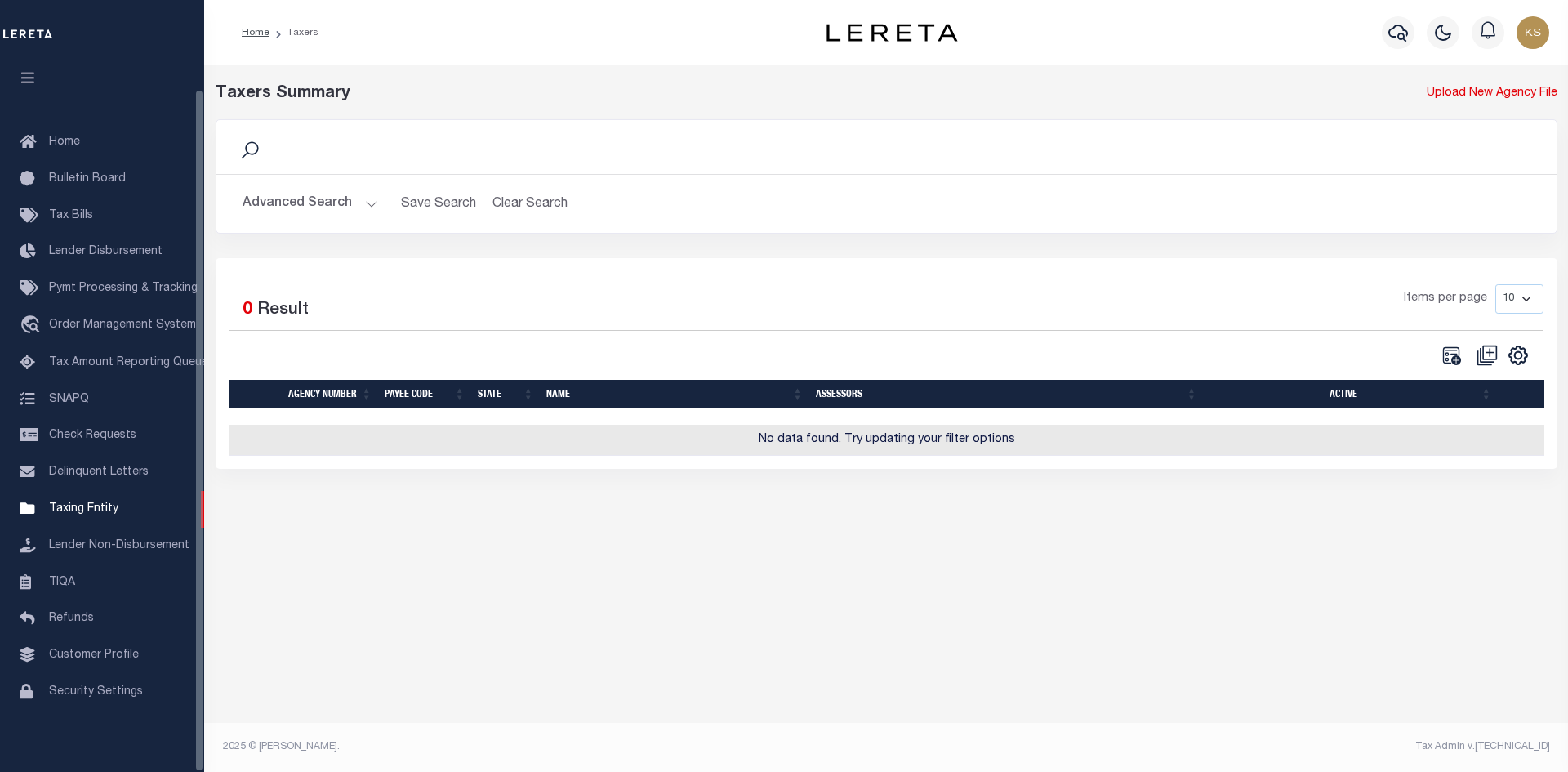
click at [306, 190] on button "Advanced Search" at bounding box center [310, 203] width 135 height 32
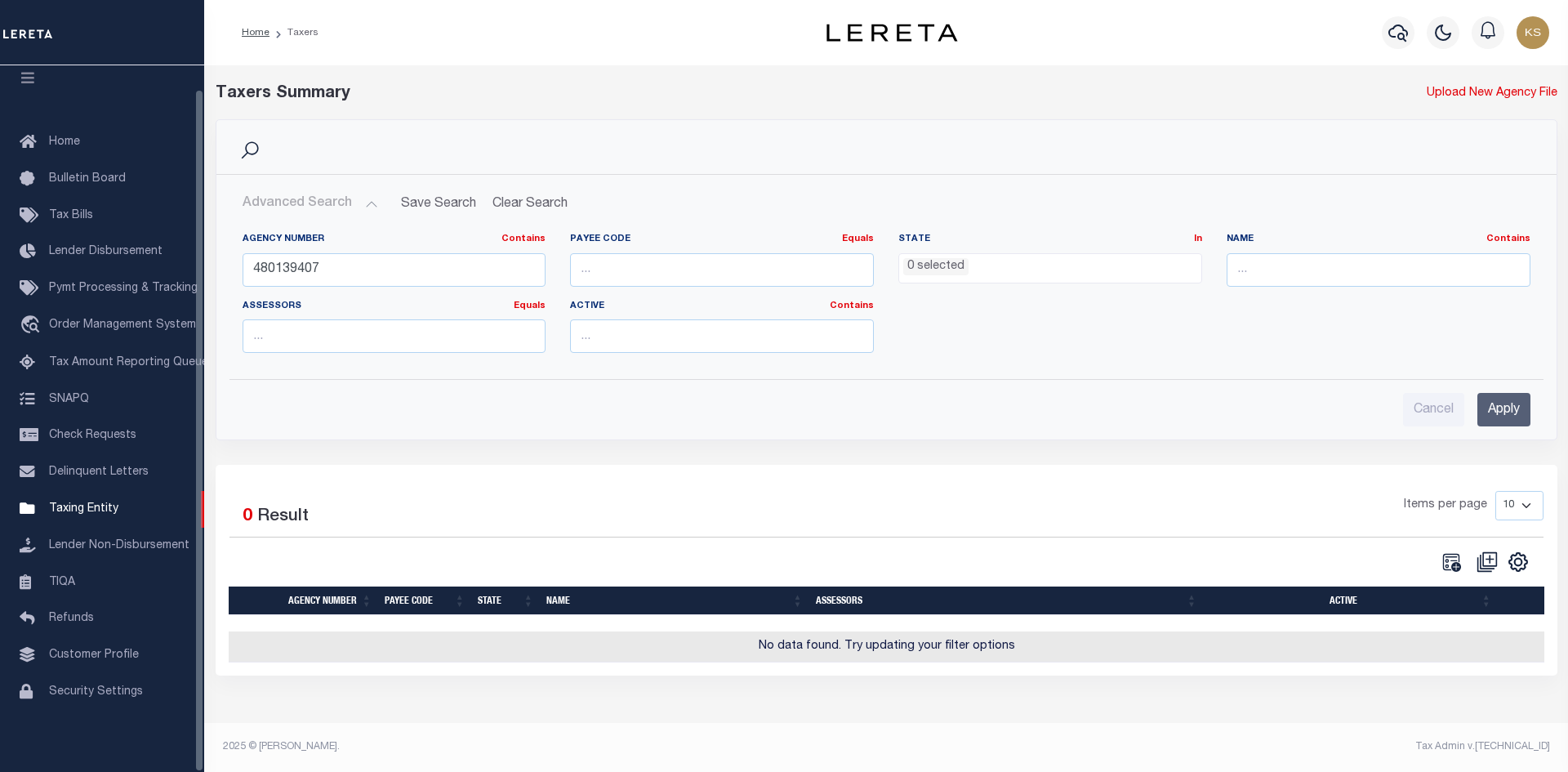
click at [330, 251] on div "Agency Number Contains Contains Is 480139407" at bounding box center [395, 259] width 304 height 54
click at [358, 268] on input "480139407" at bounding box center [395, 270] width 304 height 34
paste input "480240151"
click at [1491, 419] on input "Apply" at bounding box center [1504, 409] width 53 height 34
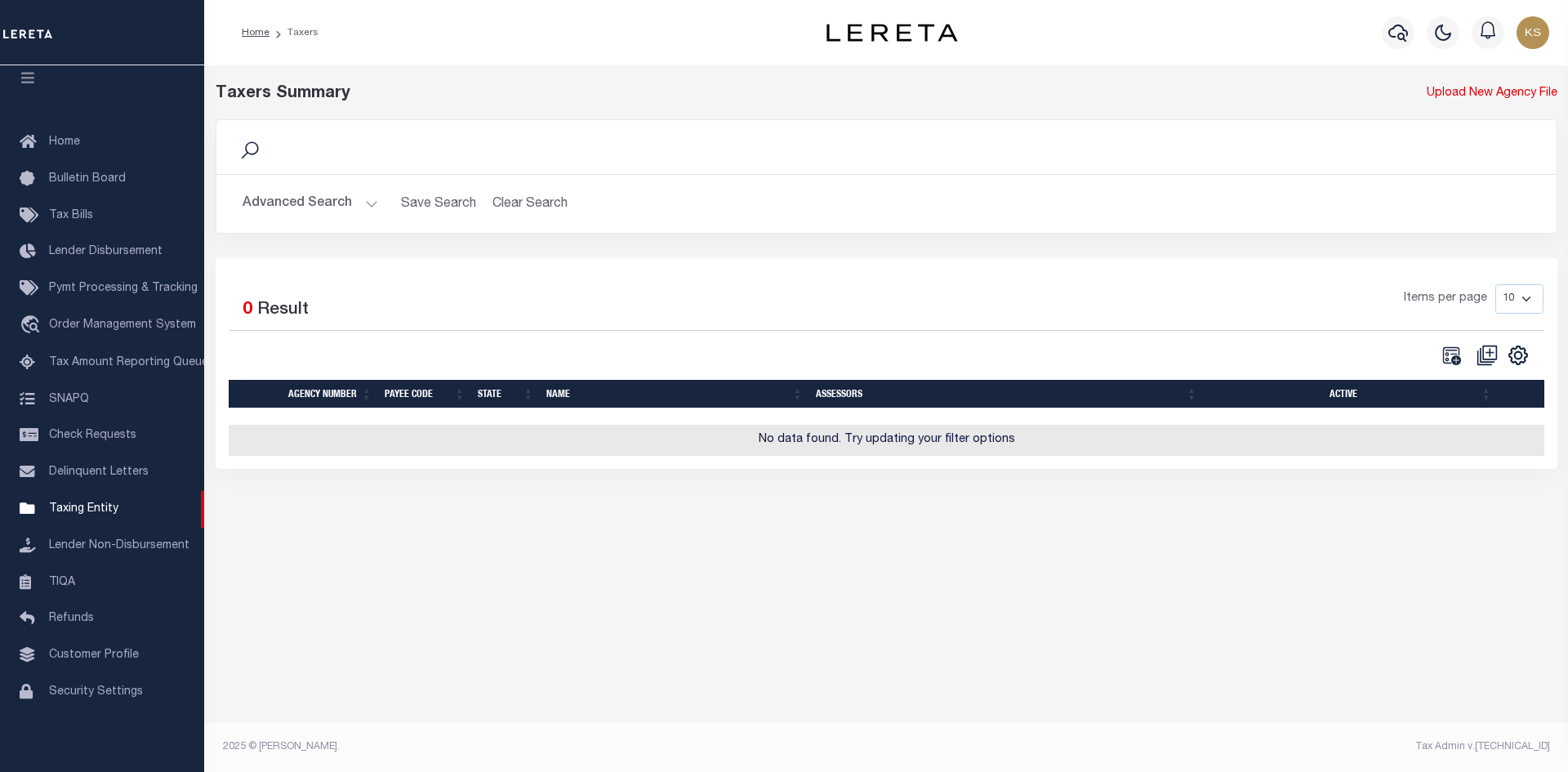
click at [294, 204] on button "Advanced Search" at bounding box center [310, 203] width 135 height 32
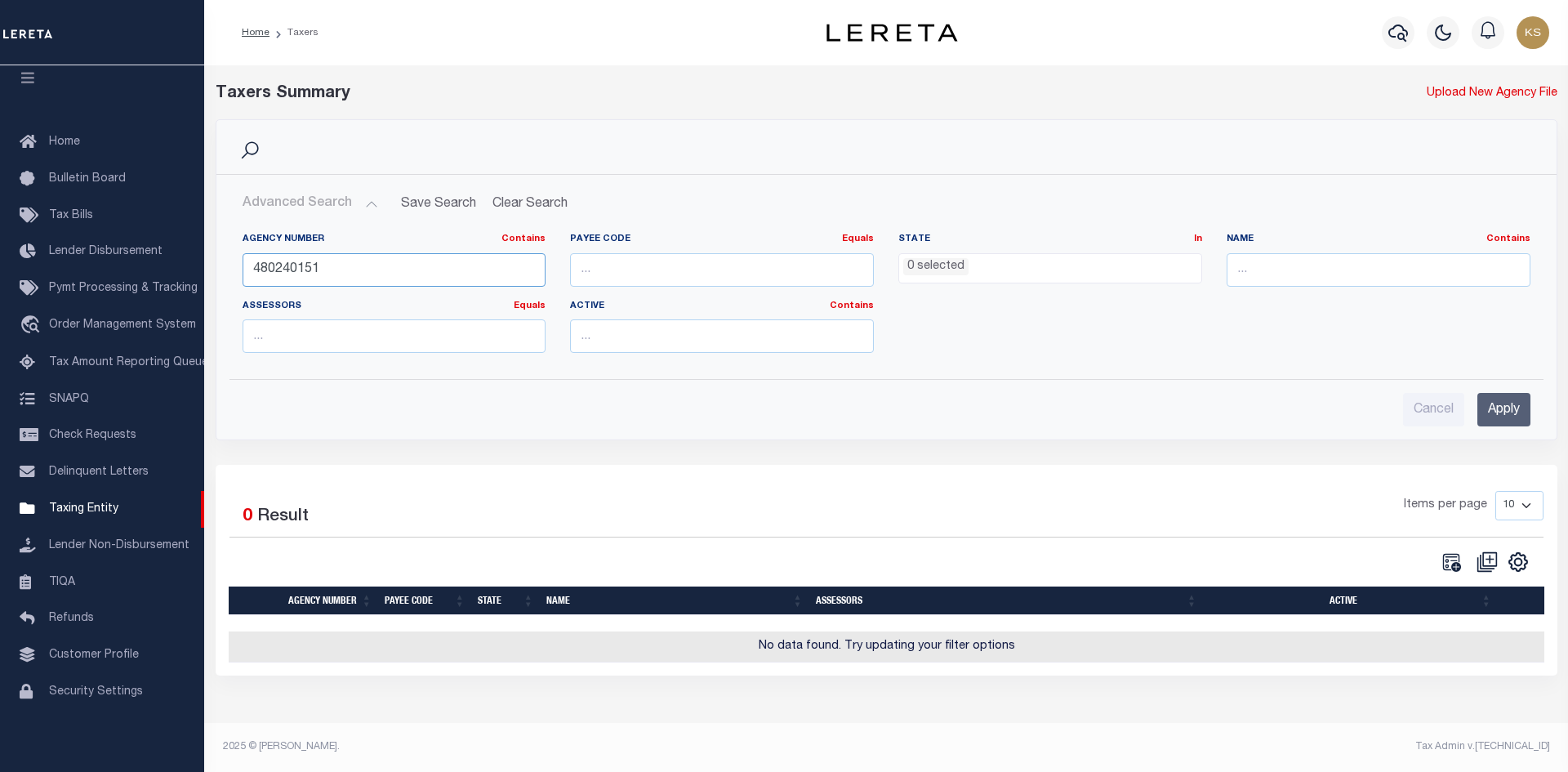
click at [335, 266] on input "480240151" at bounding box center [395, 270] width 304 height 34
paste input "480249101"
type input "4802491012"
click at [412, 265] on input "4802491012" at bounding box center [395, 270] width 304 height 34
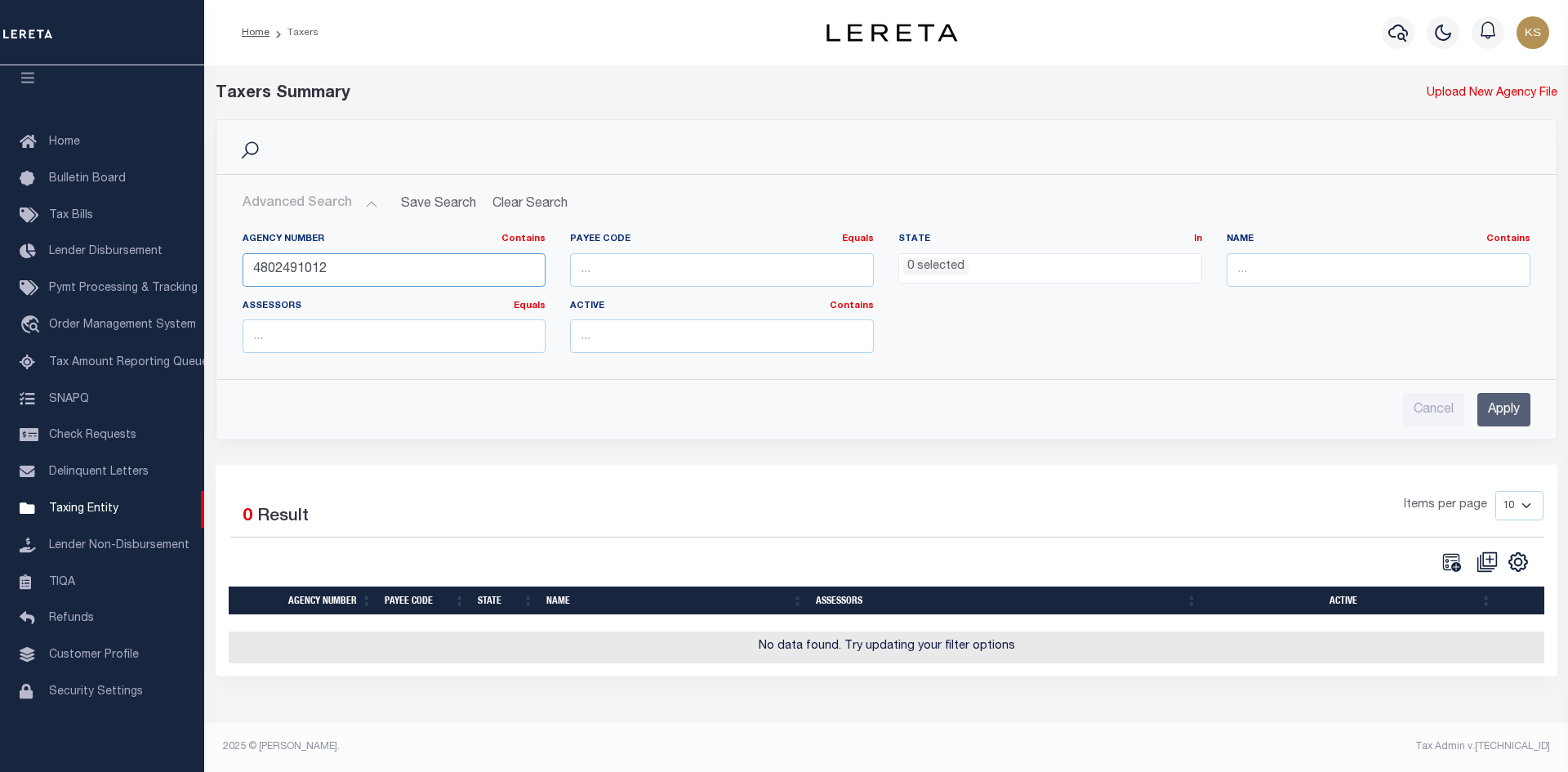
click at [412, 265] on input "4802491012" at bounding box center [395, 270] width 304 height 34
paste input "480249101"
type input "480249101"
click at [1520, 412] on input "Apply" at bounding box center [1504, 409] width 53 height 34
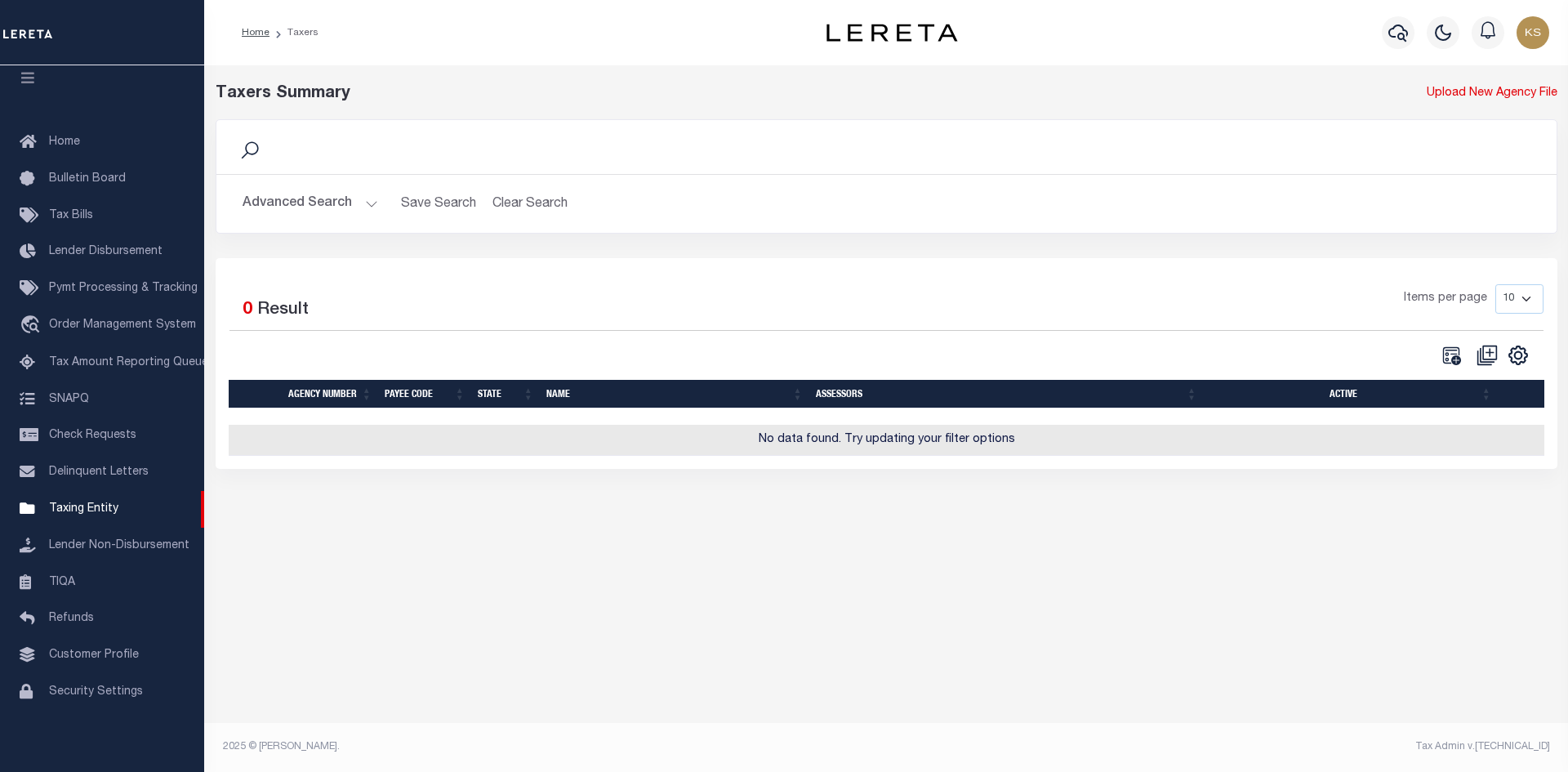
click at [257, 201] on button "Advanced Search" at bounding box center [310, 203] width 135 height 32
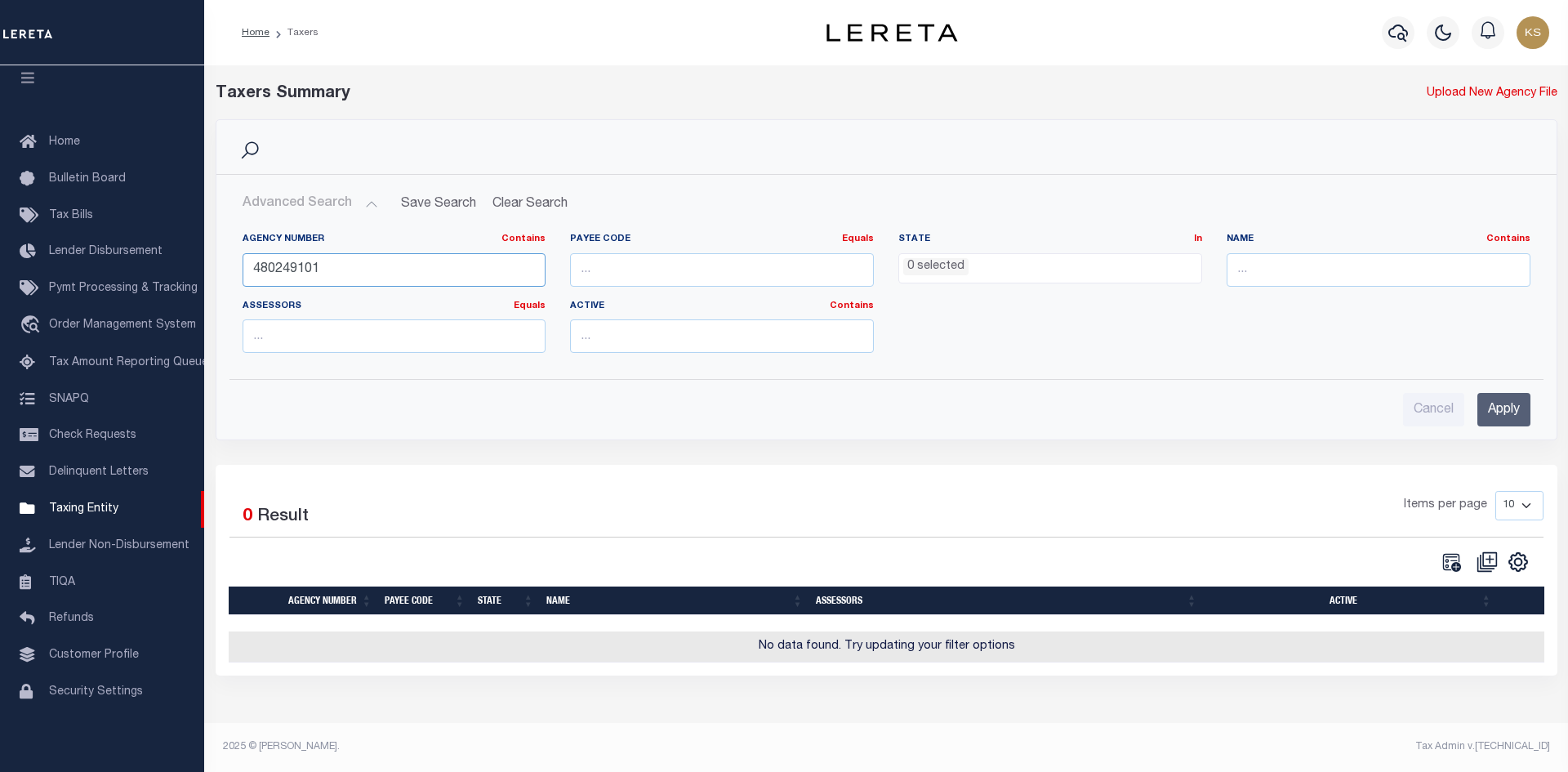
click at [343, 258] on input "480249101" at bounding box center [395, 270] width 304 height 34
click at [359, 267] on input "480249101" at bounding box center [395, 270] width 304 height 34
paste input "480245101"
type input "480245101"
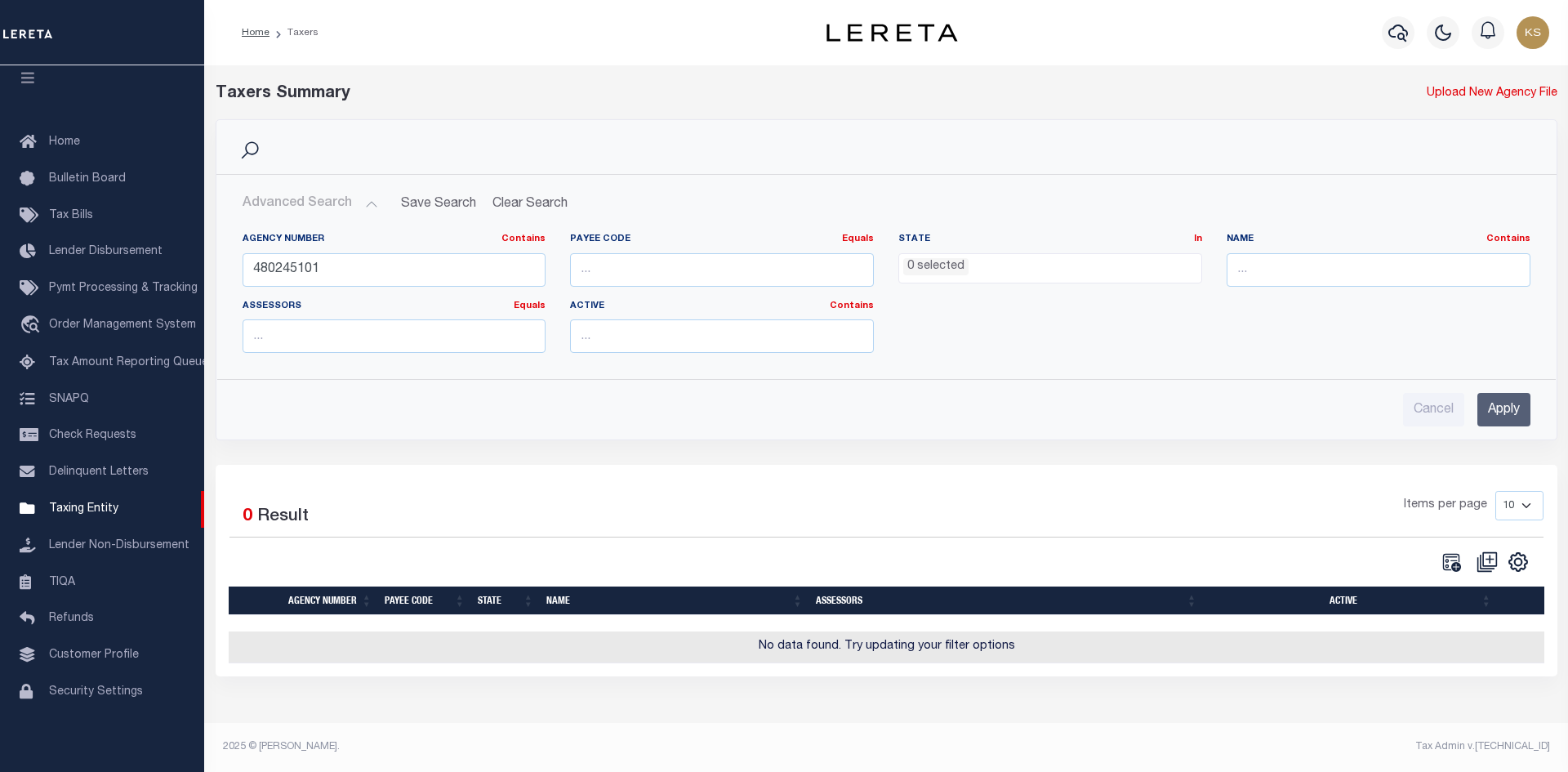
click at [1500, 417] on input "Apply" at bounding box center [1504, 409] width 53 height 34
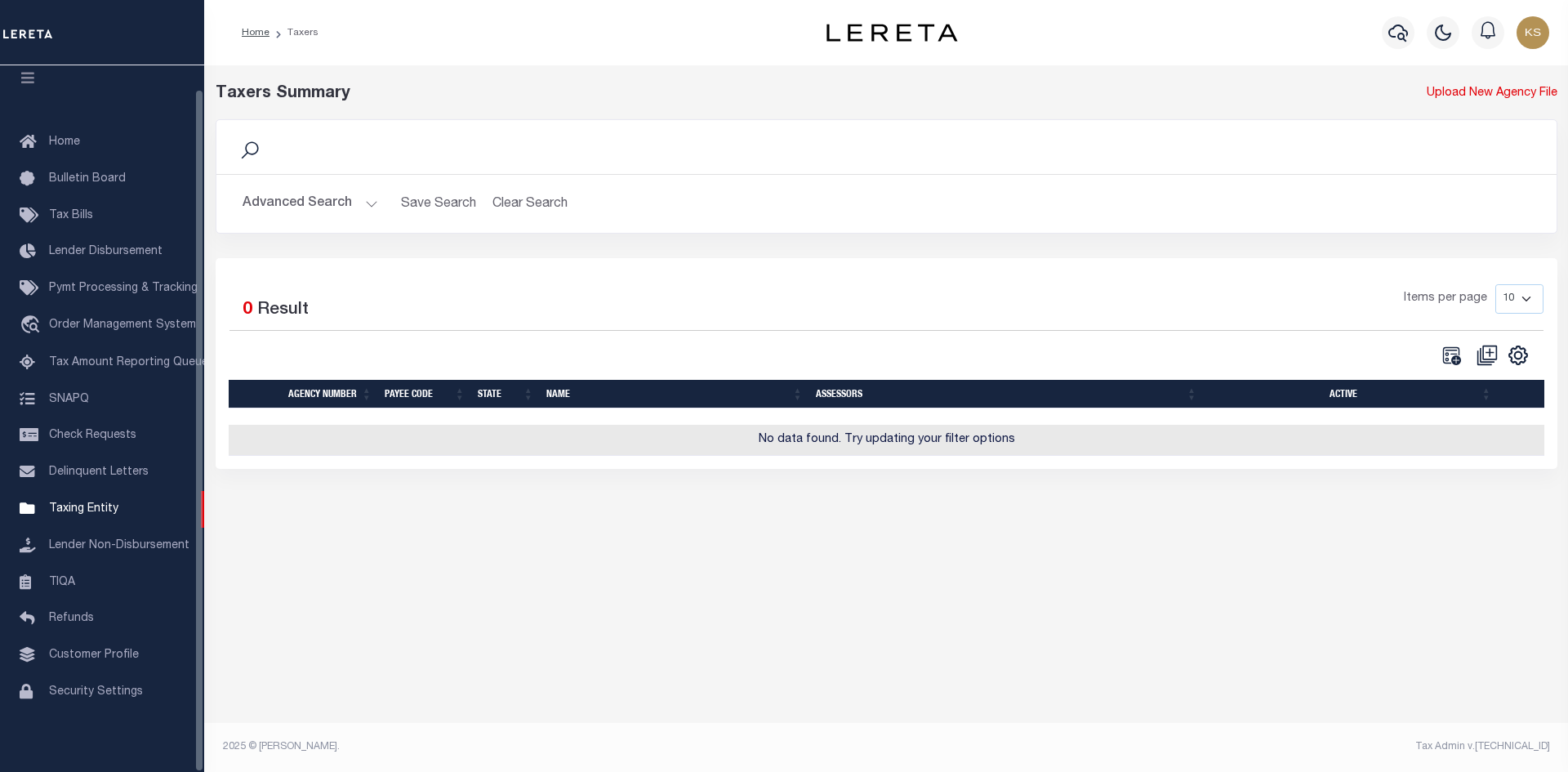
click at [284, 192] on button "Advanced Search" at bounding box center [310, 203] width 135 height 32
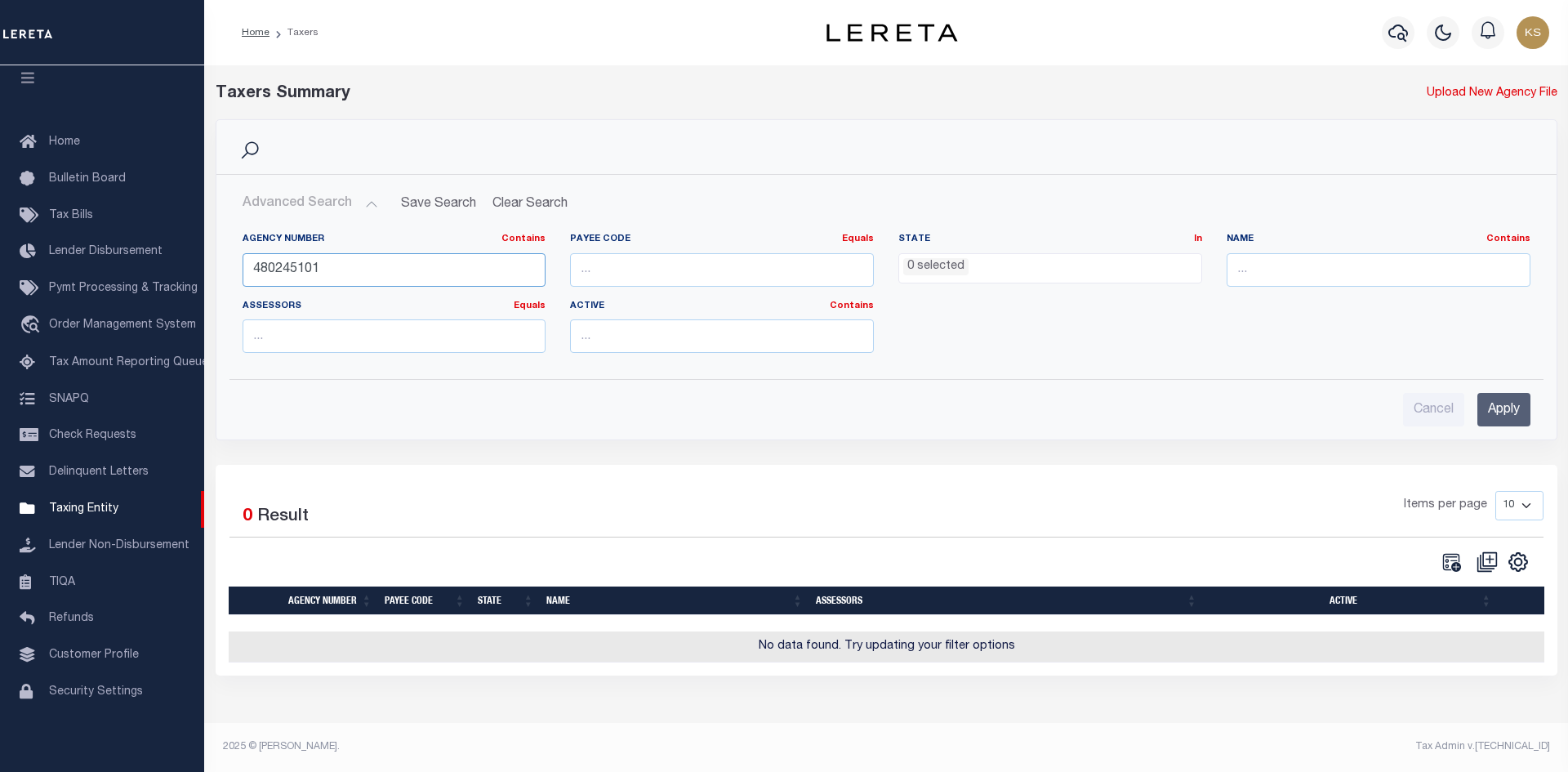
click at [357, 254] on input "480245101" at bounding box center [395, 270] width 304 height 34
click at [372, 261] on input "480245101" at bounding box center [395, 270] width 304 height 34
paste input "480650456"
click at [1509, 414] on input "Apply" at bounding box center [1504, 409] width 53 height 34
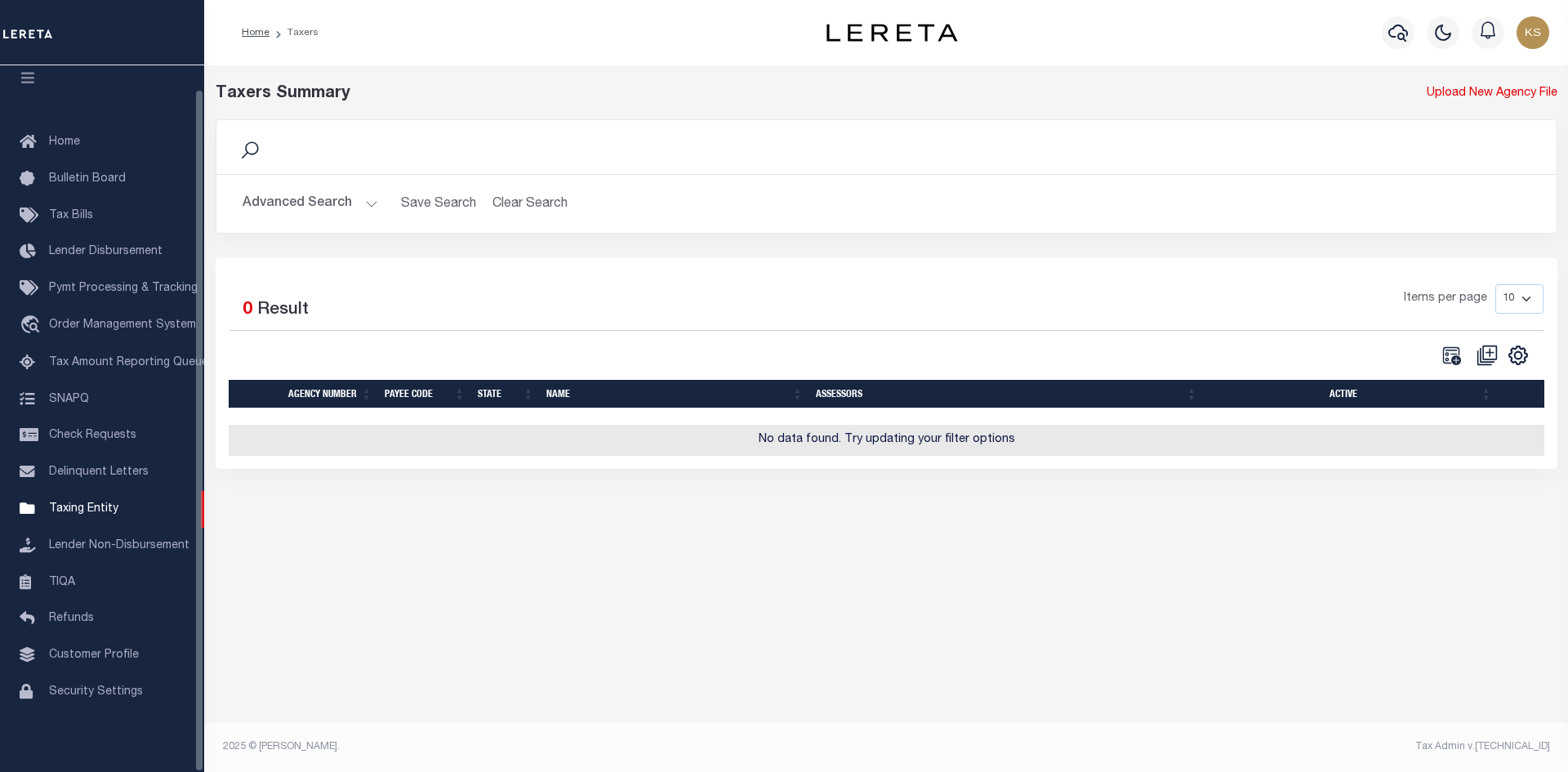
click at [254, 207] on button "Advanced Search" at bounding box center [310, 203] width 135 height 32
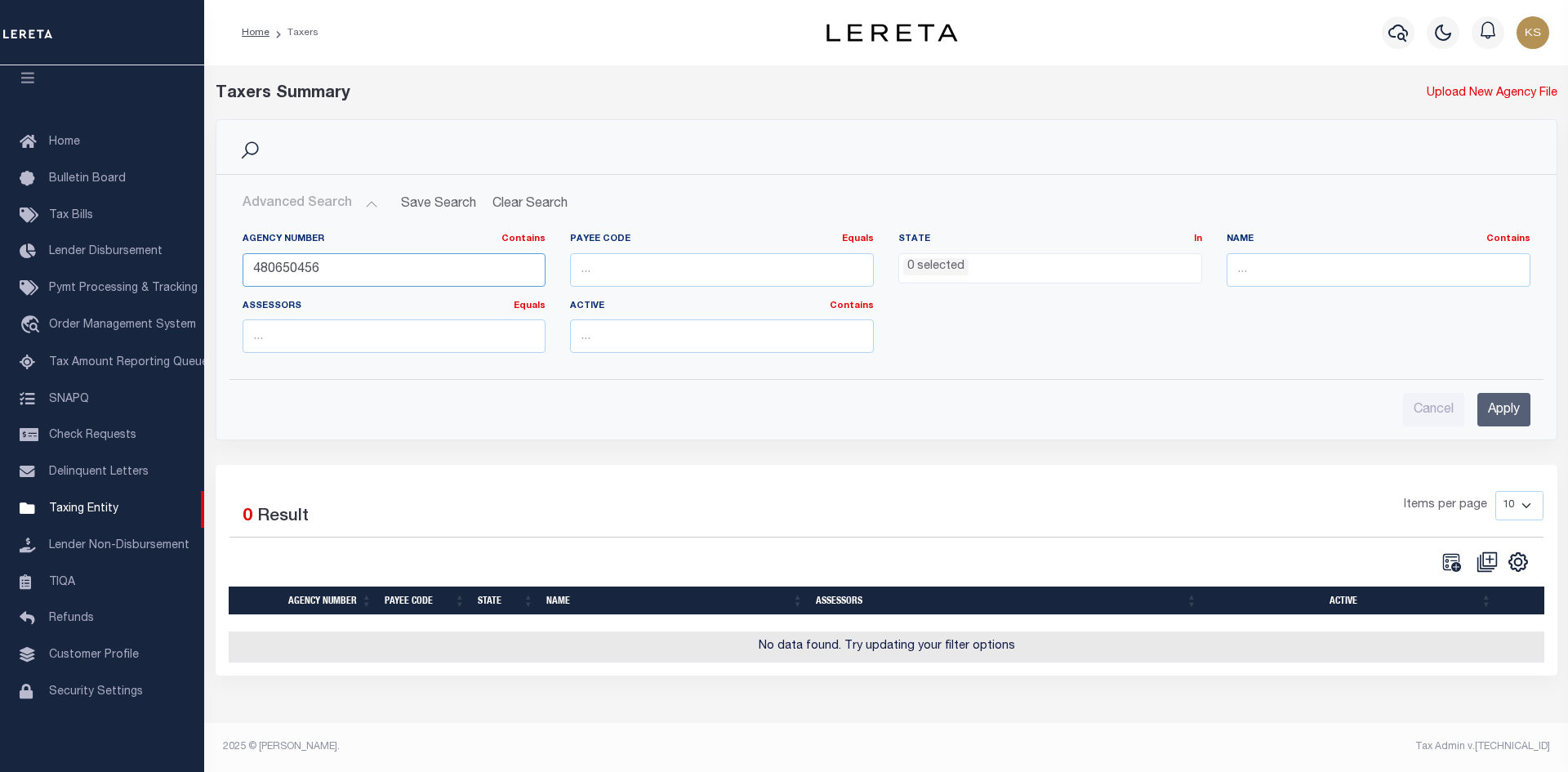
click at [415, 268] on input "480650456" at bounding box center [395, 270] width 304 height 34
paste input "940"
click at [1498, 409] on input "Apply" at bounding box center [1504, 409] width 53 height 34
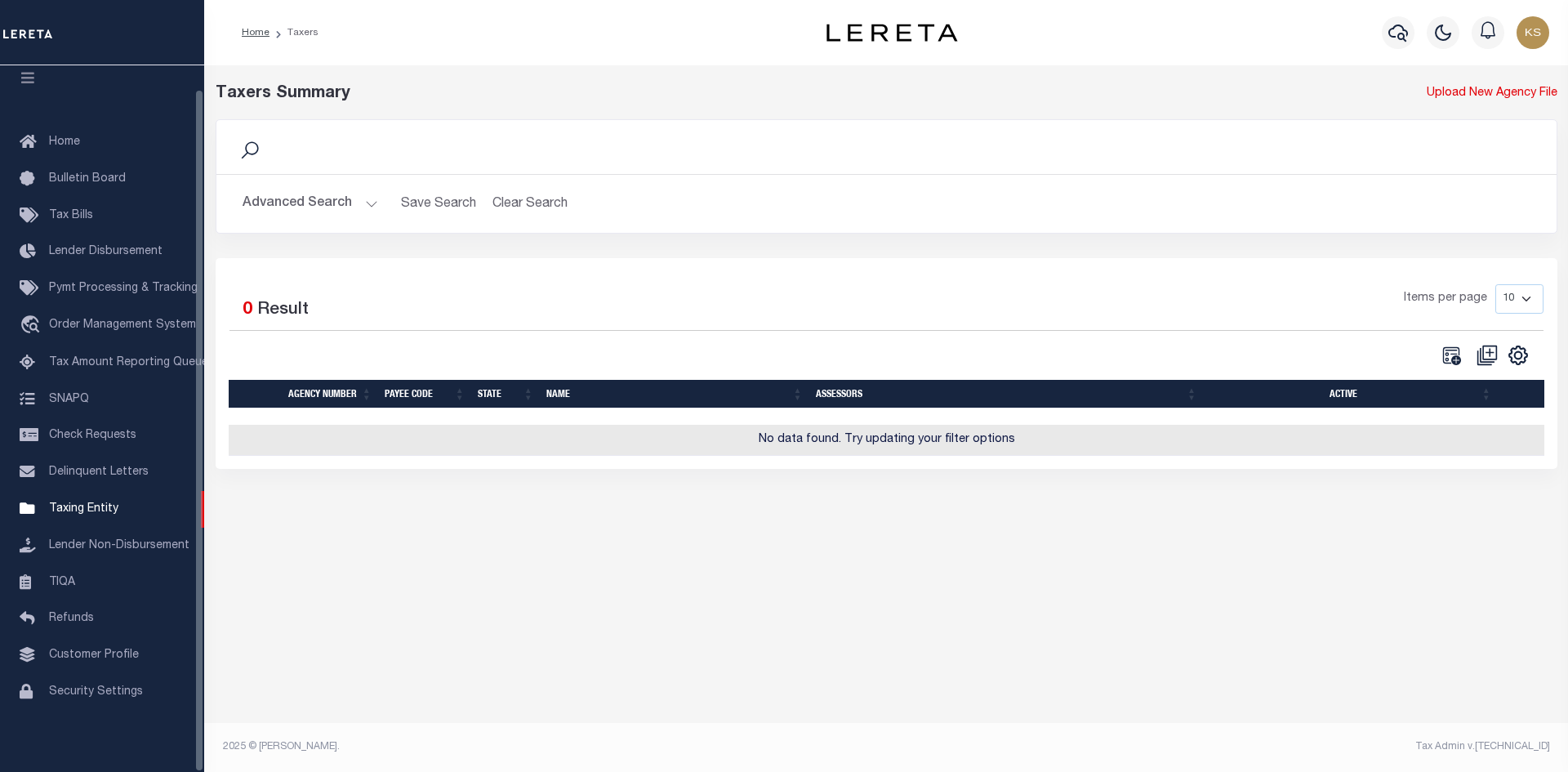
click at [292, 191] on button "Advanced Search" at bounding box center [310, 203] width 135 height 32
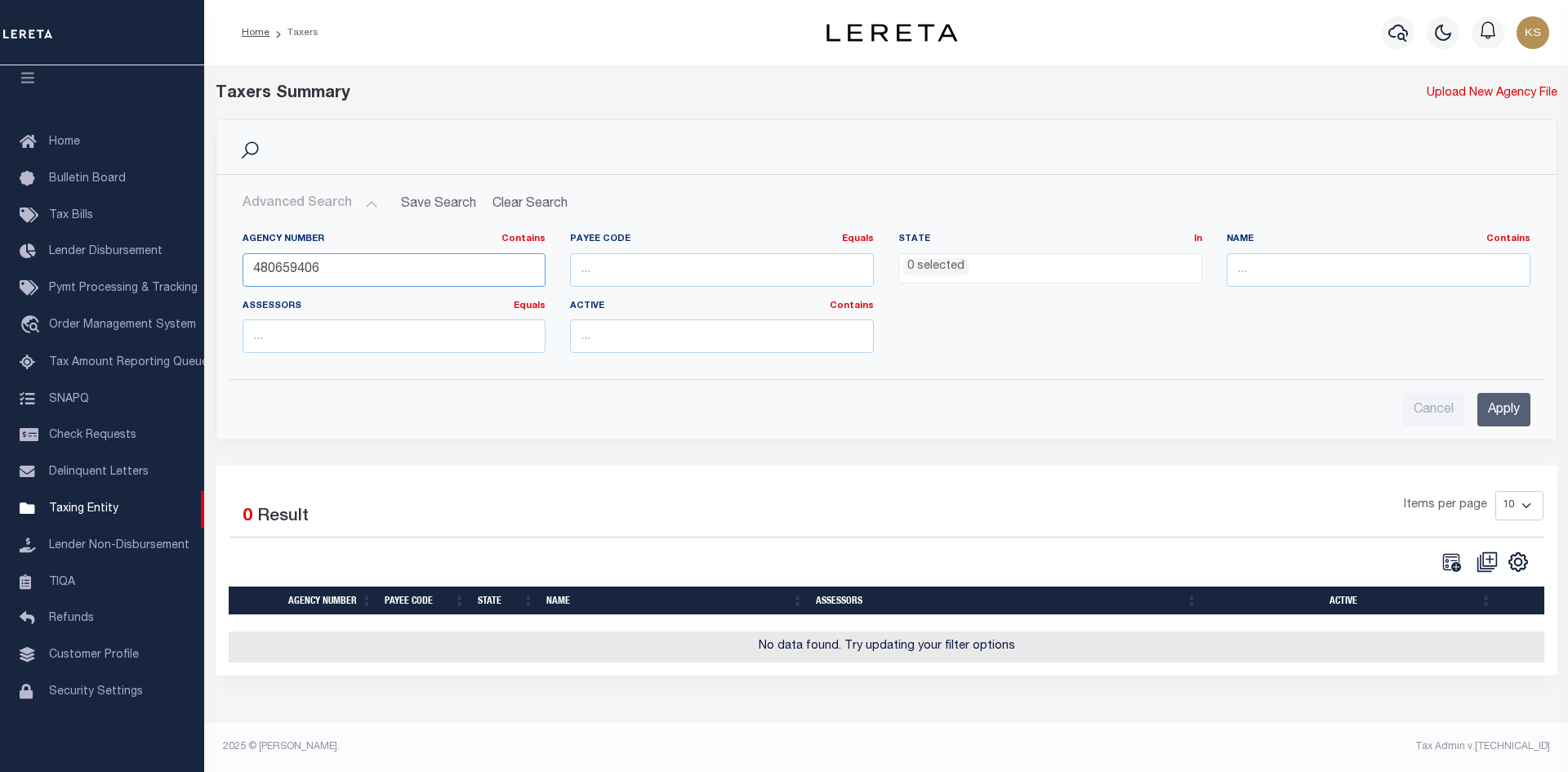
click at [435, 268] on input "480659406" at bounding box center [395, 270] width 304 height 34
paste input "5"
type input "480655406"
click at [1513, 405] on input "Apply" at bounding box center [1504, 409] width 53 height 34
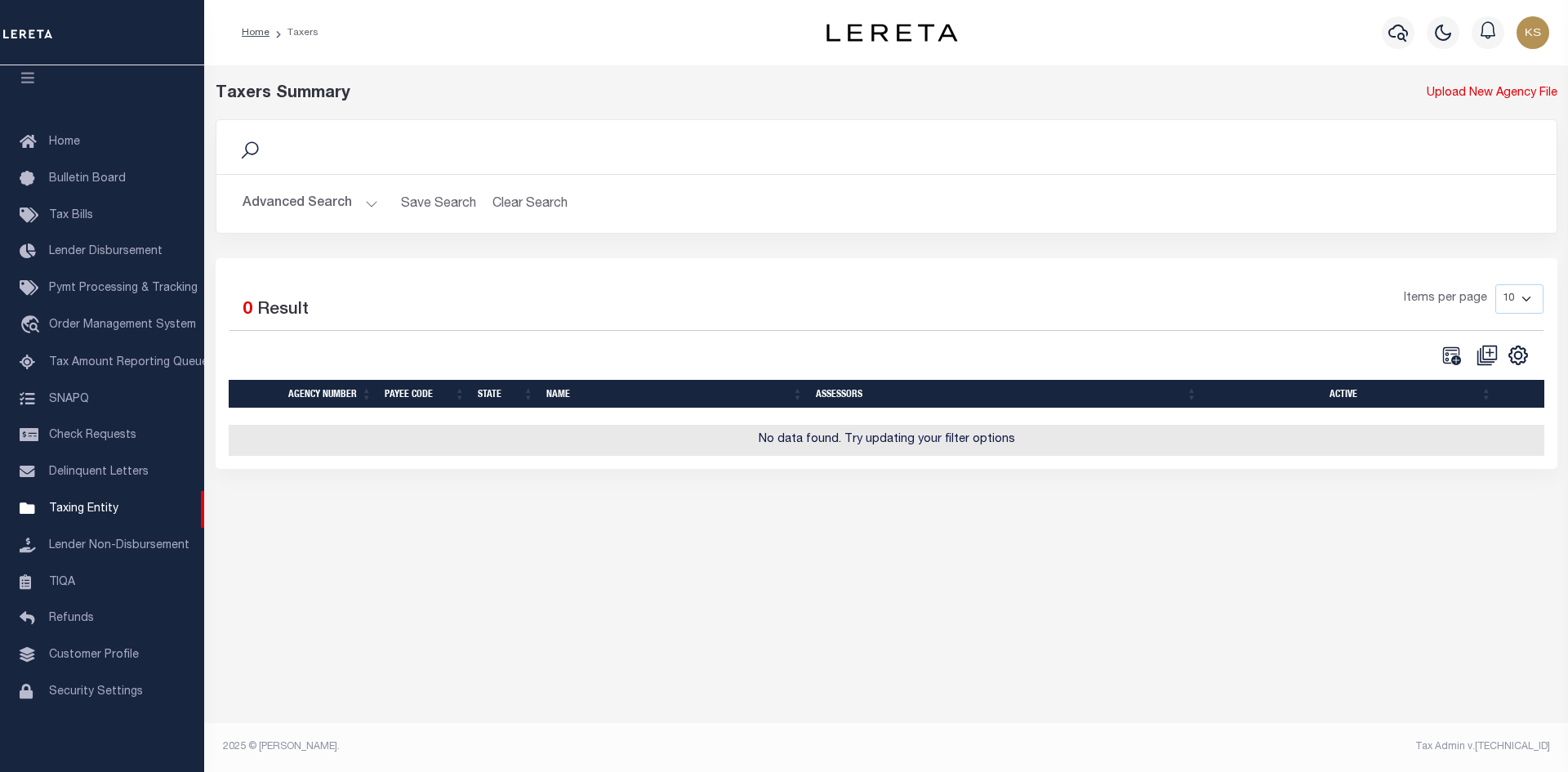
click at [1528, 34] on img "button" at bounding box center [1532, 33] width 33 height 33
click at [1491, 113] on link "Sign out" at bounding box center [1489, 115] width 129 height 27
